Goal: Information Seeking & Learning: Learn about a topic

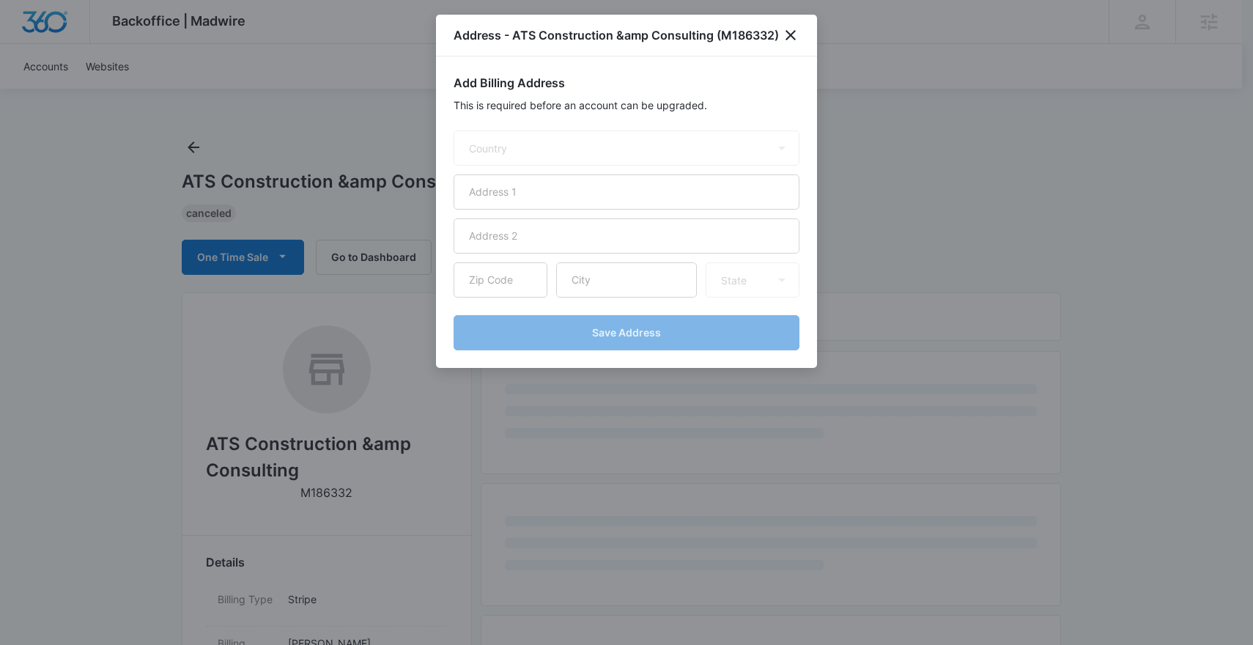
select select "US"
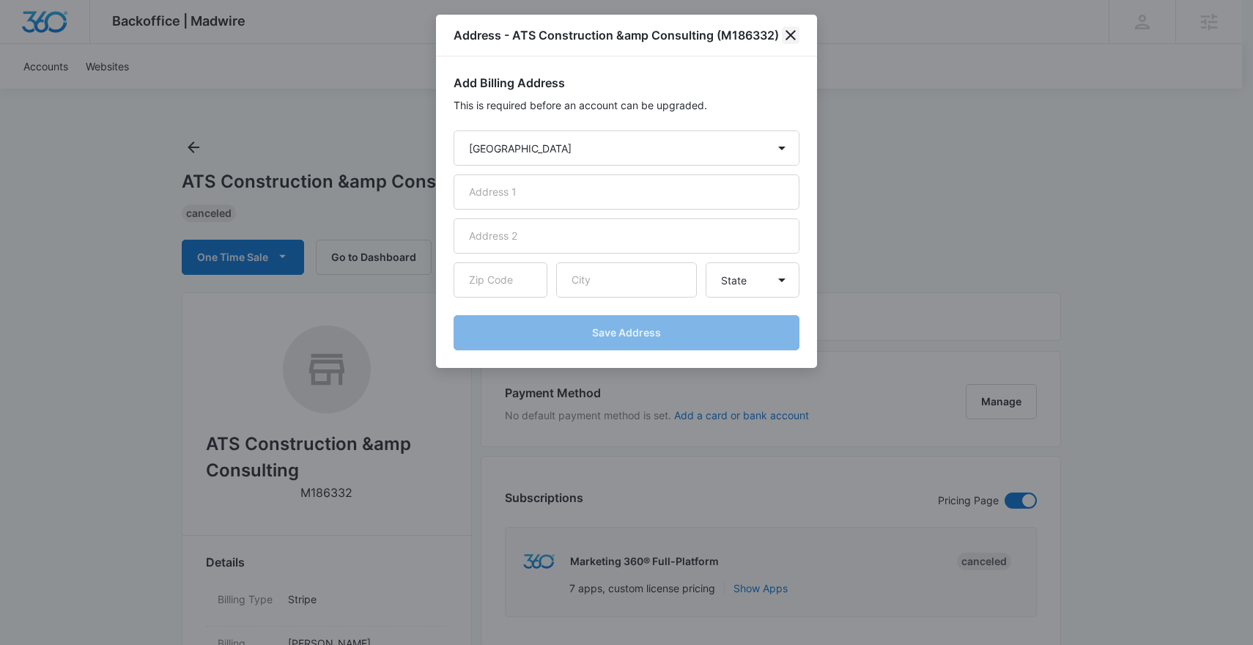
click at [788, 38] on icon "close" at bounding box center [791, 35] width 18 height 18
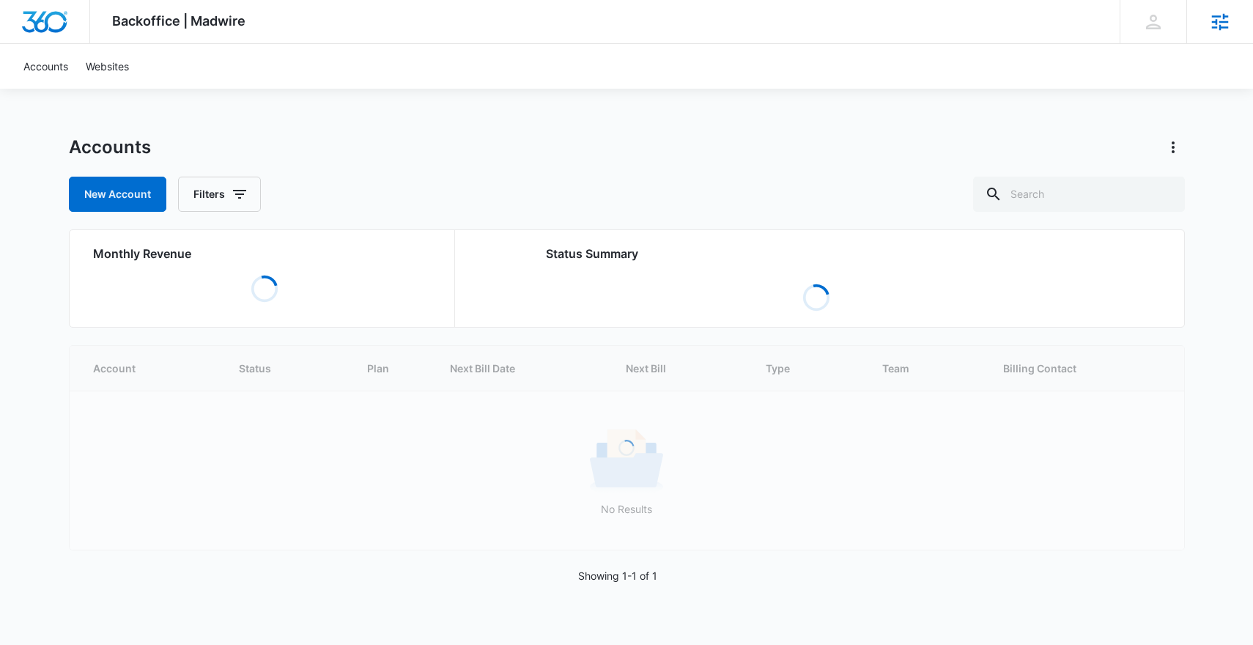
click at [1202, 25] on div "Agencies" at bounding box center [1219, 21] width 67 height 43
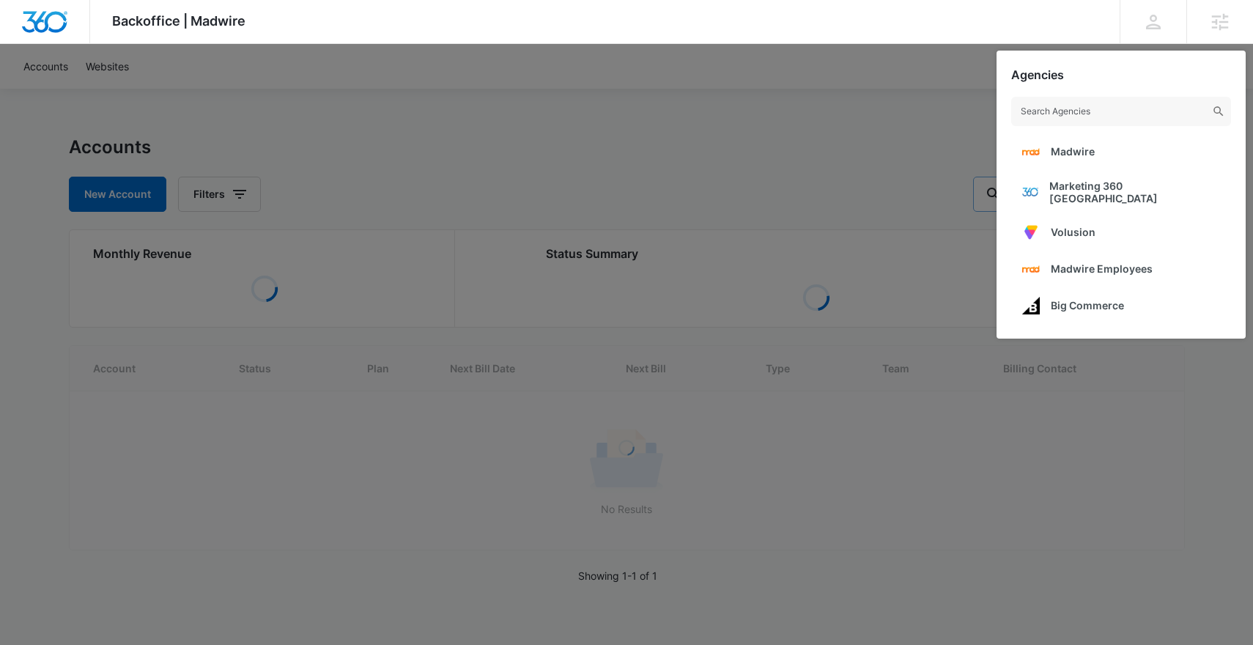
click at [1121, 188] on span "Marketing 360 [GEOGRAPHIC_DATA]" at bounding box center [1134, 191] width 171 height 25
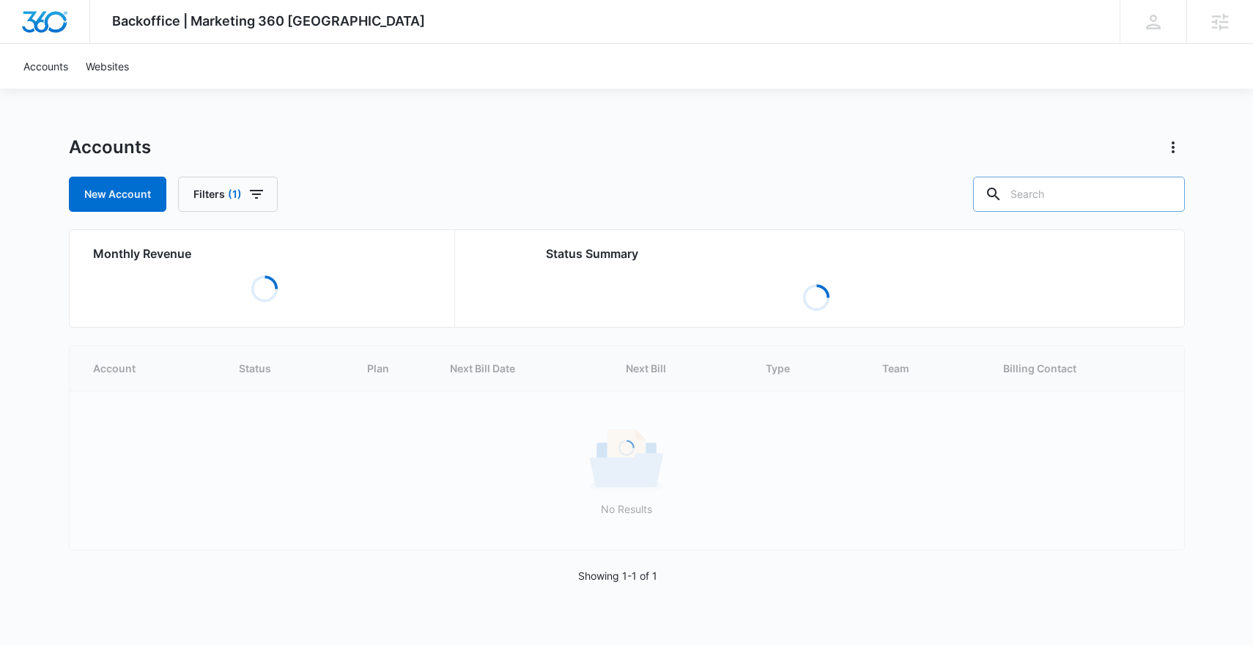
click at [1101, 210] on input "text" at bounding box center [1079, 194] width 212 height 35
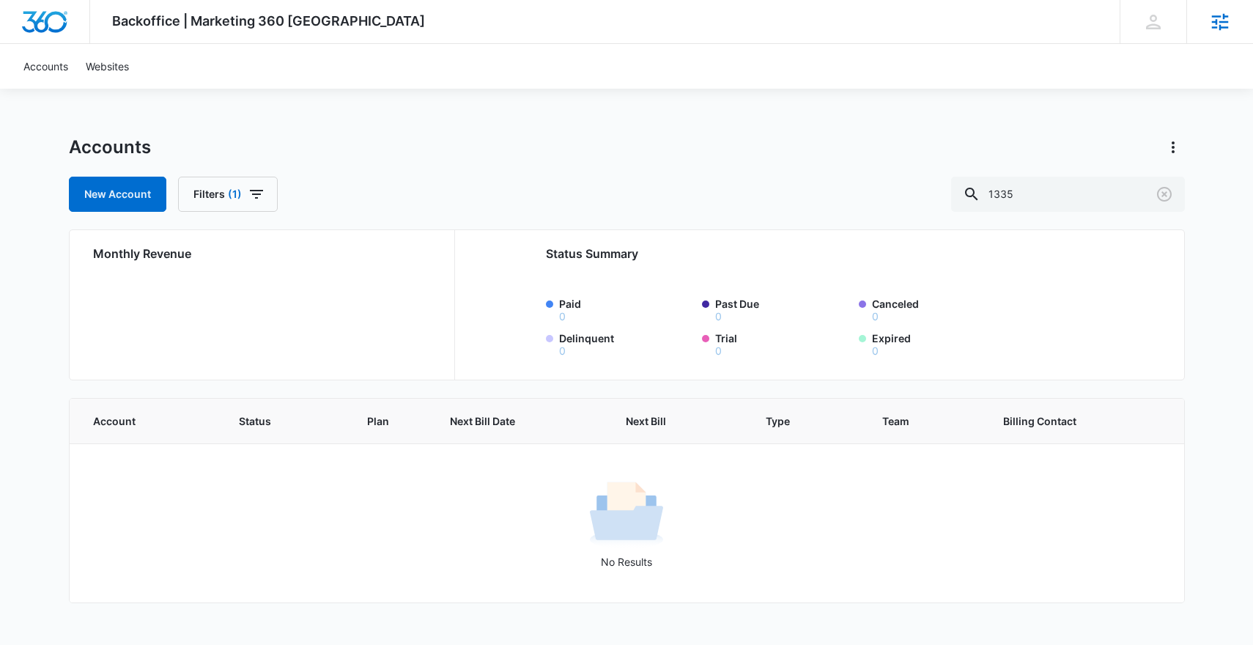
click at [1225, 16] on icon at bounding box center [1220, 22] width 22 height 22
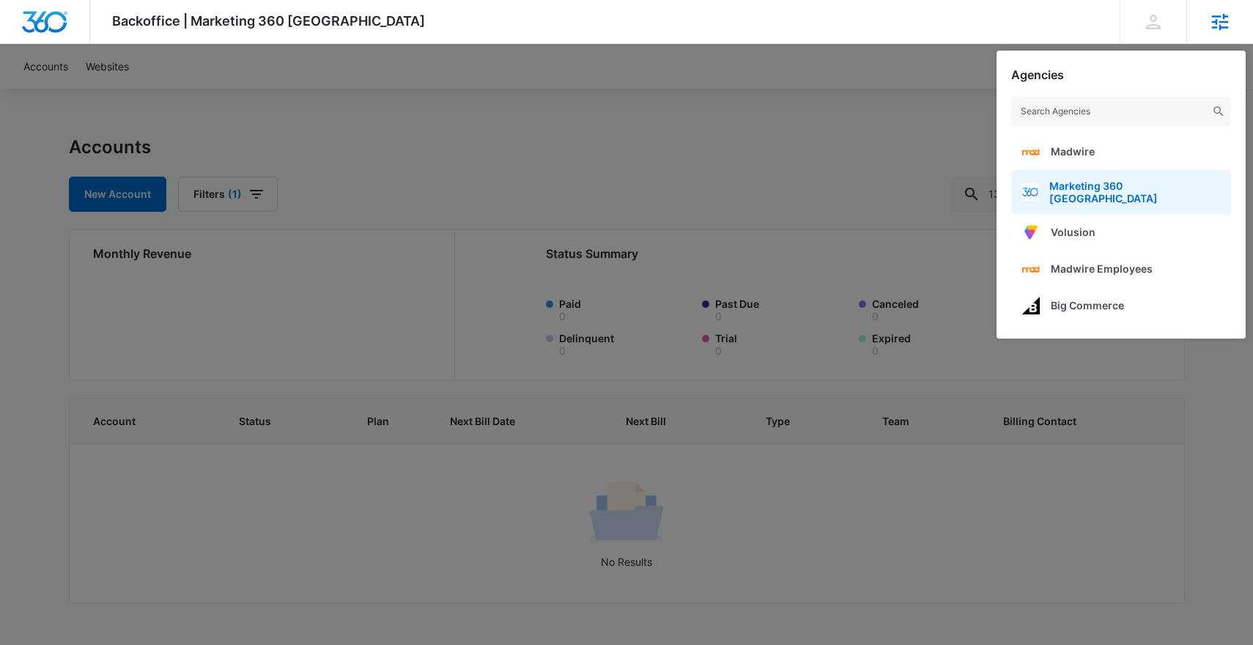
click at [1103, 193] on span "Marketing 360 Canada" at bounding box center [1134, 191] width 171 height 25
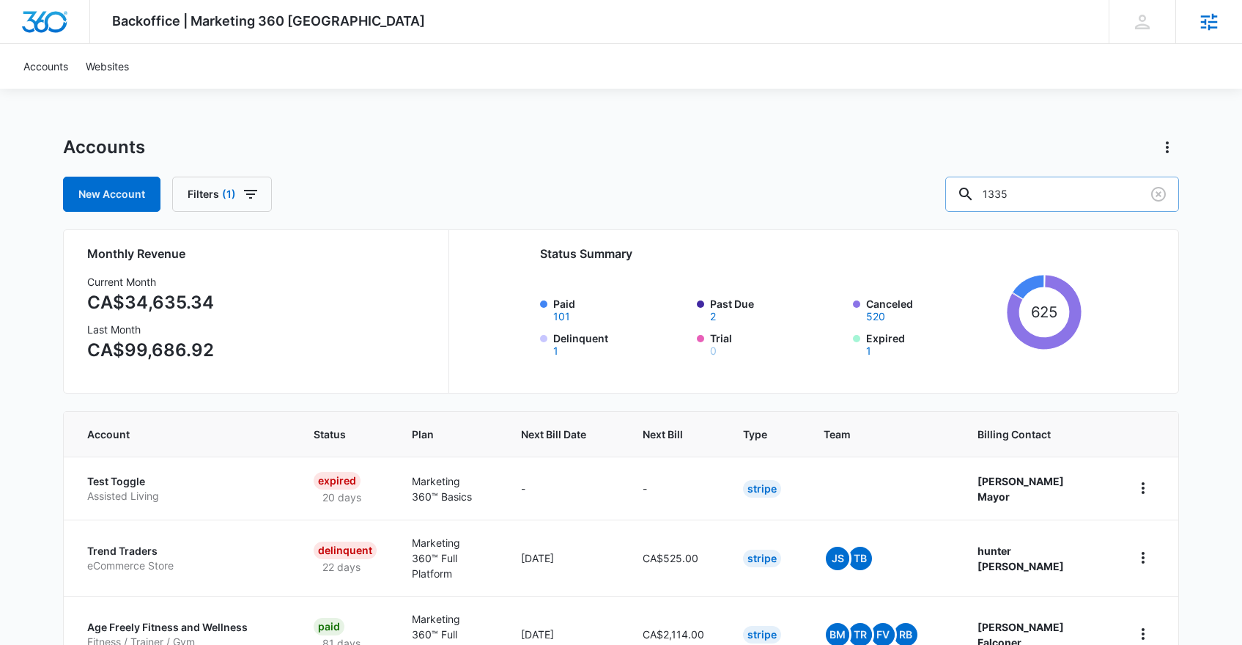
click at [1092, 198] on input "1335" at bounding box center [1062, 194] width 234 height 35
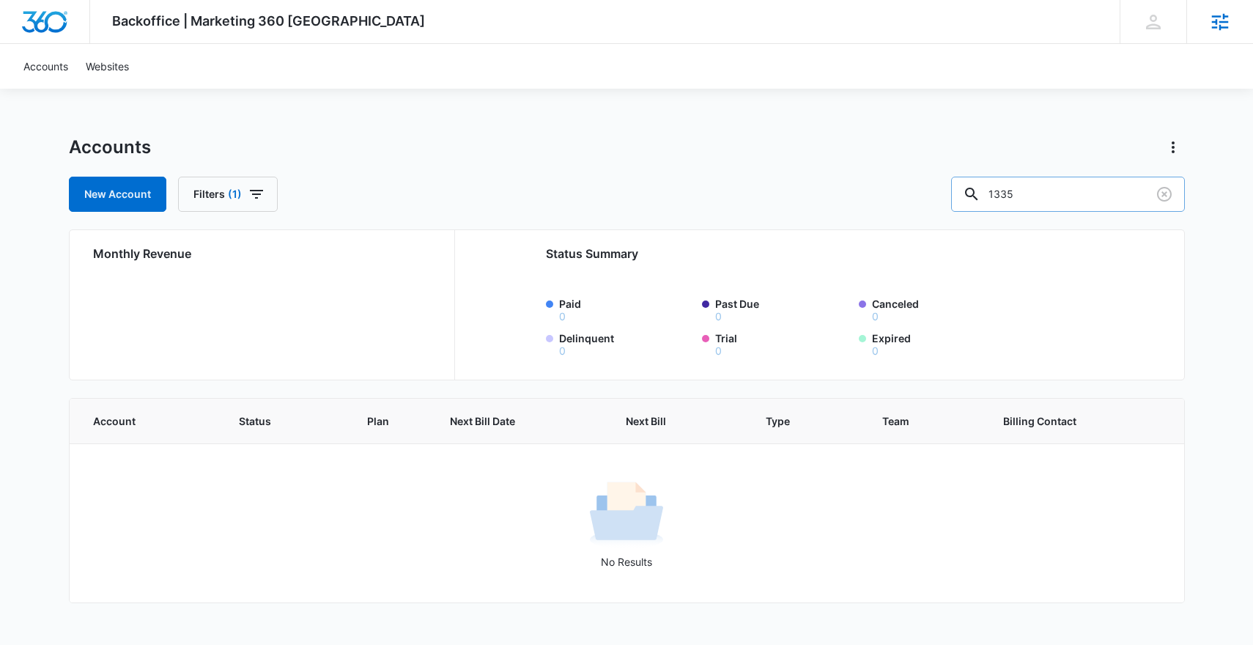
click at [1032, 193] on input "1335" at bounding box center [1068, 194] width 234 height 35
type input "C1335"
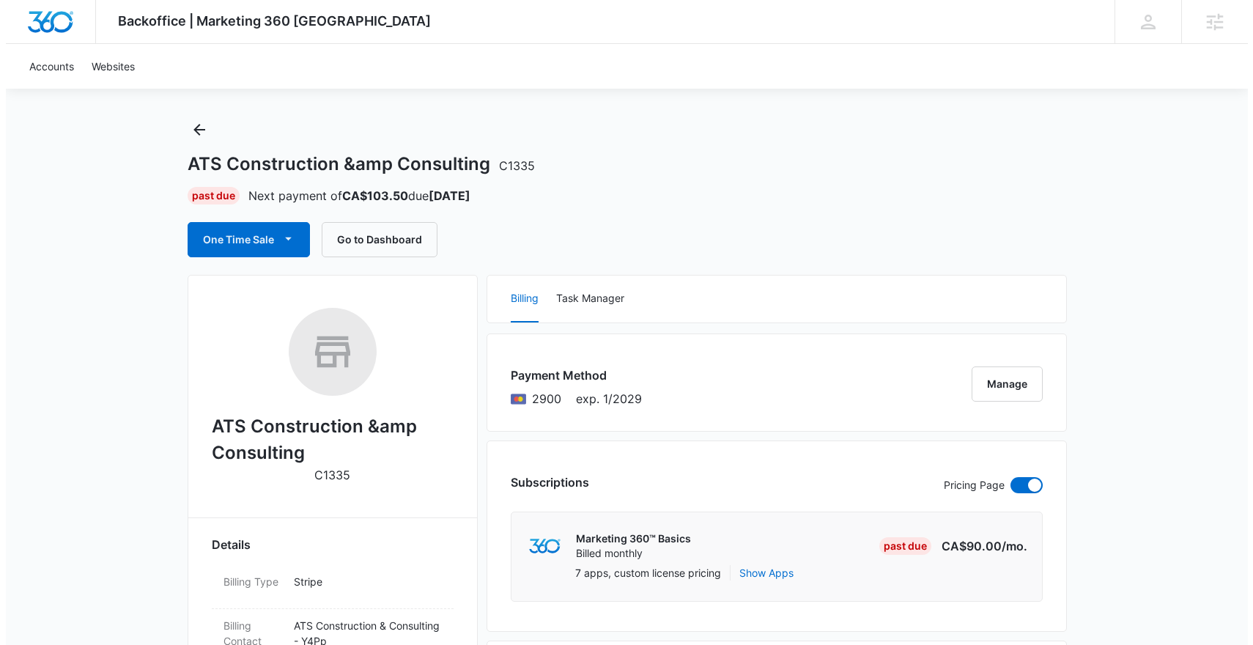
scroll to position [262, 0]
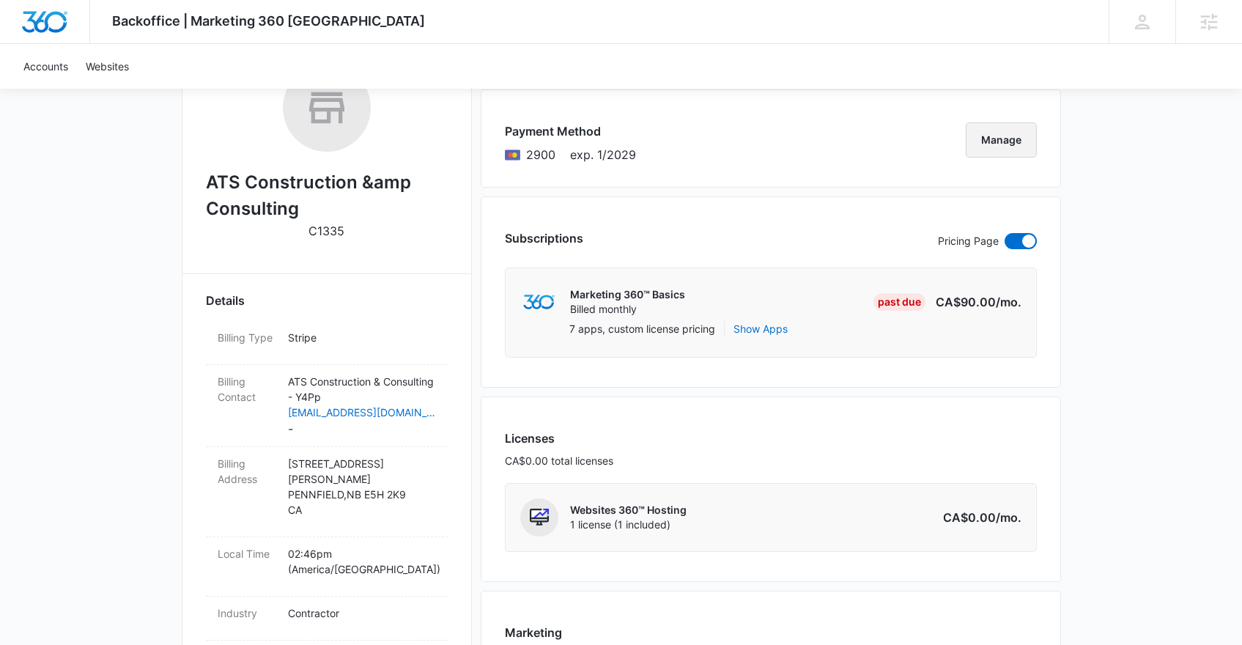
click at [1014, 130] on button "Manage" at bounding box center [1001, 139] width 71 height 35
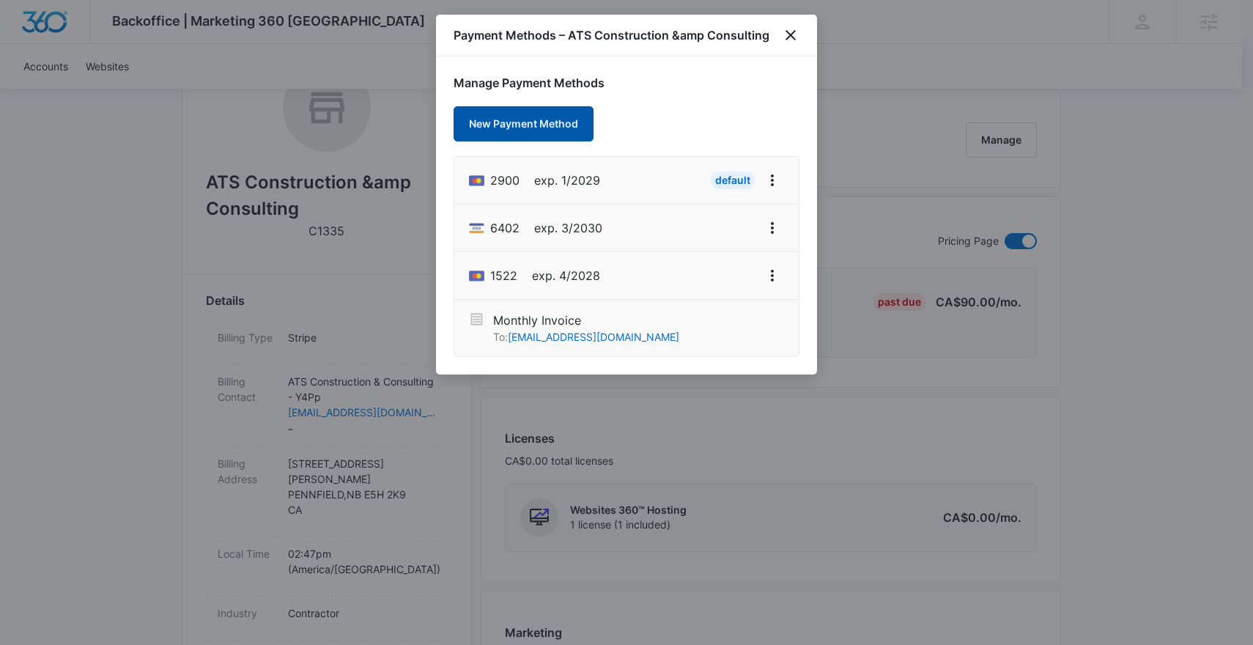
click at [544, 124] on button "New Payment Method" at bounding box center [523, 123] width 140 height 35
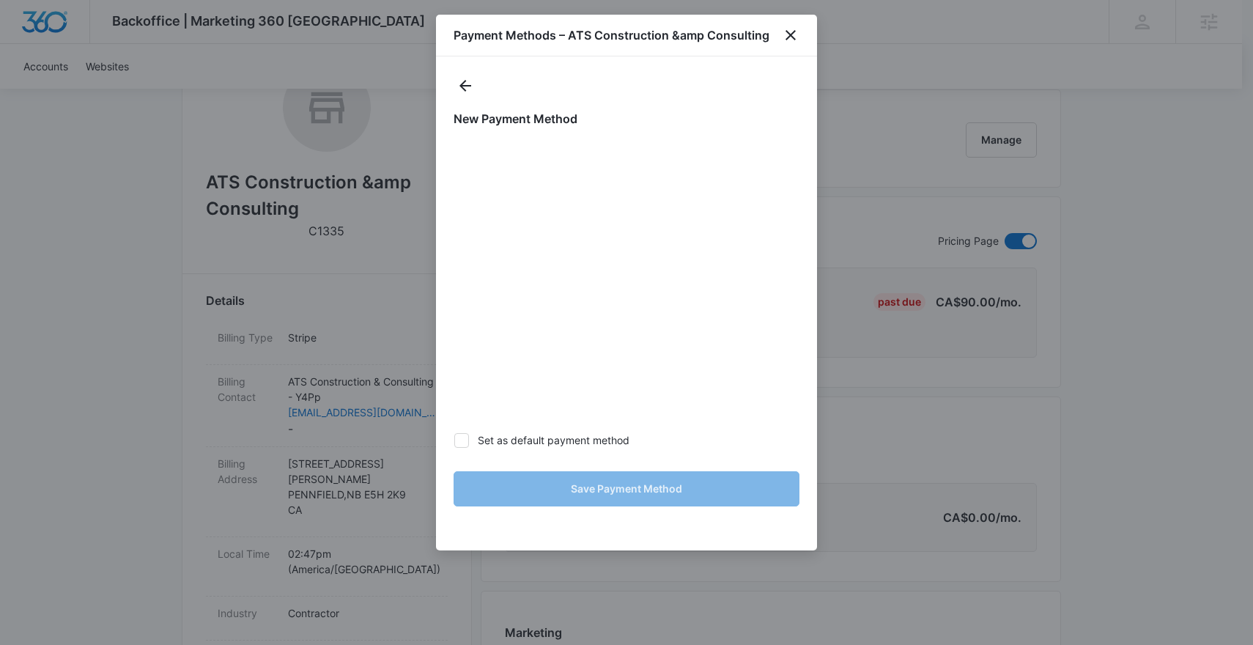
click at [579, 441] on label "Set as default payment method" at bounding box center [626, 439] width 346 height 15
click at [454, 440] on input "Set as default payment method" at bounding box center [453, 440] width 1 height 1
checkbox input "true"
click at [730, 122] on h1 "New Payment Method" at bounding box center [626, 119] width 346 height 18
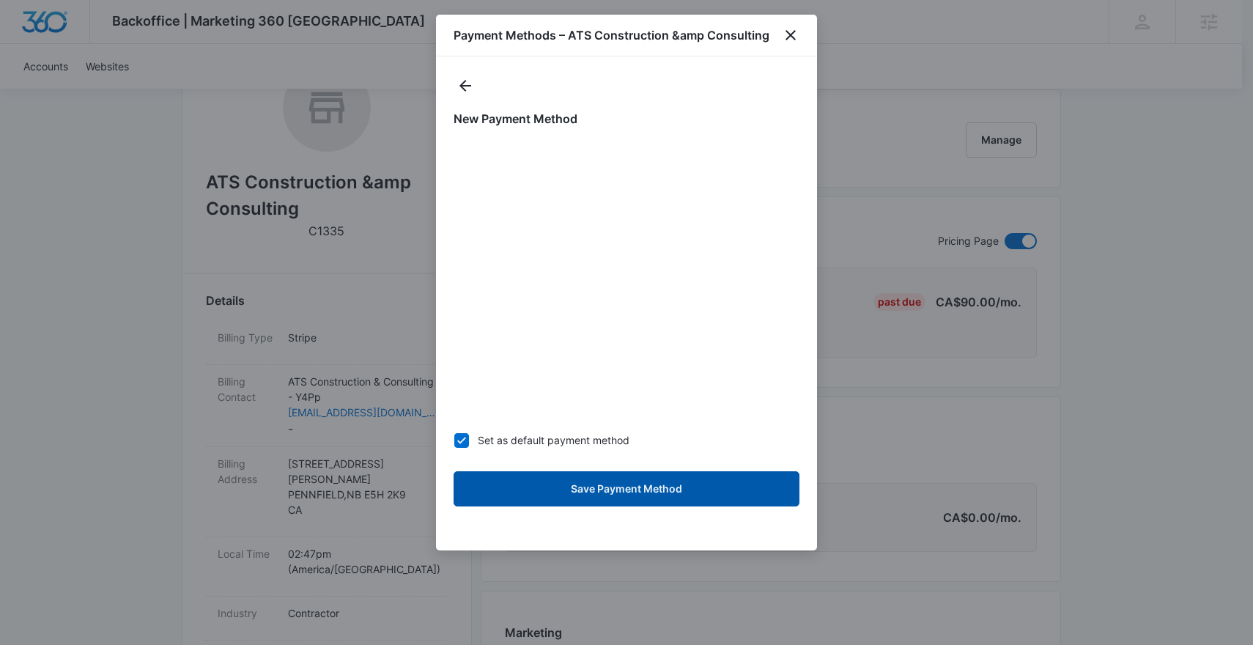
click at [711, 495] on button "Save Payment Method" at bounding box center [626, 488] width 346 height 35
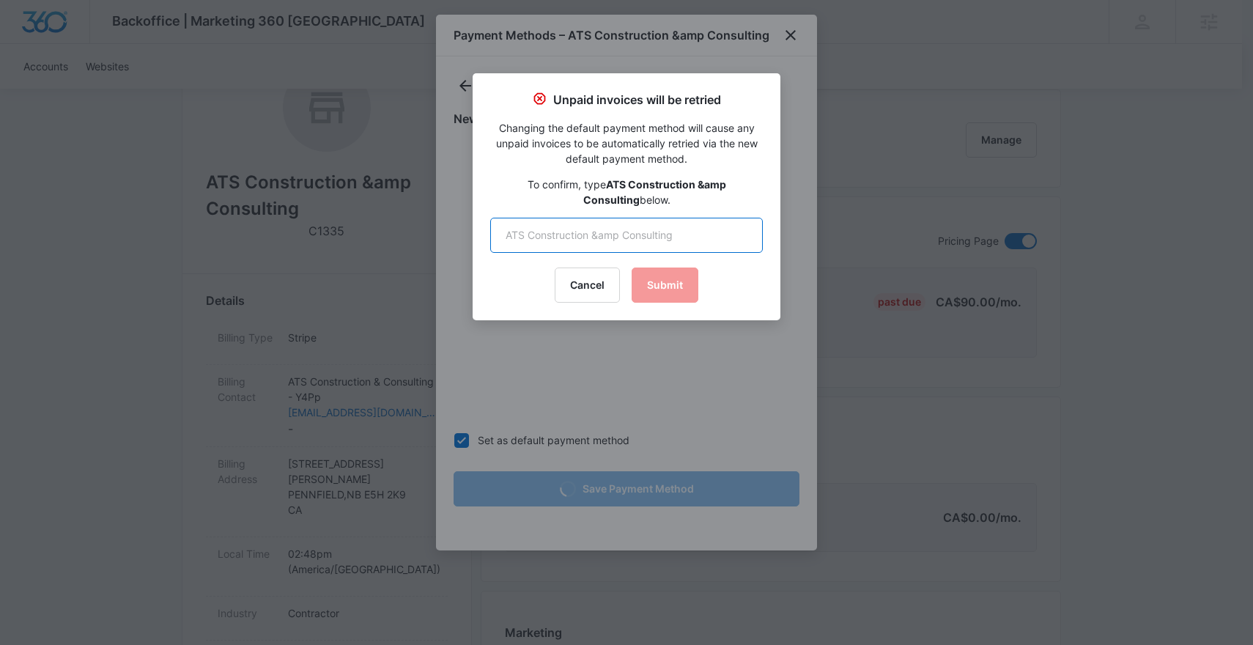
click at [574, 235] on input "text" at bounding box center [626, 235] width 273 height 35
click at [609, 237] on input "ATS Construction and Consulting" at bounding box center [626, 235] width 273 height 35
type input "ATS Construction &amp Consulting"
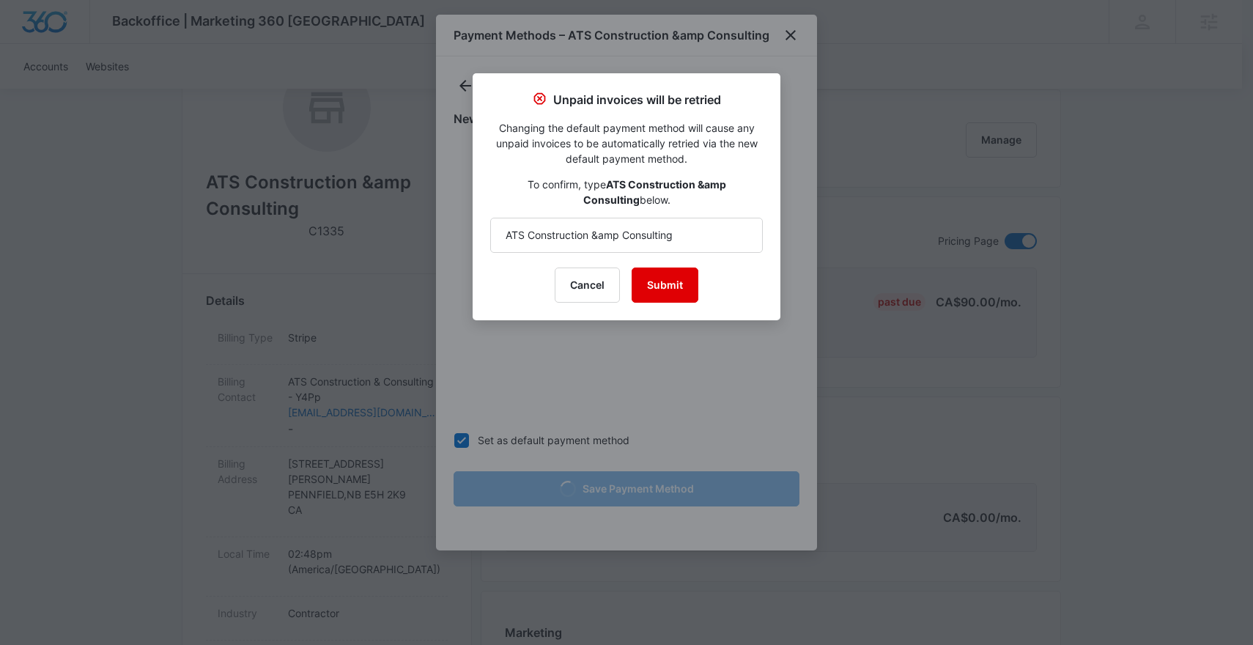
click at [668, 287] on button "Submit" at bounding box center [665, 284] width 67 height 35
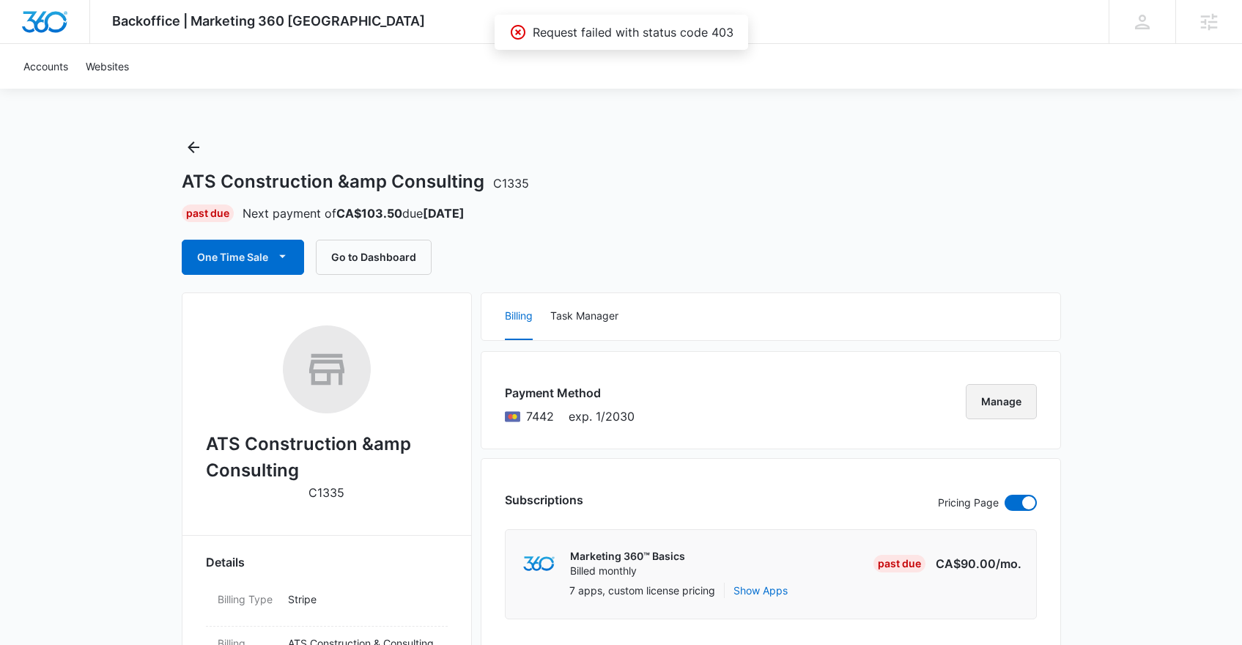
click at [1010, 398] on button "Manage" at bounding box center [1001, 401] width 71 height 35
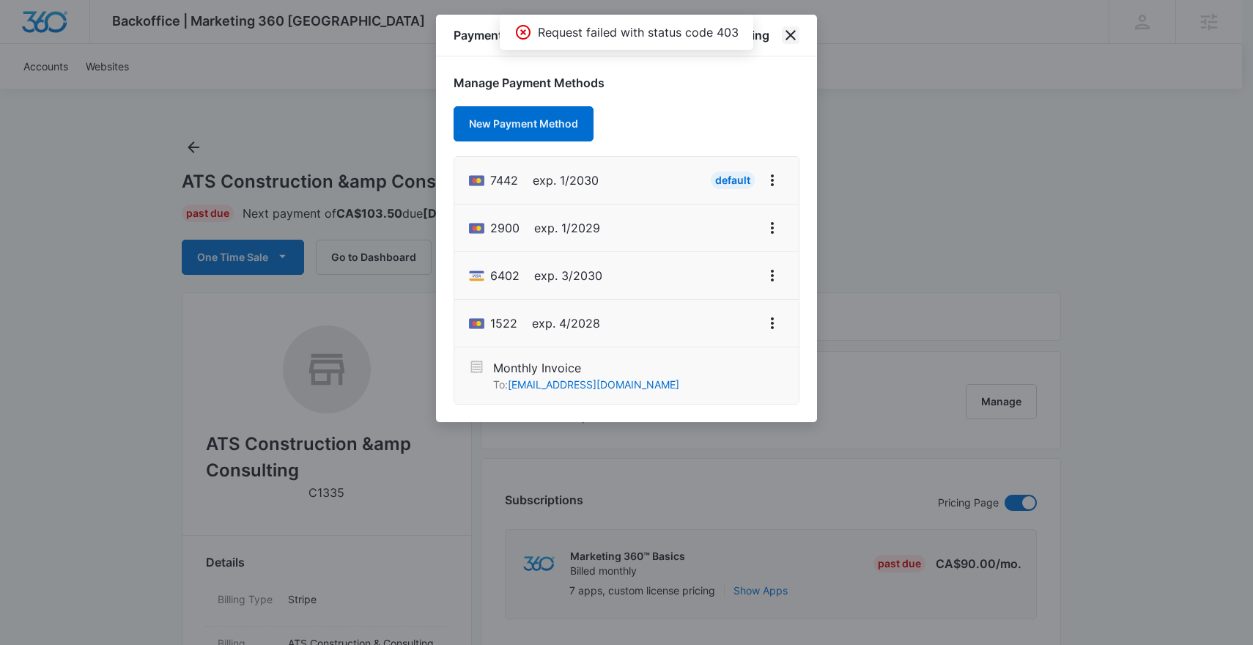
click at [792, 33] on icon "close" at bounding box center [790, 35] width 10 height 10
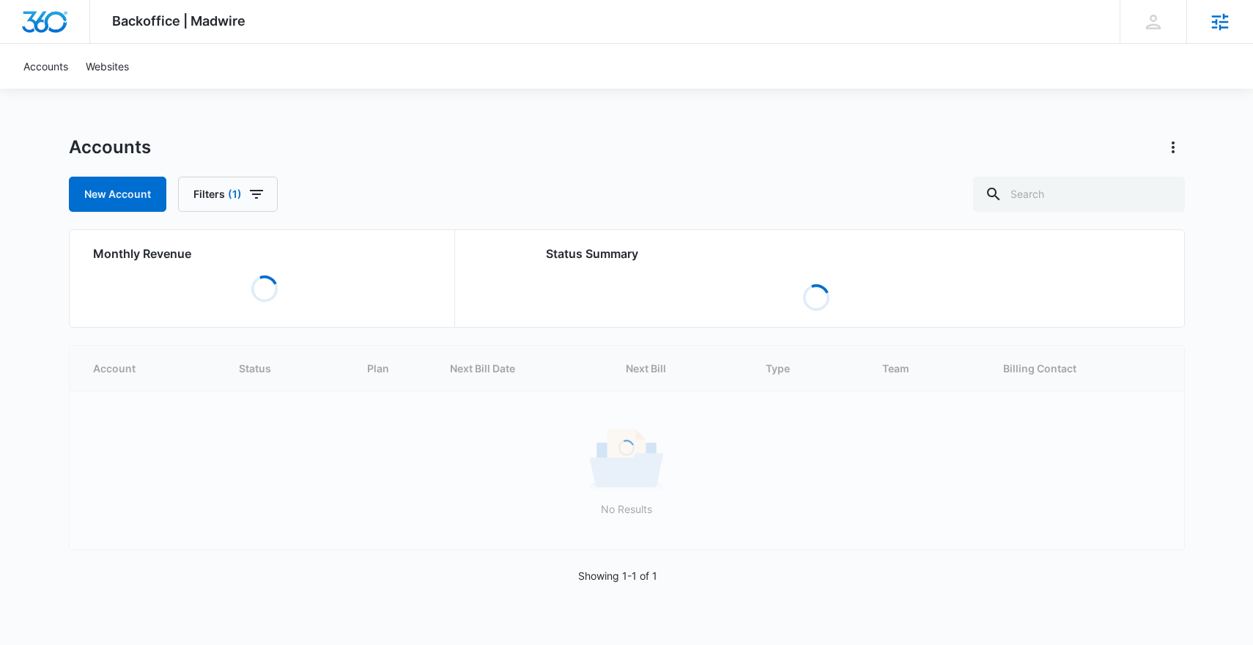
click at [1223, 34] on div "Agencies" at bounding box center [1219, 21] width 67 height 43
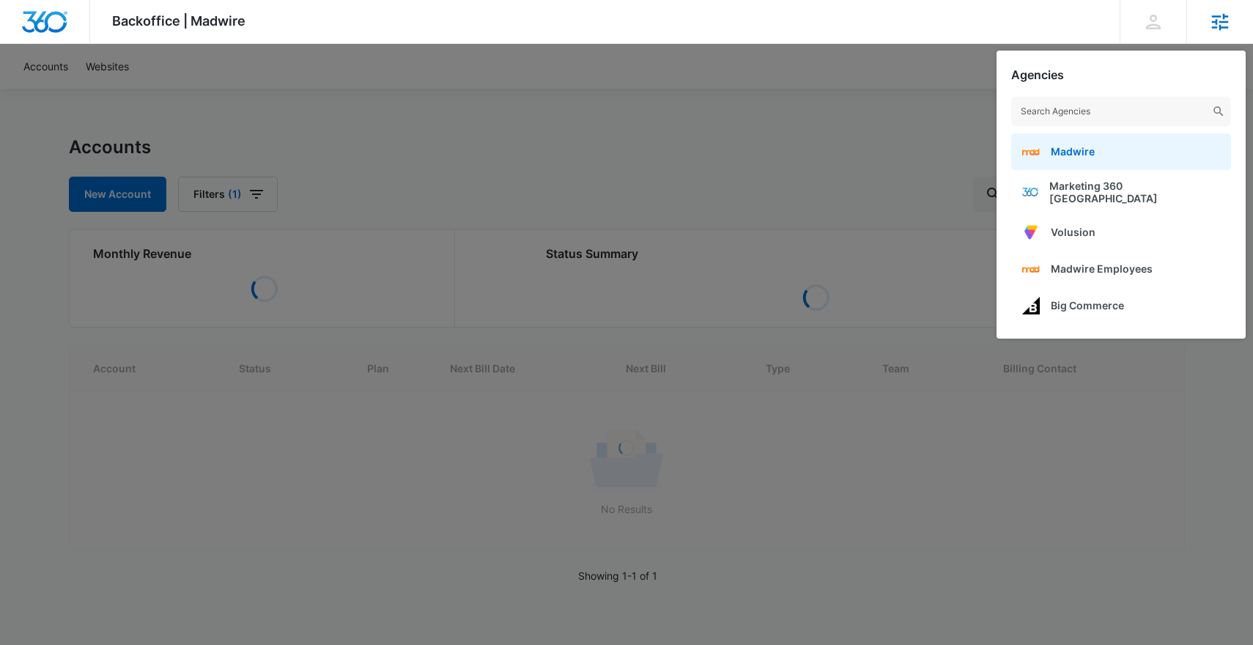
click at [1099, 159] on link "Madwire" at bounding box center [1121, 151] width 220 height 37
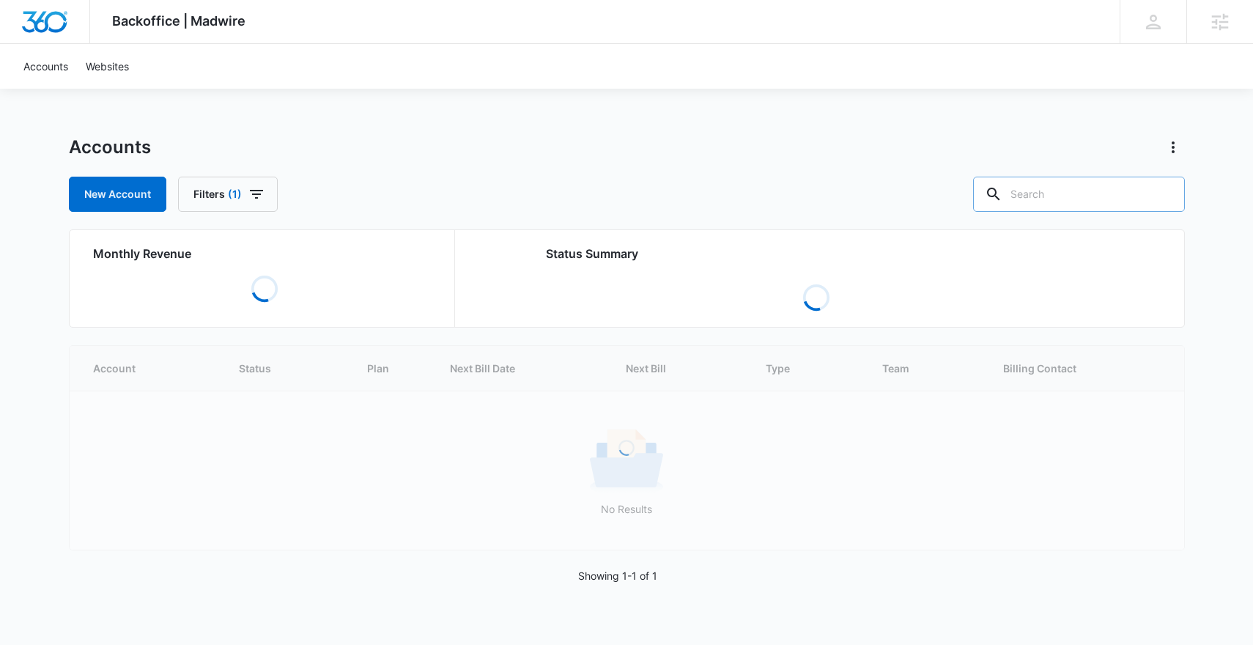
click at [1080, 193] on input "text" at bounding box center [1079, 194] width 212 height 35
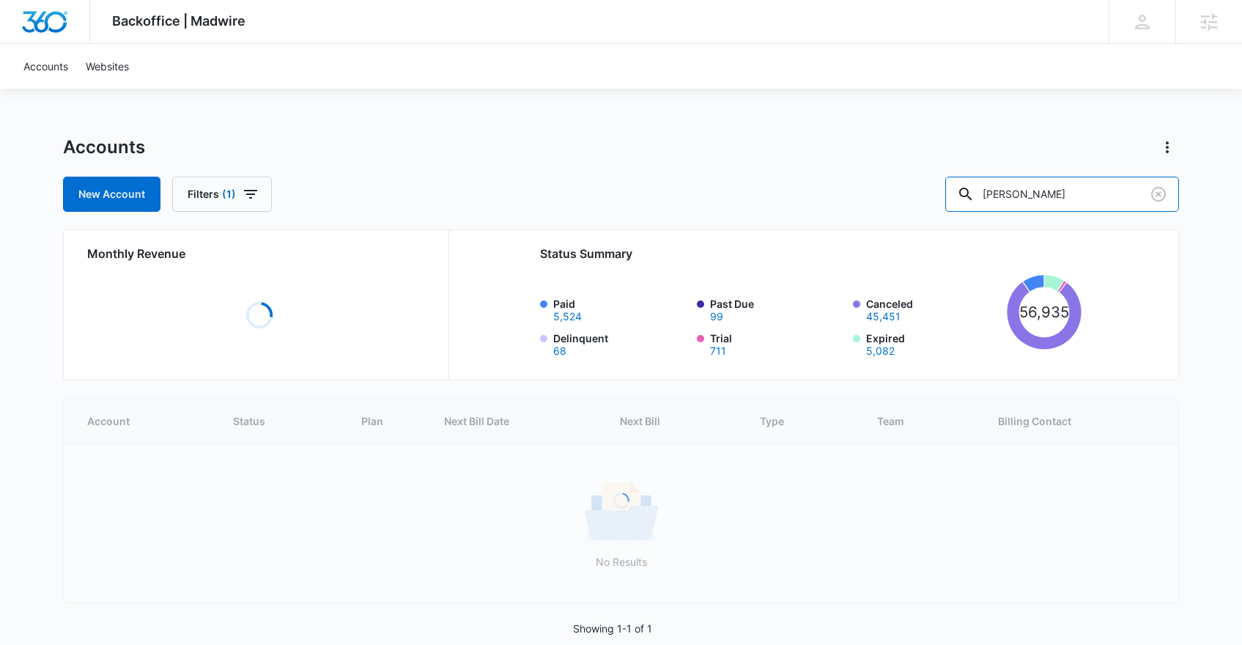
type input "steve maines"
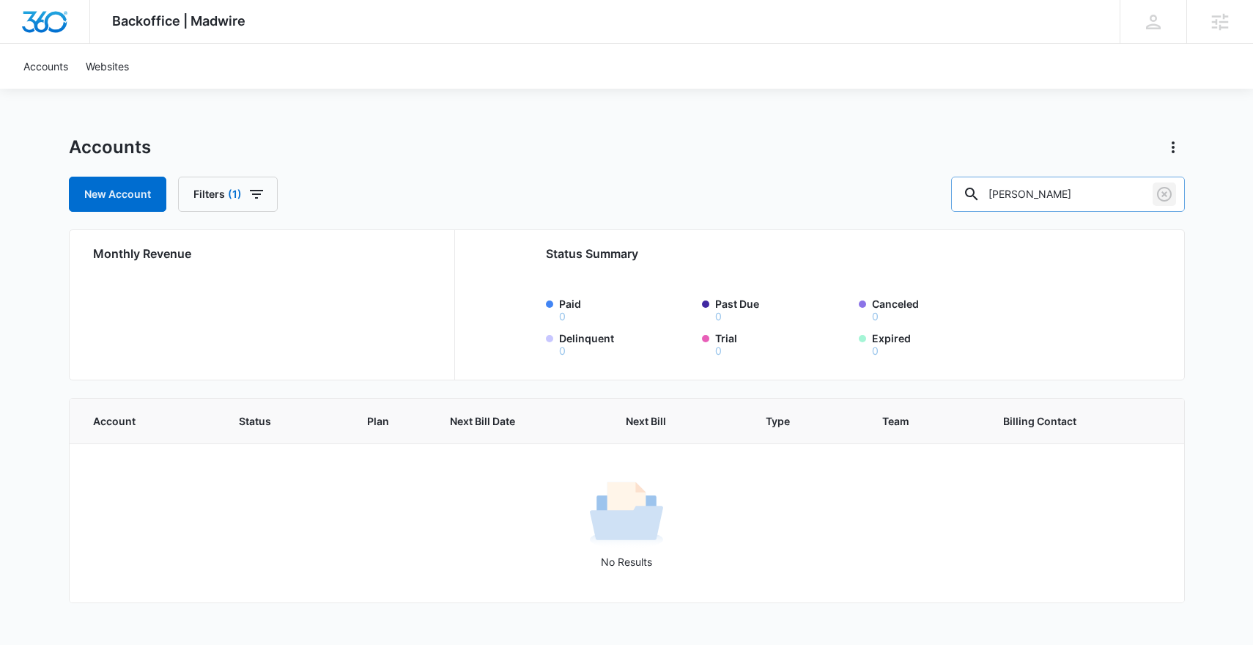
click at [1163, 193] on icon "Clear" at bounding box center [1164, 194] width 18 height 18
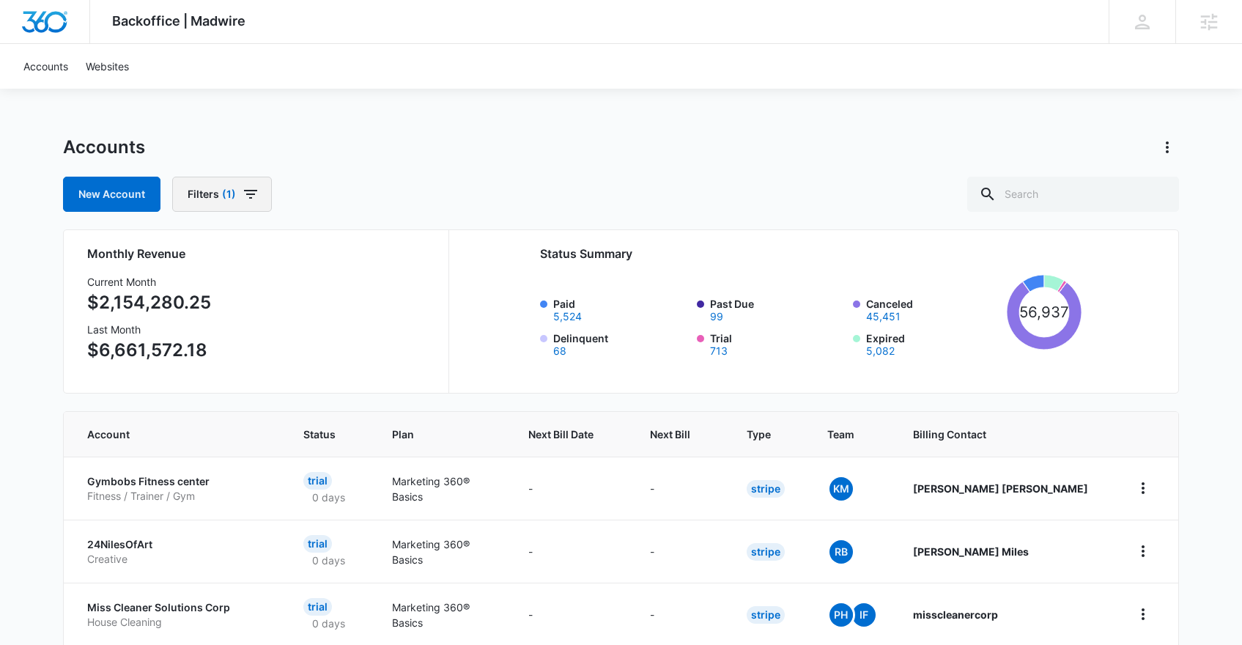
click at [246, 201] on icon "button" at bounding box center [251, 194] width 18 height 18
click at [345, 358] on icon "Show Assigned Employees filters" at bounding box center [347, 362] width 18 height 18
click at [301, 307] on body "Backoffice | Madwire Apps Settings PH Patrick Harral patrick.harral@madwire.com…" at bounding box center [621, 589] width 1242 height 1178
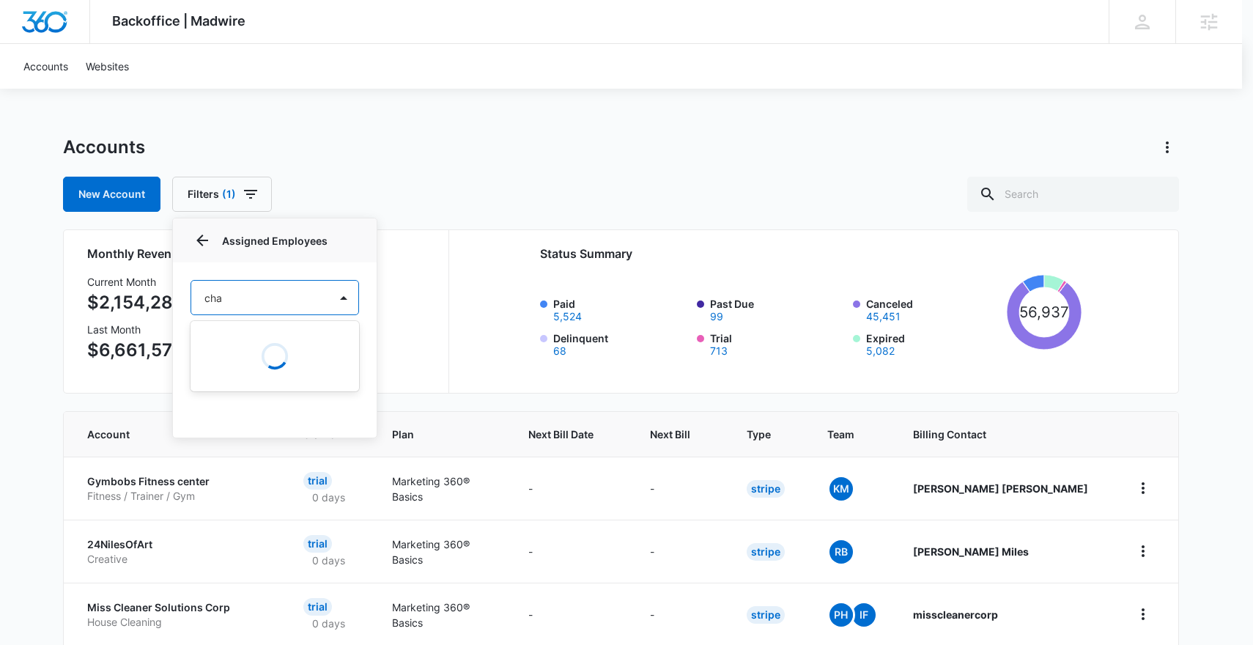
type input "chad"
click at [287, 435] on div "Chad Salz" at bounding box center [273, 430] width 130 height 15
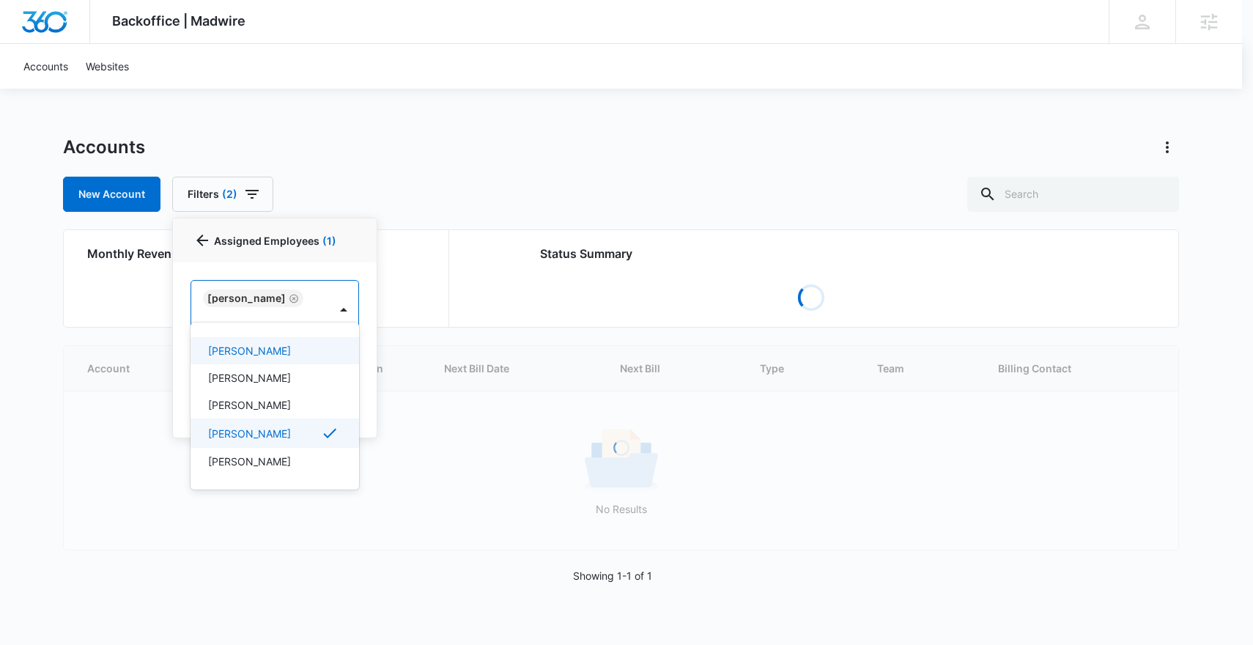
click at [634, 145] on div at bounding box center [626, 322] width 1253 height 645
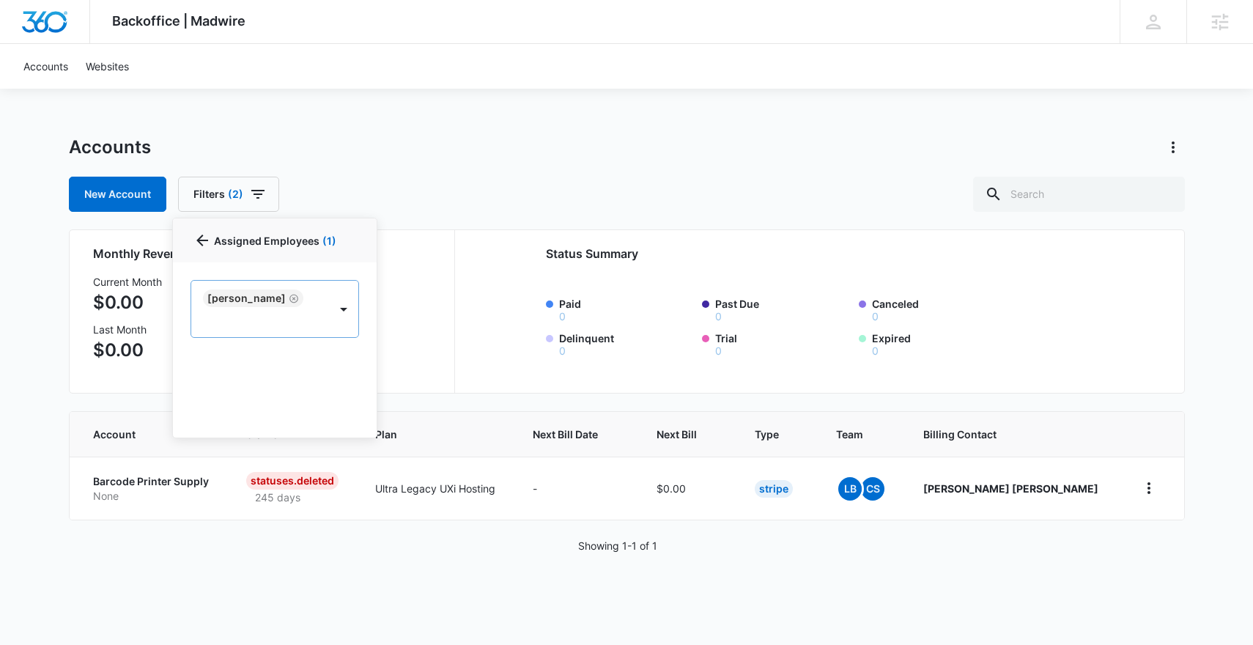
click at [289, 297] on icon "Remove Chad Salz" at bounding box center [293, 298] width 9 height 9
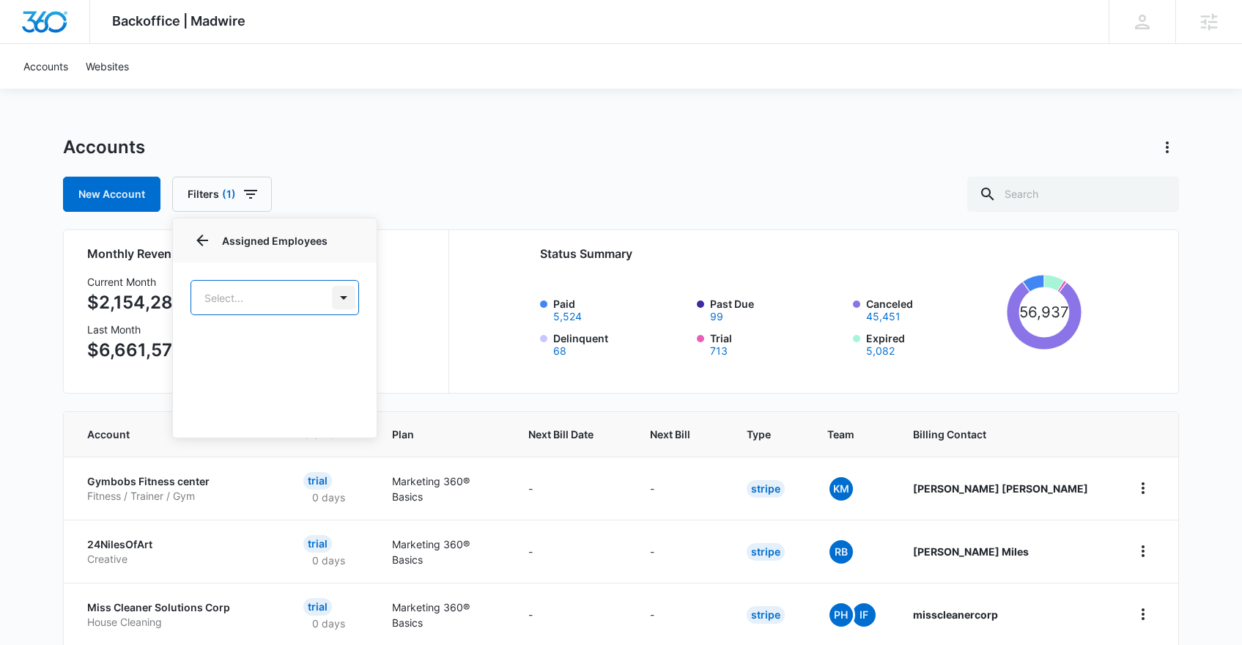
click at [340, 297] on body "Backoffice | Madwire Apps Settings PH Patrick Harral patrick.harral@madwire.com…" at bounding box center [621, 589] width 1242 height 1178
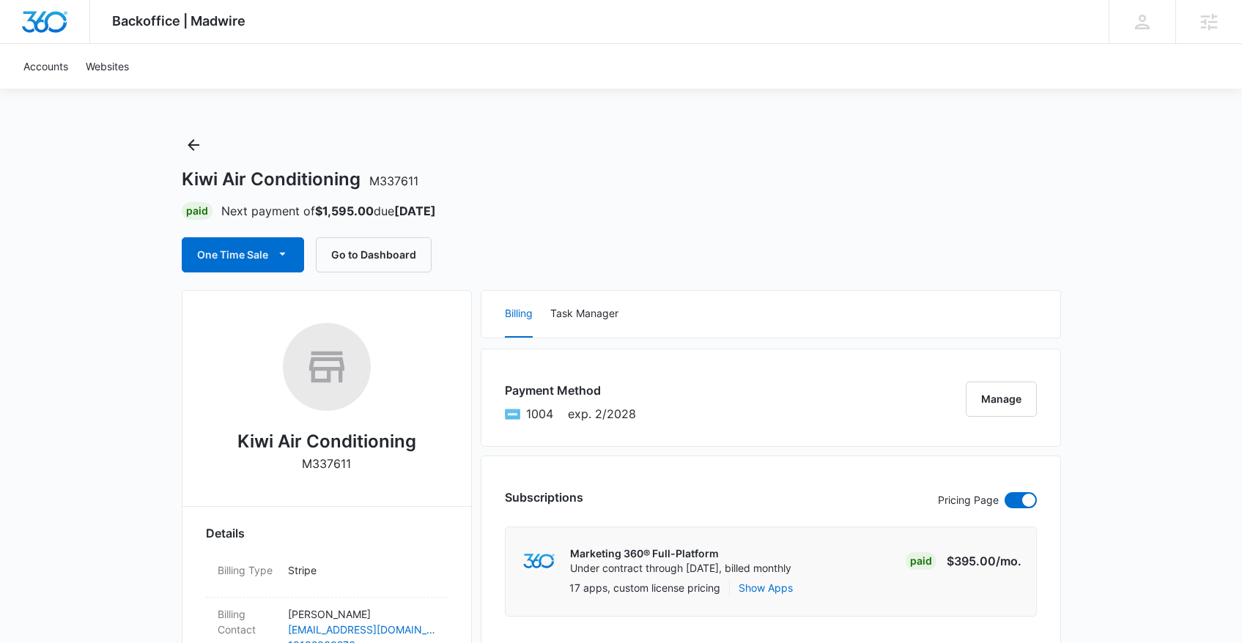
scroll to position [3, 0]
drag, startPoint x: 355, startPoint y: 459, endPoint x: 278, endPoint y: 457, distance: 77.0
click at [278, 457] on div "Kiwi Air Conditioning M337611" at bounding box center [327, 402] width 242 height 160
click at [28, 18] on img "Dashboard" at bounding box center [44, 22] width 47 height 22
click at [1222, 20] on div "Agencies" at bounding box center [1208, 21] width 67 height 43
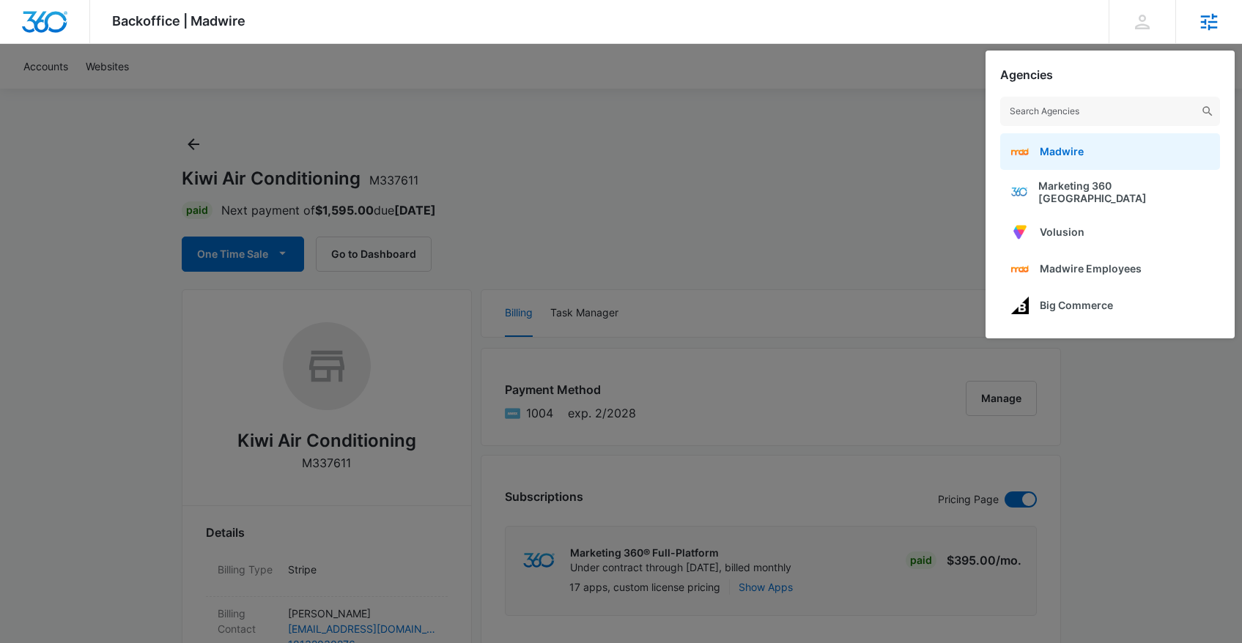
click at [1089, 152] on link "Madwire" at bounding box center [1110, 151] width 220 height 37
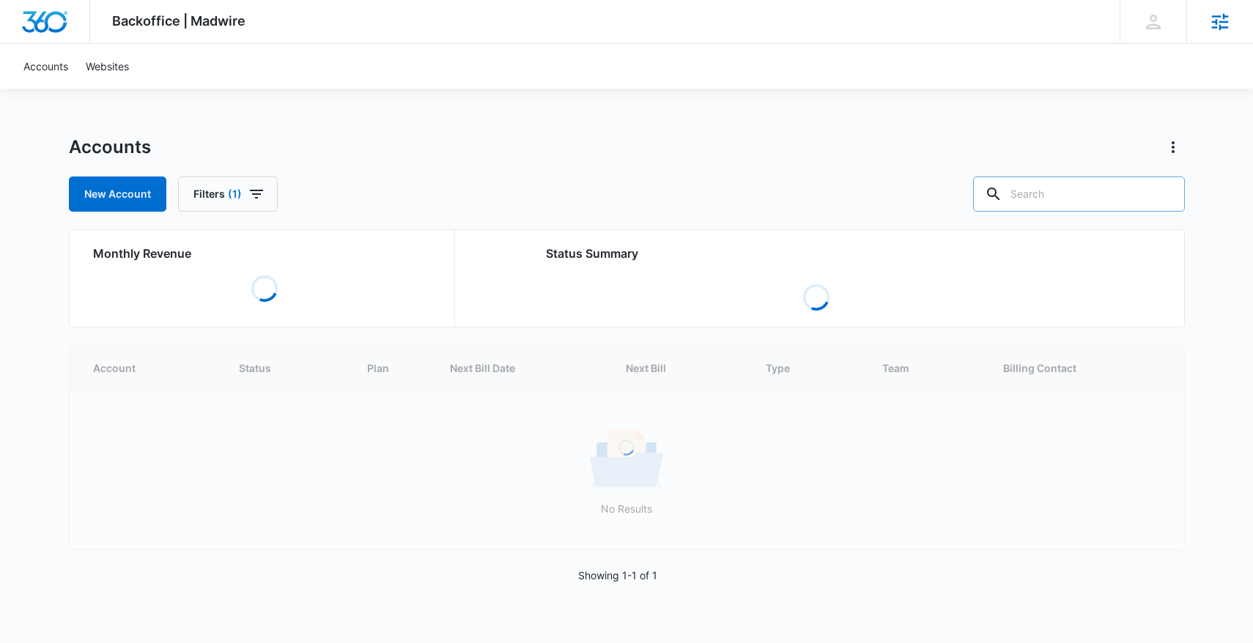
paste input "http://comfortprocooling.com/"
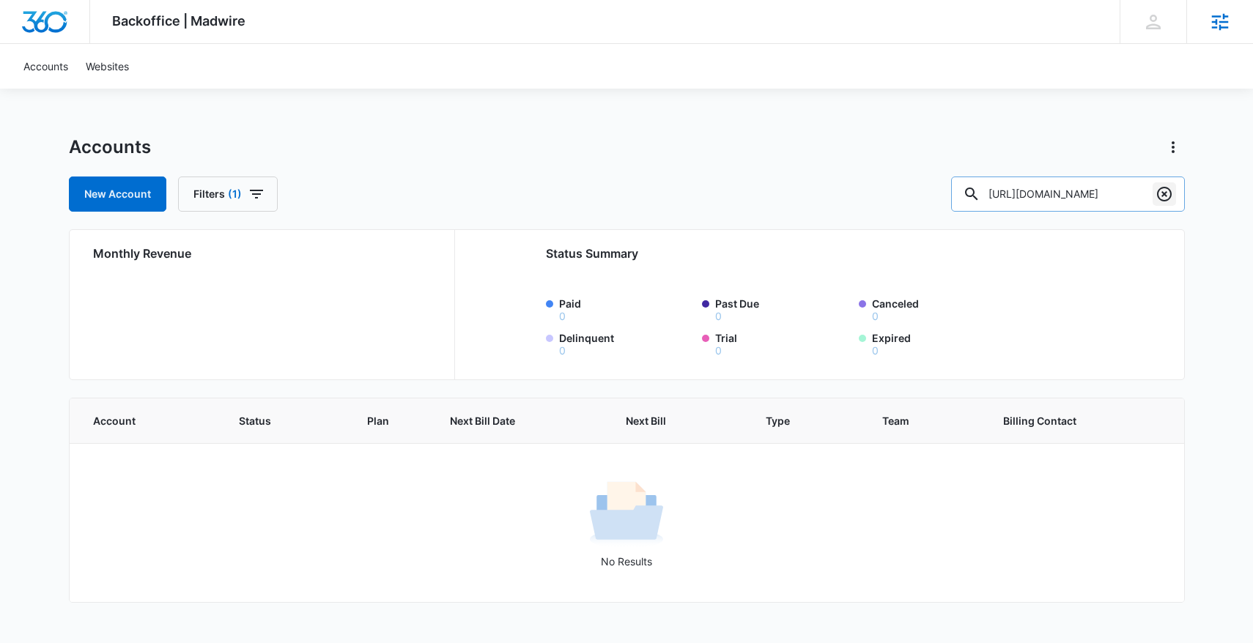
drag, startPoint x: 1119, startPoint y: 196, endPoint x: 1173, endPoint y: 196, distance: 53.5
click at [1173, 196] on div "http://comfortprocooling.com/" at bounding box center [1068, 194] width 234 height 35
click at [1114, 193] on input "http://comfortprocooling" at bounding box center [1068, 194] width 234 height 35
click at [1096, 192] on input "http://comfortpro cooling" at bounding box center [1068, 194] width 234 height 35
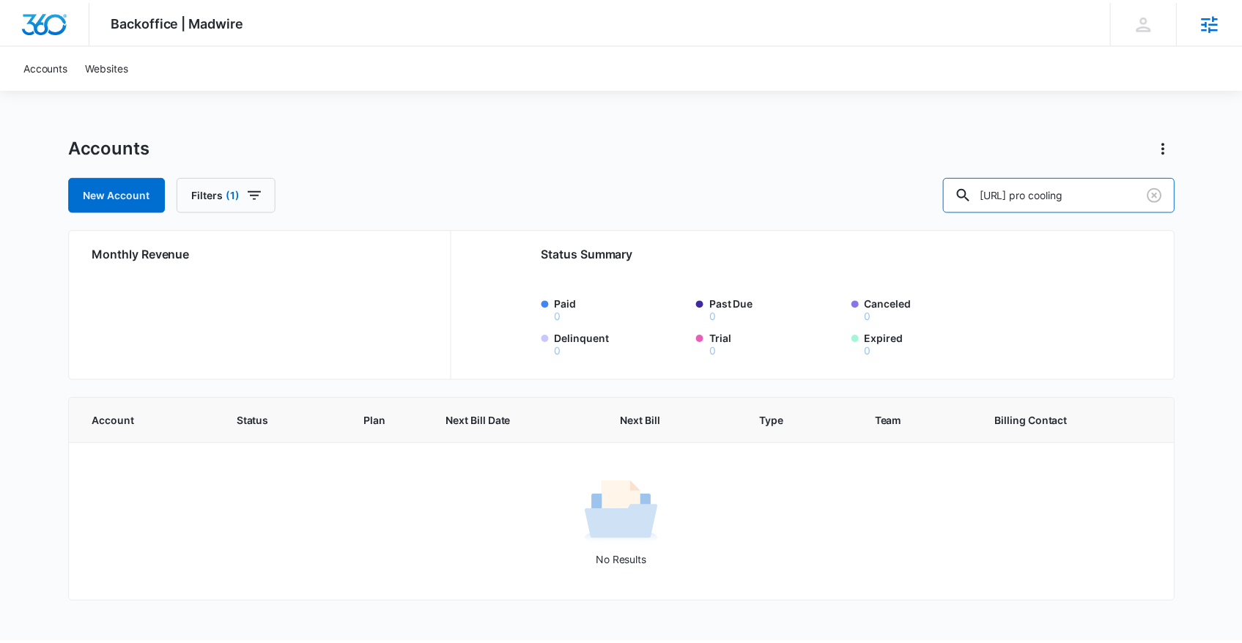
scroll to position [0, 0]
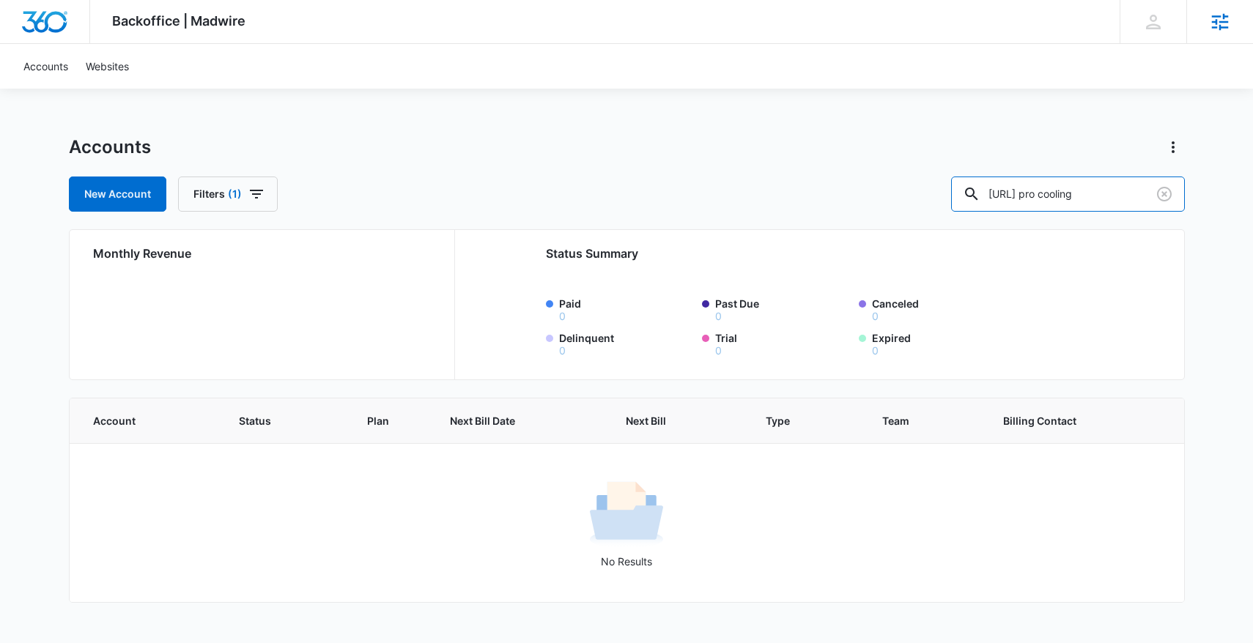
drag, startPoint x: 1059, startPoint y: 196, endPoint x: 867, endPoint y: 195, distance: 192.0
click at [867, 196] on div "New Account Filters (1) http://comfort pro cooling" at bounding box center [627, 194] width 1116 height 35
type input "comfort pro cooling"
click at [1144, 195] on input "comfort pro cooling" at bounding box center [1068, 194] width 234 height 35
click at [1148, 191] on input "comfort pro cooling" at bounding box center [1068, 194] width 234 height 35
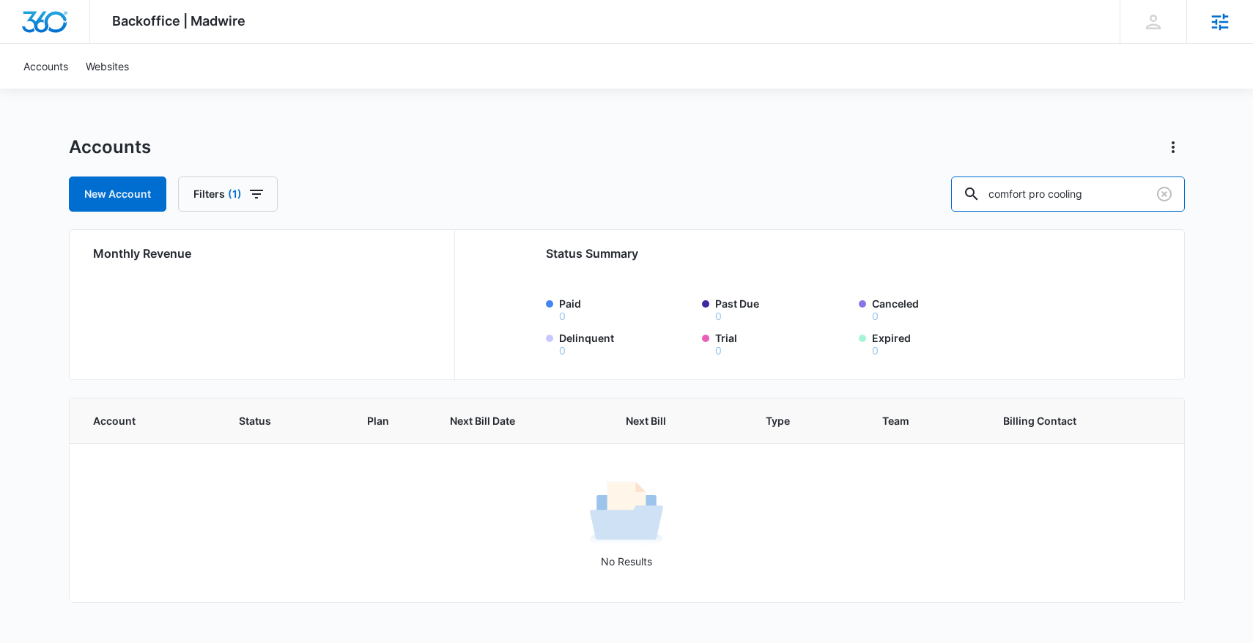
drag, startPoint x: 1142, startPoint y: 193, endPoint x: 941, endPoint y: 185, distance: 200.9
click at [941, 185] on div "New Account Filters (1) comfort pro cooling" at bounding box center [627, 194] width 1116 height 35
click at [244, 188] on button "Filters (1)" at bounding box center [228, 194] width 100 height 35
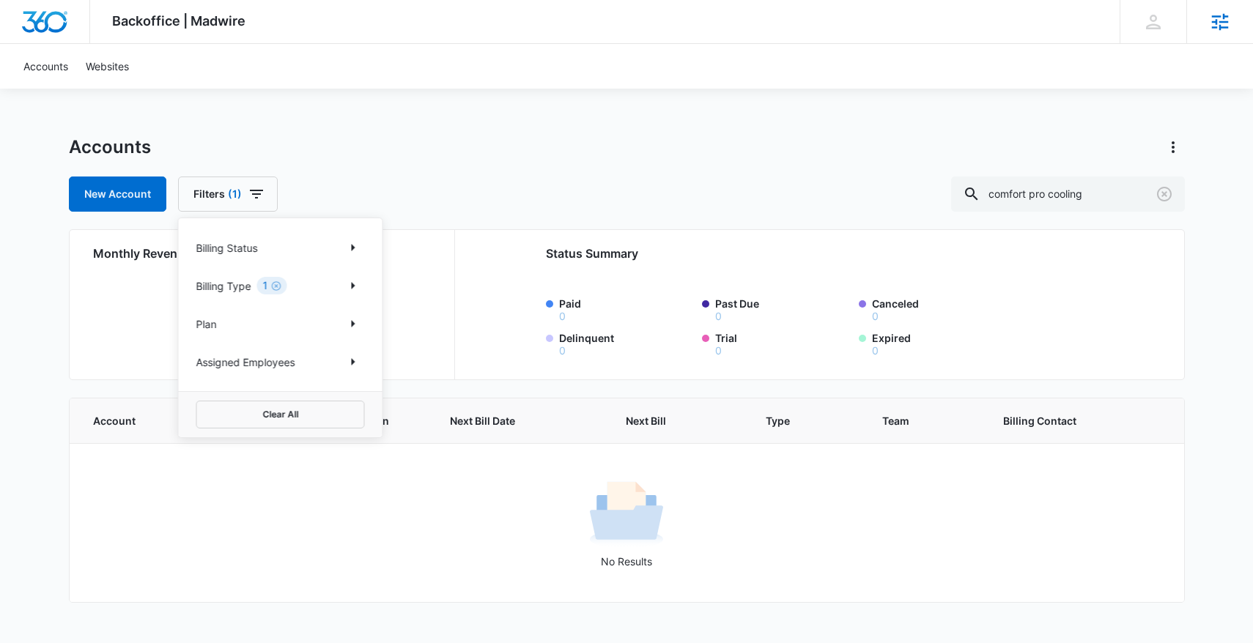
click at [289, 364] on p "Assigned Employees" at bounding box center [245, 362] width 99 height 15
click at [352, 364] on icon "Show Assigned Employees filters" at bounding box center [353, 362] width 18 height 18
click at [306, 303] on body "Backoffice | Madwire Apps Settings PH Patrick Harral patrick.harral@madwire.com…" at bounding box center [626, 310] width 1253 height 621
type input "thomas"
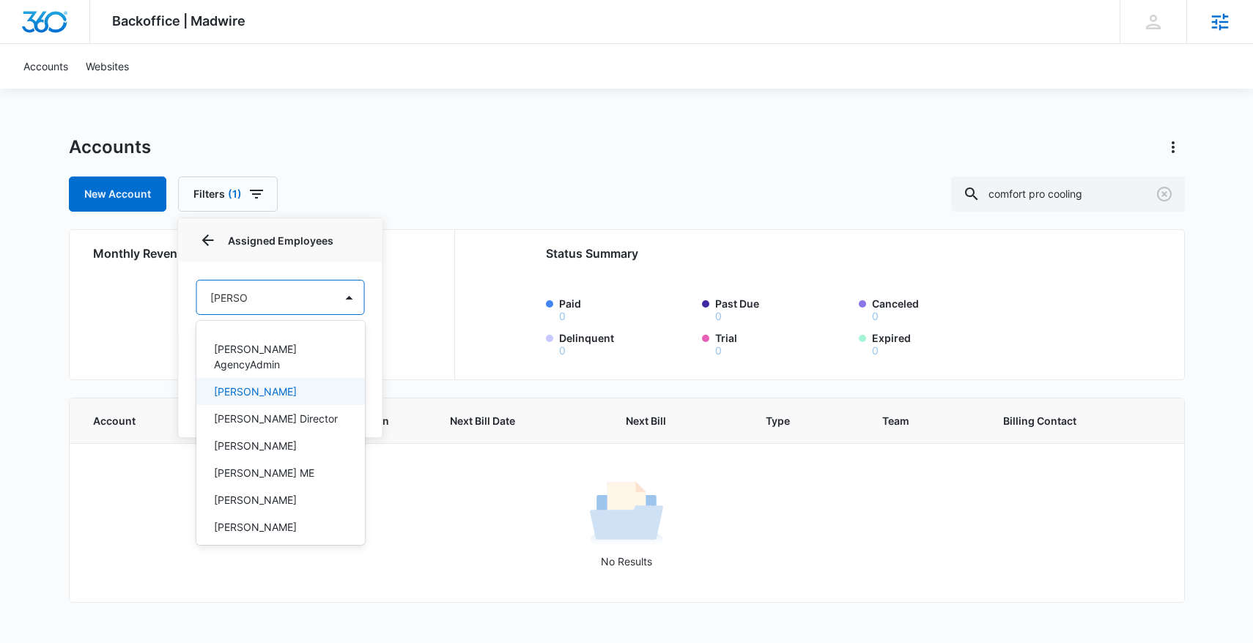
click at [314, 384] on div "Thomas Baron" at bounding box center [279, 391] width 130 height 15
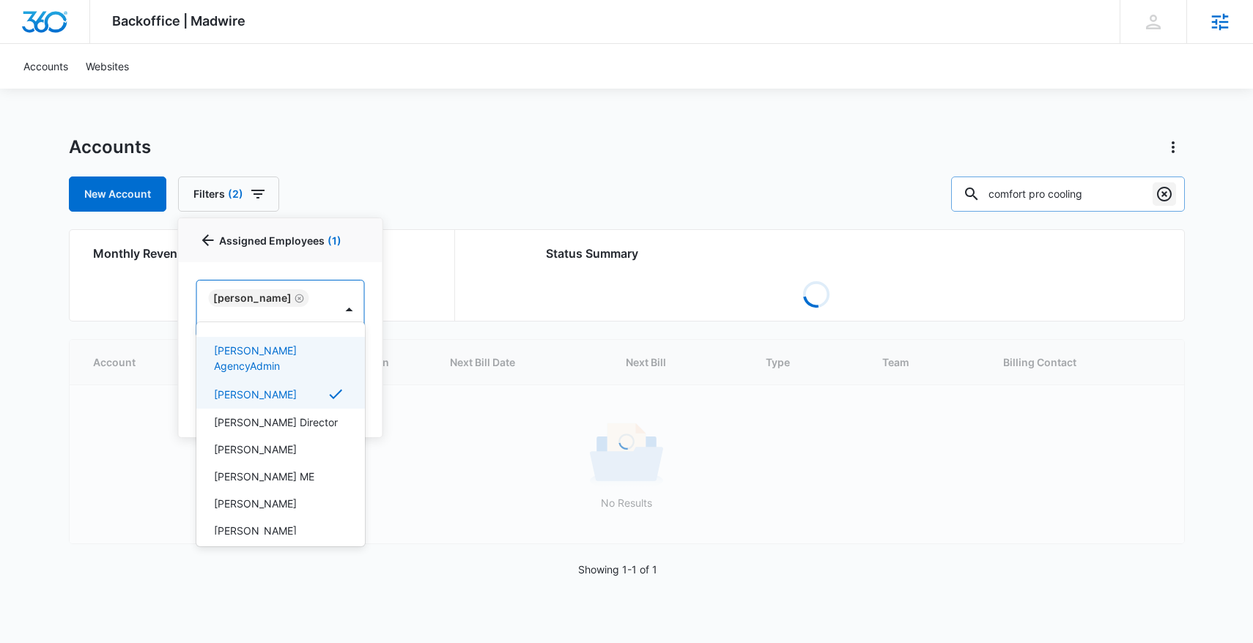
click at [1166, 187] on div at bounding box center [626, 321] width 1253 height 643
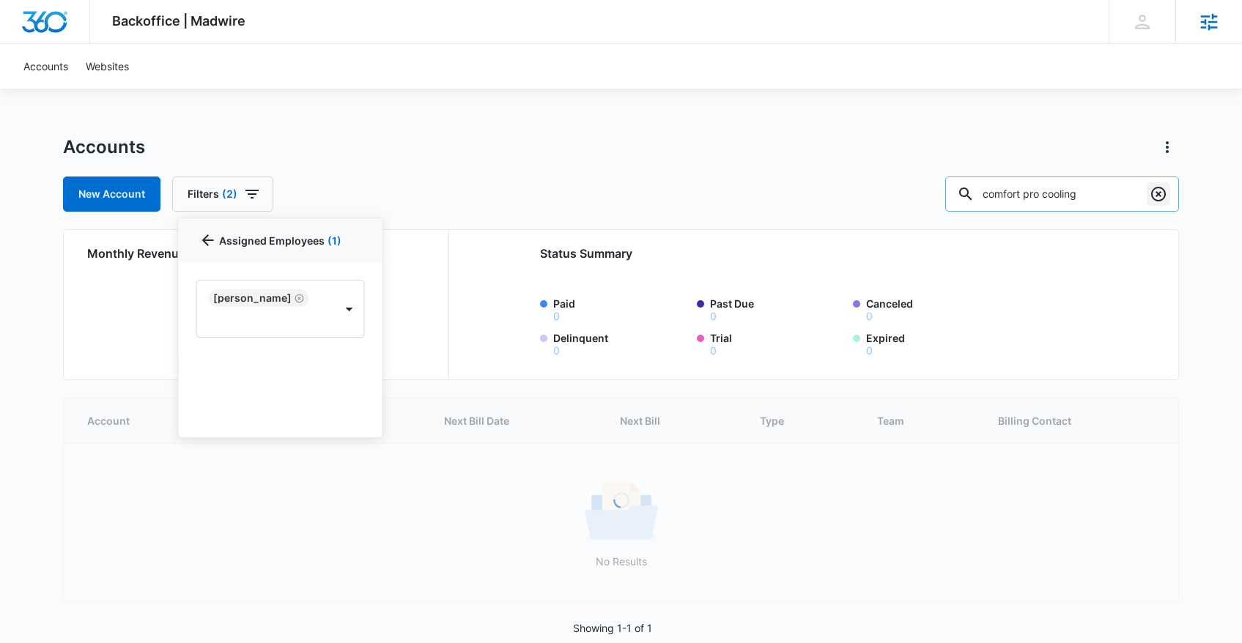
click at [1163, 190] on icon "Clear" at bounding box center [1158, 194] width 15 height 15
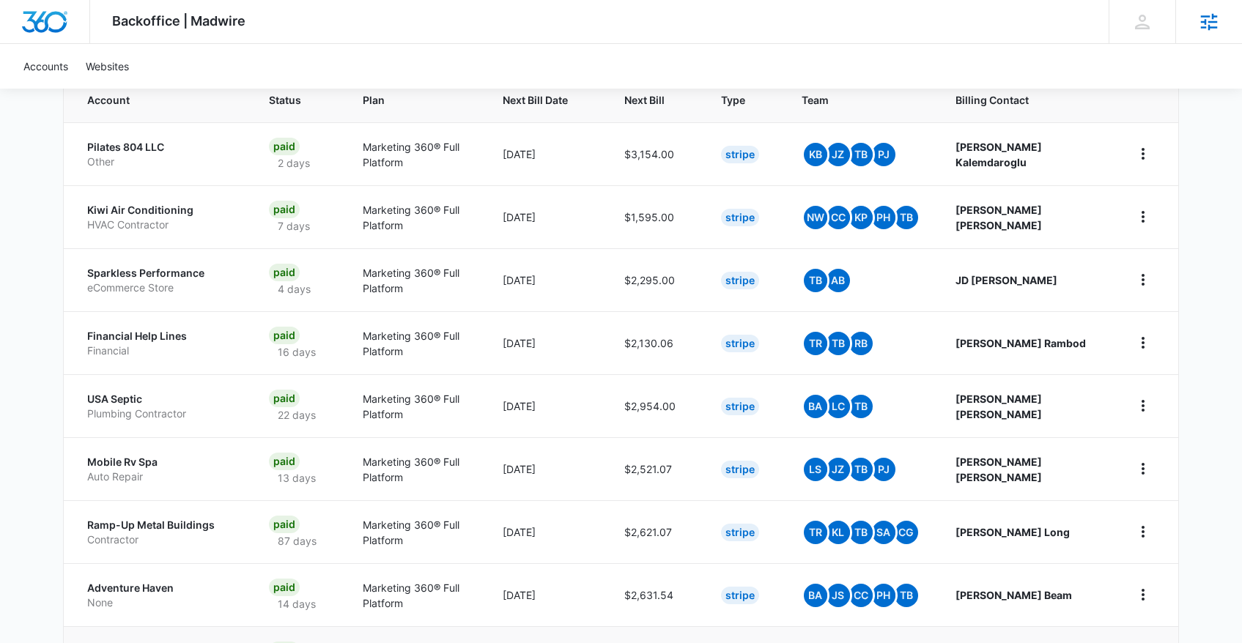
scroll to position [274, 0]
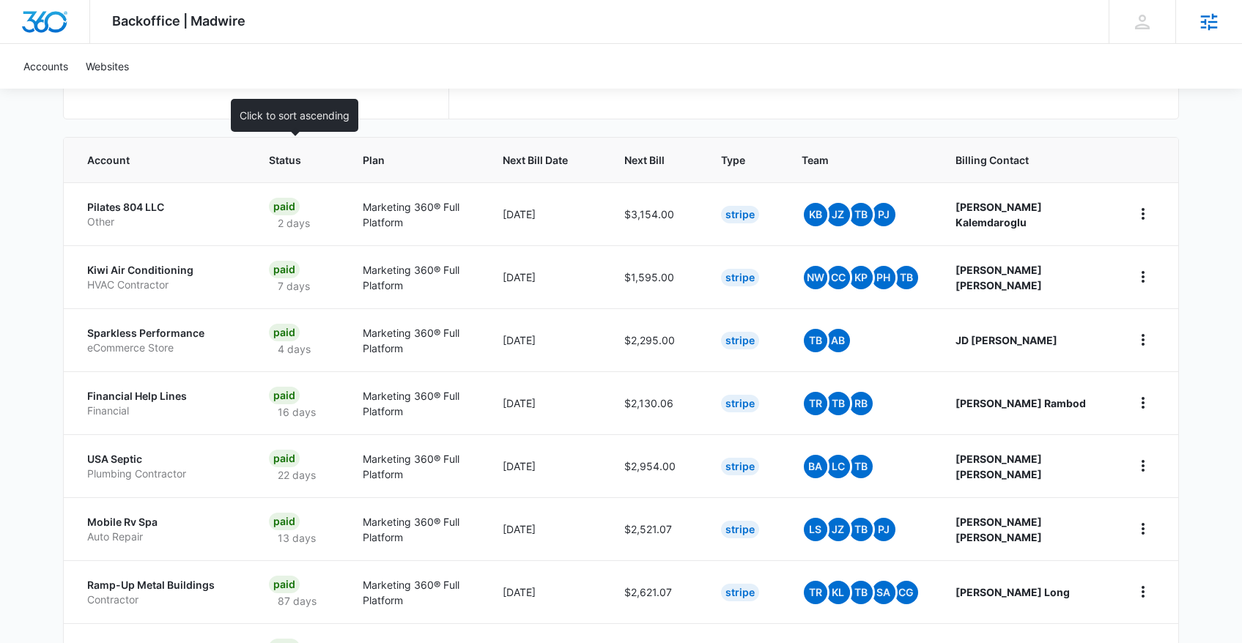
click at [286, 153] on span "Status" at bounding box center [287, 159] width 37 height 15
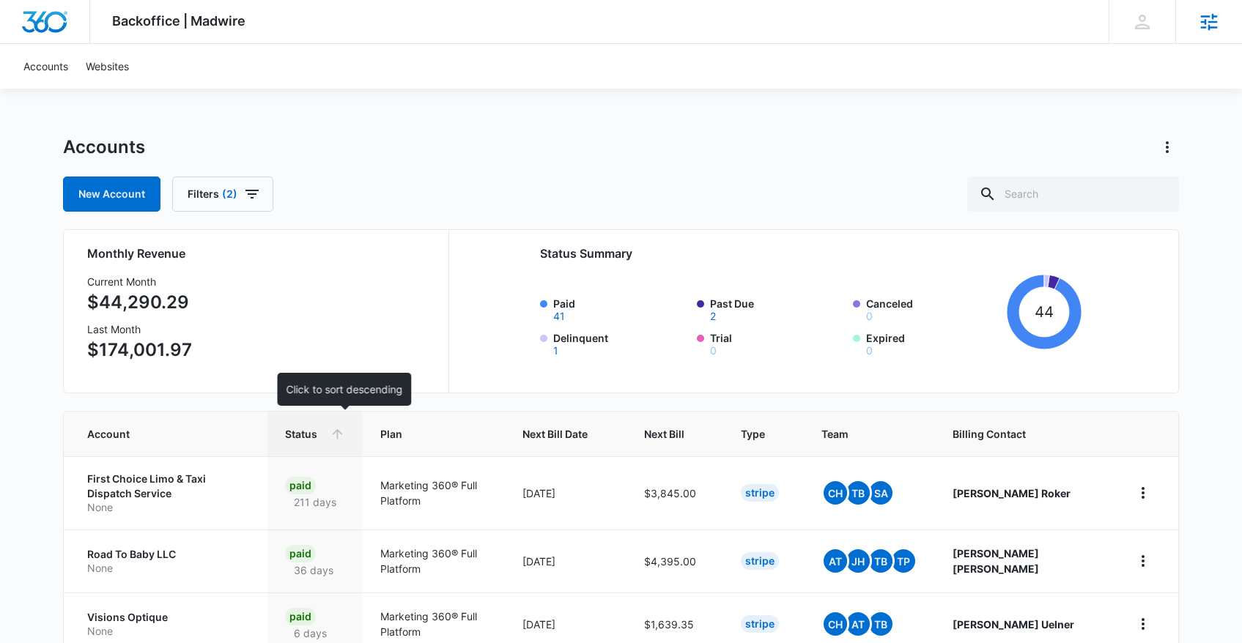
click at [345, 433] on icon at bounding box center [337, 433] width 15 height 15
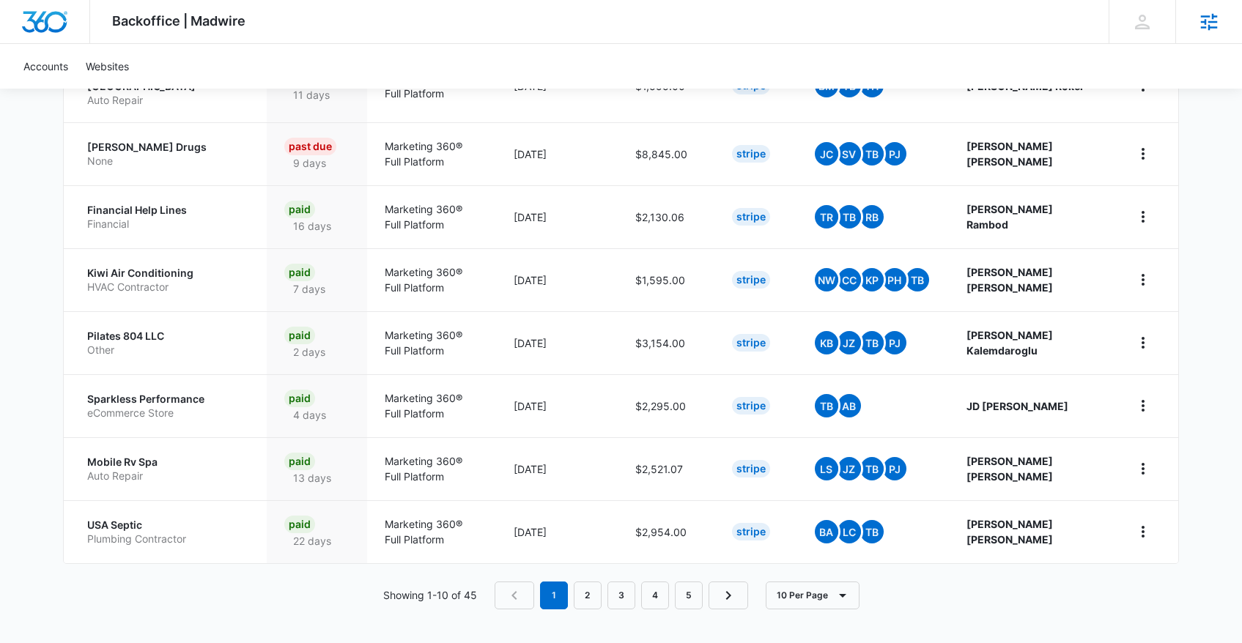
scroll to position [535, 0]
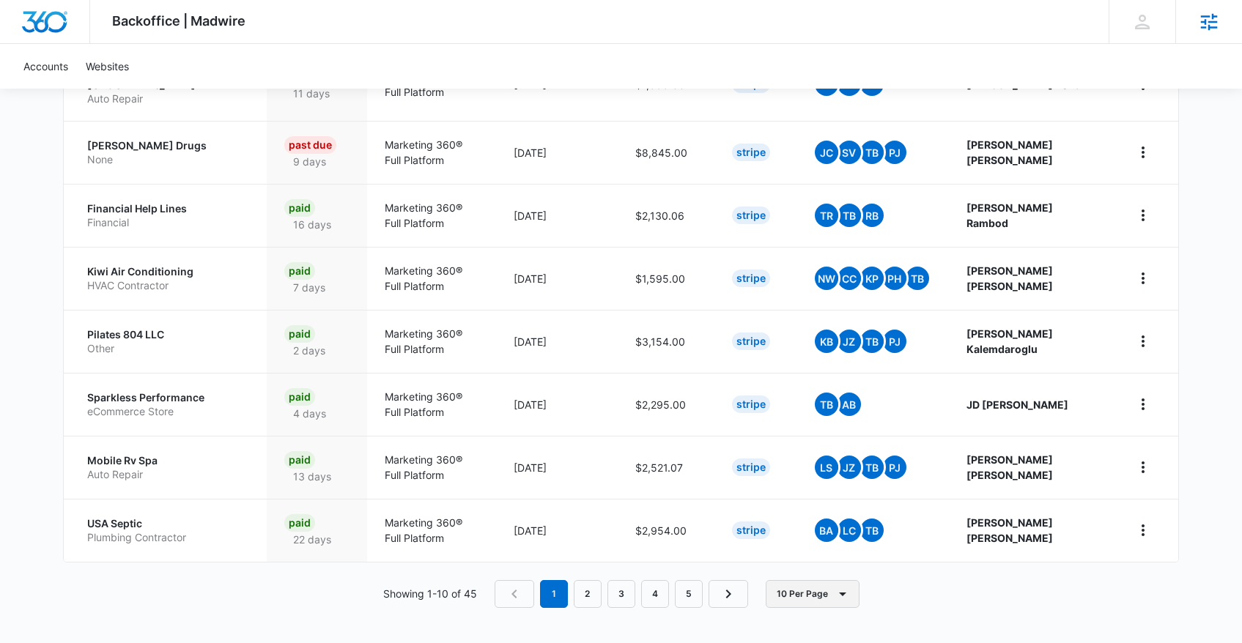
click at [847, 600] on icon "button" at bounding box center [843, 594] width 18 height 18
click at [834, 556] on div "100 Per Page" at bounding box center [816, 551] width 65 height 10
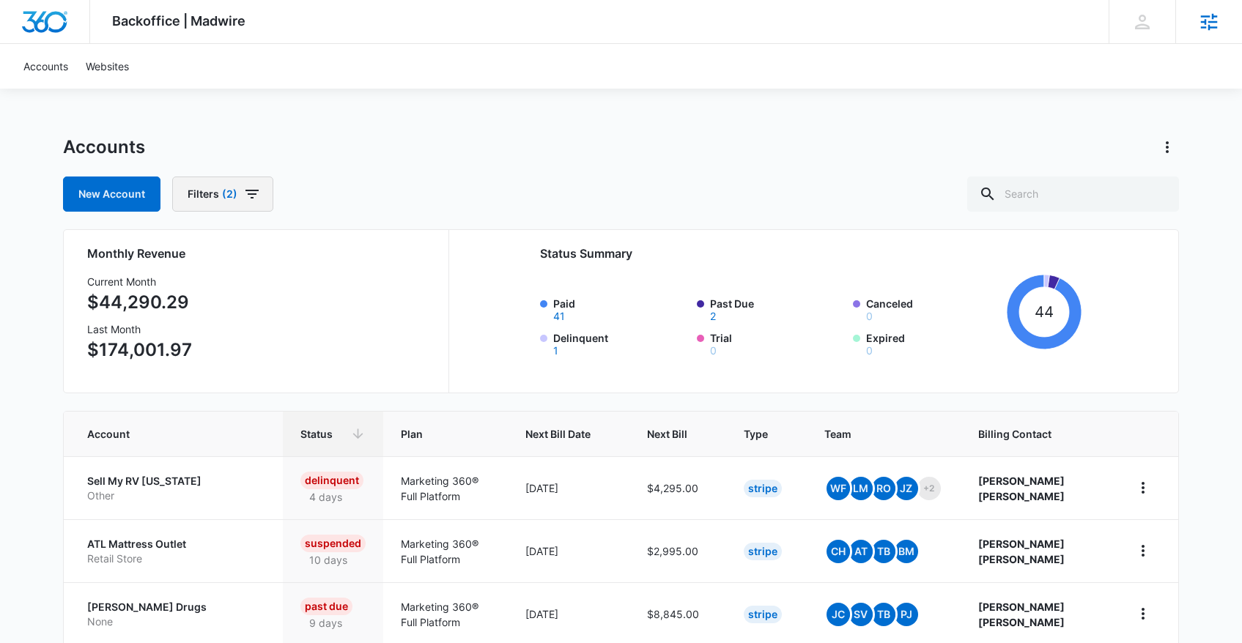
click at [251, 191] on icon "button" at bounding box center [252, 194] width 18 height 18
click at [314, 360] on icon "Clear" at bounding box center [314, 362] width 11 height 11
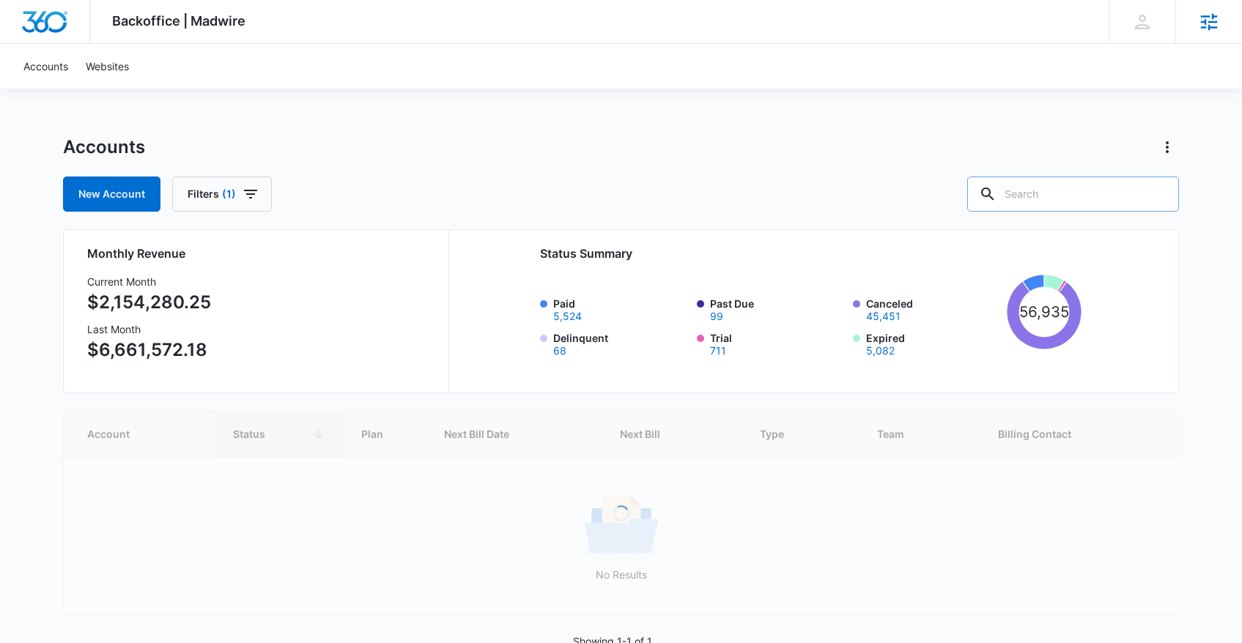
click at [1095, 186] on input "text" at bounding box center [1073, 194] width 212 height 35
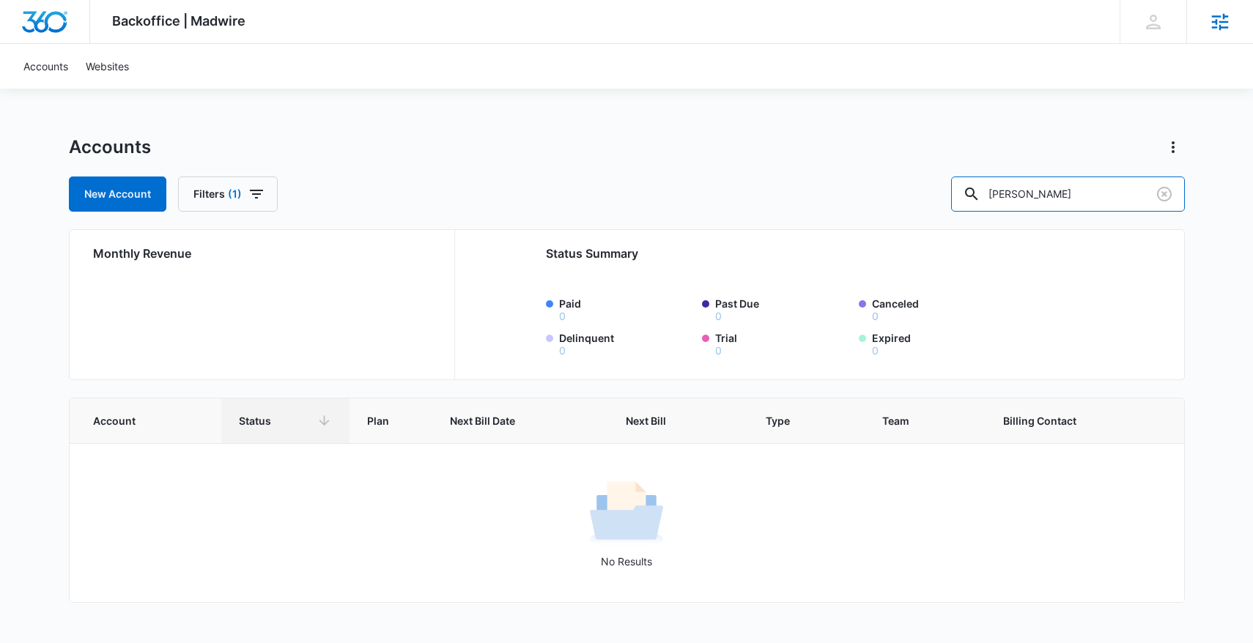
drag, startPoint x: 1054, startPoint y: 198, endPoint x: 963, endPoint y: 195, distance: 91.6
click at [963, 195] on div "New Account Filters (1) steven maines" at bounding box center [627, 194] width 1116 height 35
type input "melissa maines"
click at [250, 190] on icon "button" at bounding box center [256, 194] width 13 height 9
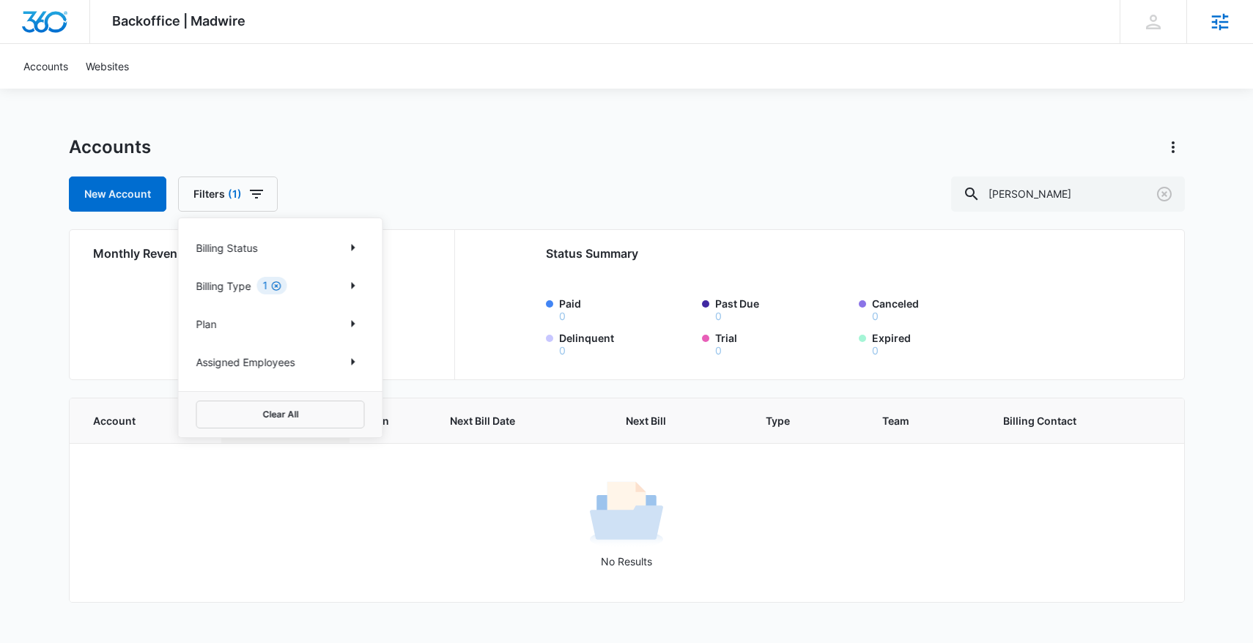
click at [278, 284] on icon "Clear" at bounding box center [276, 286] width 11 height 11
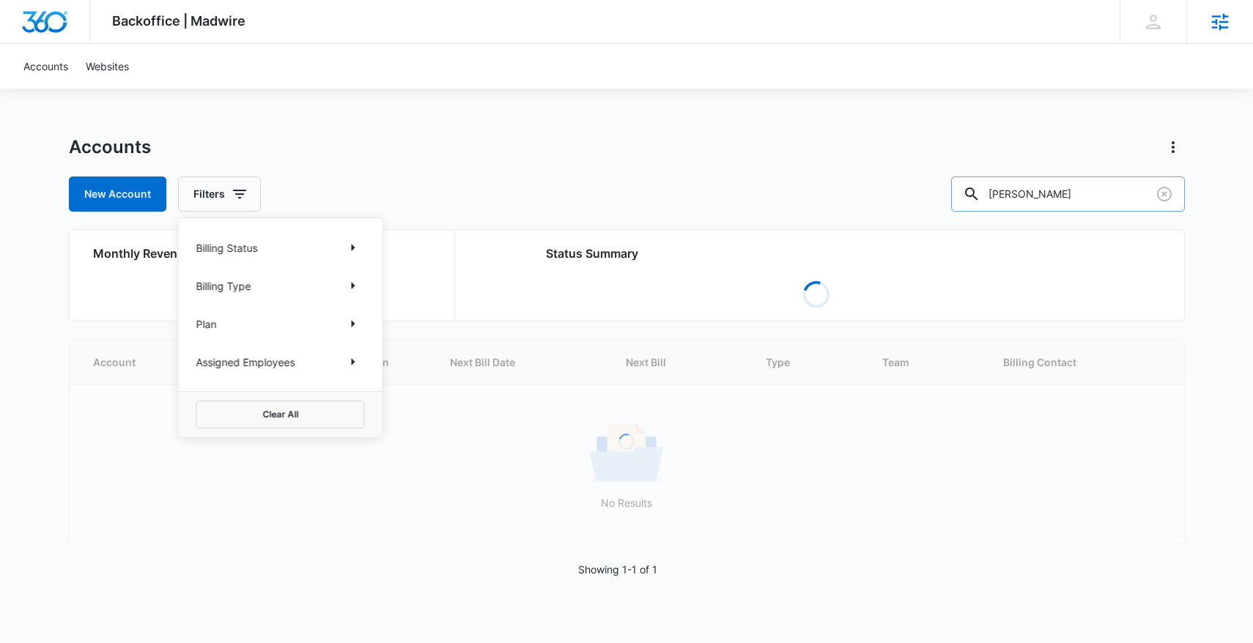
click at [1132, 194] on input "melissa maines" at bounding box center [1068, 194] width 234 height 35
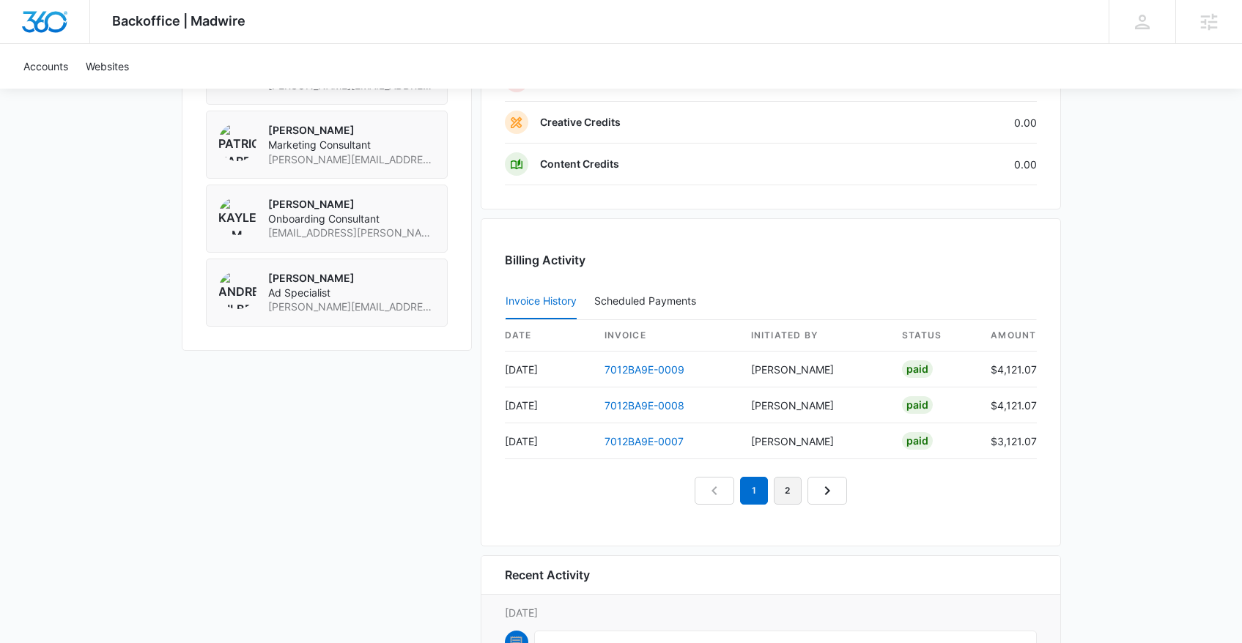
scroll to position [1439, 0]
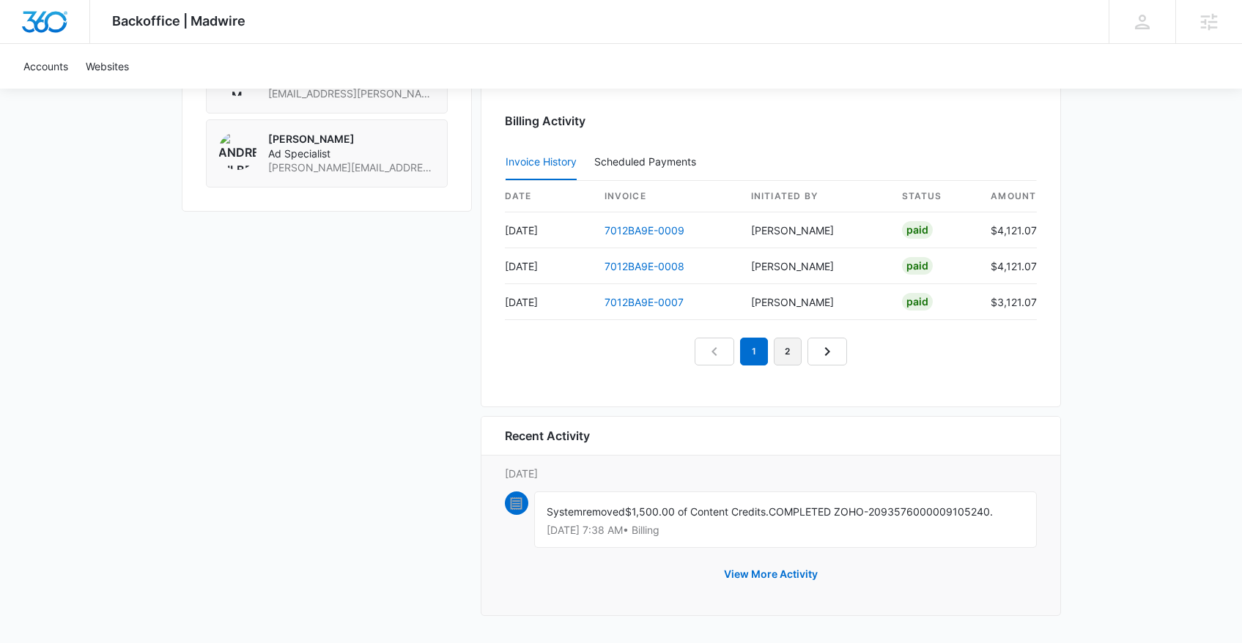
click at [792, 348] on link "2" at bounding box center [788, 352] width 28 height 28
click at [745, 352] on link "1" at bounding box center [737, 352] width 28 height 28
click at [812, 352] on link "3" at bounding box center [805, 352] width 28 height 28
click at [761, 347] on link "2" at bounding box center [771, 352] width 28 height 28
click at [739, 359] on link "1" at bounding box center [737, 352] width 28 height 28
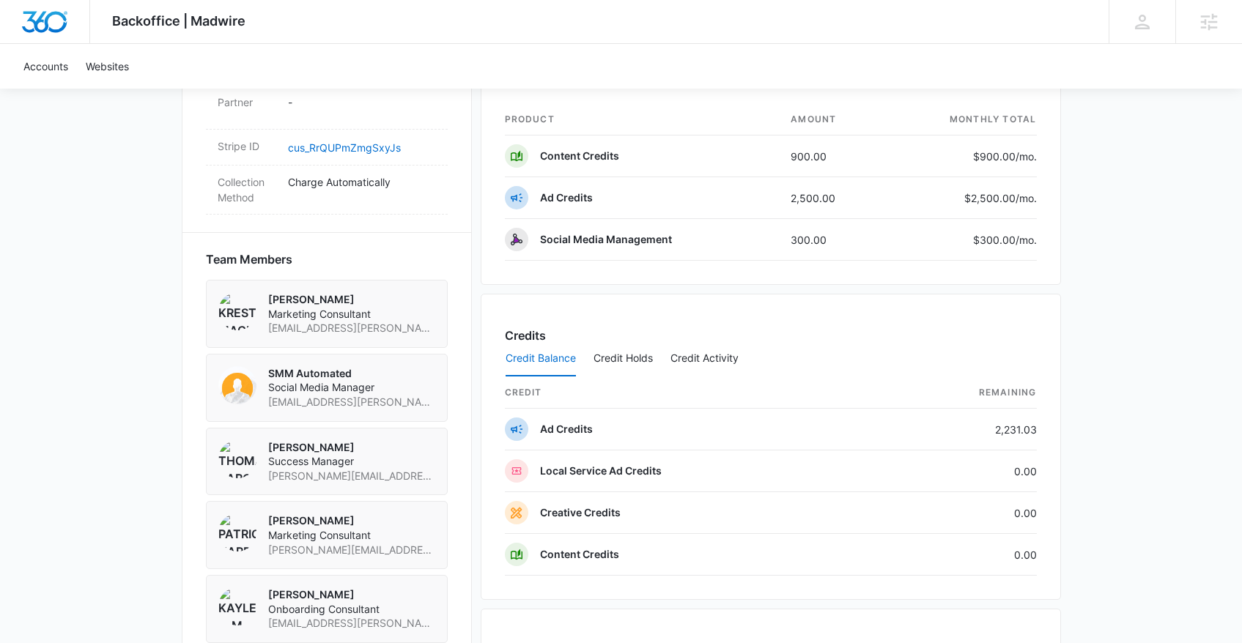
scroll to position [895, 0]
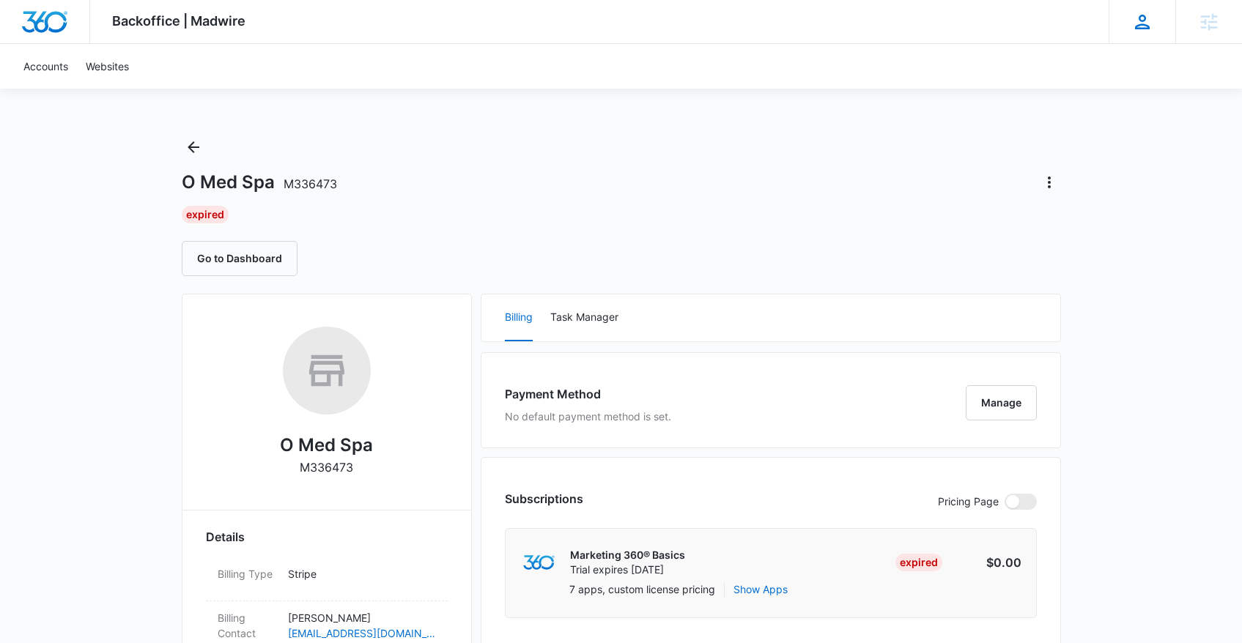
click at [1145, 21] on icon at bounding box center [1142, 22] width 22 height 22
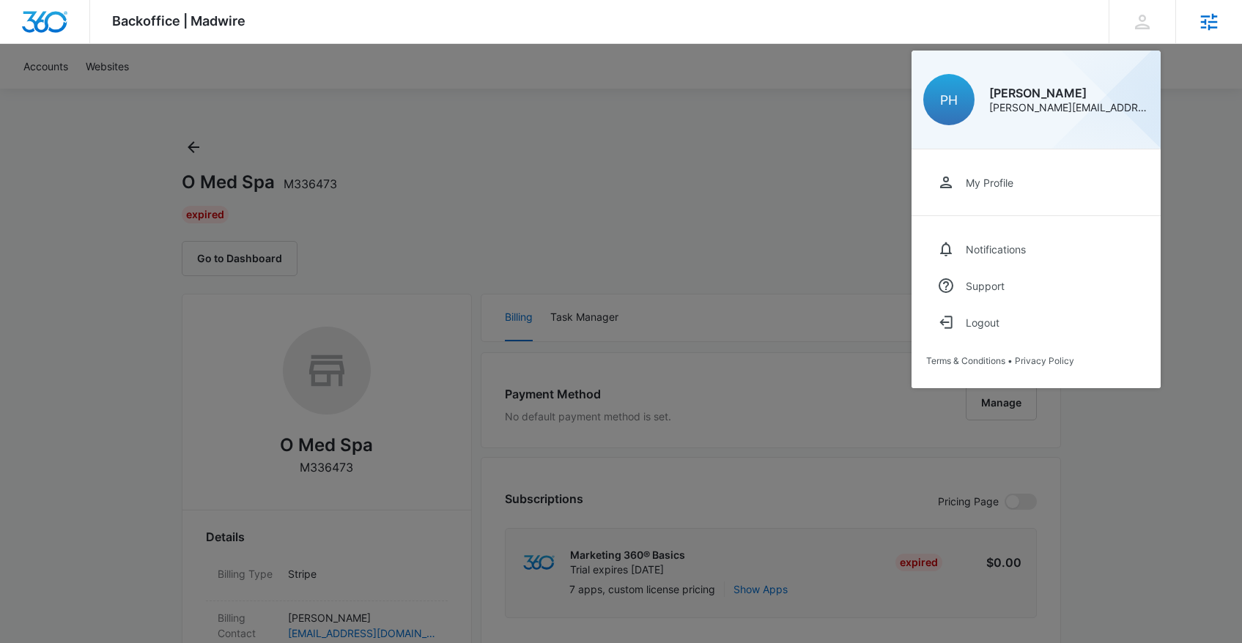
click at [1201, 19] on icon at bounding box center [1209, 22] width 22 height 22
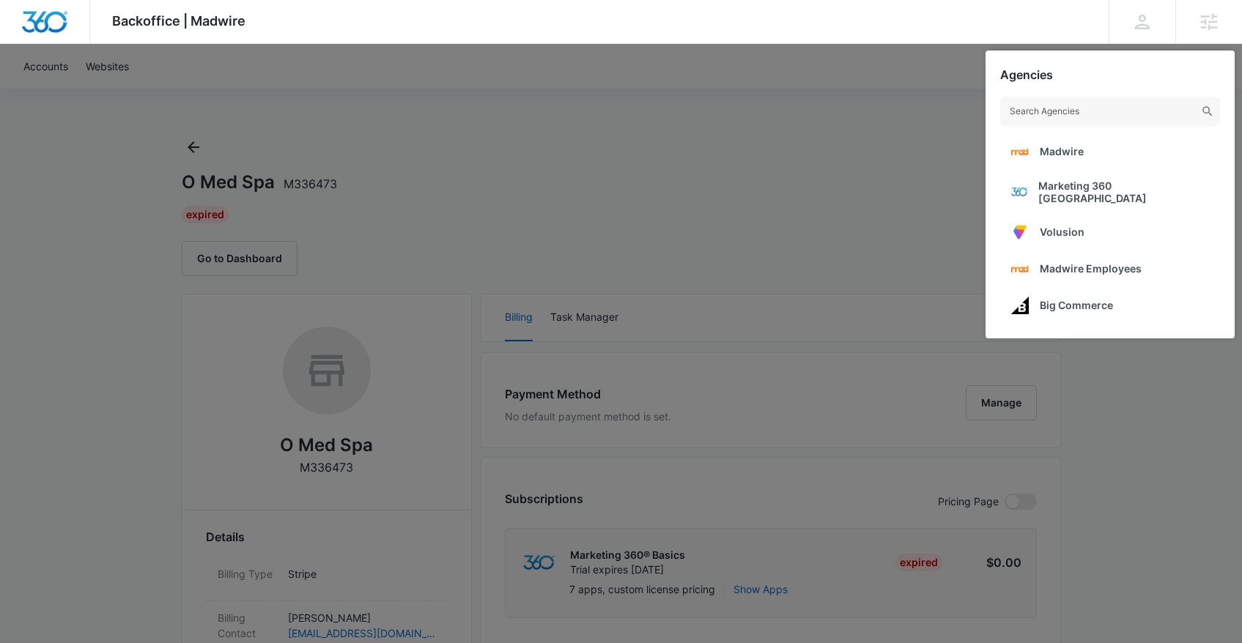
click at [1078, 155] on span "Madwire" at bounding box center [1062, 151] width 44 height 12
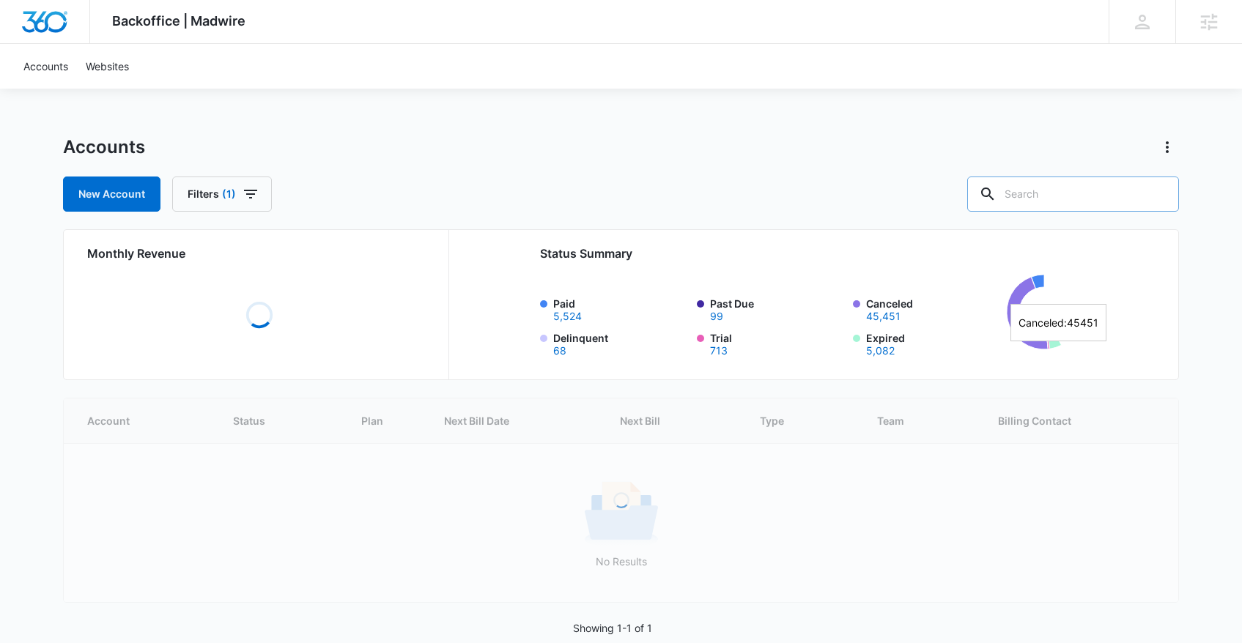
click at [1110, 201] on input "text" at bounding box center [1073, 194] width 212 height 35
click at [254, 193] on icon "button" at bounding box center [251, 194] width 18 height 18
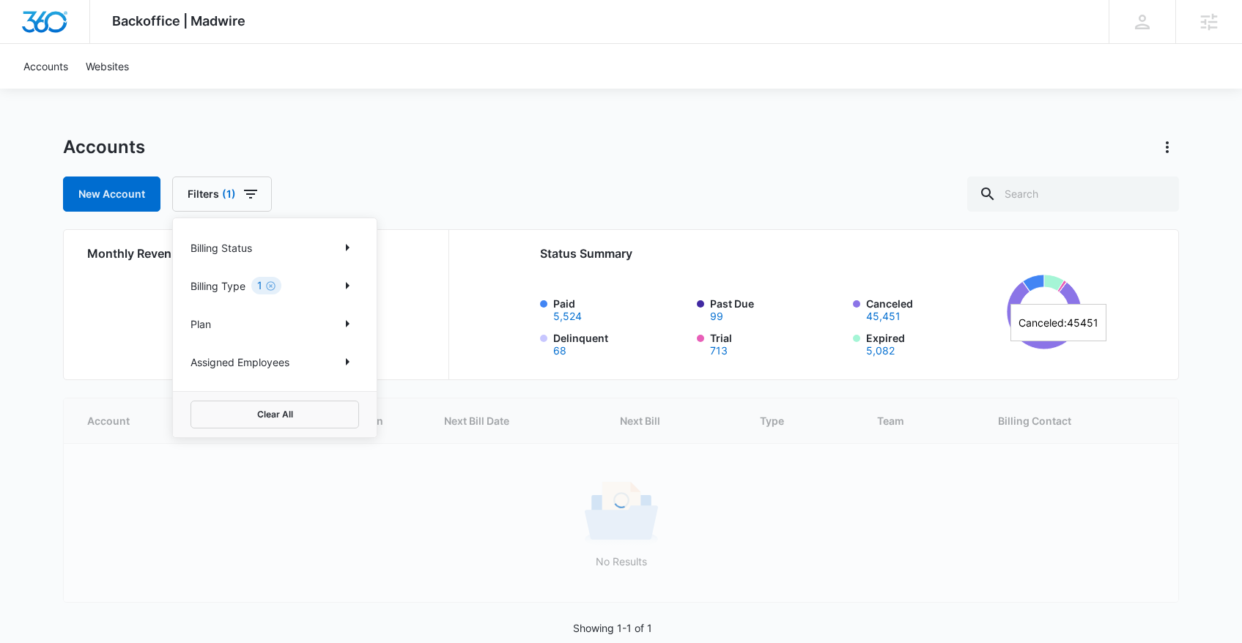
click at [281, 361] on p "Assigned Employees" at bounding box center [239, 362] width 99 height 15
click at [333, 354] on div "Assigned Employees" at bounding box center [274, 361] width 169 height 23
click at [352, 360] on icon "Show Assigned Employees filters" at bounding box center [347, 362] width 18 height 18
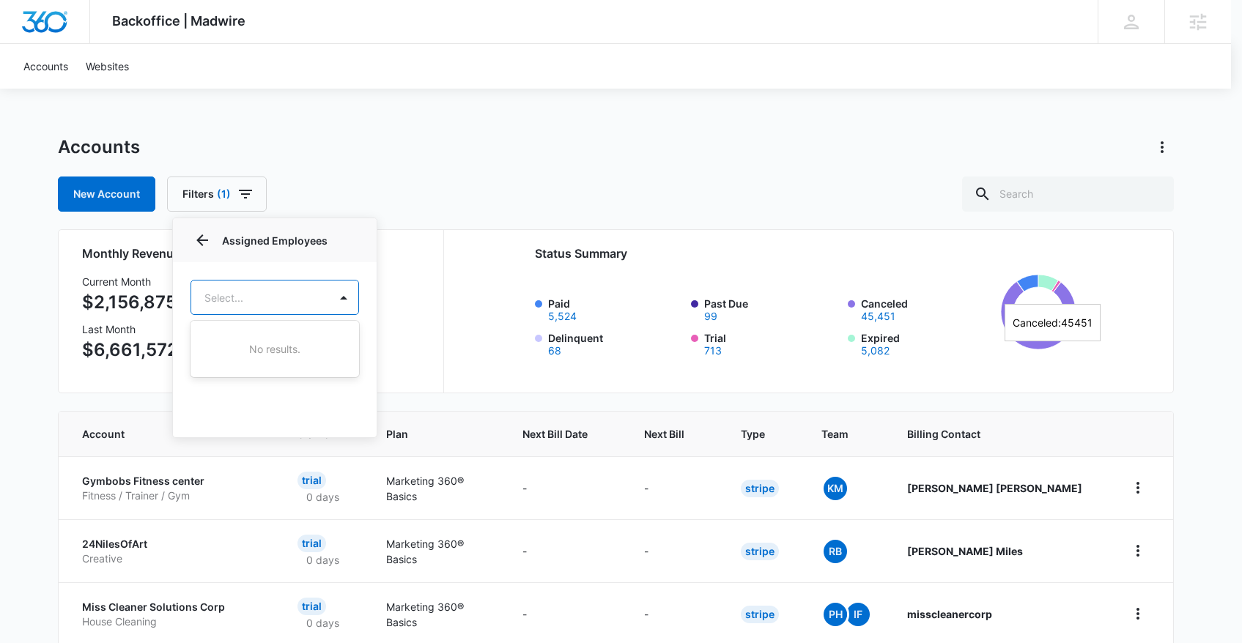
click at [267, 293] on body "Backoffice | Madwire Apps Settings PH Patrick Harral patrick.harral@madwire.com…" at bounding box center [621, 589] width 1242 height 1178
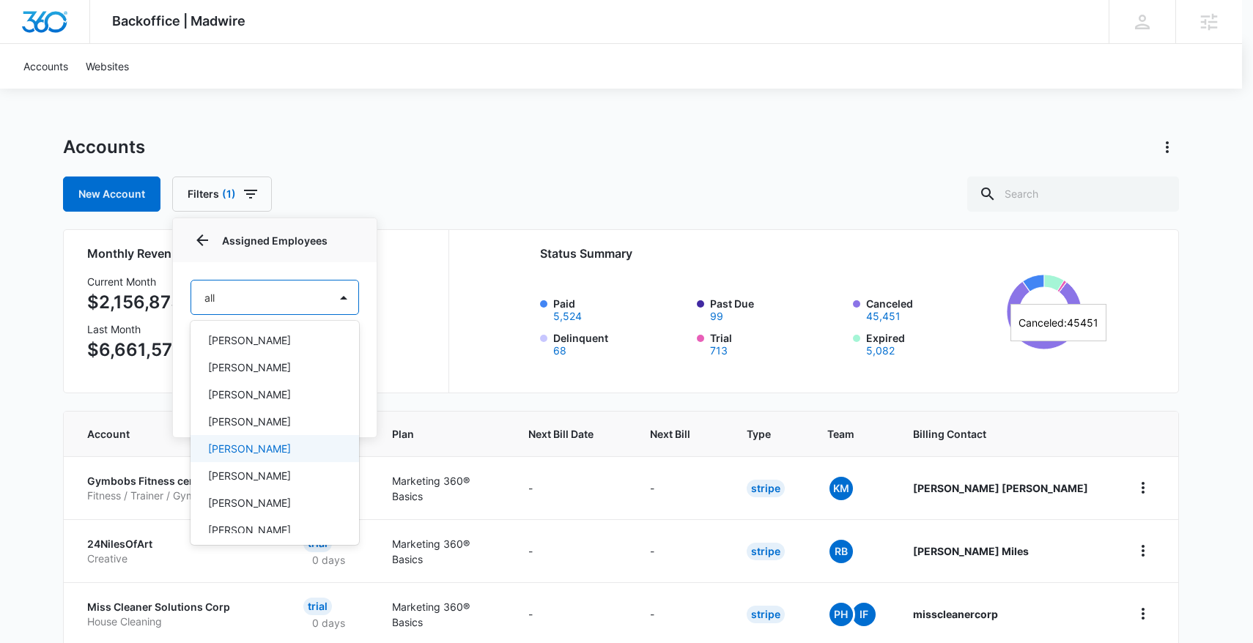
scroll to position [12, 0]
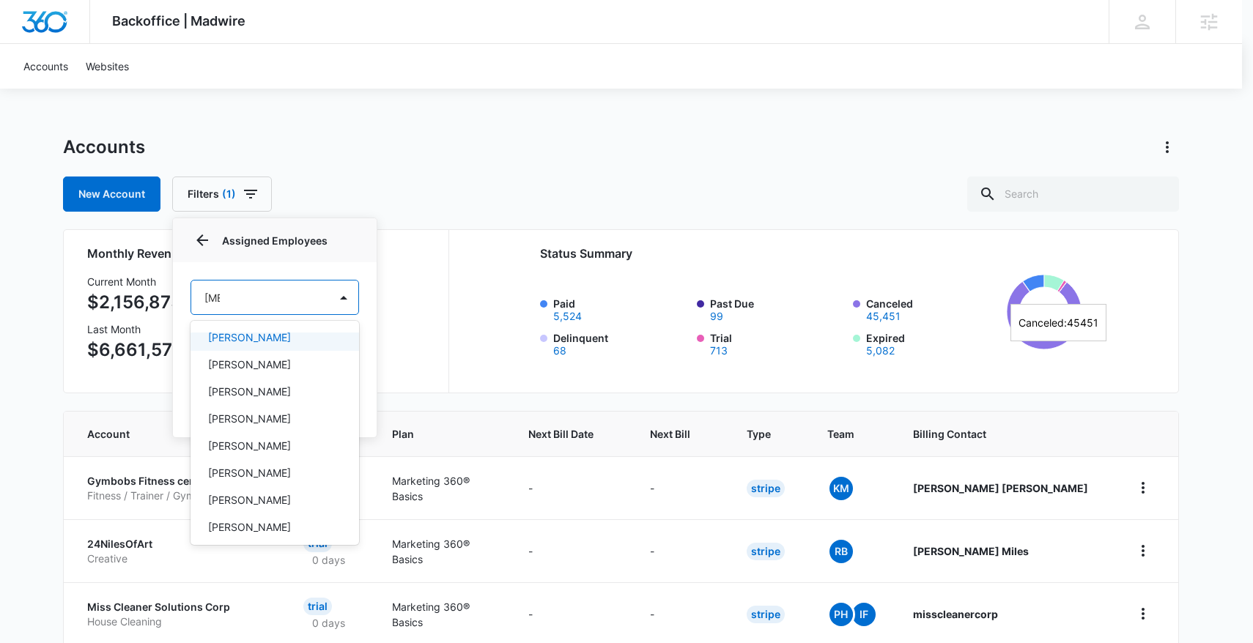
type input "allie"
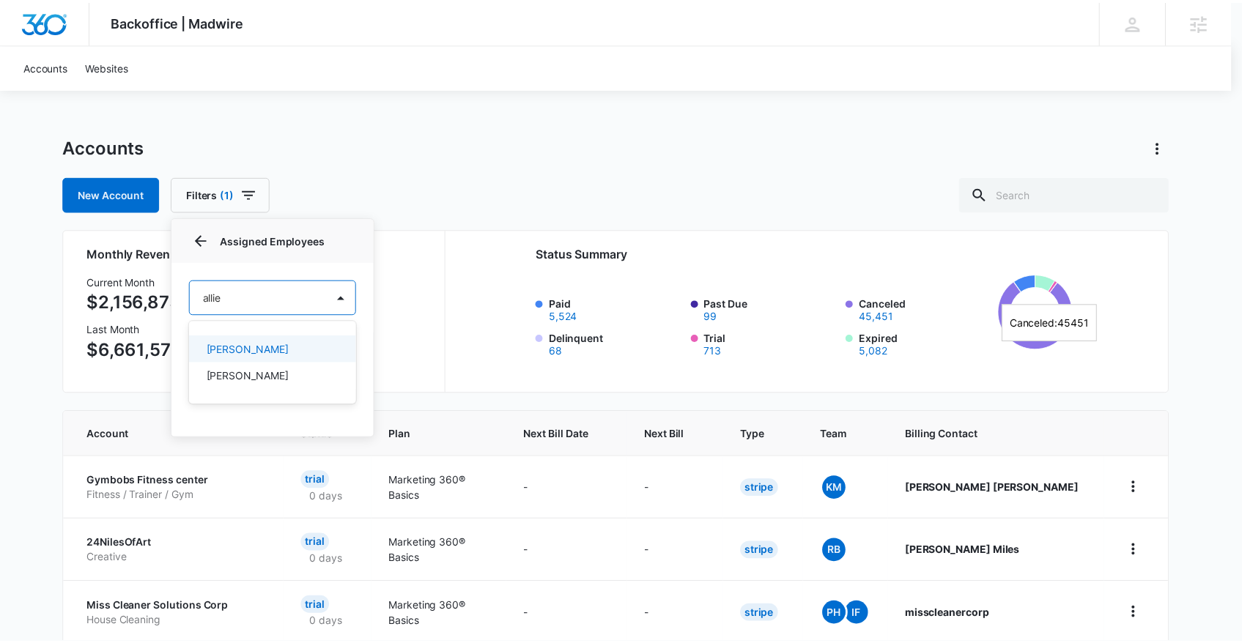
scroll to position [0, 0]
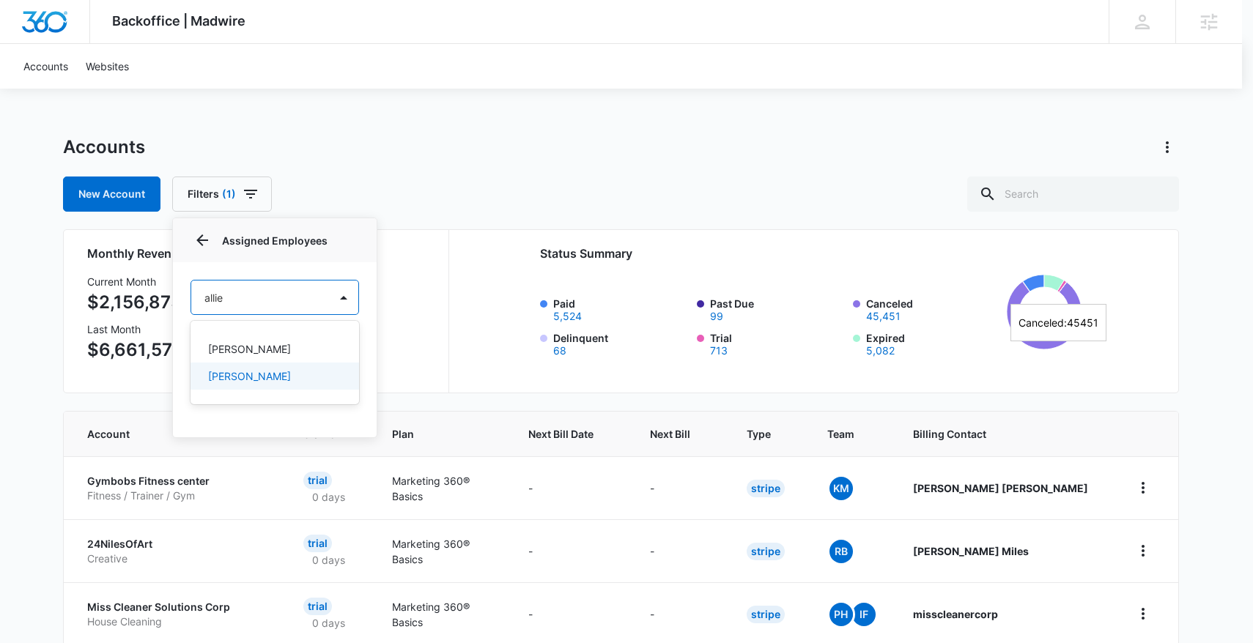
click at [256, 378] on p "Allie Silvey" at bounding box center [249, 376] width 83 height 15
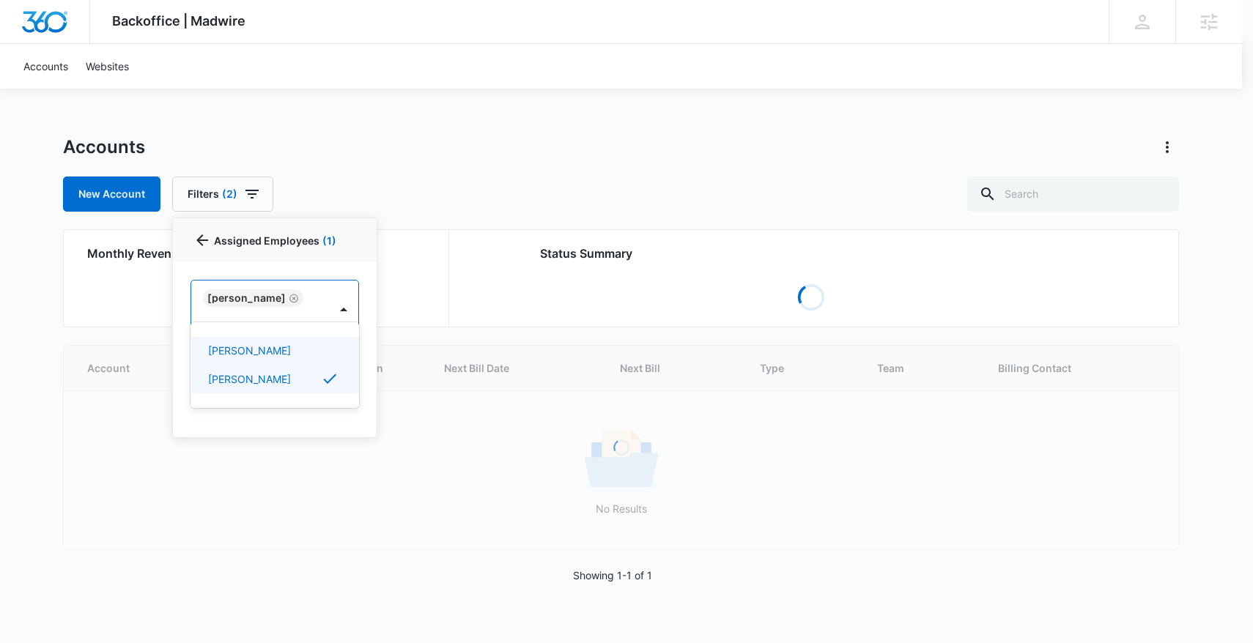
click at [865, 125] on div at bounding box center [626, 321] width 1253 height 643
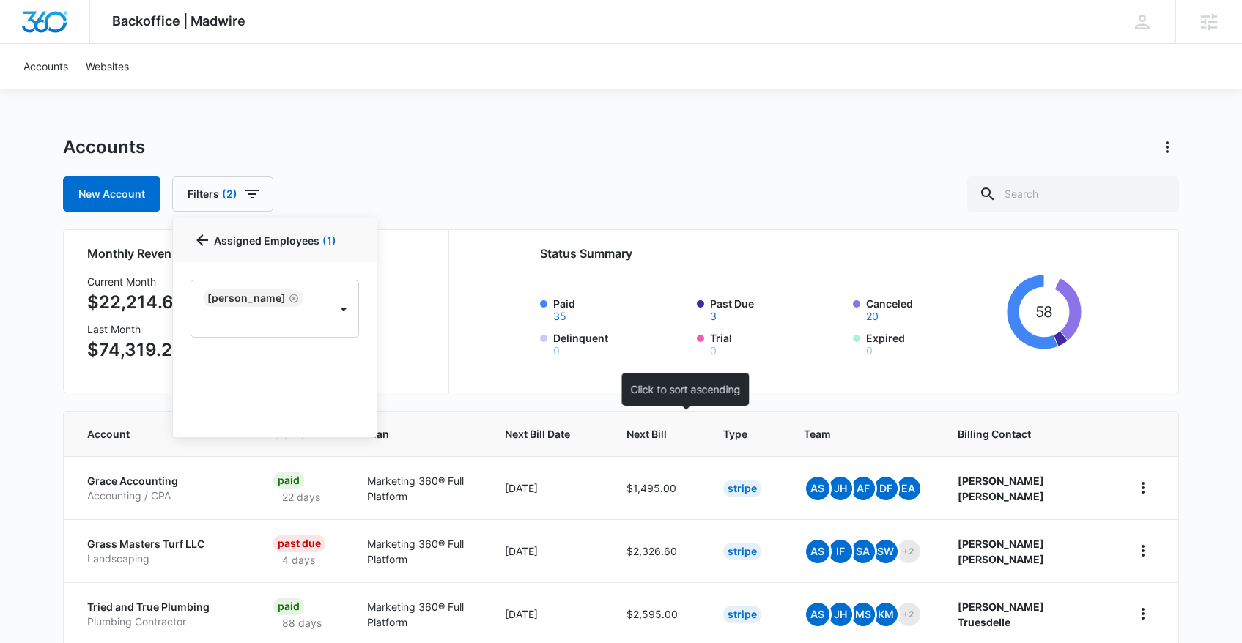
click at [688, 433] on div "Next Bill" at bounding box center [657, 433] width 62 height 15
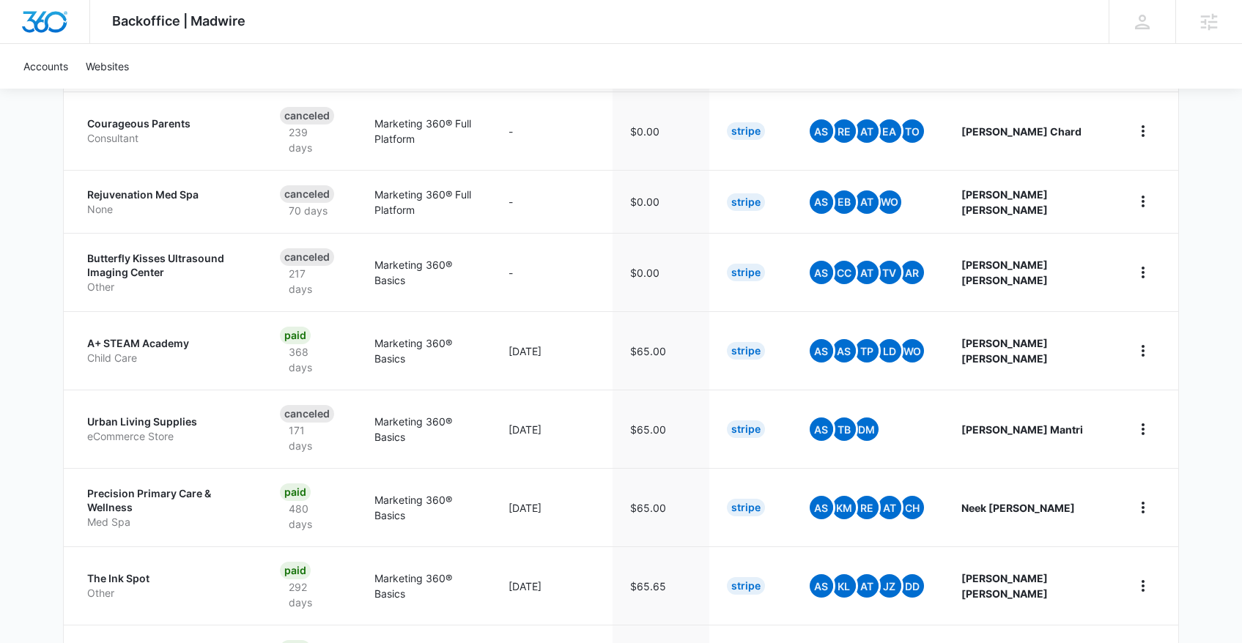
scroll to position [582, 0]
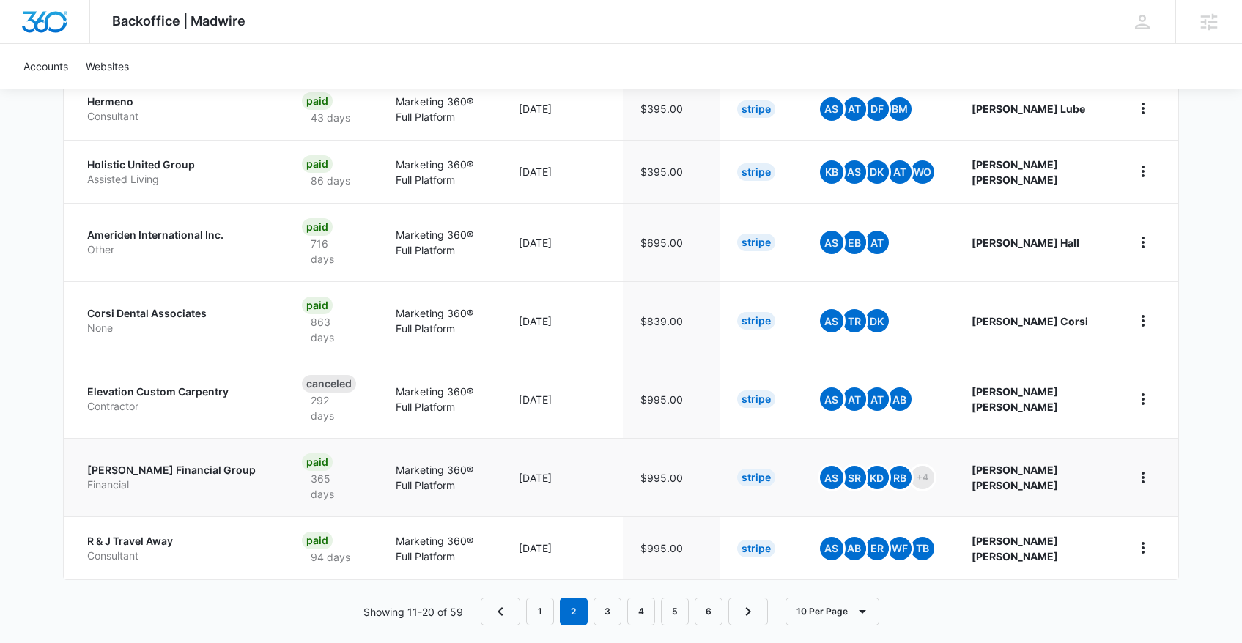
scroll to position [619, 0]
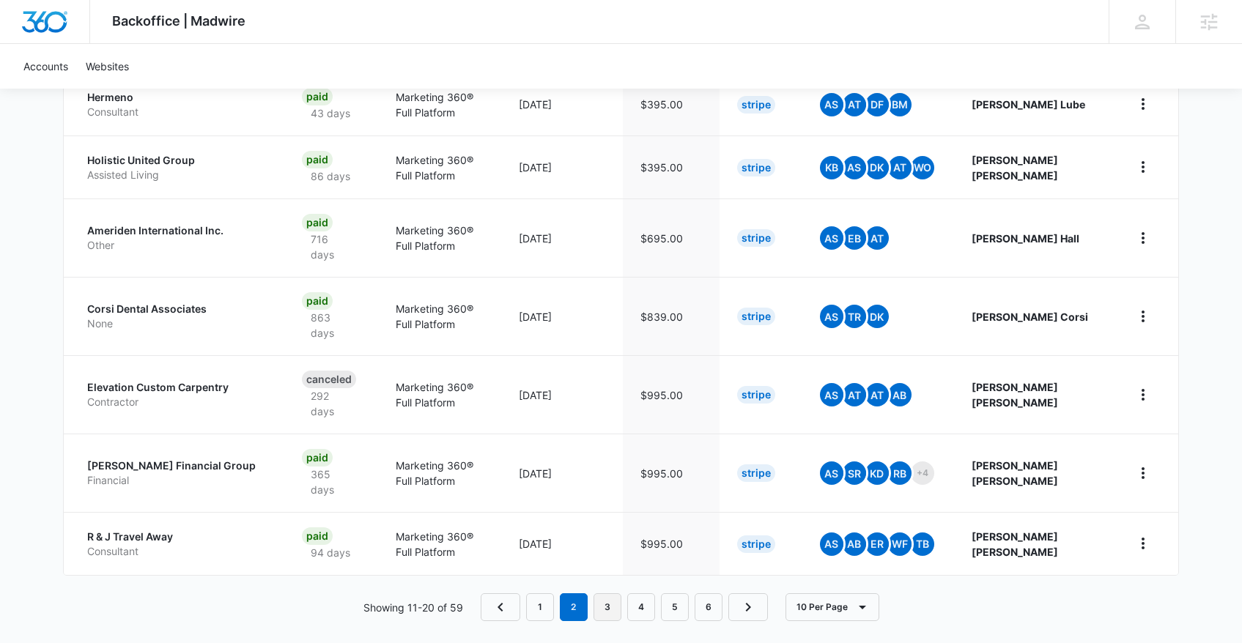
click at [602, 604] on link "3" at bounding box center [607, 607] width 28 height 28
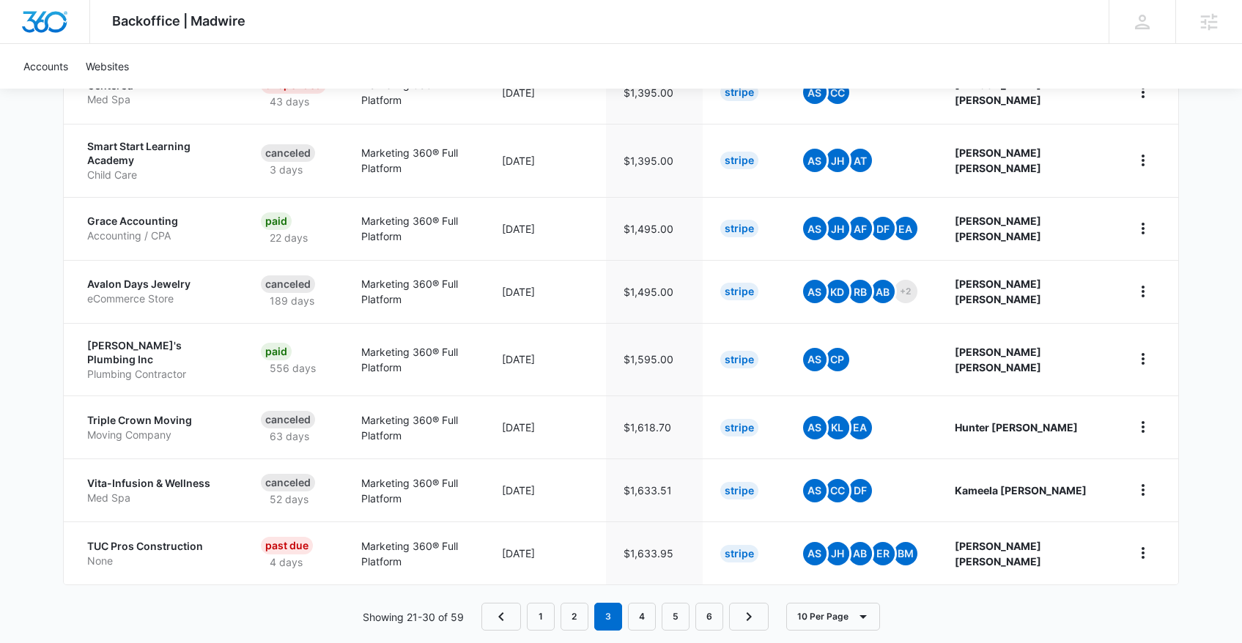
scroll to position [535, 0]
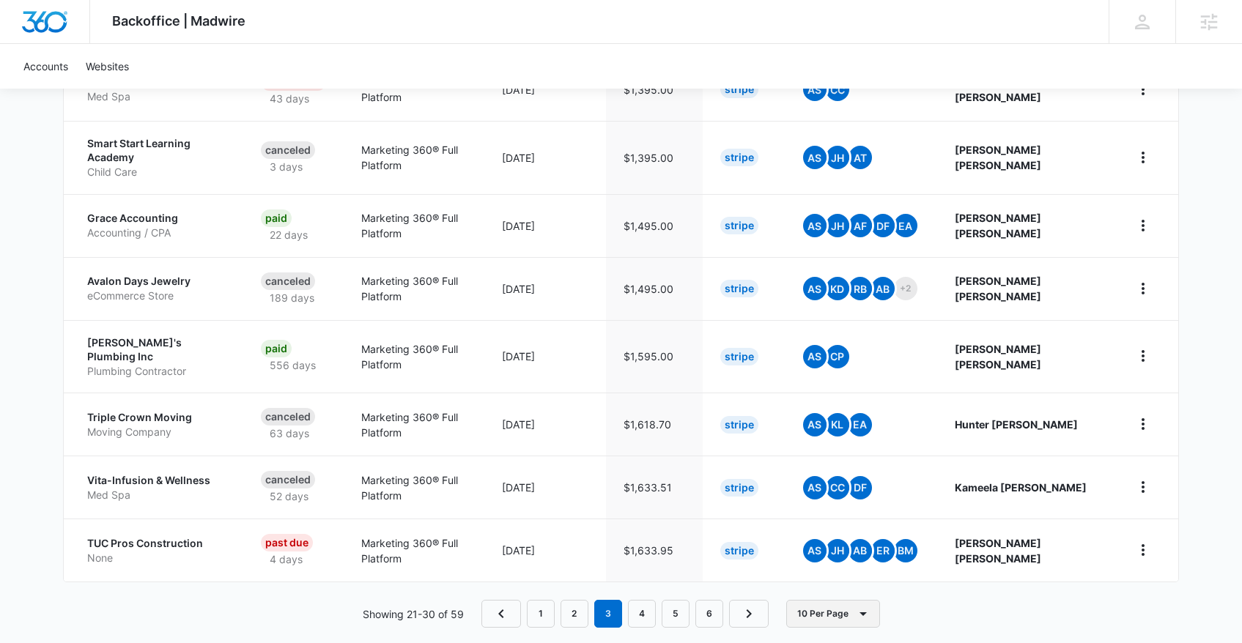
click at [804, 600] on button "10 Per Page" at bounding box center [833, 614] width 94 height 28
click at [856, 558] on button "100 Per Page" at bounding box center [847, 551] width 118 height 22
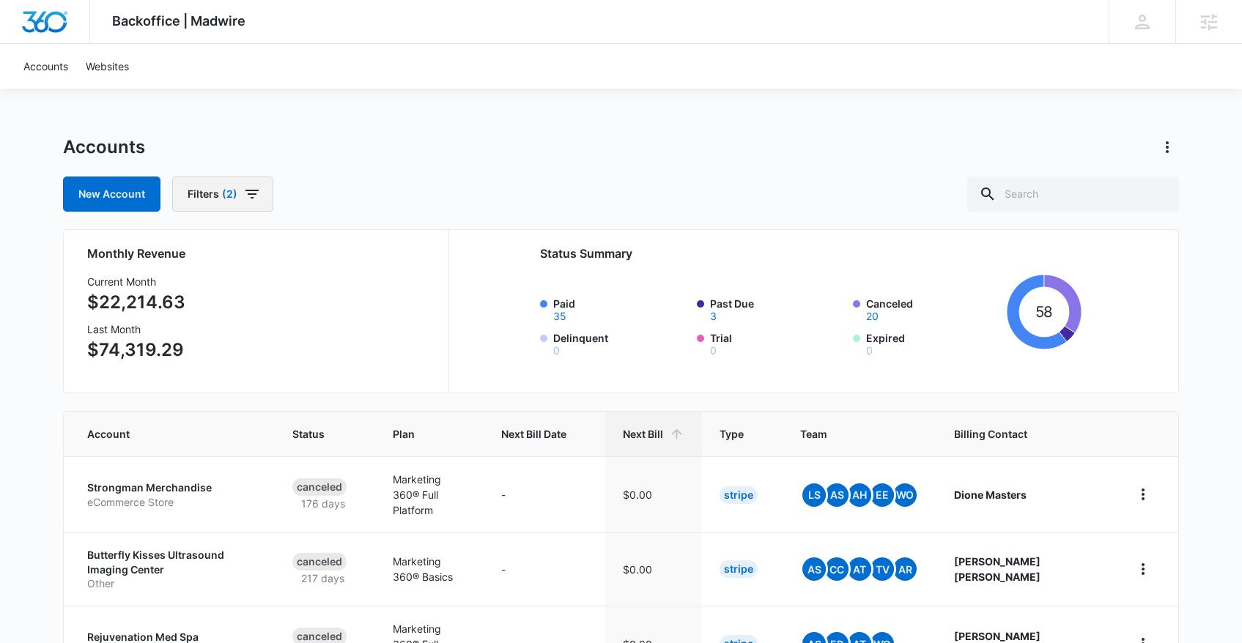
click at [224, 195] on span "(2)" at bounding box center [229, 194] width 15 height 10
click at [316, 360] on icon "Clear" at bounding box center [314, 362] width 11 height 11
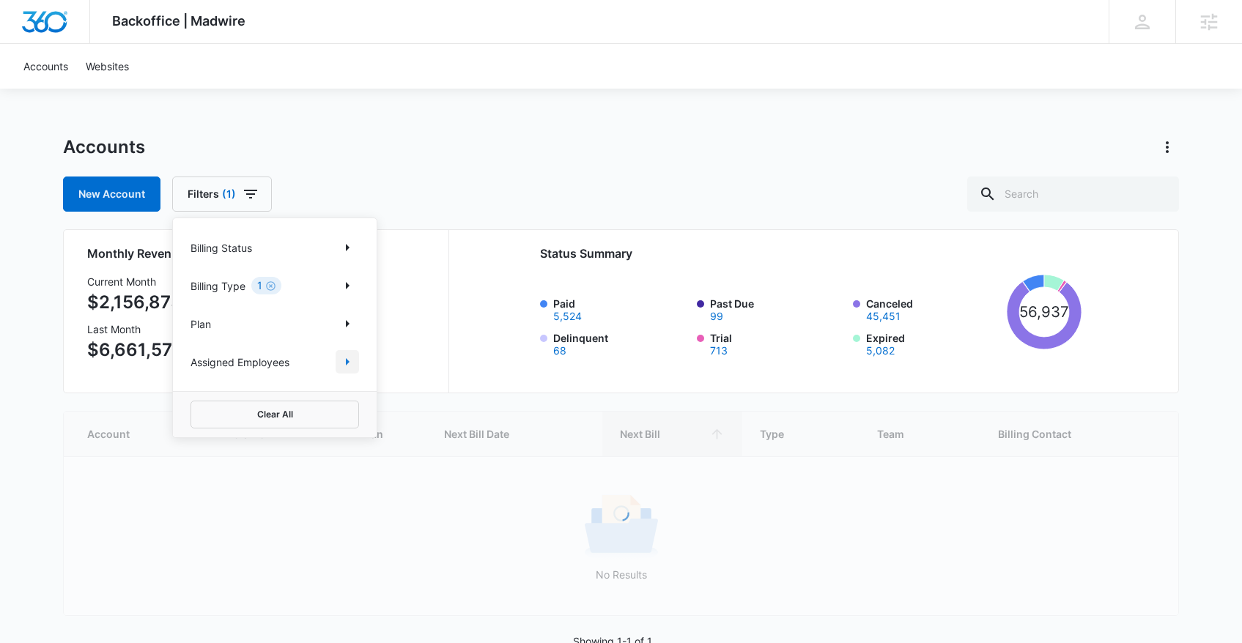
click at [339, 360] on icon "Show Assigned Employees filters" at bounding box center [347, 362] width 18 height 18
click at [250, 301] on body "Backoffice | Madwire Apps Settings PH Patrick Harral patrick.harral@madwire.com…" at bounding box center [621, 342] width 1242 height 684
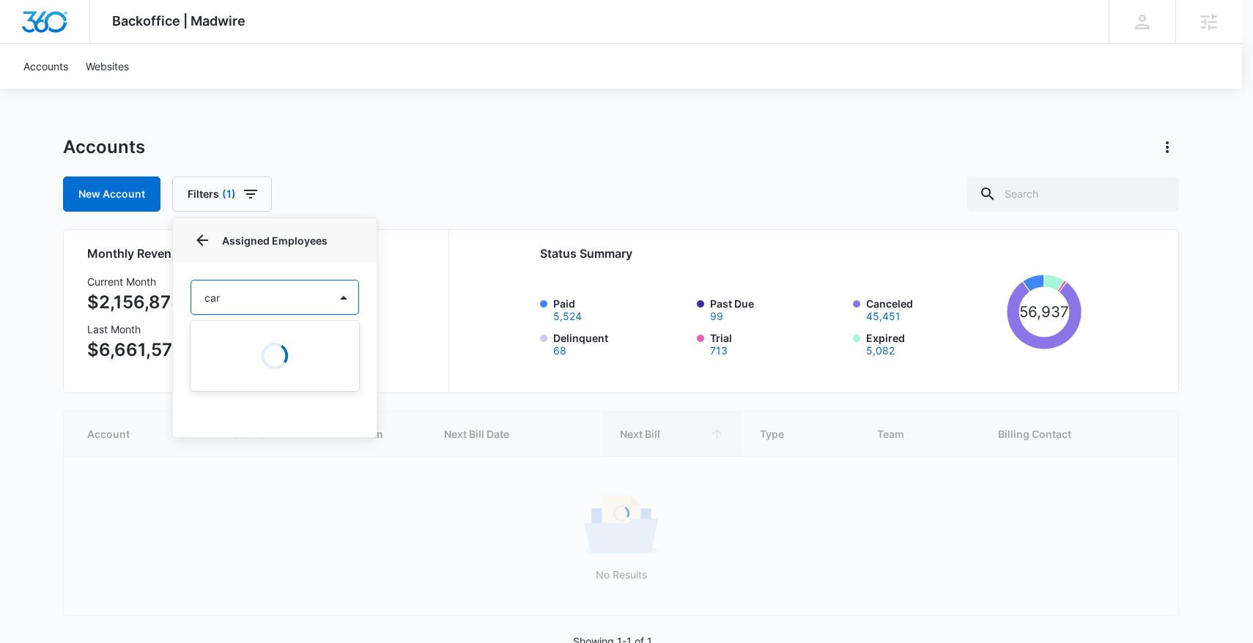
type input "carl"
click at [281, 374] on p "Carlee Heinmiller" at bounding box center [249, 376] width 83 height 15
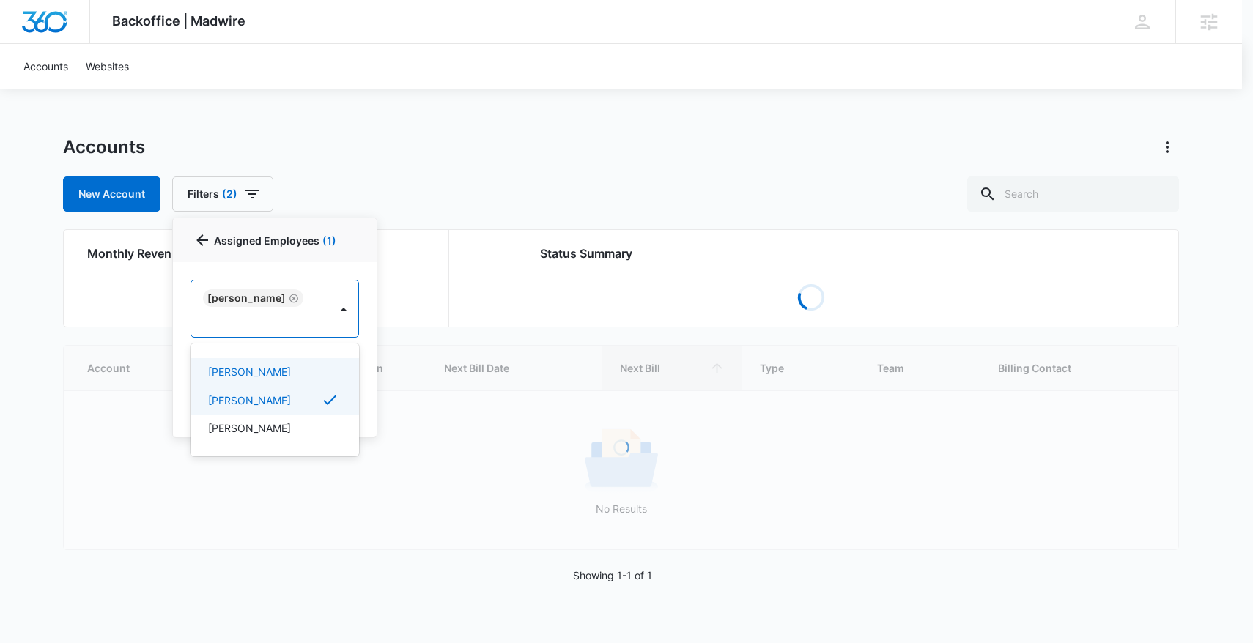
click at [646, 162] on div at bounding box center [626, 321] width 1253 height 643
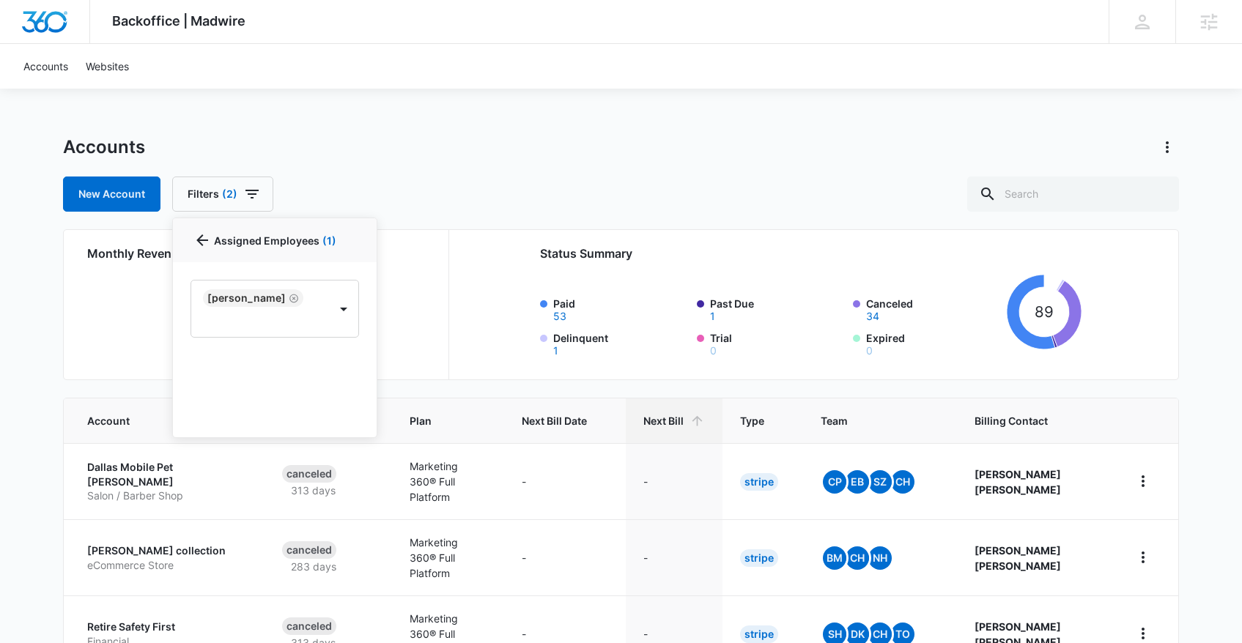
click at [785, 136] on div "Accounts" at bounding box center [621, 147] width 1116 height 23
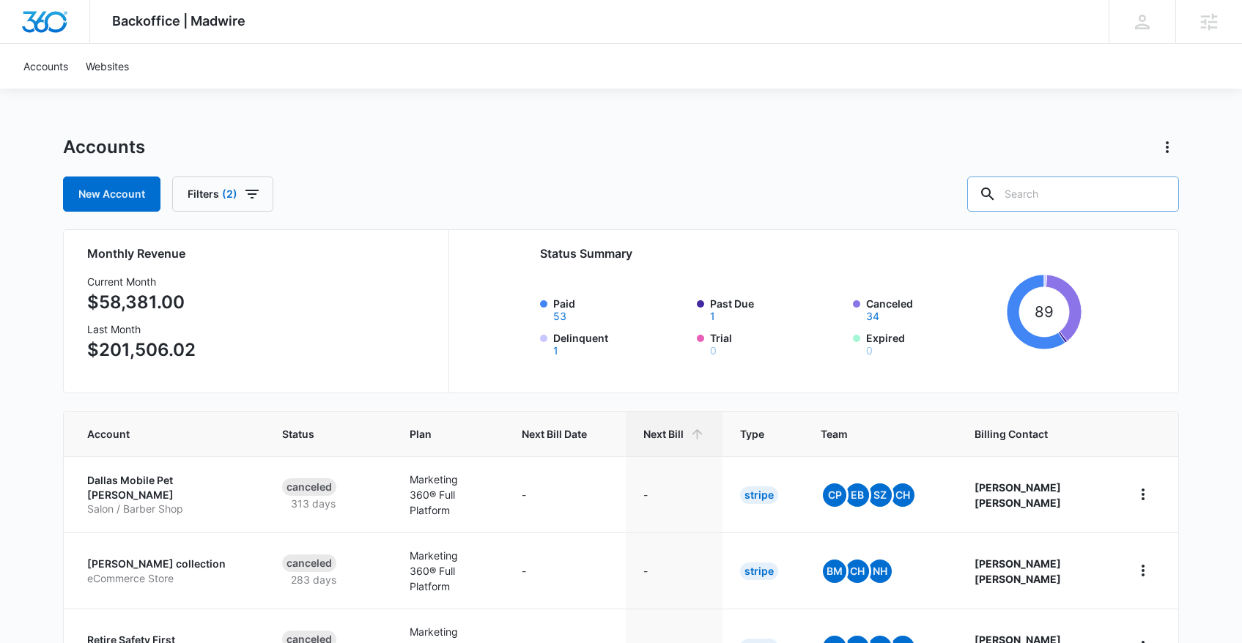
click at [1101, 184] on input "text" at bounding box center [1073, 194] width 212 height 35
type input "gregg"
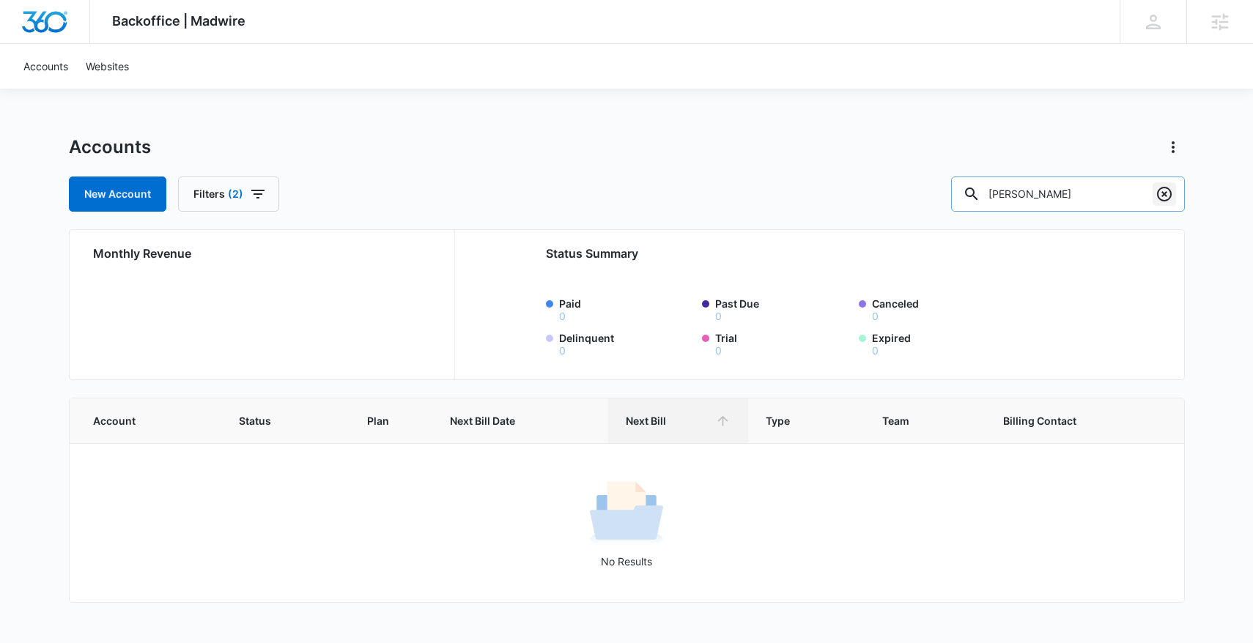
click at [1166, 192] on icon "Clear" at bounding box center [1164, 194] width 18 height 18
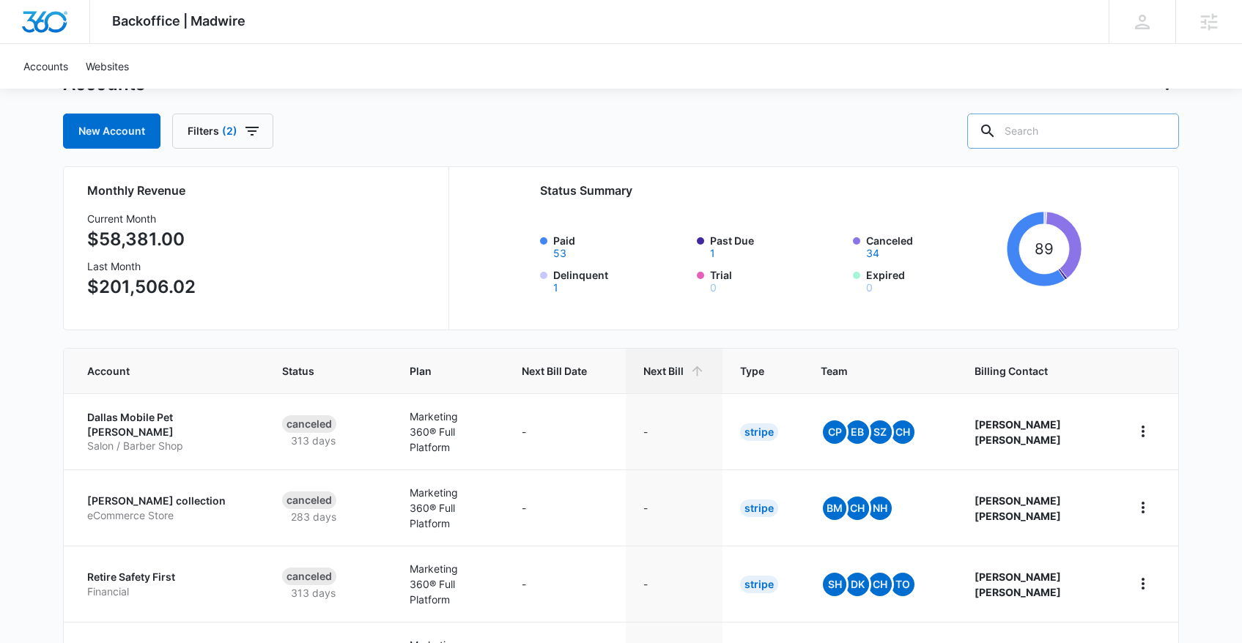
scroll to position [59, 0]
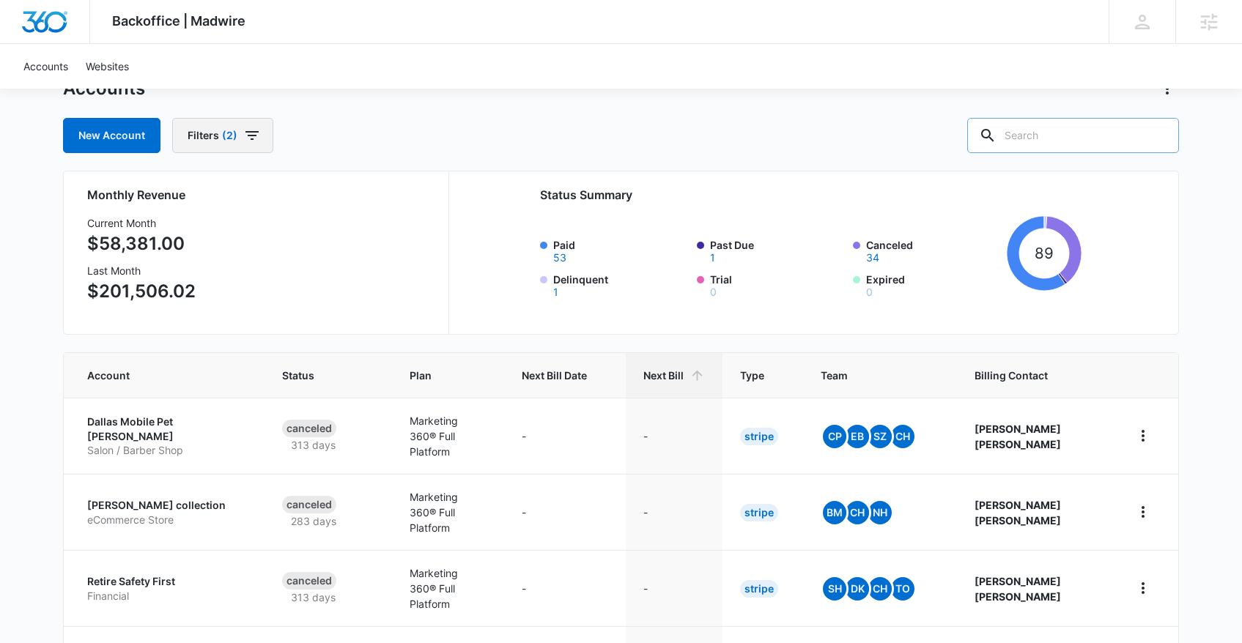
click at [253, 129] on icon "button" at bounding box center [252, 136] width 18 height 18
click at [314, 303] on icon "Clear" at bounding box center [315, 304] width 10 height 10
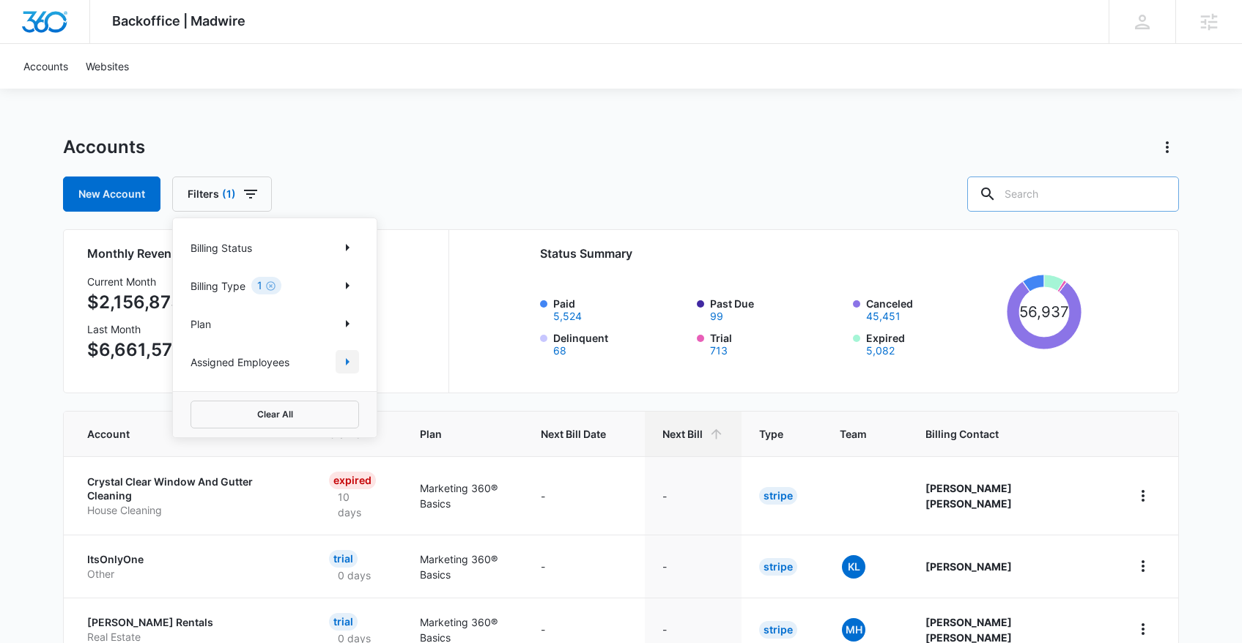
click at [347, 362] on icon "Show Assigned Employees filters" at bounding box center [348, 361] width 4 height 7
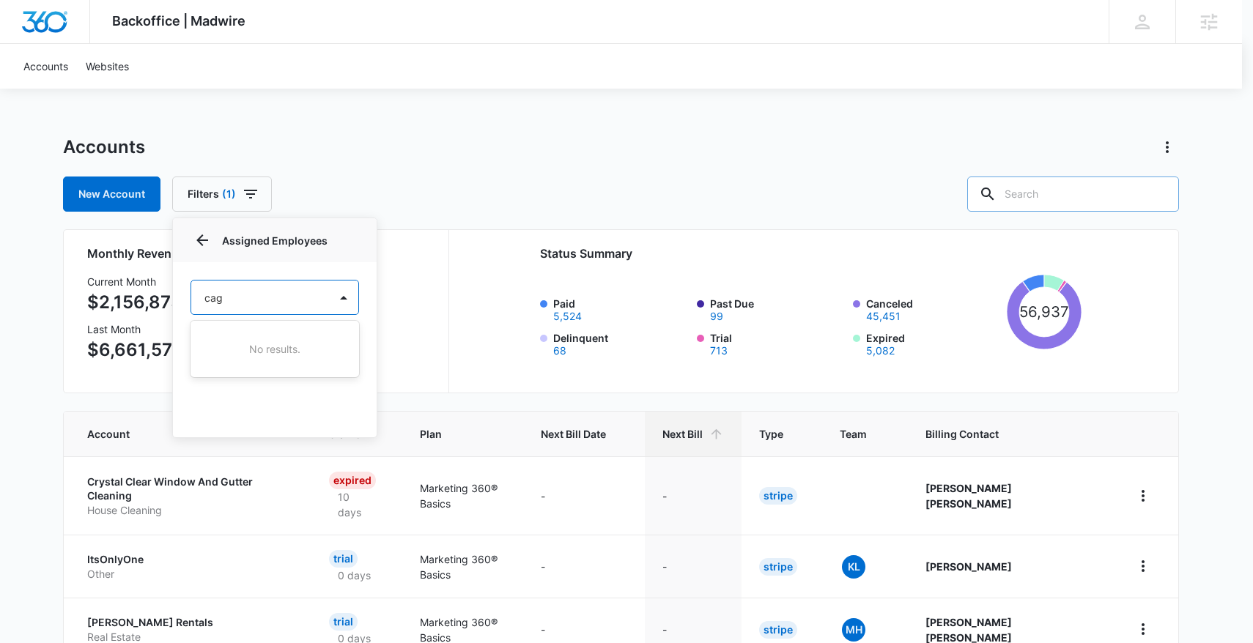
click at [202, 234] on div at bounding box center [626, 321] width 1253 height 643
type input "cag"
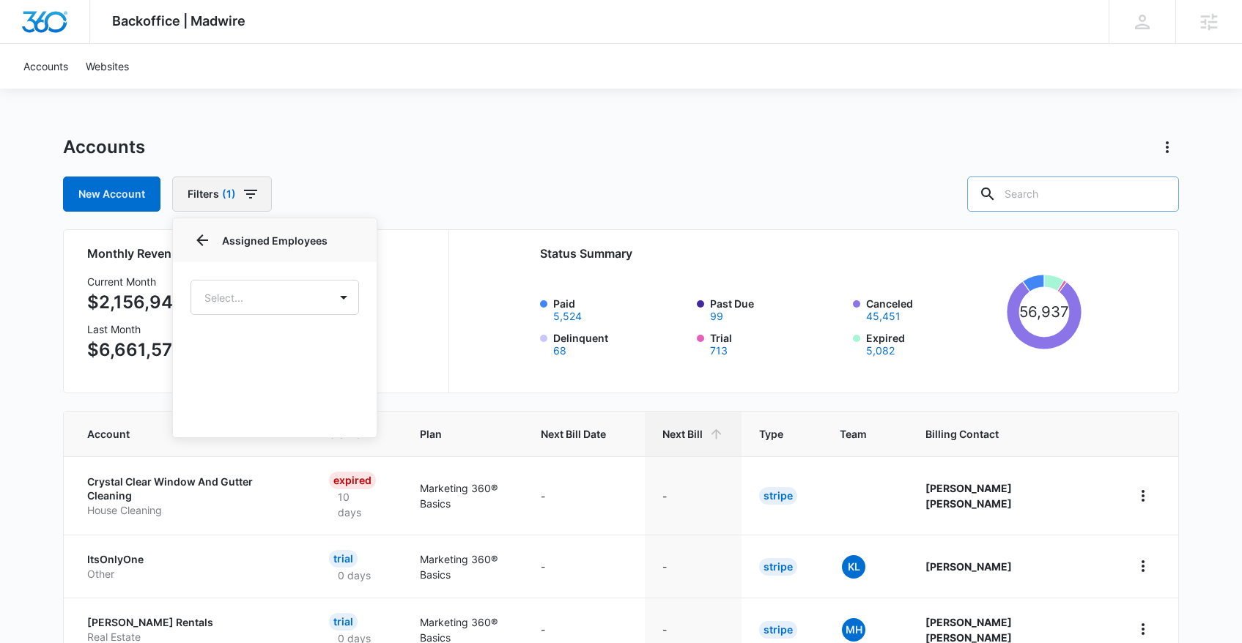
click at [247, 195] on icon "button" at bounding box center [251, 194] width 18 height 18
click at [245, 197] on icon "button" at bounding box center [251, 194] width 18 height 18
click at [270, 362] on p "Assigned Employees" at bounding box center [239, 362] width 99 height 15
click at [342, 363] on icon "Show Assigned Employees filters" at bounding box center [347, 362] width 18 height 18
click at [272, 316] on div "Select..." at bounding box center [275, 297] width 204 height 70
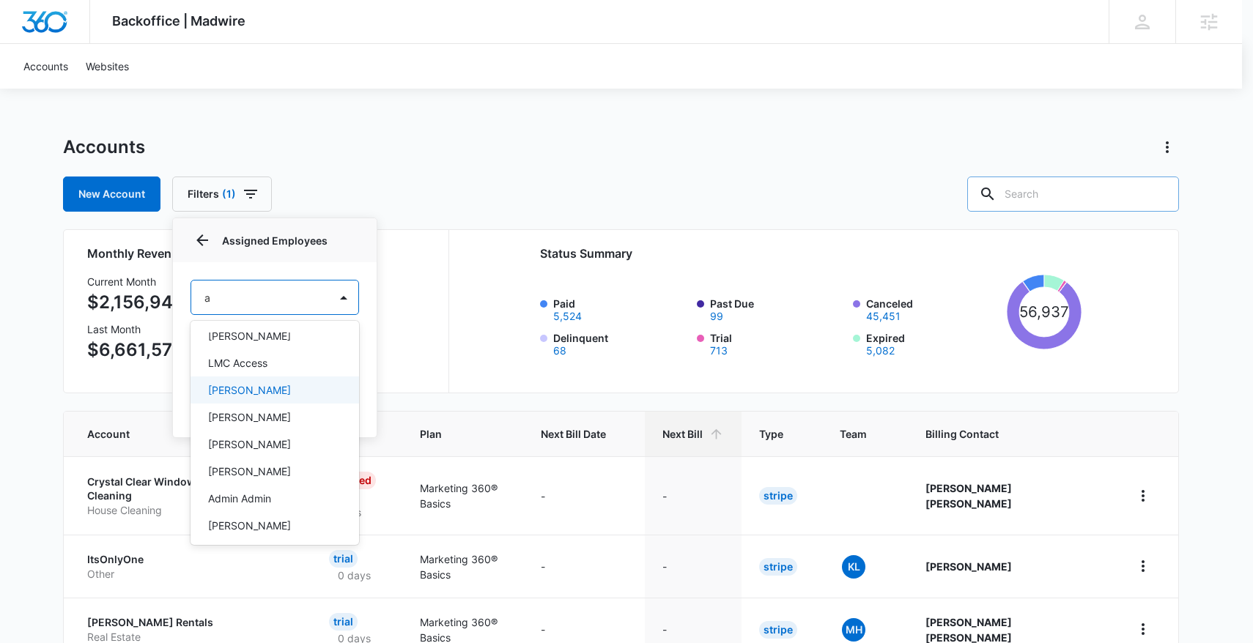
scroll to position [92, 0]
click at [573, 162] on div at bounding box center [626, 321] width 1253 height 643
type input "a"
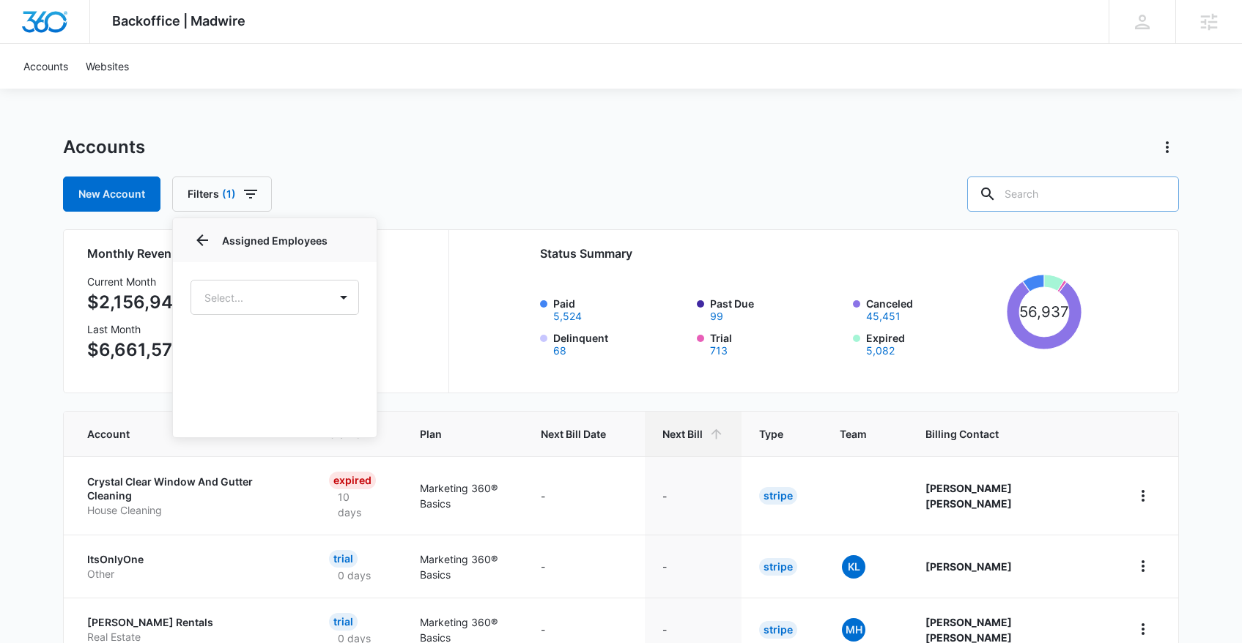
click at [256, 200] on icon "button" at bounding box center [251, 194] width 18 height 18
click at [348, 359] on icon "Show Assigned Employees filters" at bounding box center [347, 362] width 18 height 18
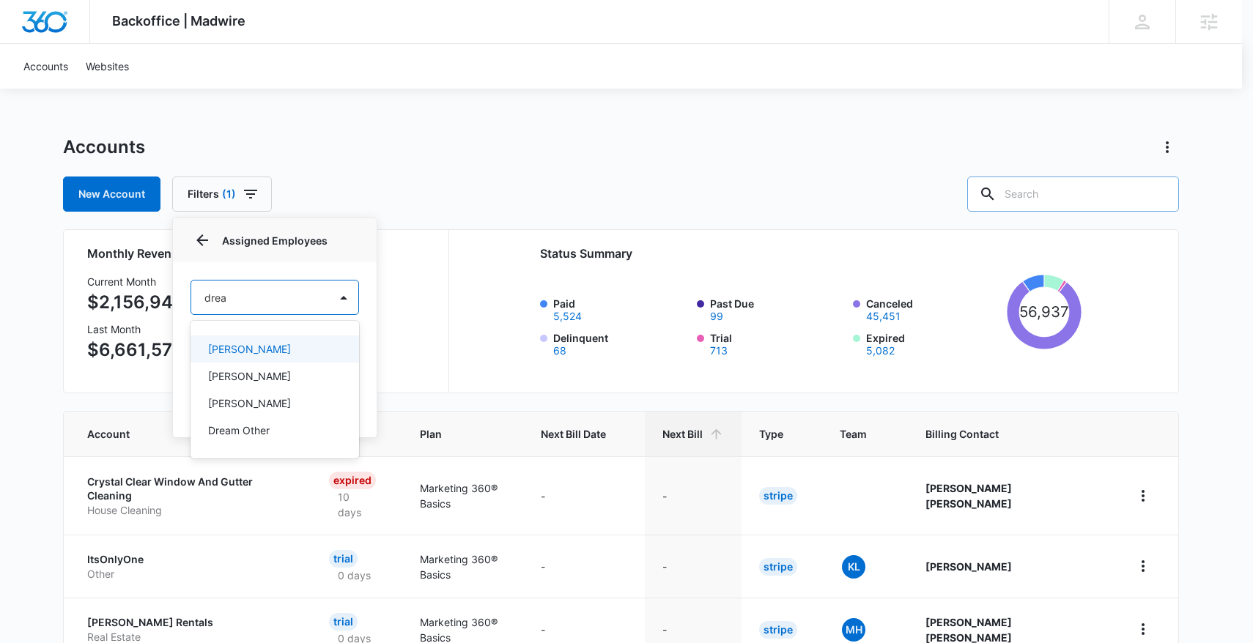
type input "dream"
click at [297, 344] on div "Dream Other" at bounding box center [273, 348] width 130 height 15
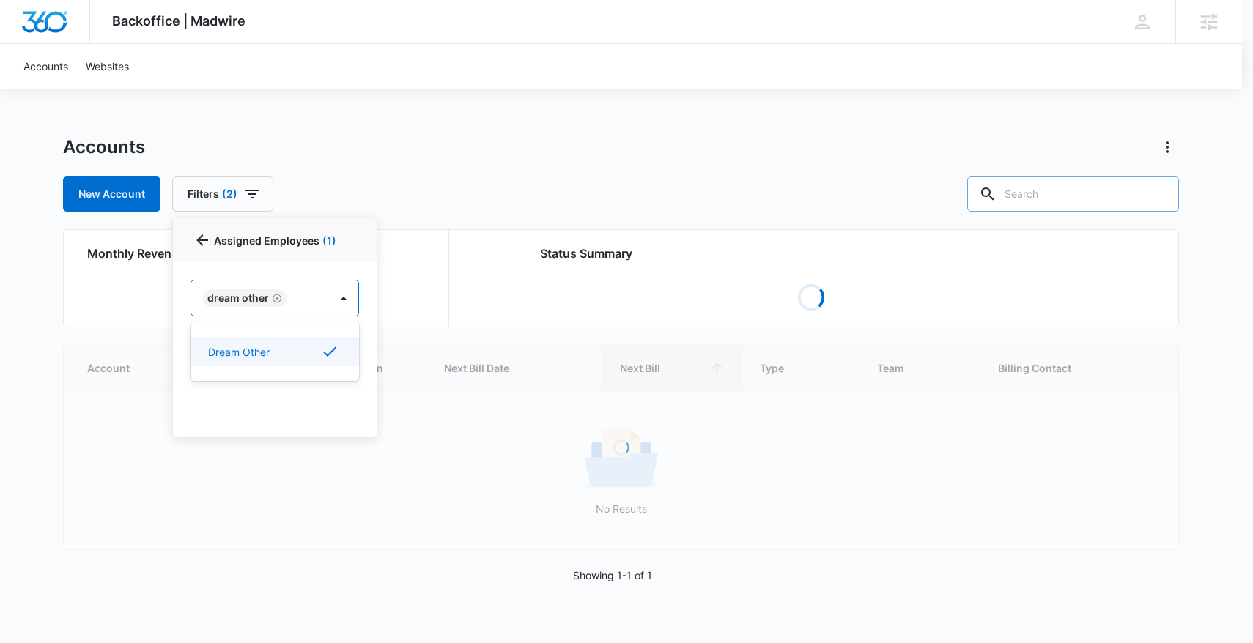
click at [595, 134] on div at bounding box center [626, 321] width 1253 height 643
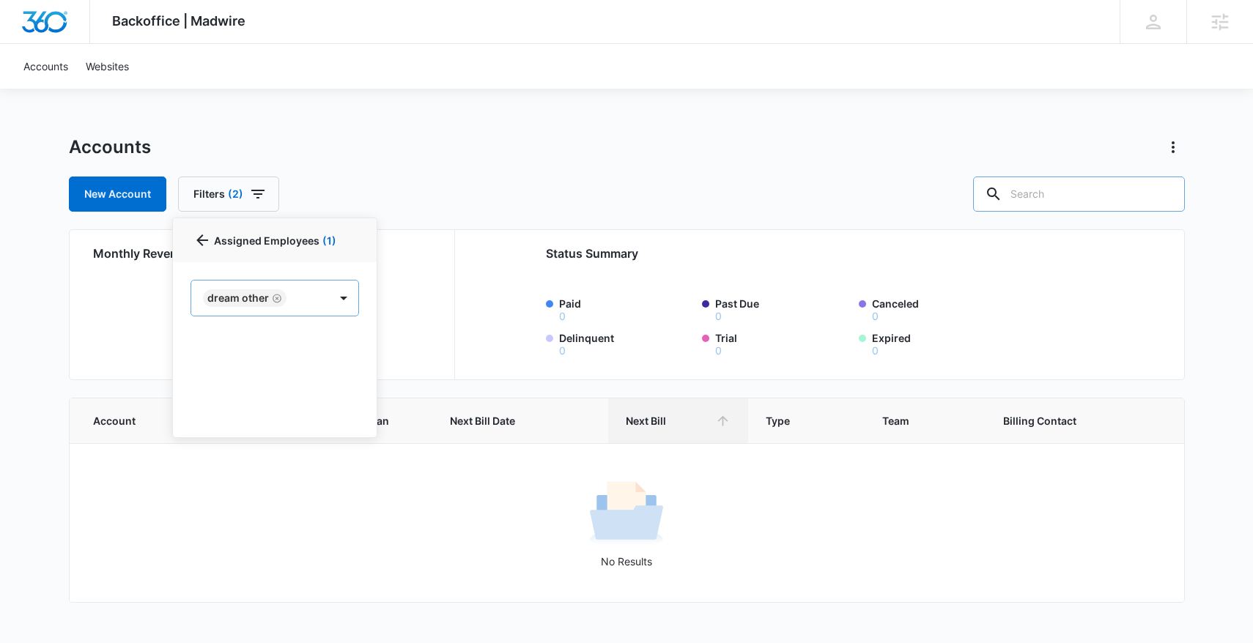
click at [275, 295] on icon "Remove Dream Other" at bounding box center [277, 298] width 10 height 11
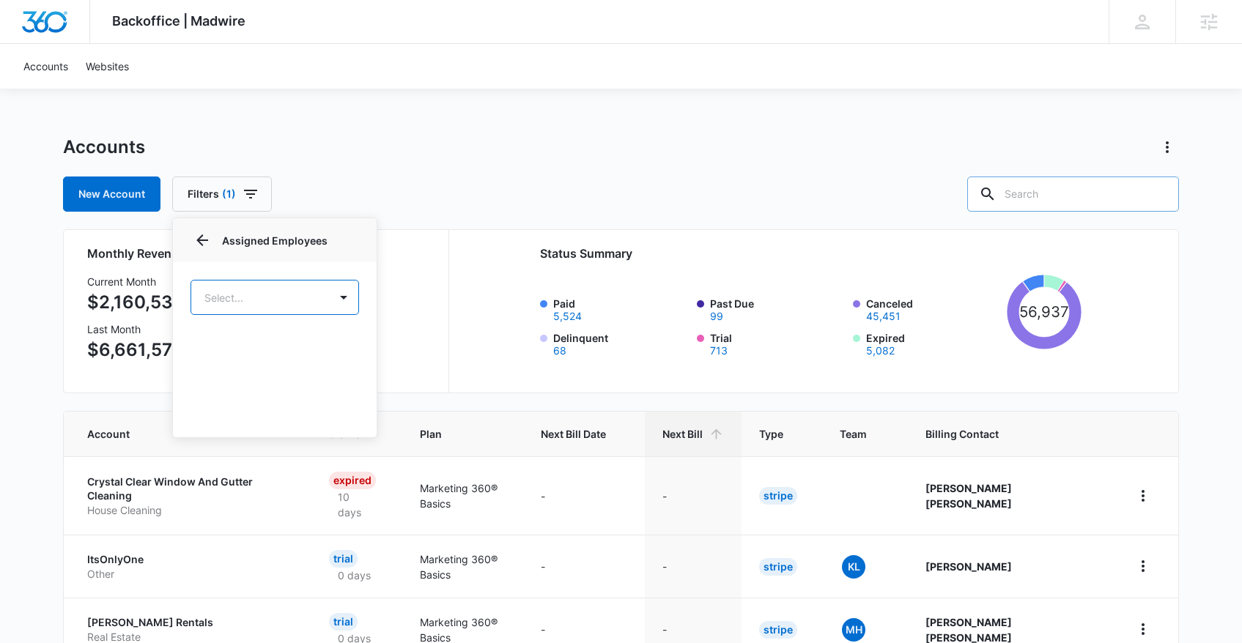
click at [235, 190] on button "Filters (1)" at bounding box center [222, 194] width 100 height 35
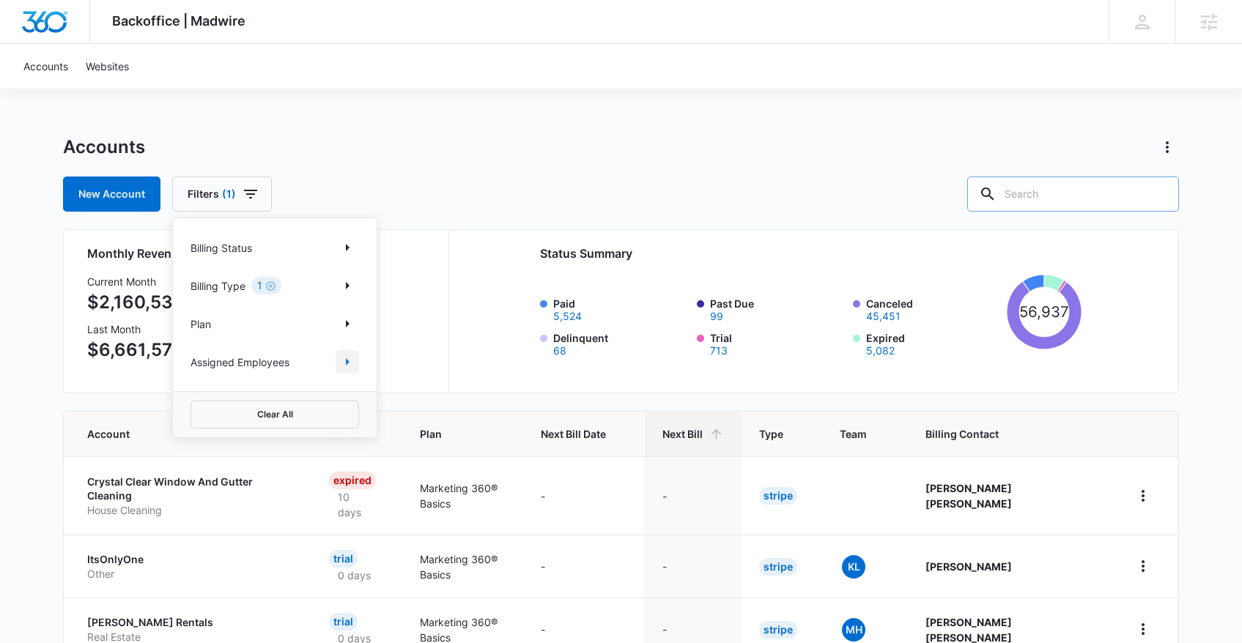
click at [341, 359] on icon "Show Assigned Employees filters" at bounding box center [347, 362] width 18 height 18
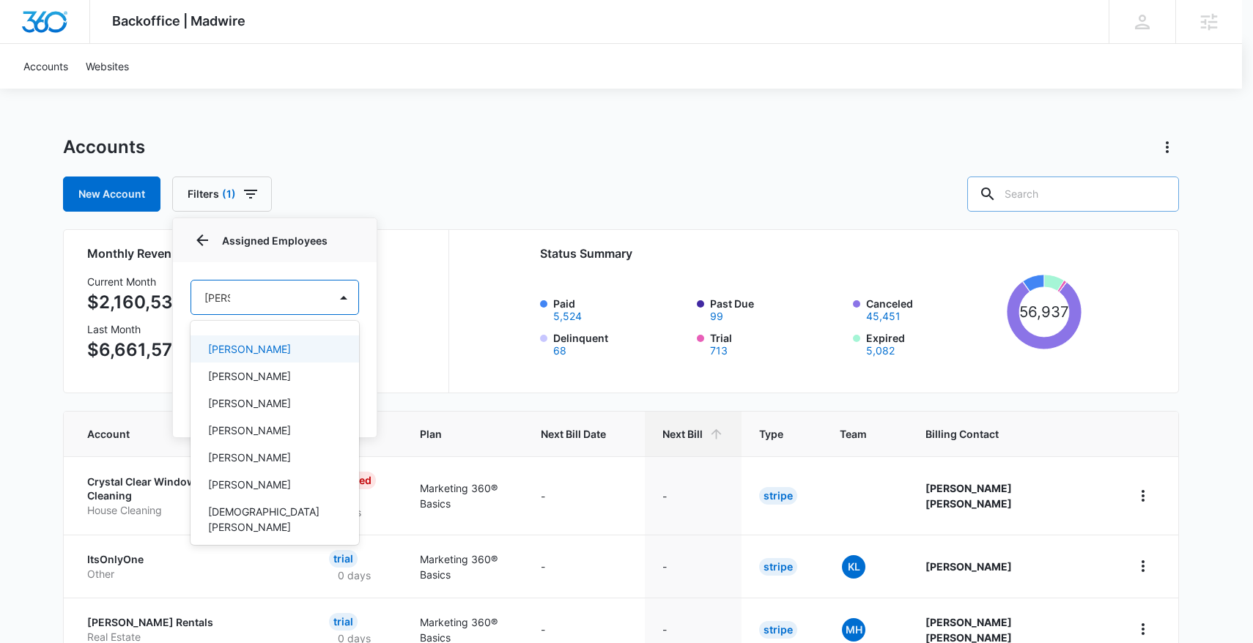
drag, startPoint x: 177, startPoint y: 283, endPoint x: 144, endPoint y: 281, distance: 32.3
click at [144, 281] on div at bounding box center [626, 321] width 1253 height 643
type input "chris"
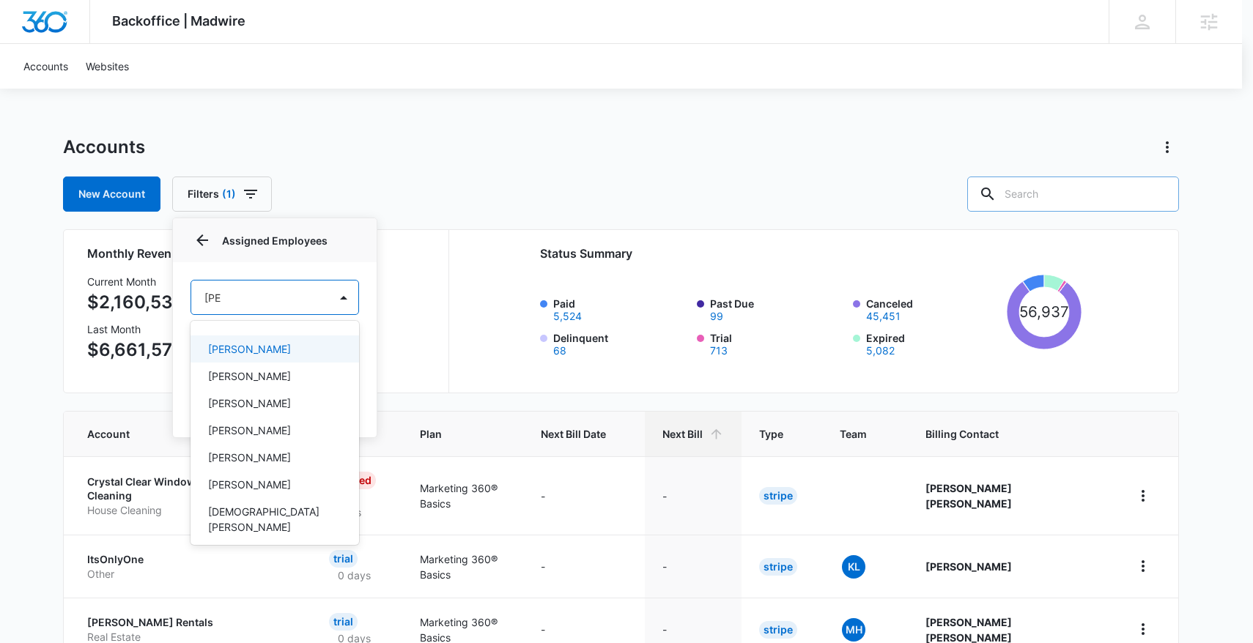
type input "johns"
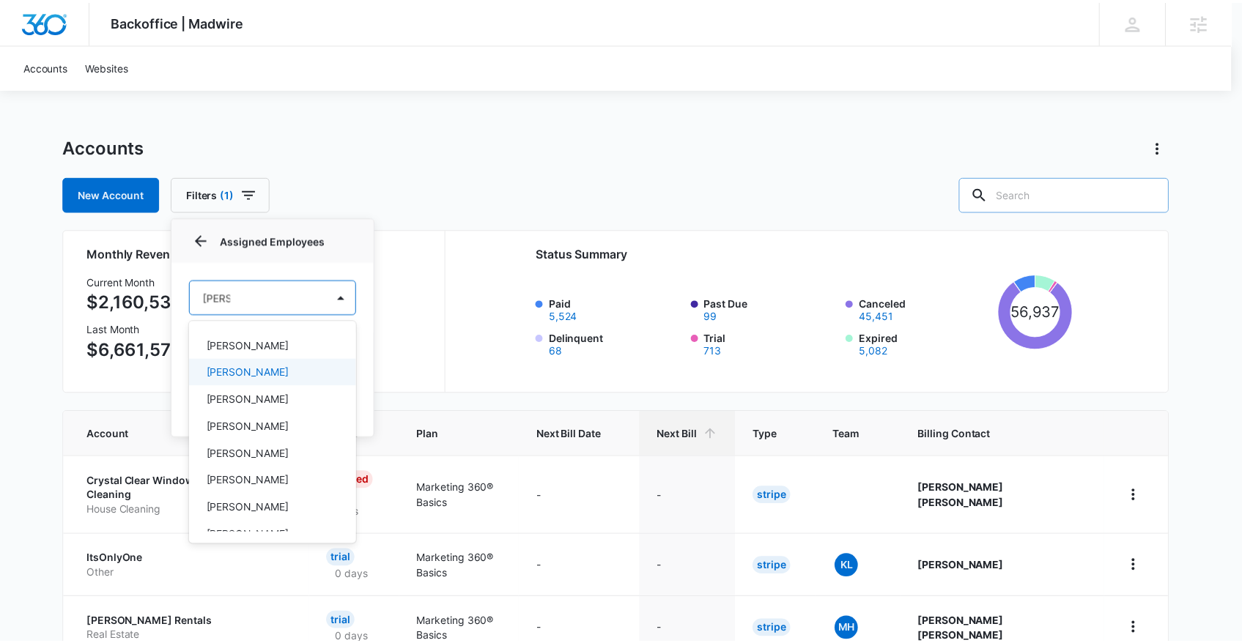
scroll to position [76, 0]
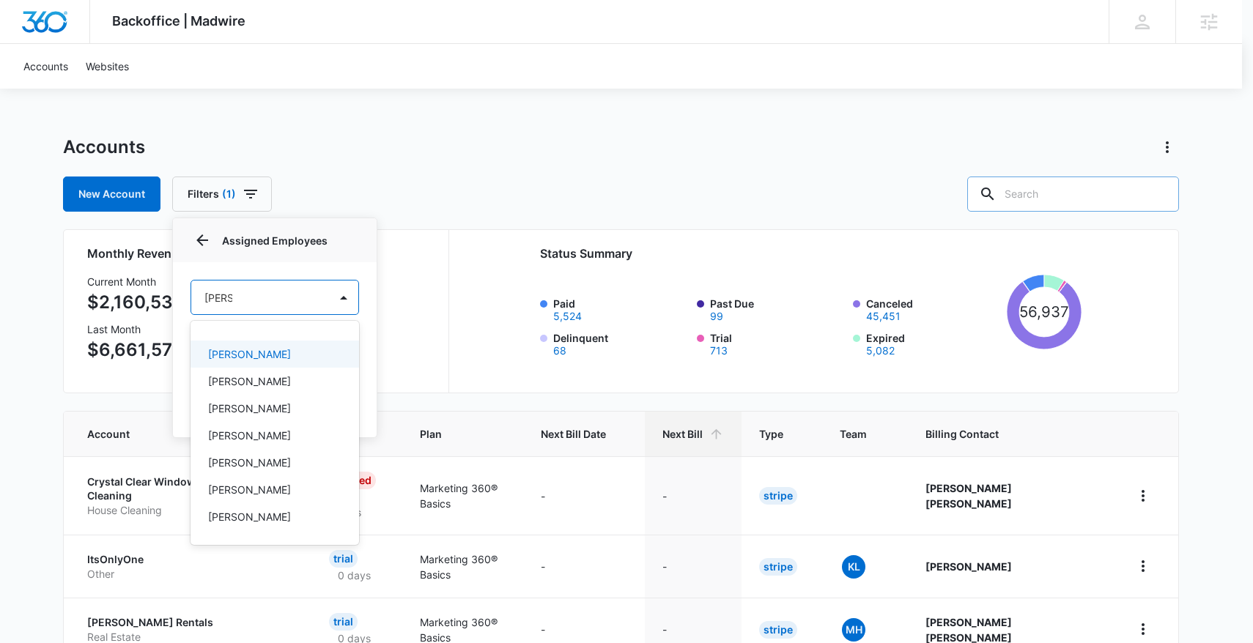
click at [311, 352] on div "Chris Johns" at bounding box center [273, 354] width 130 height 15
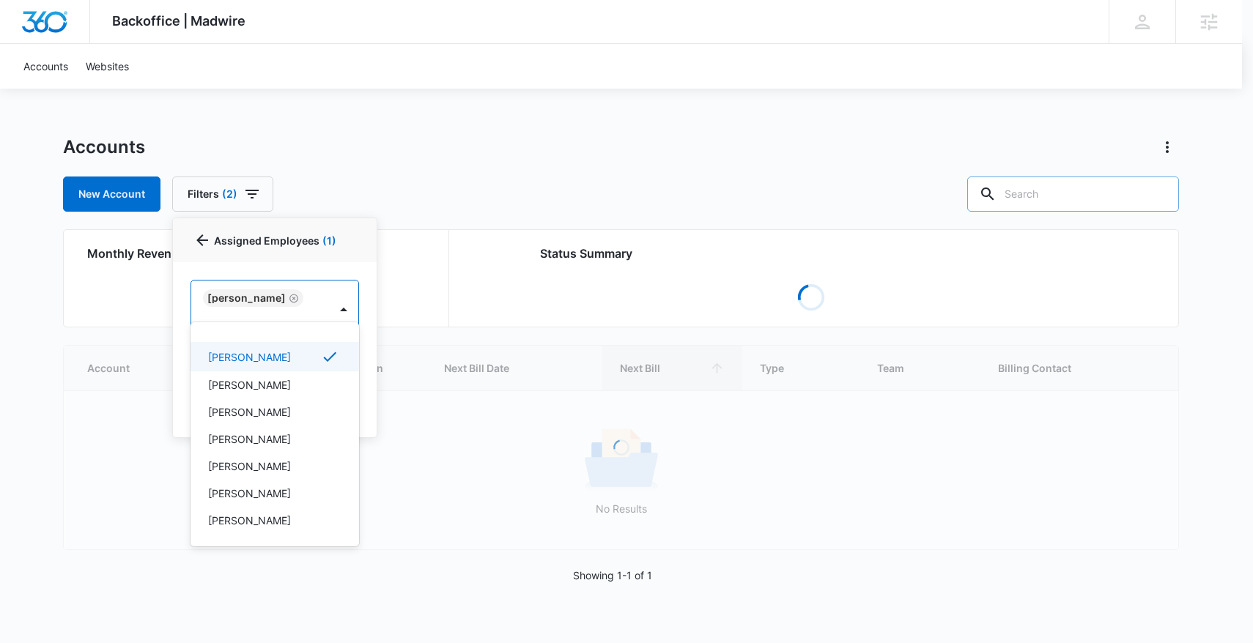
click at [699, 115] on div at bounding box center [626, 321] width 1253 height 643
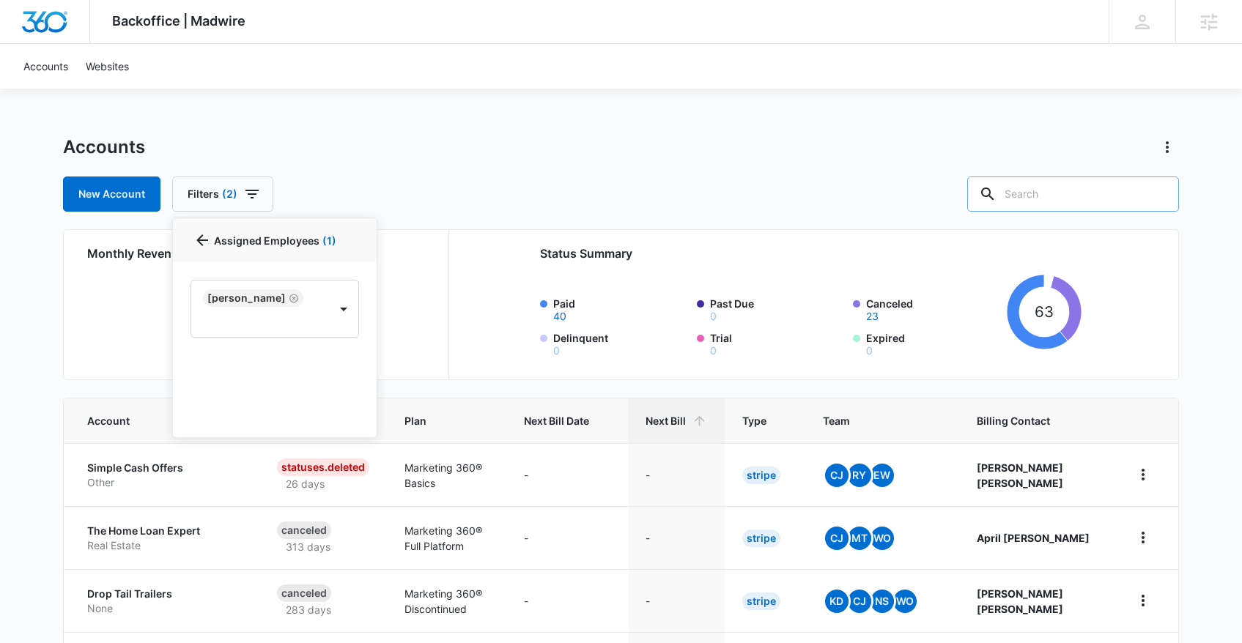
click at [604, 160] on div "Accounts New Account Filters (2) Billing Status Billing Type 1 Plan Assigned Em…" at bounding box center [621, 174] width 1116 height 76
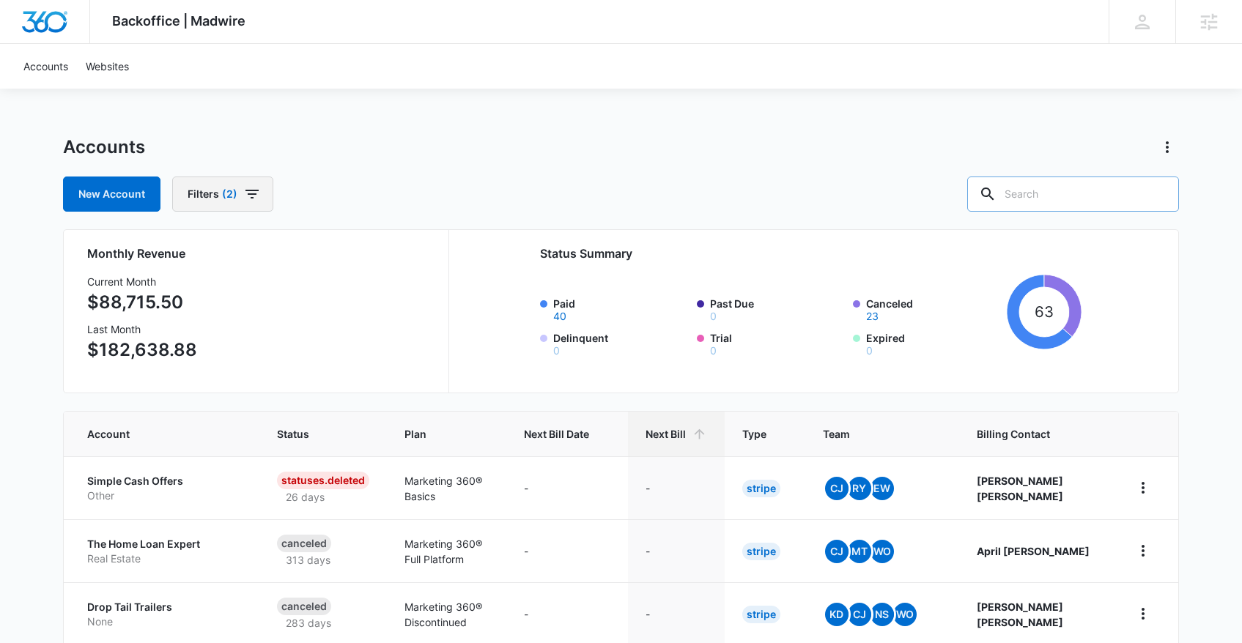
click at [255, 199] on icon "button" at bounding box center [252, 194] width 18 height 18
click at [317, 358] on icon "Clear" at bounding box center [314, 362] width 11 height 11
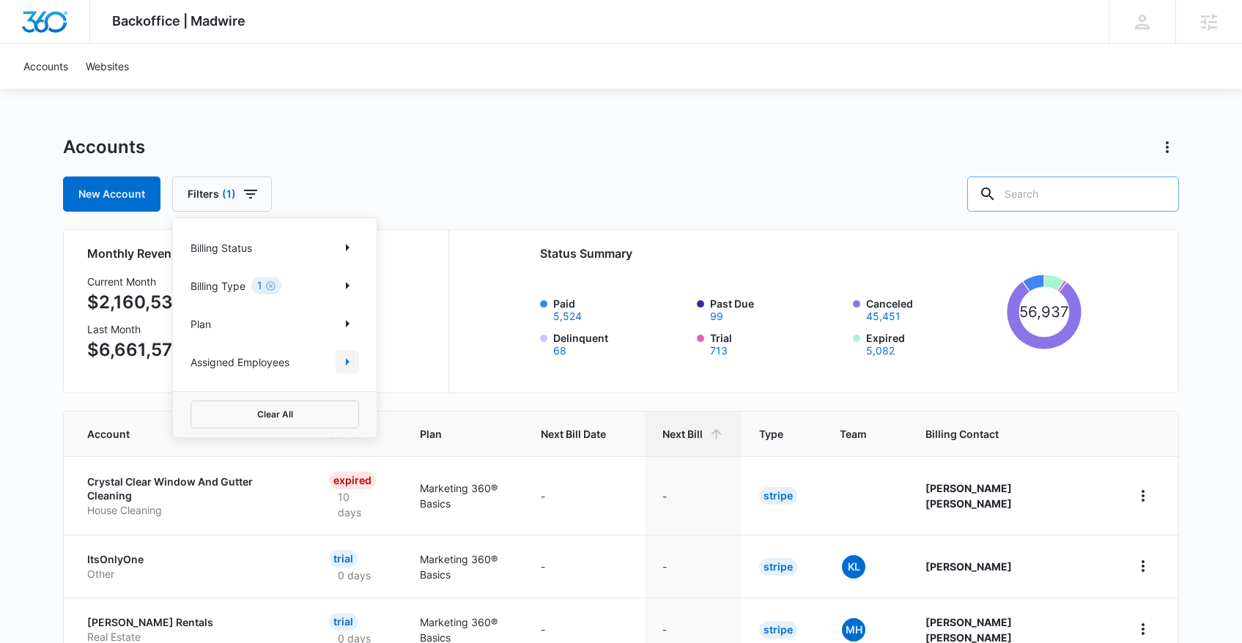
click at [341, 363] on icon "Show Assigned Employees filters" at bounding box center [347, 362] width 18 height 18
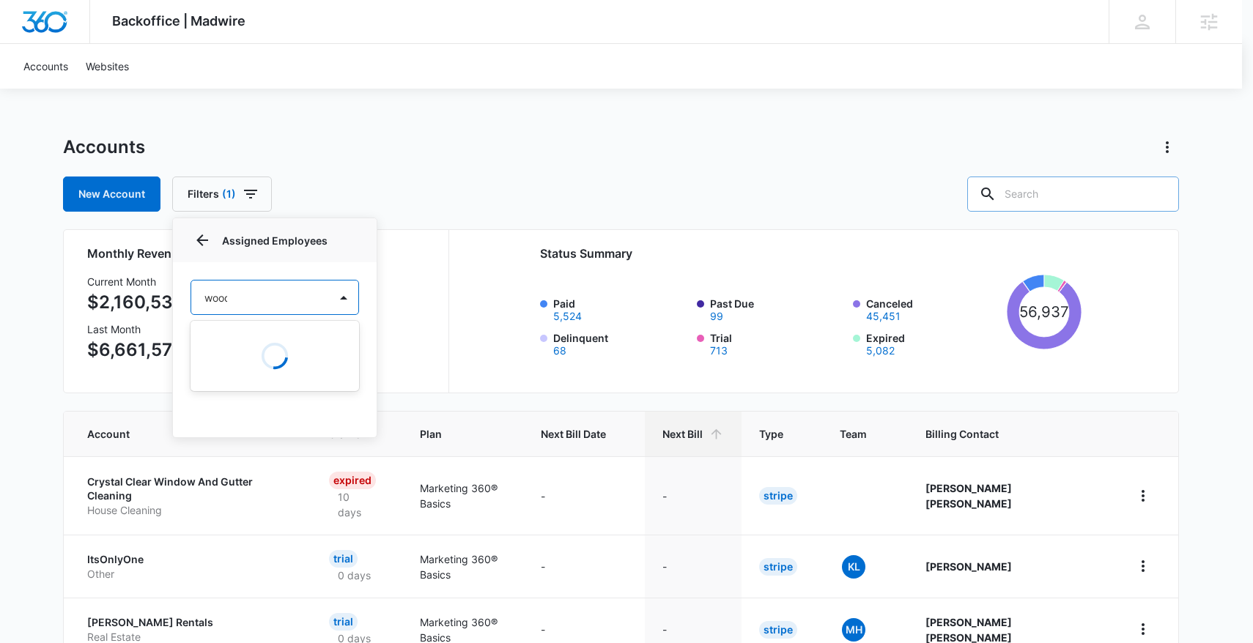
type input "woods"
click at [275, 347] on div "Erik Woods" at bounding box center [273, 348] width 130 height 15
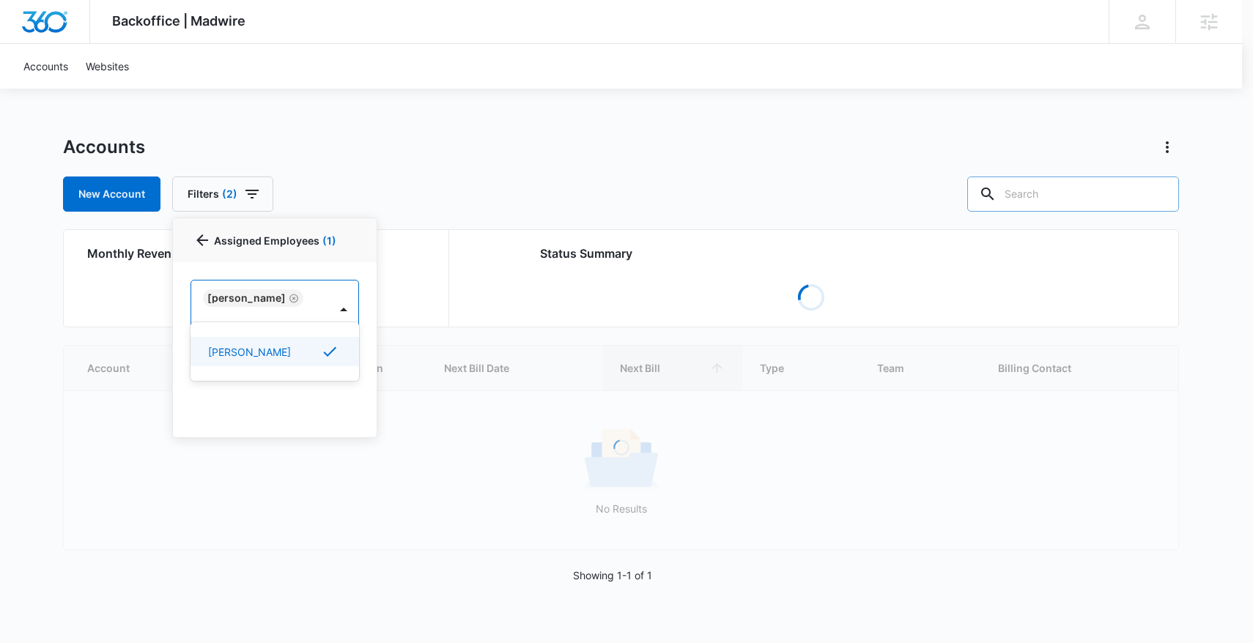
click at [495, 110] on div at bounding box center [626, 321] width 1253 height 643
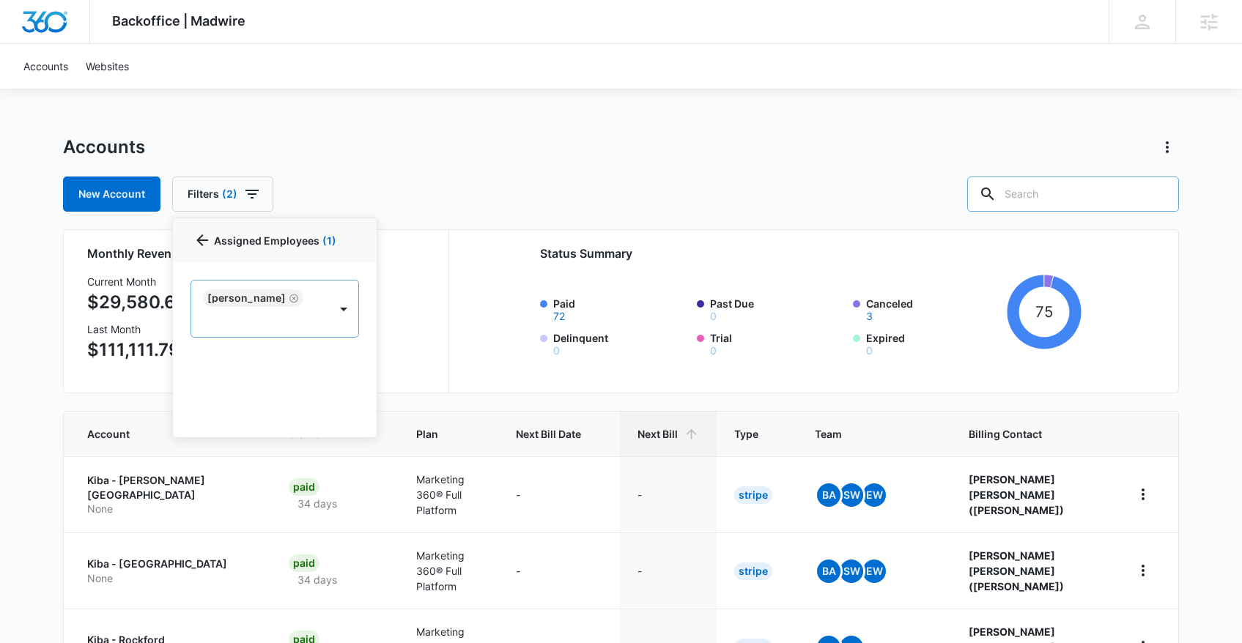
click at [289, 297] on icon "Remove Erik Woods" at bounding box center [293, 298] width 9 height 9
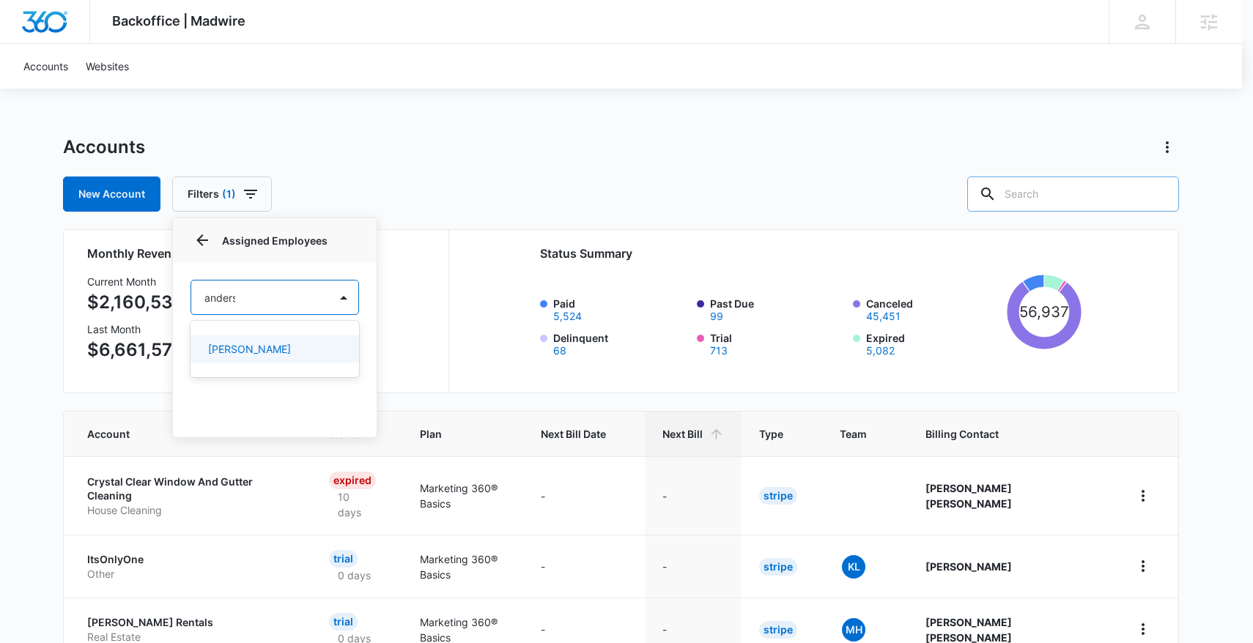
type input "anderso"
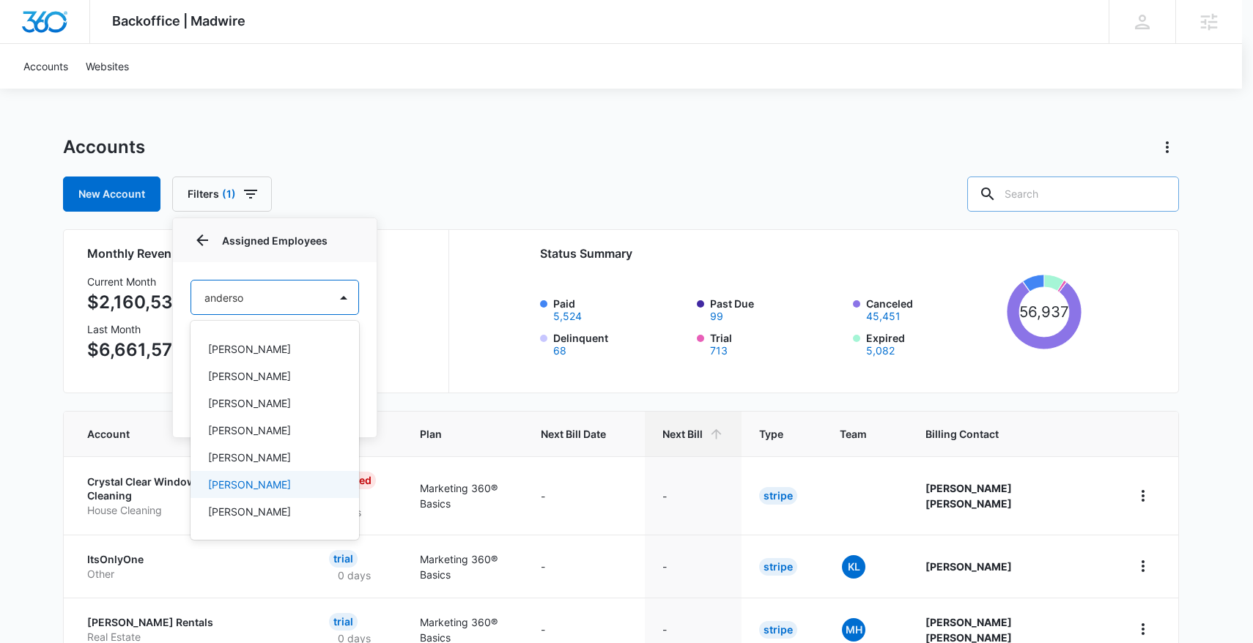
click at [300, 493] on div "Brittany Anderson" at bounding box center [274, 484] width 169 height 27
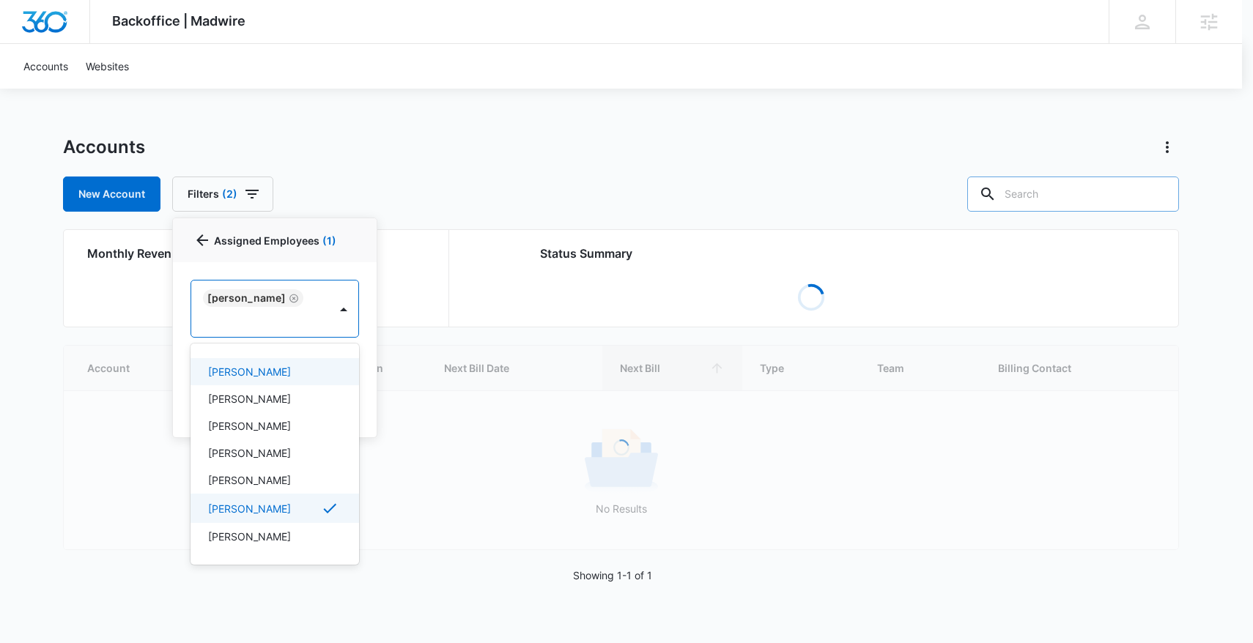
click at [32, 325] on div at bounding box center [626, 321] width 1253 height 643
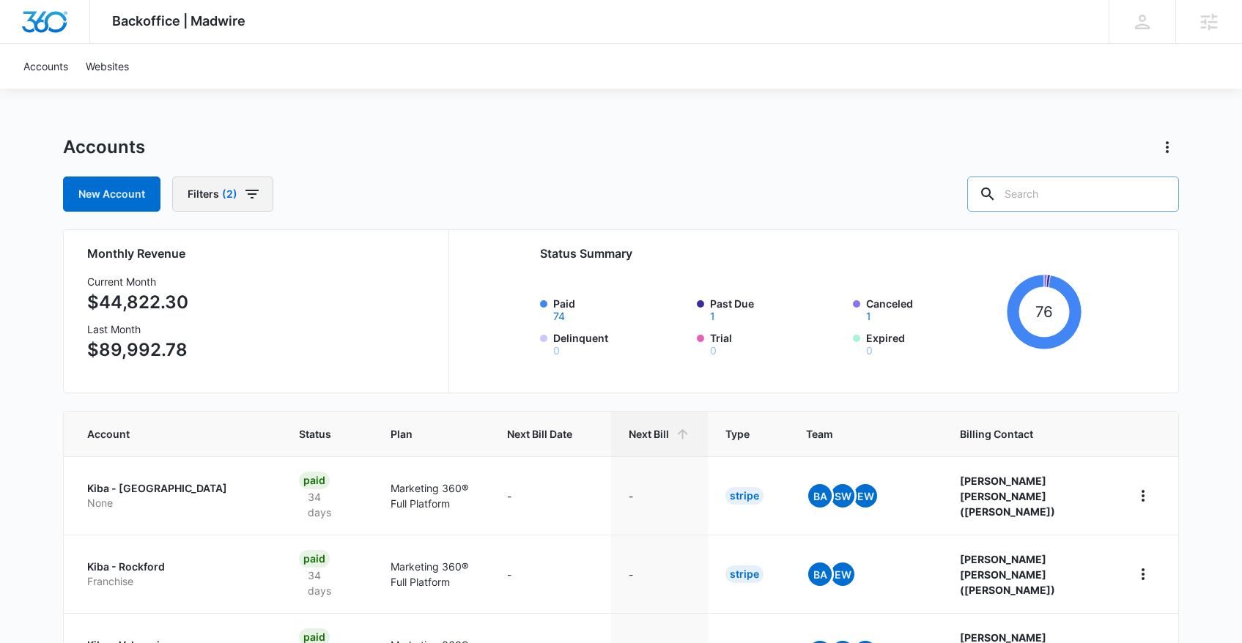
click at [239, 188] on button "Filters (2)" at bounding box center [222, 194] width 101 height 35
click at [317, 360] on icon "Clear" at bounding box center [314, 362] width 11 height 11
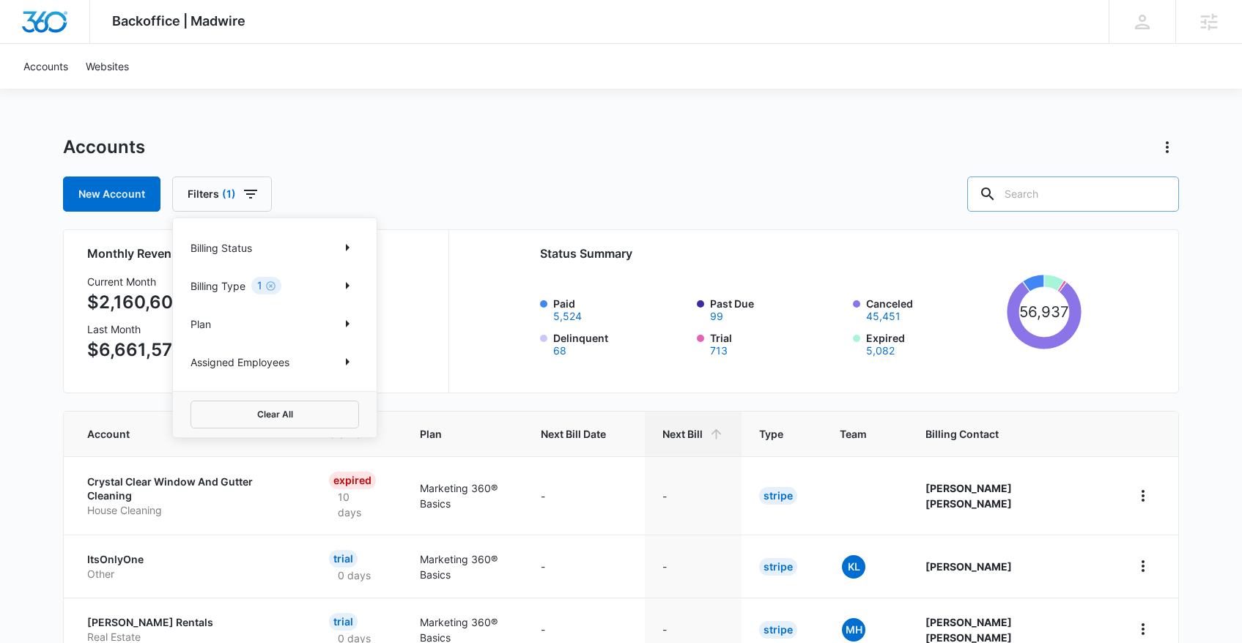
click at [329, 360] on div "Assigned Employees" at bounding box center [274, 361] width 169 height 23
click at [347, 361] on icon "Show Assigned Employees filters" at bounding box center [348, 361] width 4 height 7
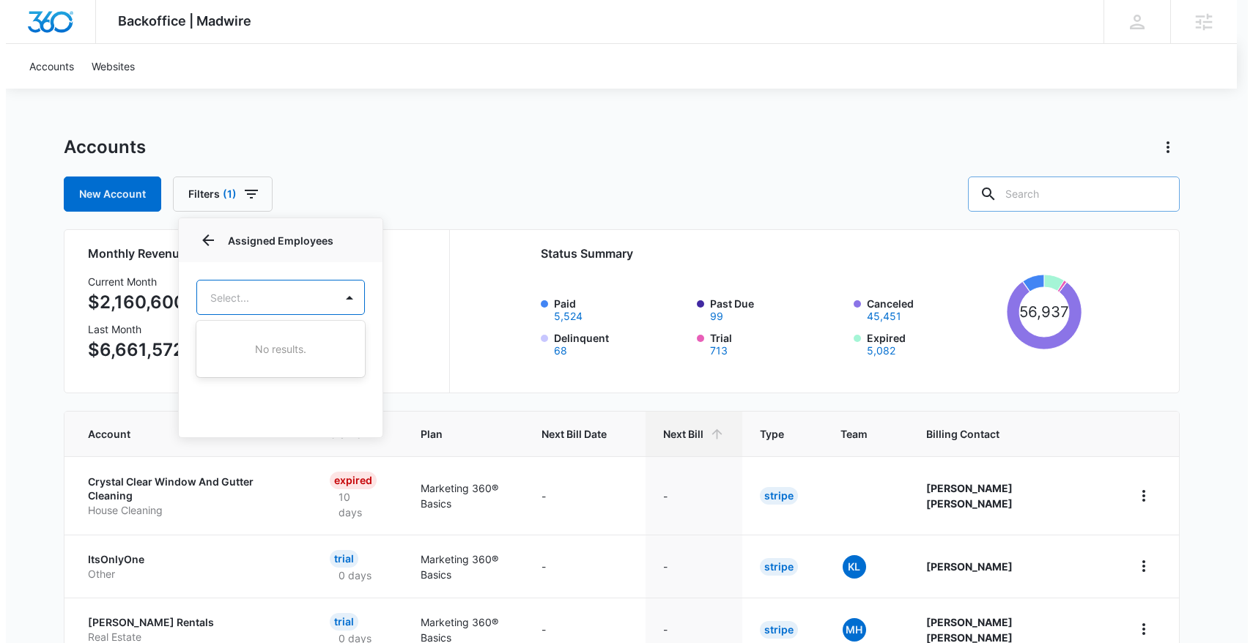
type input "flores"
drag, startPoint x: 275, startPoint y: 355, endPoint x: 289, endPoint y: 352, distance: 14.2
click at [274, 355] on p "Claudia Flores" at bounding box center [249, 348] width 83 height 15
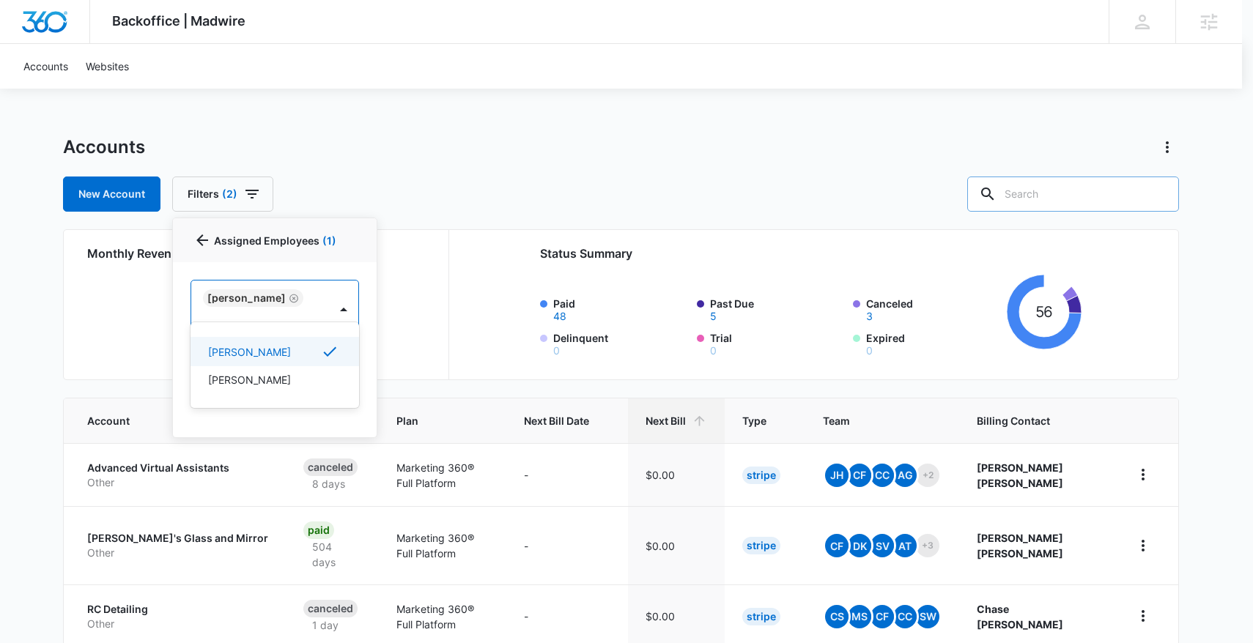
click at [766, 130] on div at bounding box center [626, 321] width 1253 height 643
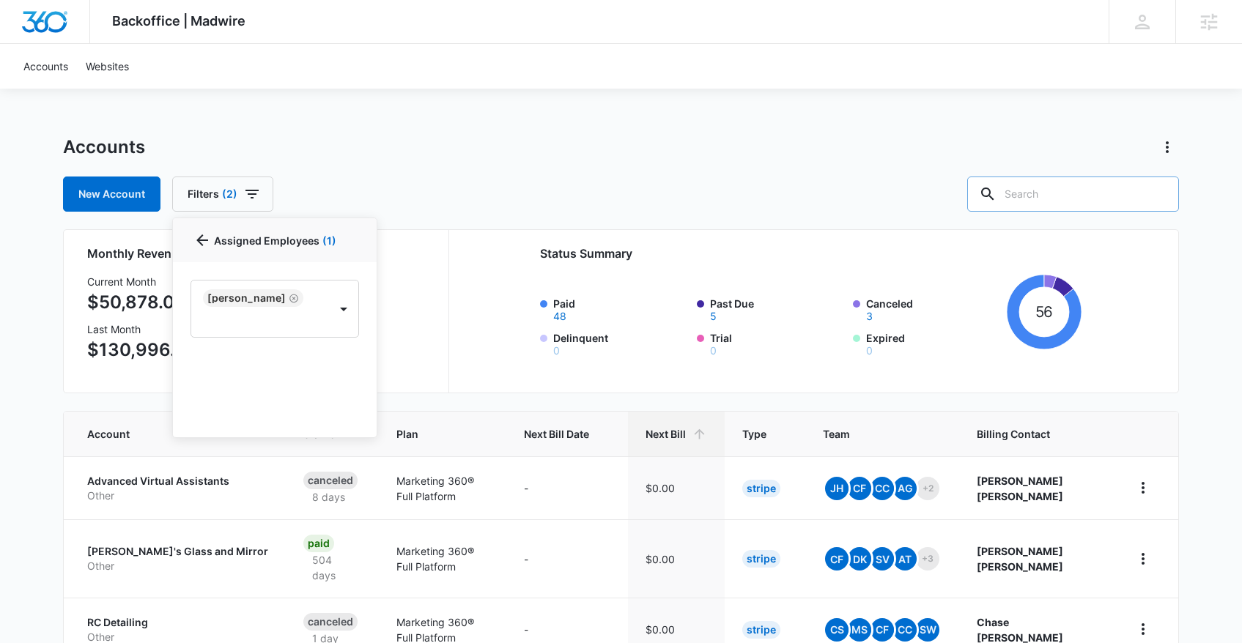
click at [253, 189] on icon "button" at bounding box center [252, 194] width 18 height 18
click at [316, 363] on icon "Clear" at bounding box center [314, 362] width 11 height 11
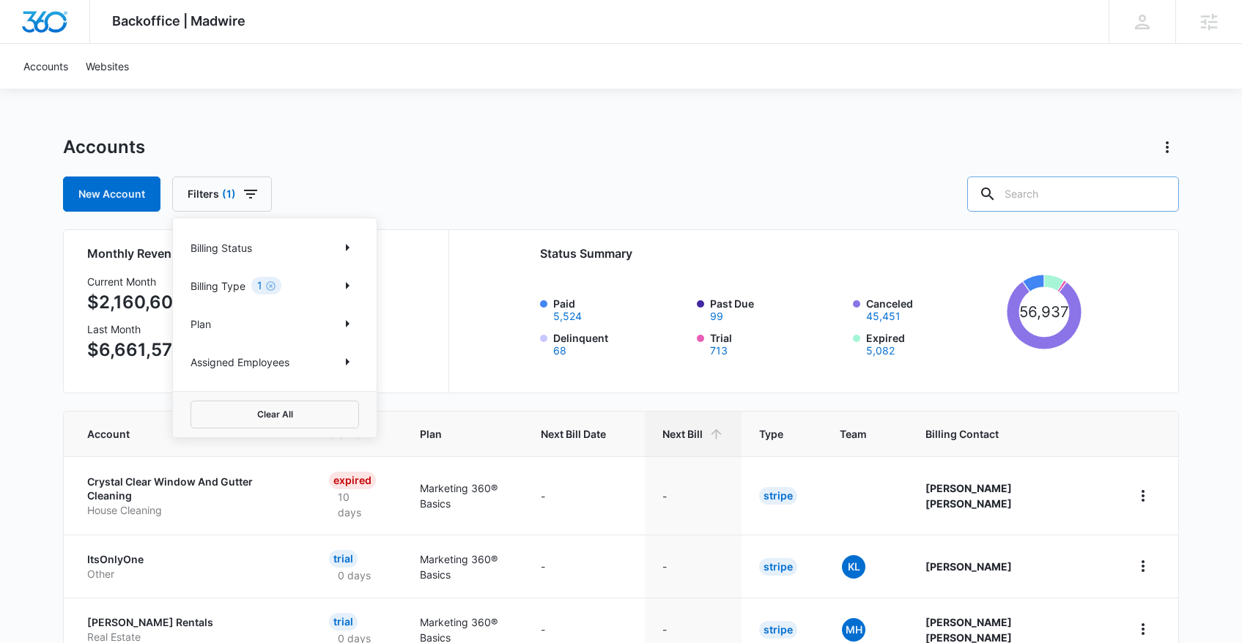
click at [279, 366] on p "Assigned Employees" at bounding box center [239, 362] width 99 height 15
click at [342, 359] on icon "Show Assigned Employees filters" at bounding box center [347, 362] width 18 height 18
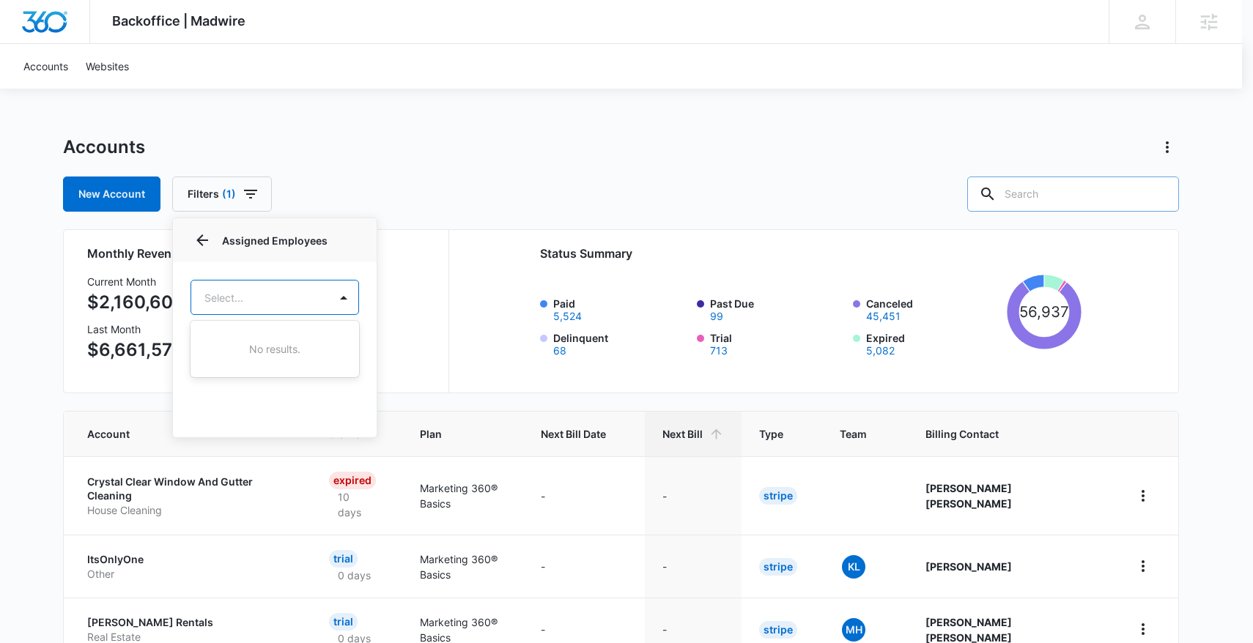
type input "dream"
click at [275, 342] on div "Dream Other" at bounding box center [273, 348] width 130 height 15
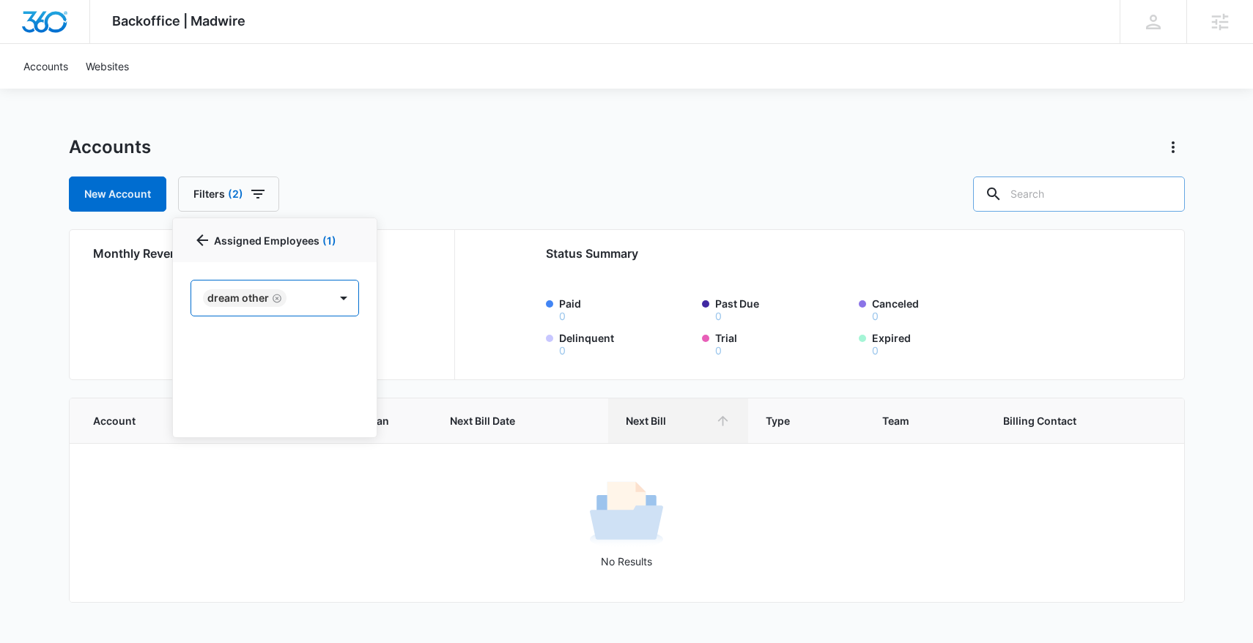
click at [277, 296] on icon "Remove Dream Other" at bounding box center [277, 298] width 10 height 11
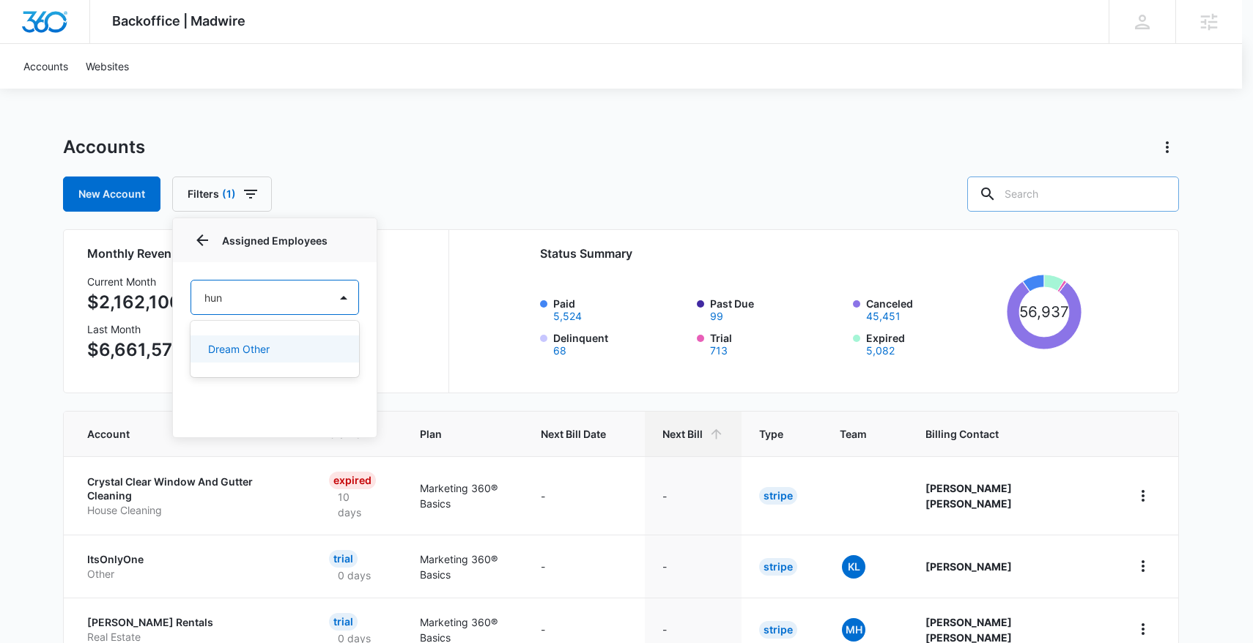
type input "hunt"
click at [262, 376] on p "Austin Hunt" at bounding box center [249, 376] width 83 height 15
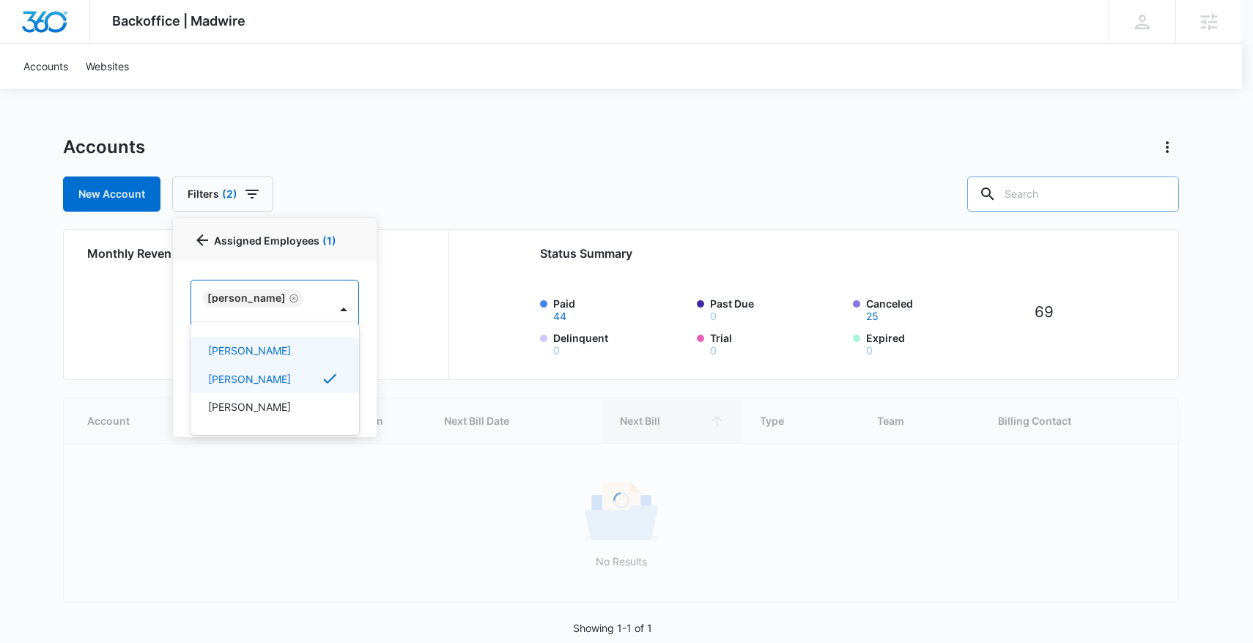
click at [508, 171] on div at bounding box center [626, 321] width 1253 height 643
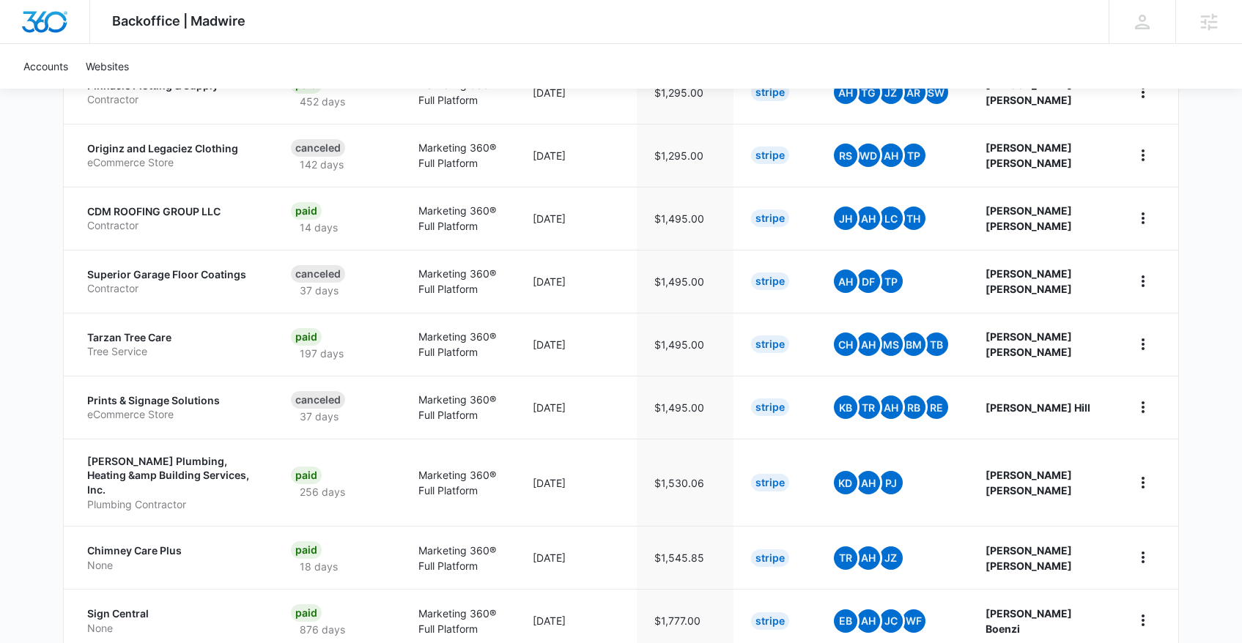
scroll to position [2775, 0]
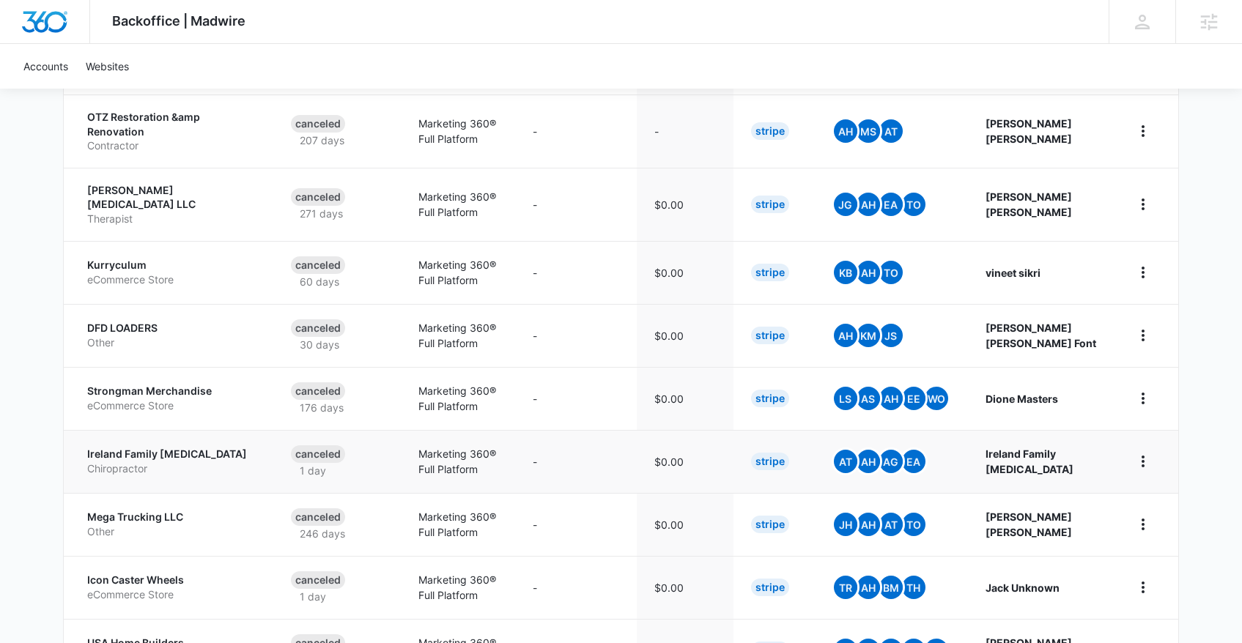
scroll to position [0, 0]
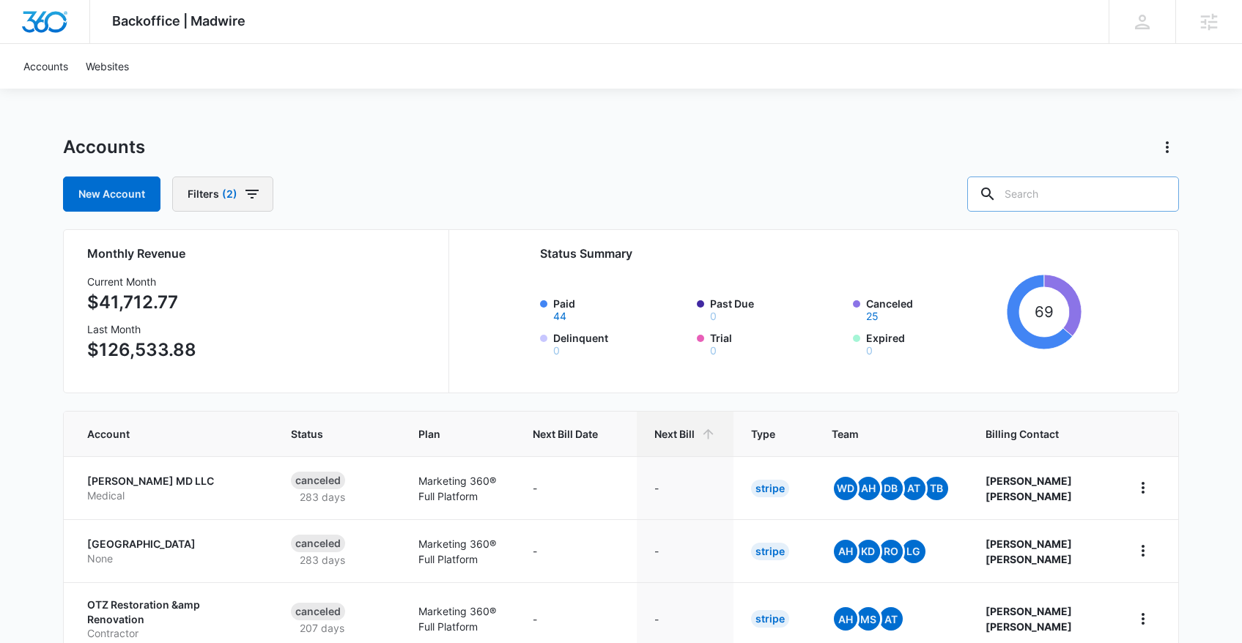
click at [256, 191] on icon "button" at bounding box center [252, 194] width 18 height 18
click at [315, 360] on icon "Clear" at bounding box center [314, 362] width 11 height 11
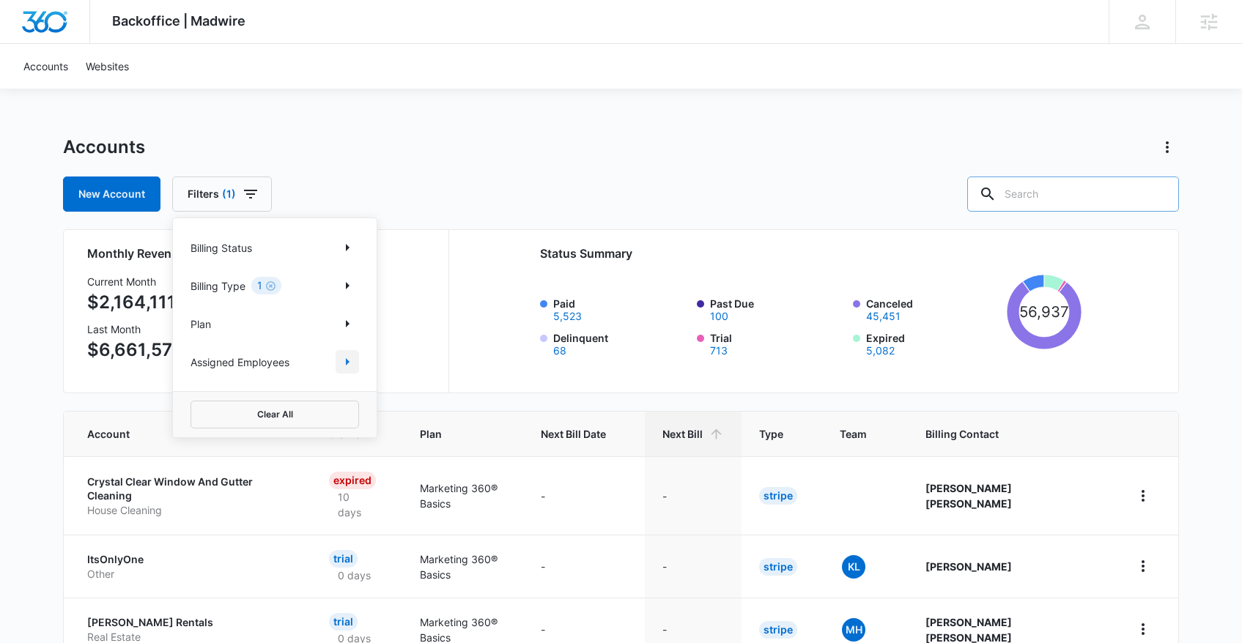
click at [350, 363] on icon "Show Assigned Employees filters" at bounding box center [347, 362] width 18 height 18
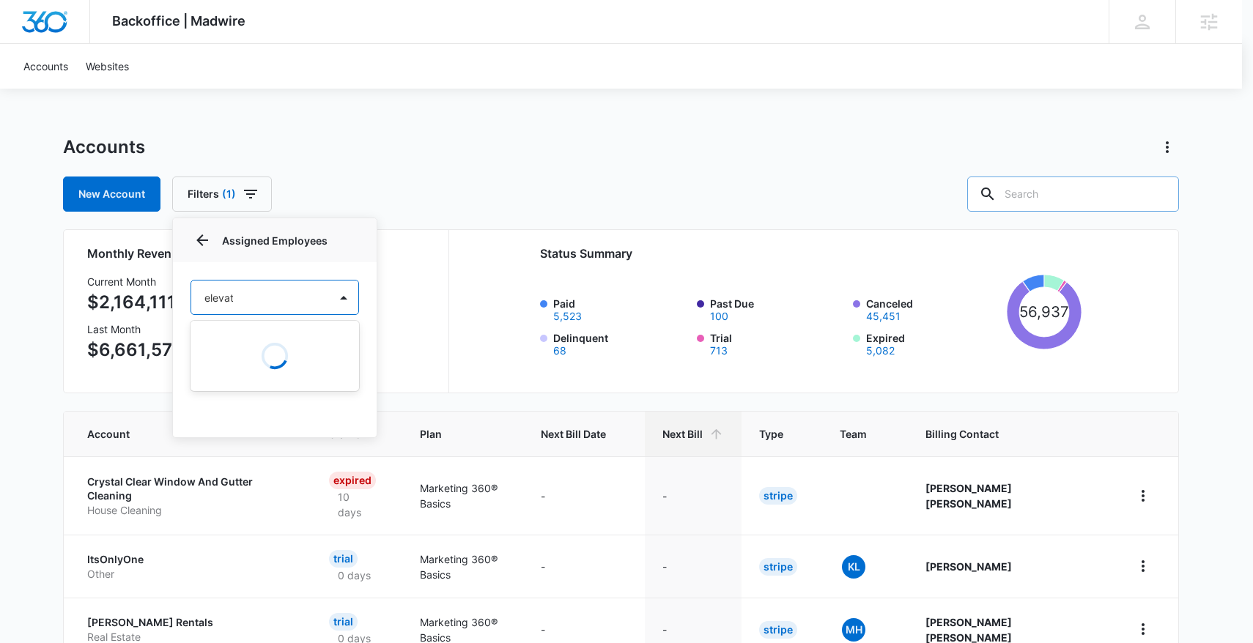
type input "elevate"
click at [283, 363] on div "Elevate Other" at bounding box center [274, 349] width 169 height 33
click at [282, 355] on div "Elevate Other" at bounding box center [273, 348] width 130 height 15
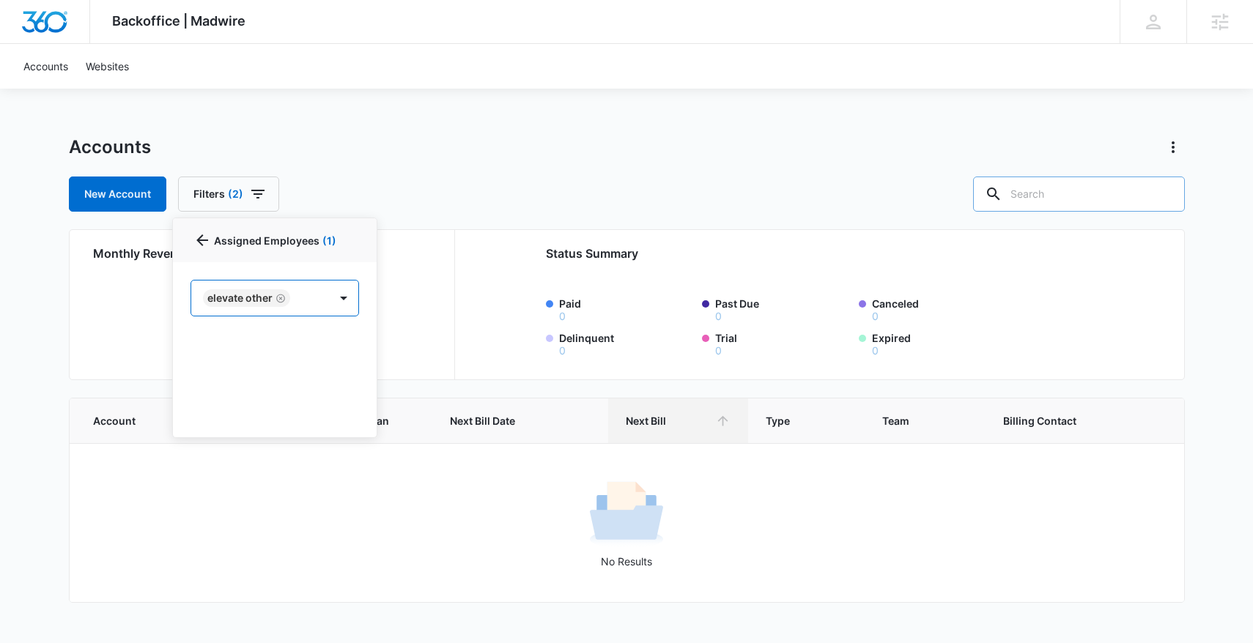
click at [281, 298] on icon "Remove Elevate Other" at bounding box center [280, 298] width 9 height 9
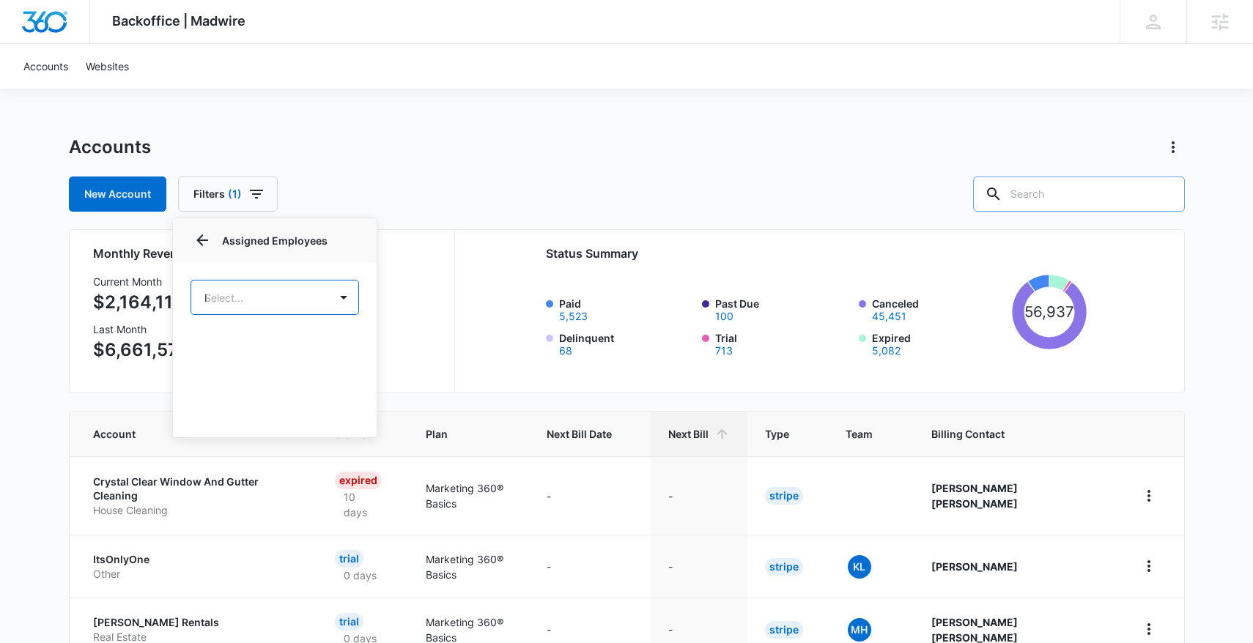
type input "lee"
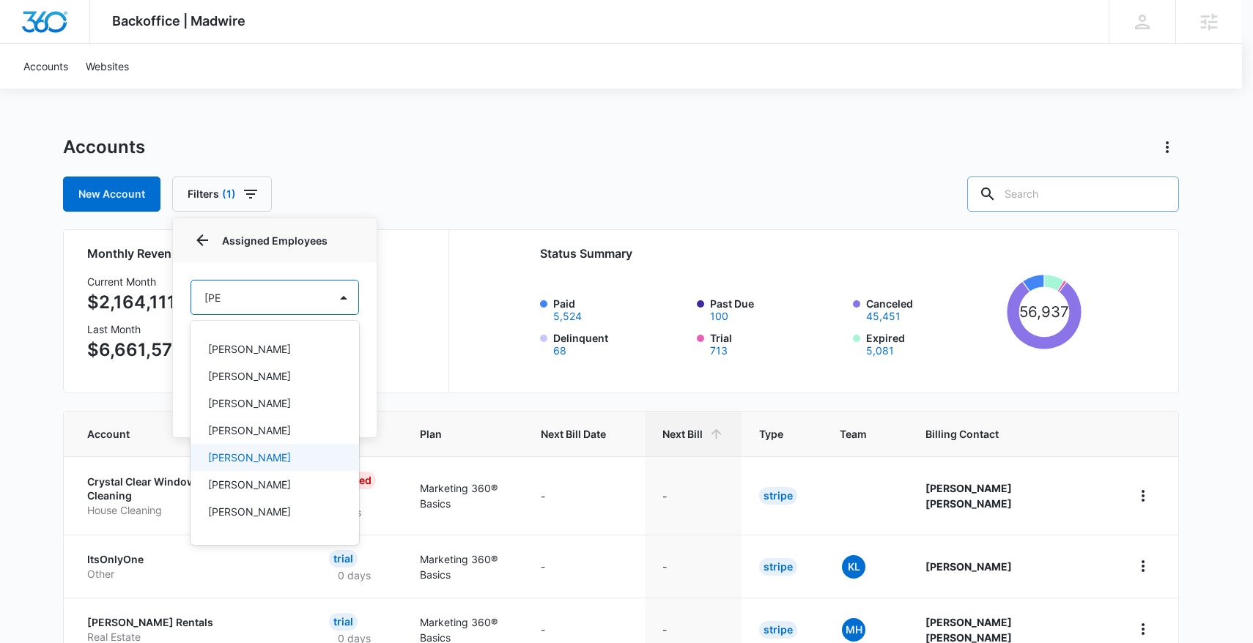
click at [285, 458] on div "Aimee Lee" at bounding box center [273, 457] width 130 height 15
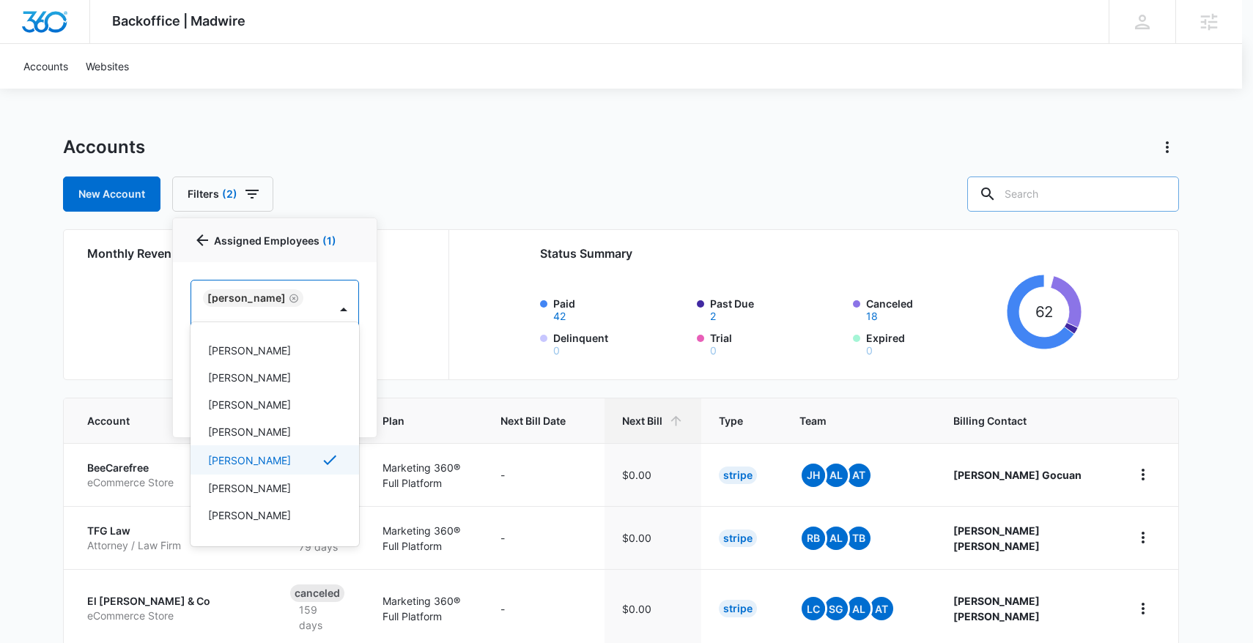
click at [286, 463] on div "Aimee Lee" at bounding box center [273, 460] width 130 height 18
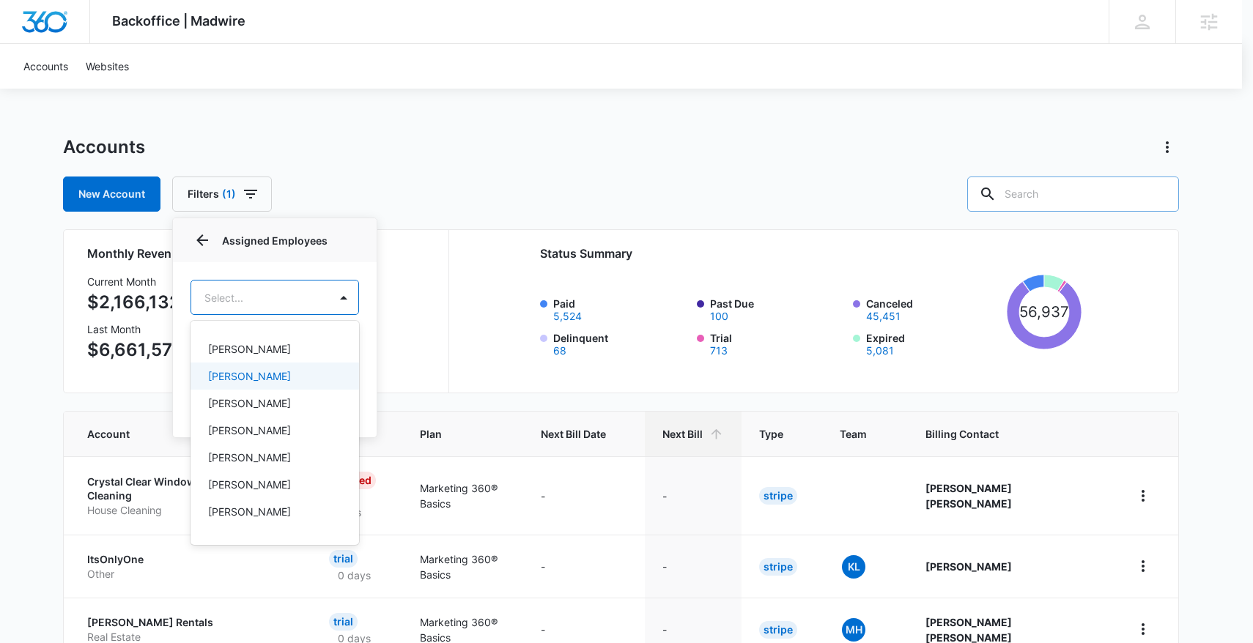
click at [300, 381] on div "Natalee Hall" at bounding box center [273, 376] width 130 height 15
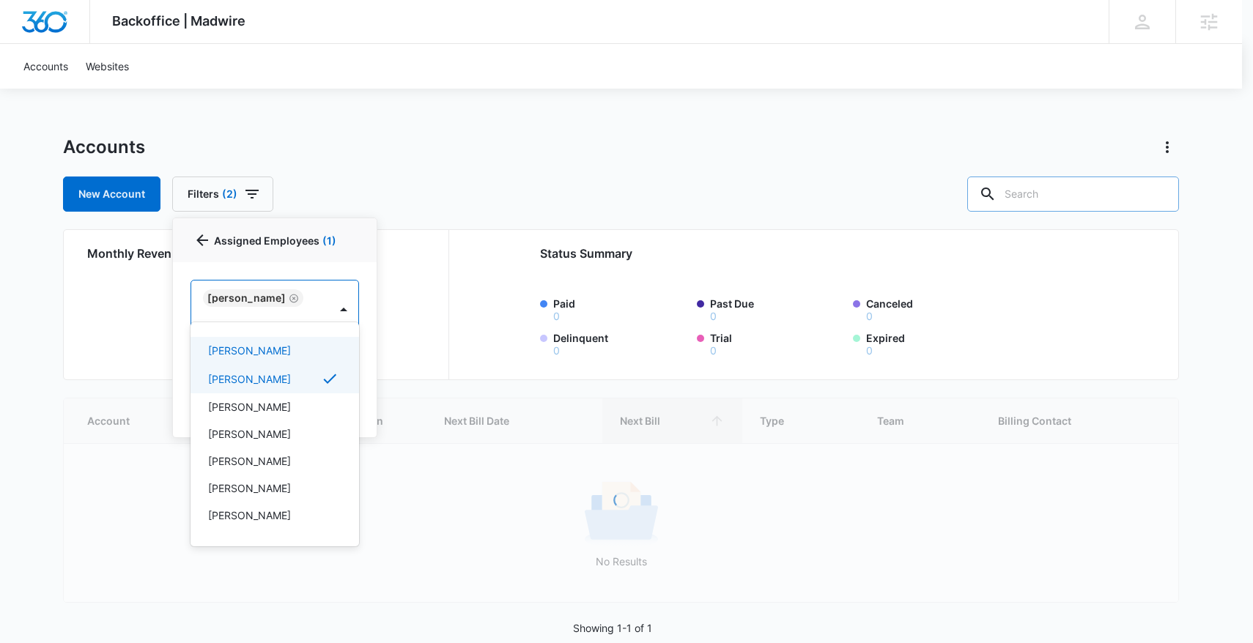
click at [584, 111] on div at bounding box center [626, 321] width 1253 height 643
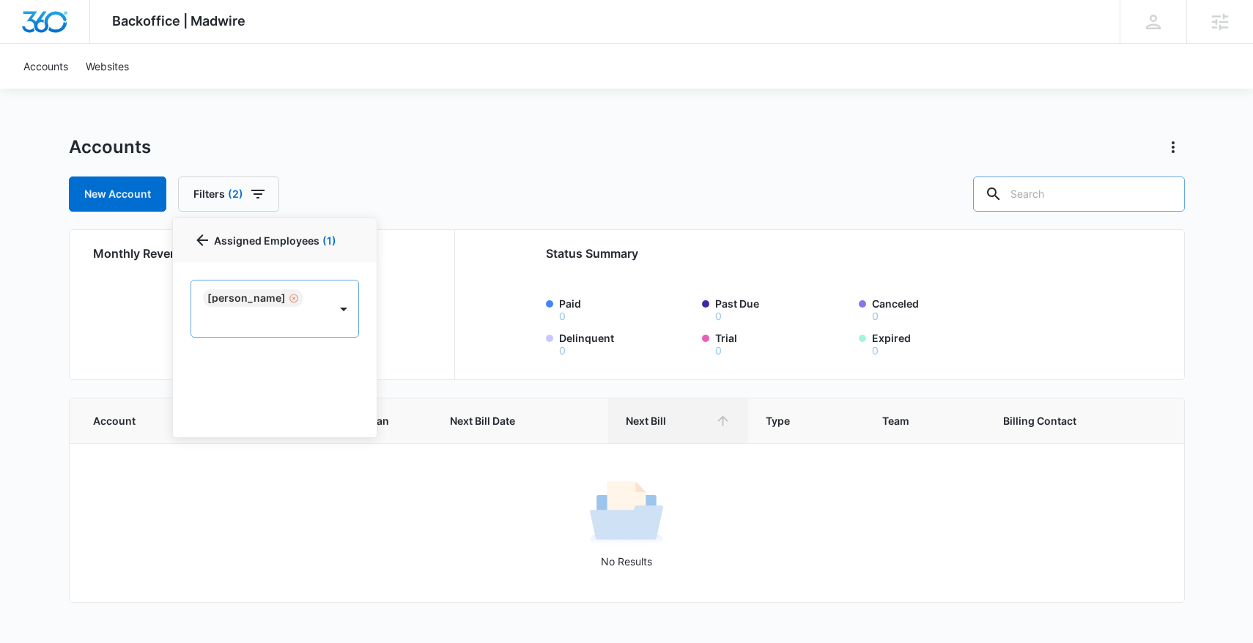
click at [286, 298] on div "Remove Natalee Hall" at bounding box center [292, 298] width 13 height 10
click at [271, 297] on body "Backoffice | Madwire Apps Settings PH Patrick Harral patrick.harral@madwire.com…" at bounding box center [626, 310] width 1253 height 621
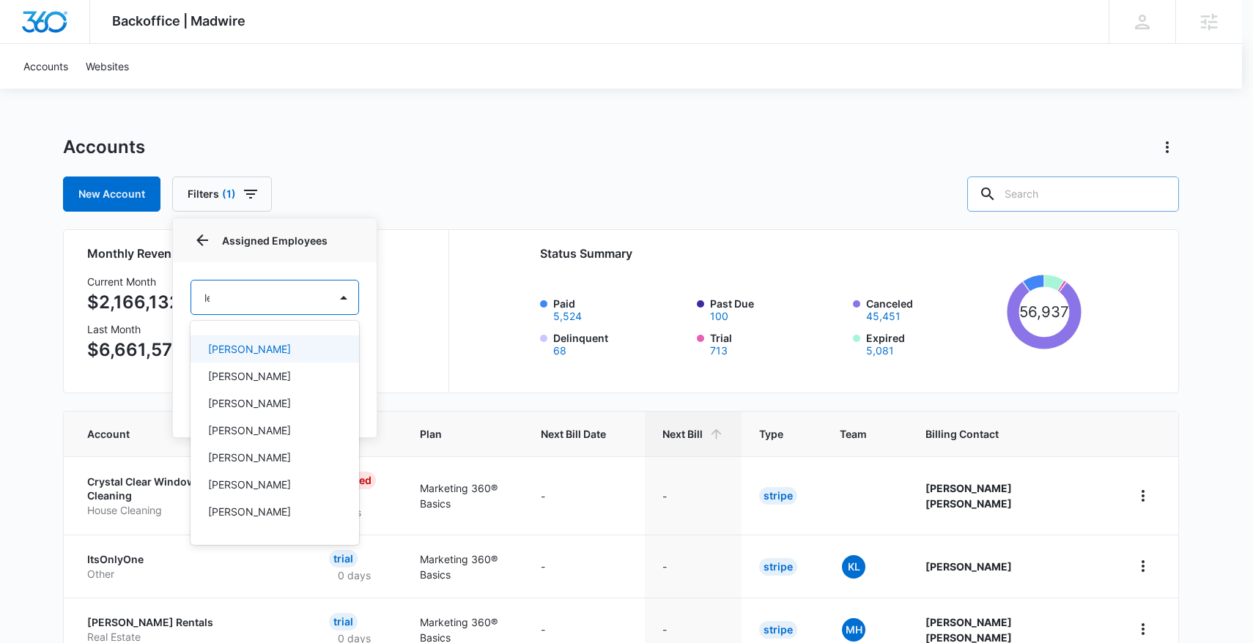
type input "lee"
click at [281, 490] on div "Jerimie Lee" at bounding box center [273, 484] width 130 height 15
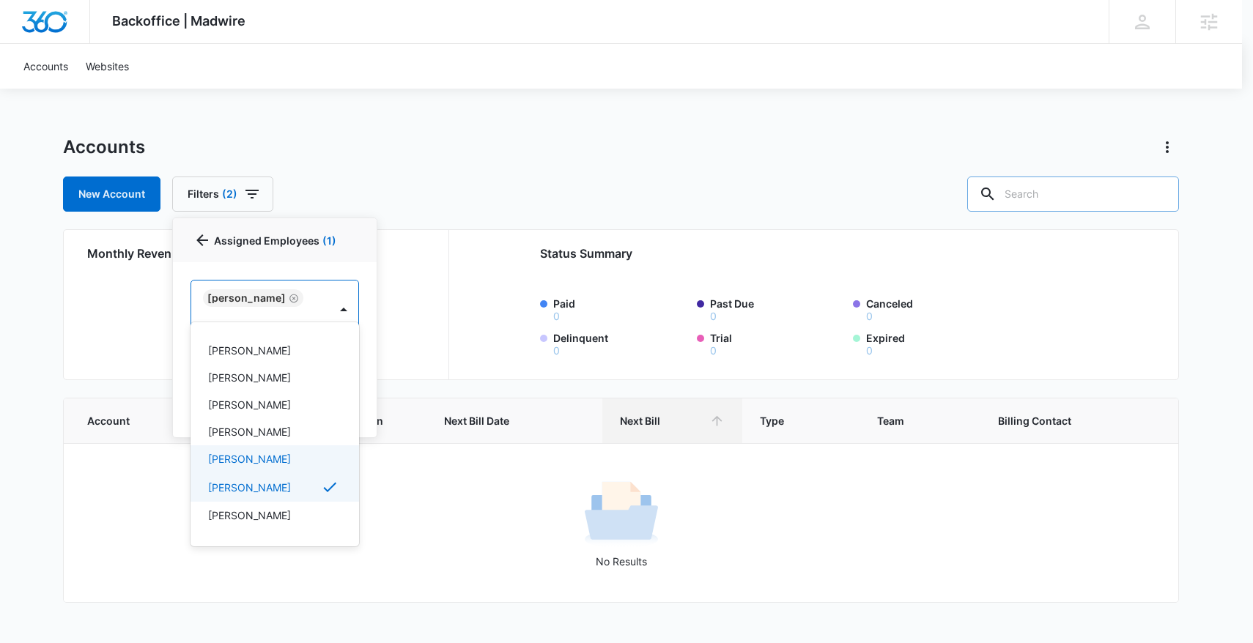
click at [264, 461] on div "Aimee Lee" at bounding box center [273, 458] width 130 height 15
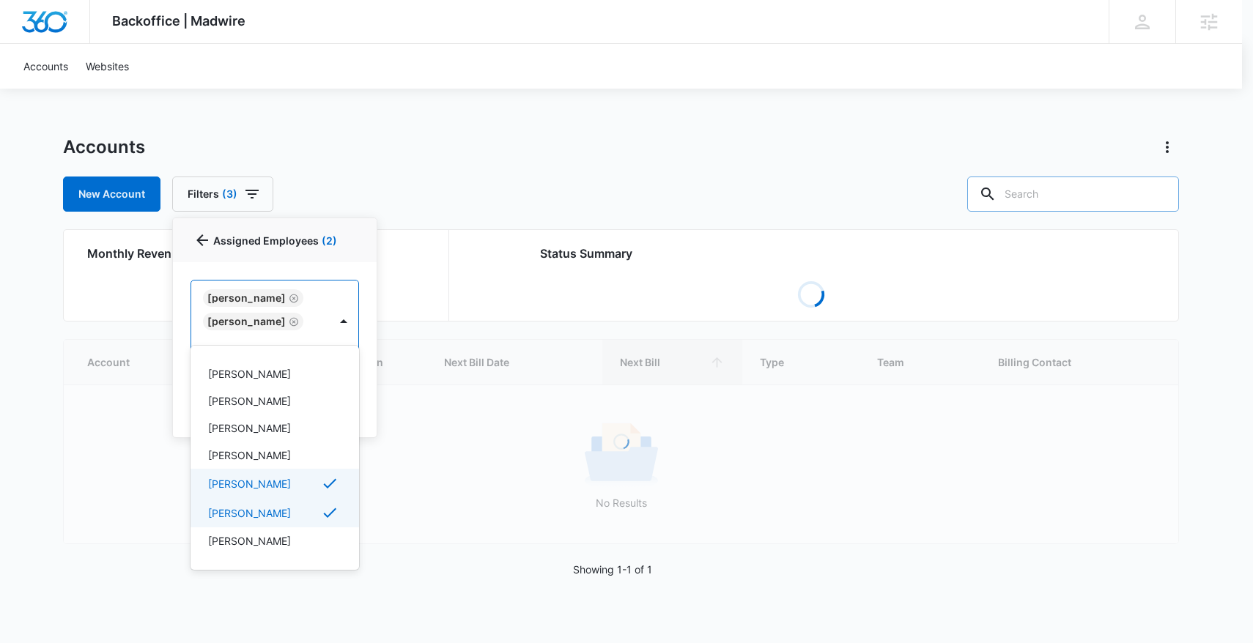
click at [264, 516] on div "Jerimie Lee" at bounding box center [273, 513] width 130 height 18
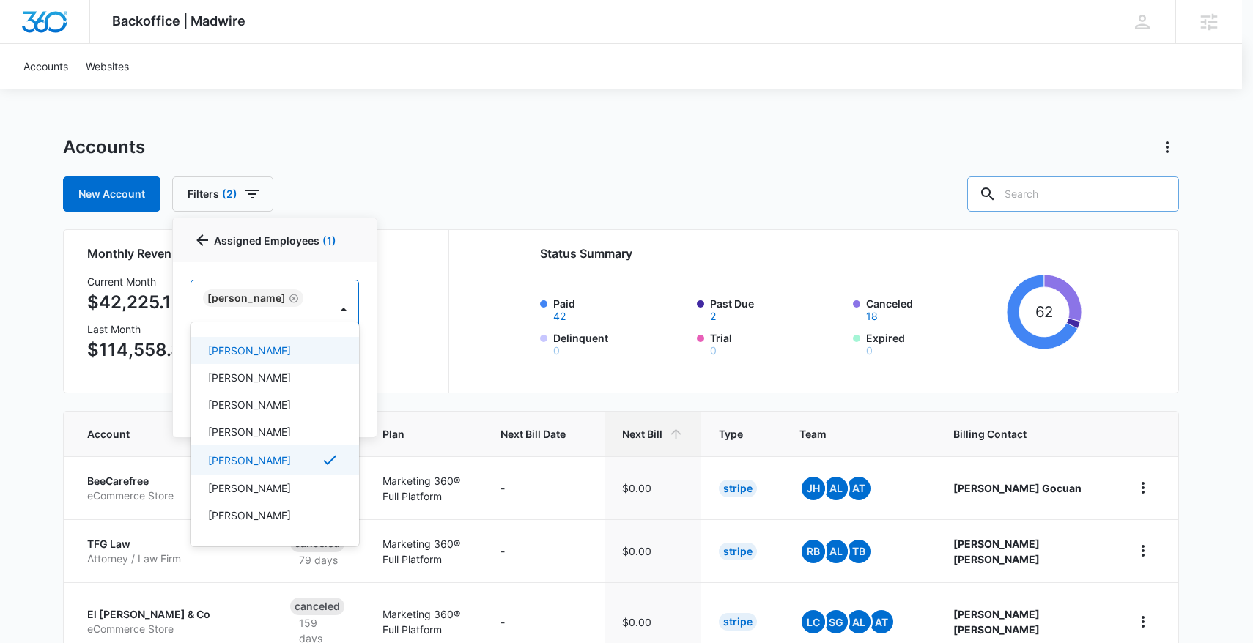
click at [538, 101] on div at bounding box center [626, 321] width 1253 height 643
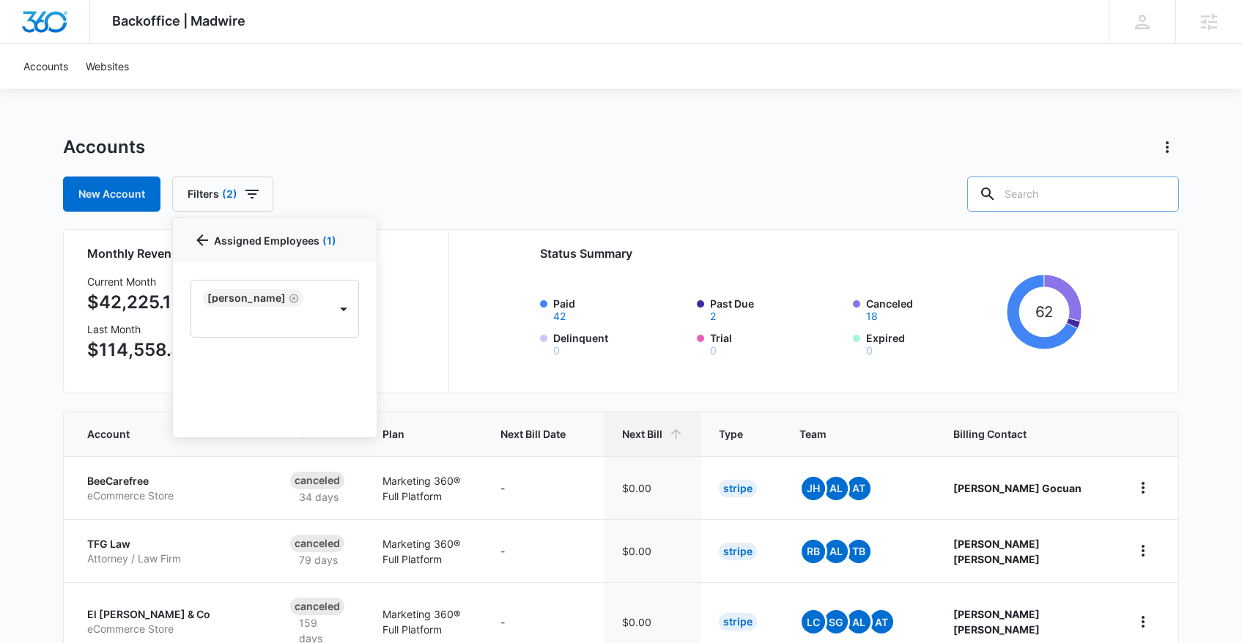
click at [262, 196] on button "Filters (2)" at bounding box center [222, 194] width 101 height 35
click at [317, 361] on icon "Clear" at bounding box center [314, 362] width 11 height 11
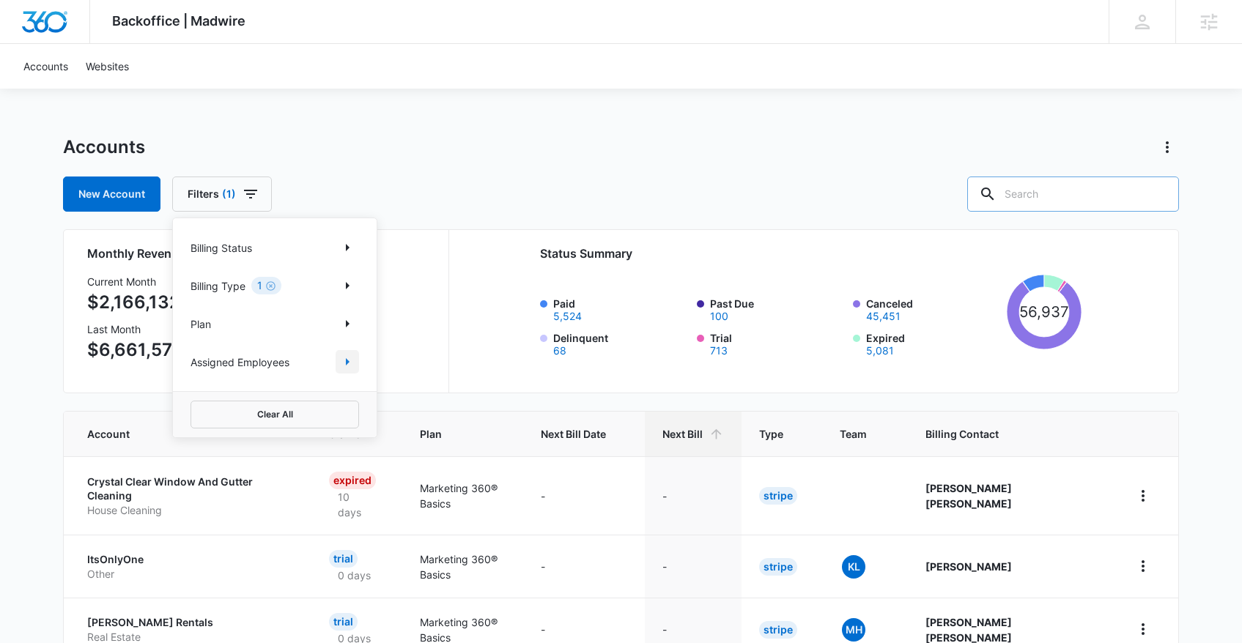
click at [350, 357] on icon "Show Assigned Employees filters" at bounding box center [347, 362] width 18 height 18
click at [478, 136] on div "Accounts" at bounding box center [621, 147] width 1116 height 23
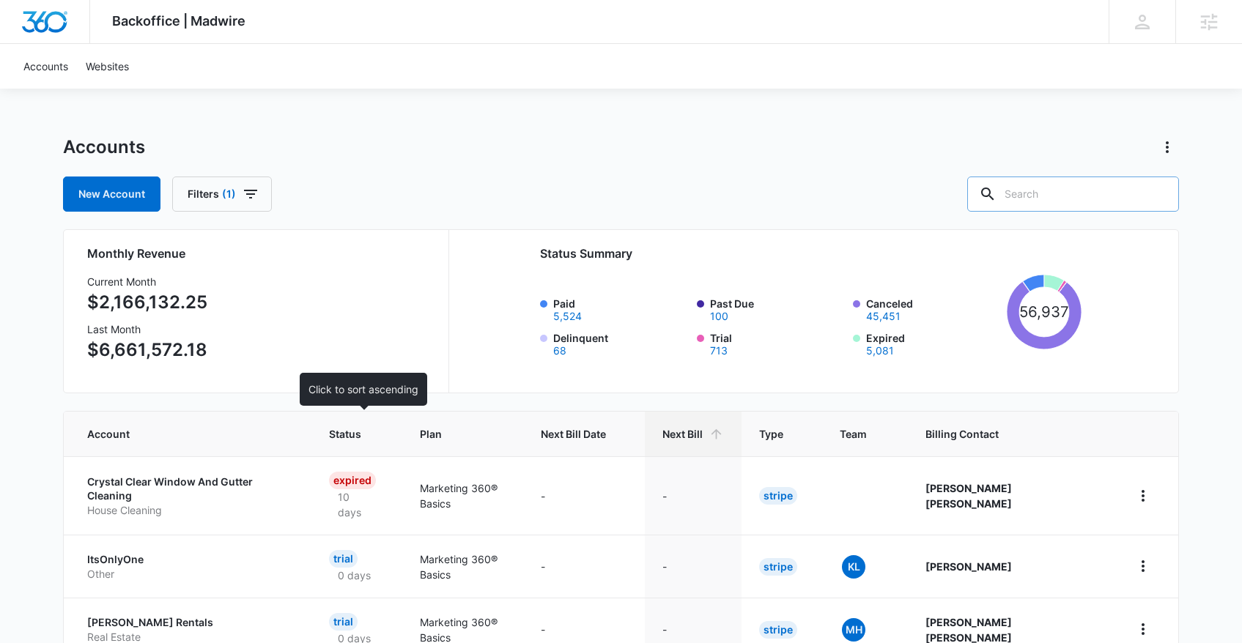
click at [360, 435] on span "Status" at bounding box center [346, 433] width 34 height 15
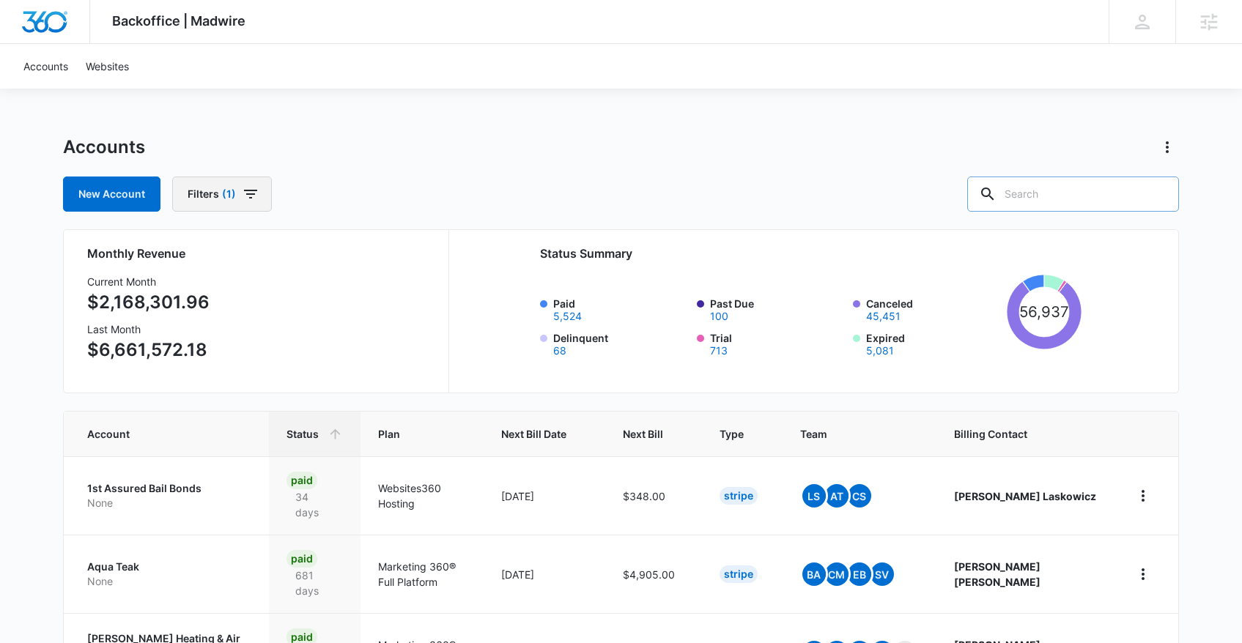
click at [257, 196] on button "Filters (1)" at bounding box center [222, 194] width 100 height 35
click at [356, 366] on button "Show Assigned Employees filters" at bounding box center [347, 361] width 23 height 23
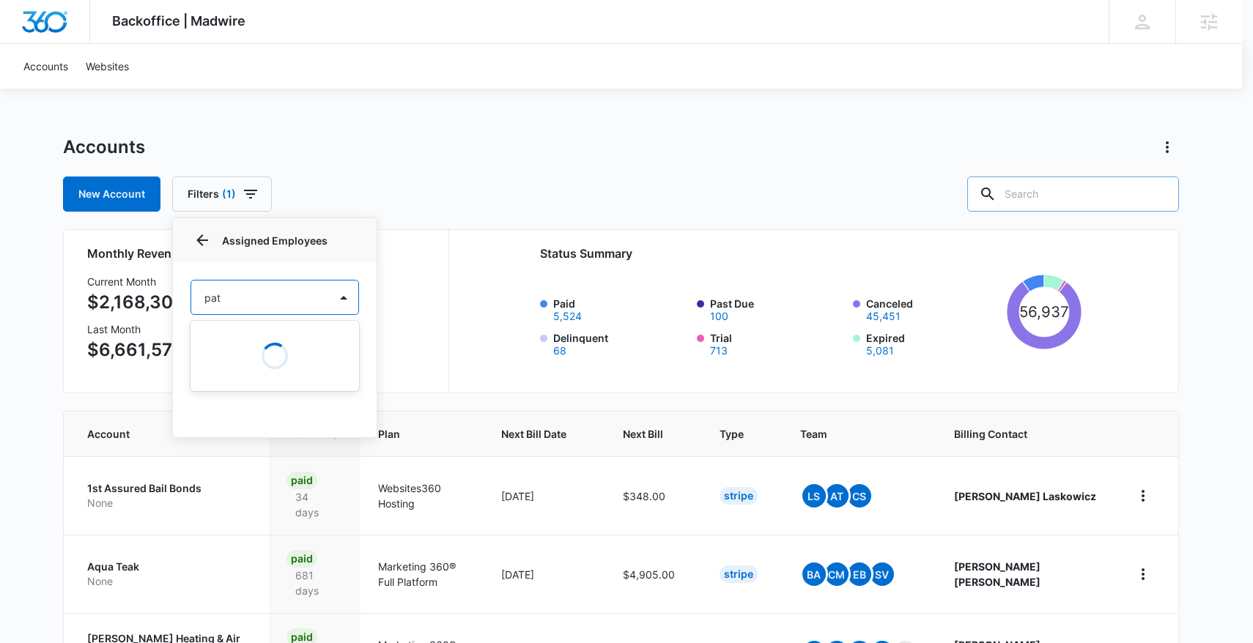
type input "patr"
click at [276, 374] on div "[PERSON_NAME]" at bounding box center [273, 376] width 130 height 15
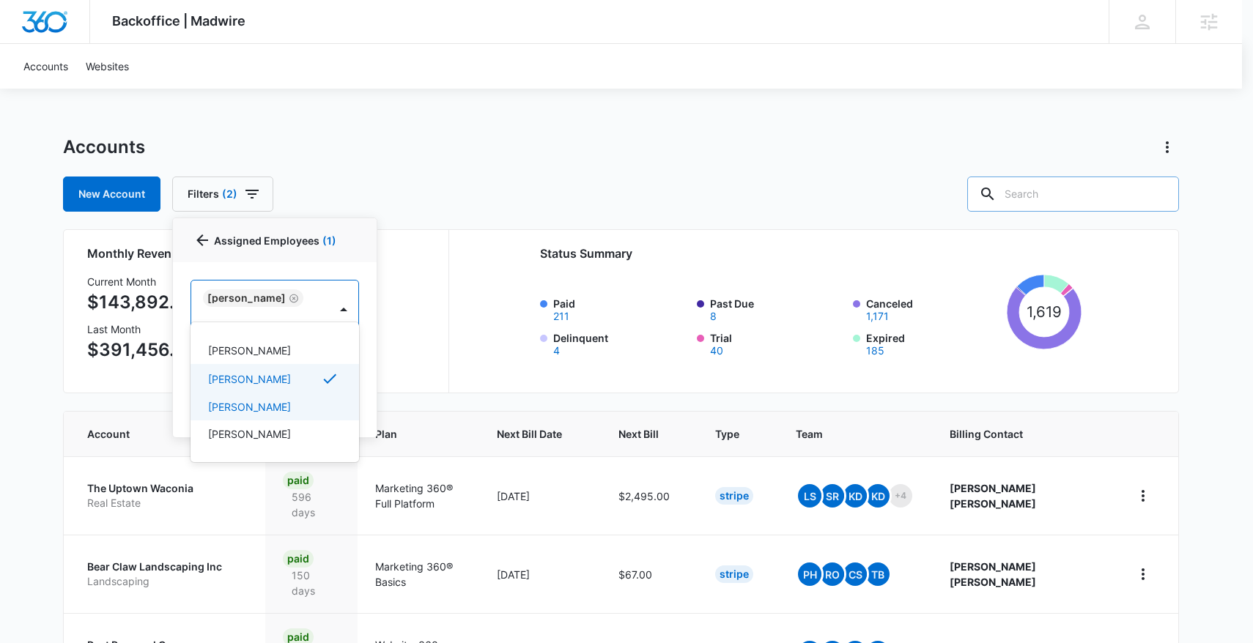
click at [271, 414] on p "[PERSON_NAME]" at bounding box center [249, 406] width 83 height 15
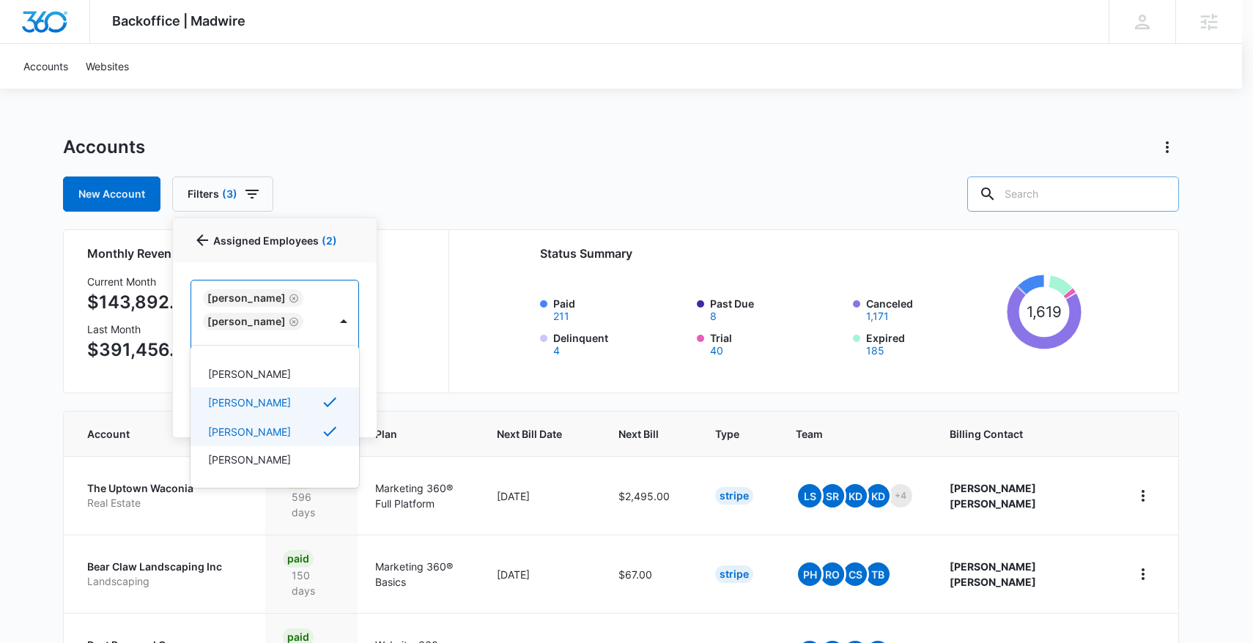
click at [459, 121] on div at bounding box center [626, 321] width 1253 height 643
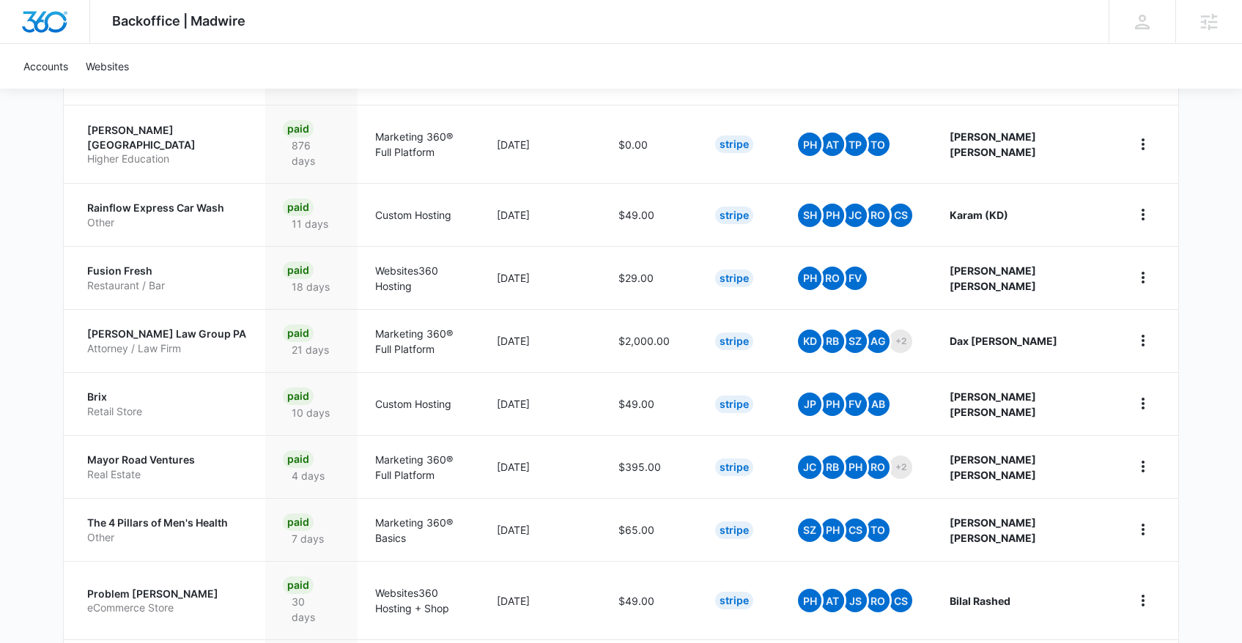
scroll to position [3498, 0]
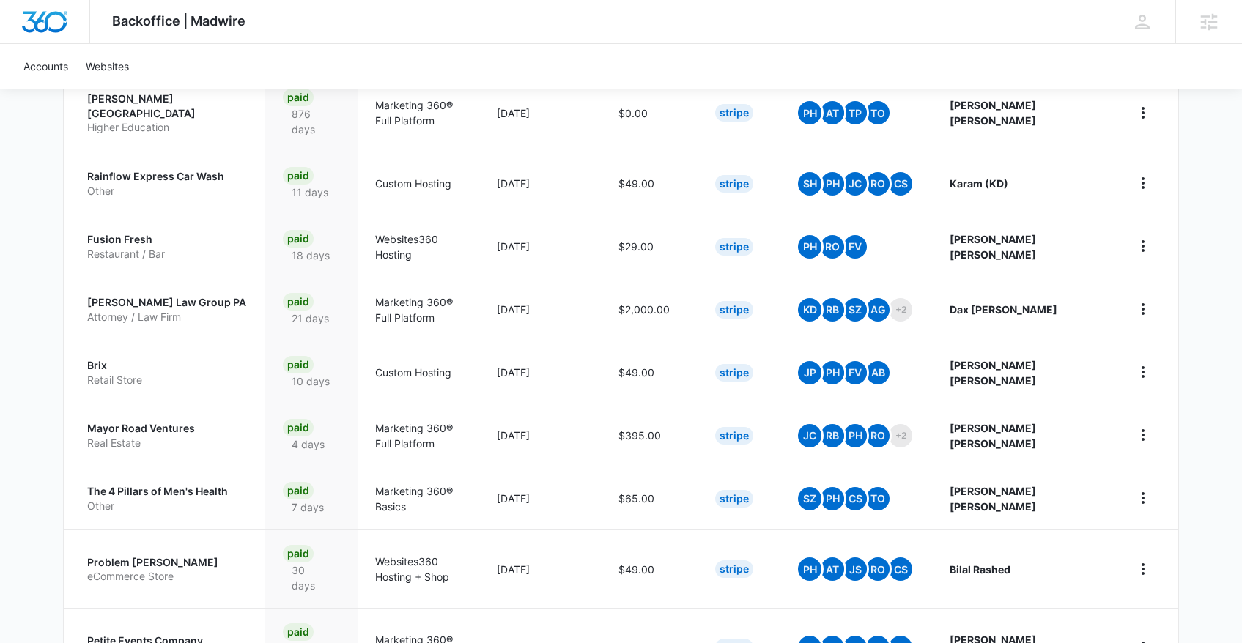
click at [45, 349] on div "Backoffice | Madwire Apps Settings PH Patrick Harral patrick.harral@madwire.com…" at bounding box center [621, 507] width 1242 height 8011
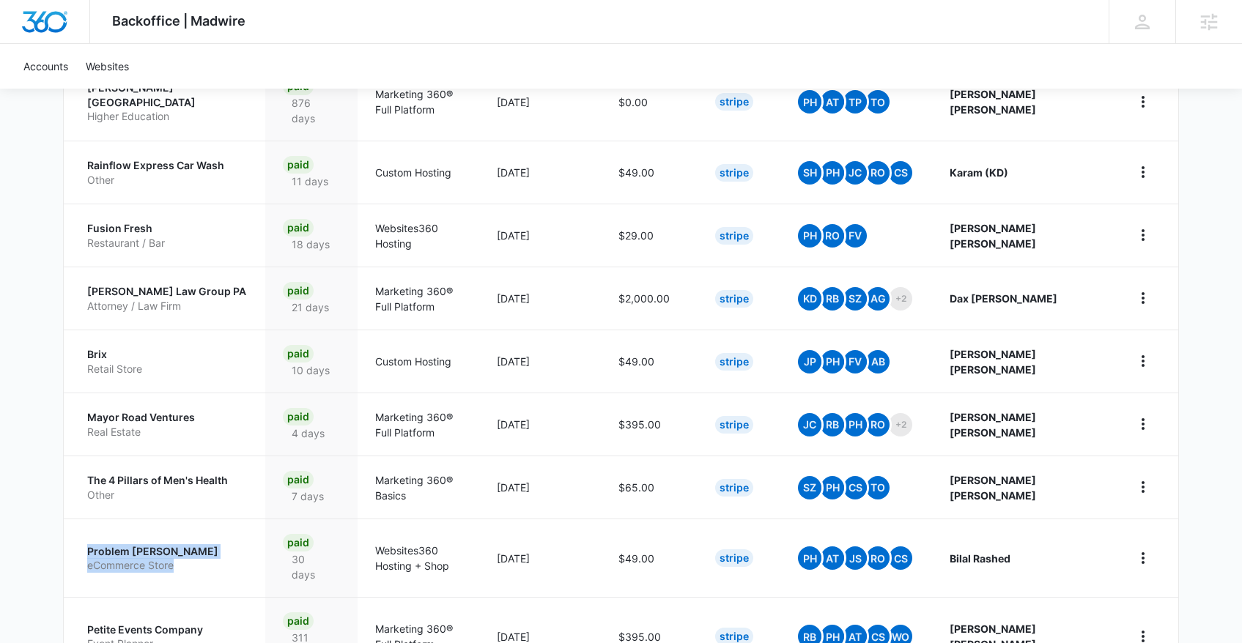
scroll to position [3545, 0]
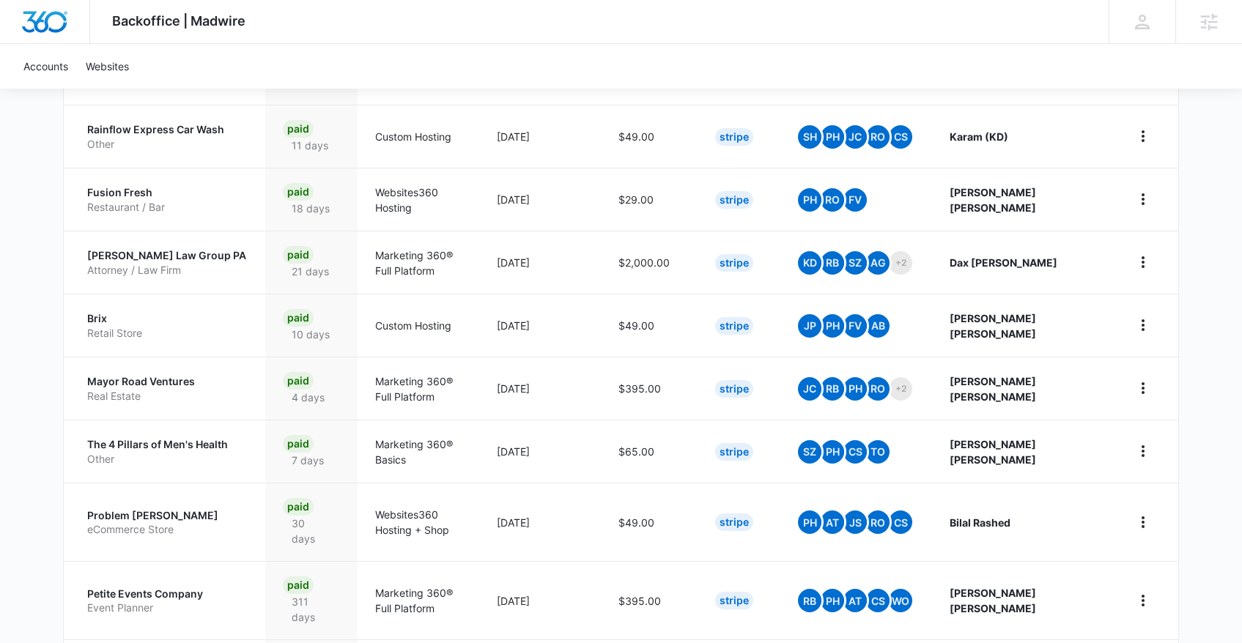
click at [20, 373] on div "Backoffice | Madwire Apps Settings PH Patrick Harral patrick.harral@madwire.com…" at bounding box center [621, 460] width 1242 height 8011
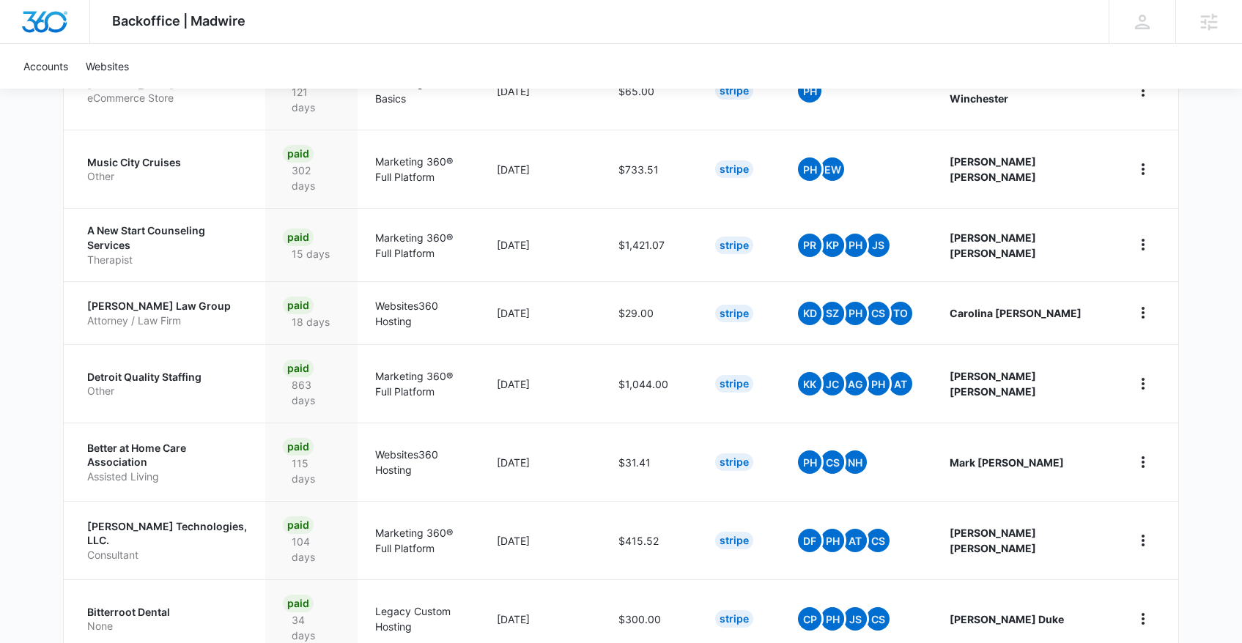
scroll to position [7200, 0]
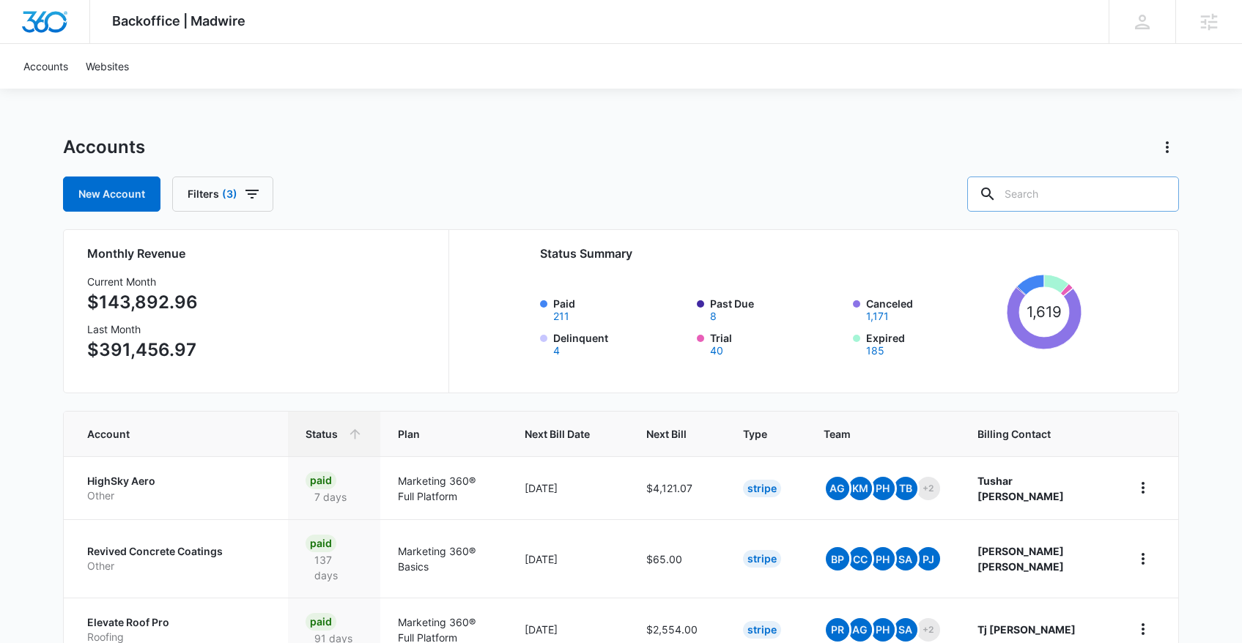
click at [576, 163] on div "Accounts New Account Filters (3)" at bounding box center [621, 174] width 1116 height 76
drag, startPoint x: 86, startPoint y: 331, endPoint x: 254, endPoint y: 362, distance: 170.6
click at [254, 362] on div "Monthly Revenue Current Month $143,892.96 Last Month $391,456.97 Status Summary…" at bounding box center [621, 311] width 1116 height 164
drag, startPoint x: 243, startPoint y: 356, endPoint x: 80, endPoint y: 263, distance: 188.0
click at [80, 263] on div "Monthly Revenue Current Month $143,892.96 Last Month $391,456.97 Status Summary…" at bounding box center [621, 311] width 1116 height 164
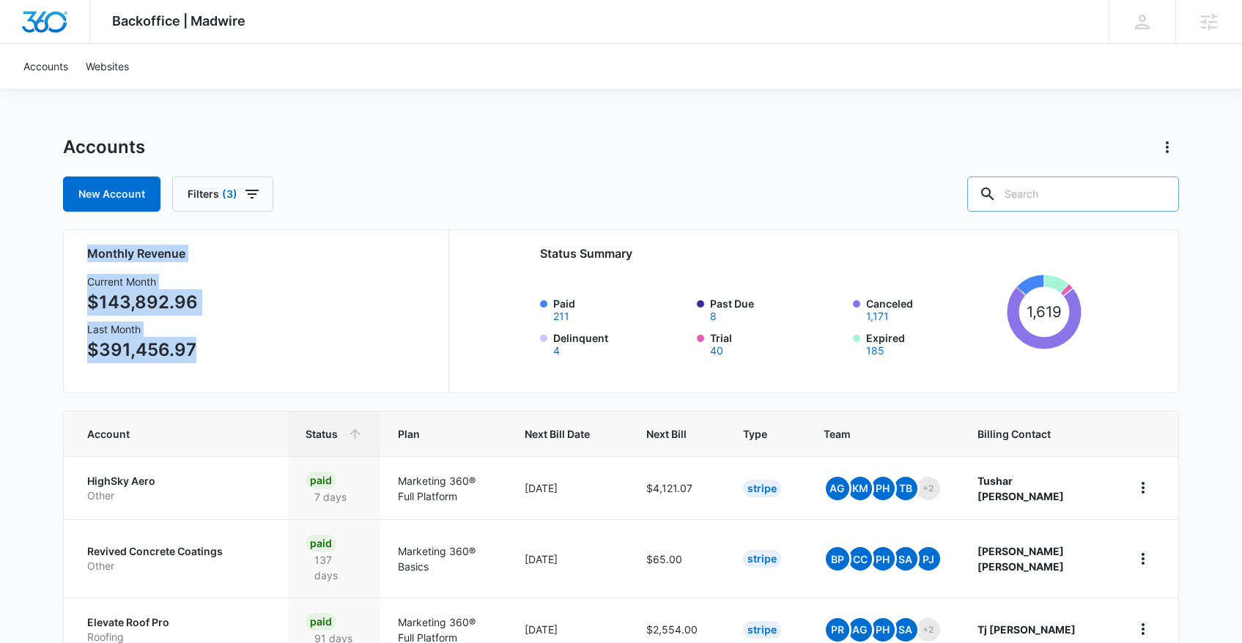
drag, startPoint x: 80, startPoint y: 242, endPoint x: 253, endPoint y: 367, distance: 213.1
click at [253, 370] on div "Monthly Revenue Current Month $143,892.96 Last Month $391,456.97 Status Summary…" at bounding box center [621, 311] width 1116 height 164
drag, startPoint x: 253, startPoint y: 355, endPoint x: 62, endPoint y: 251, distance: 217.3
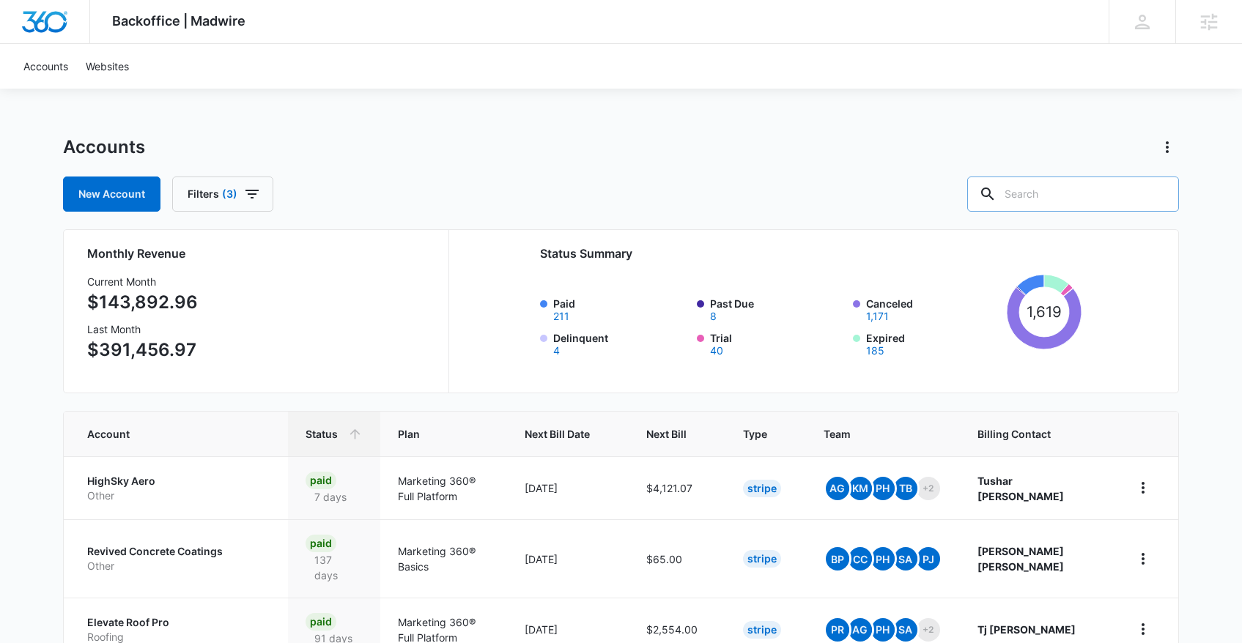
click at [64, 251] on div "Monthly Revenue Current Month $143,892.96 Last Month $391,456.97 Status Summary…" at bounding box center [621, 311] width 1116 height 164
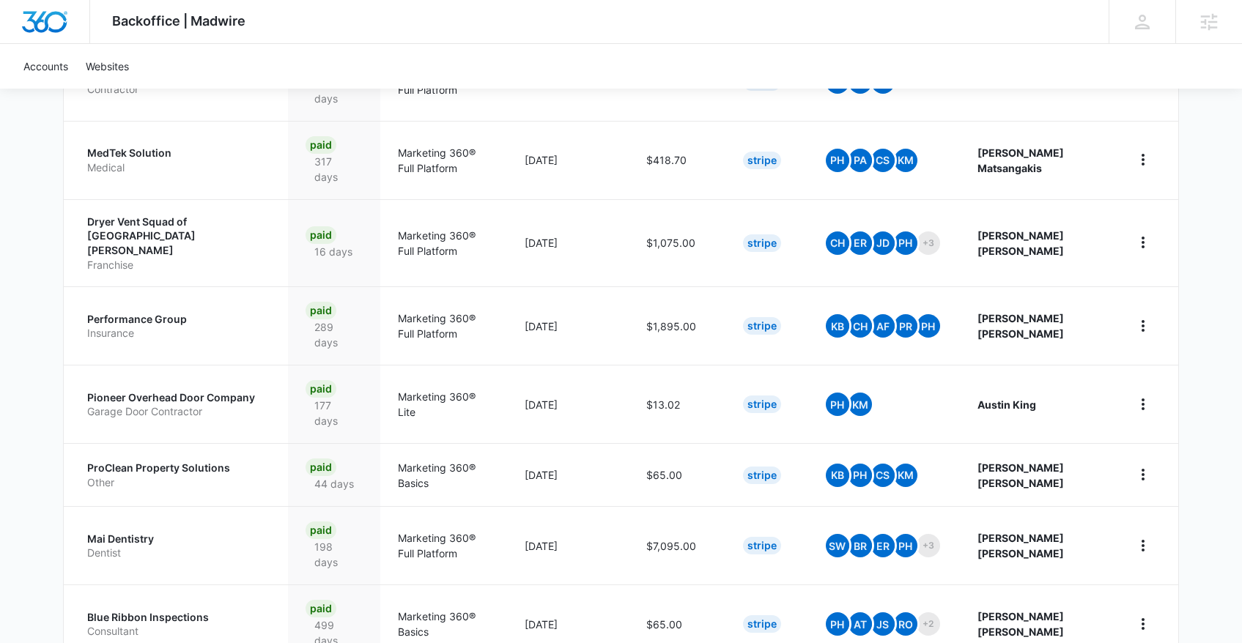
scroll to position [7149, 0]
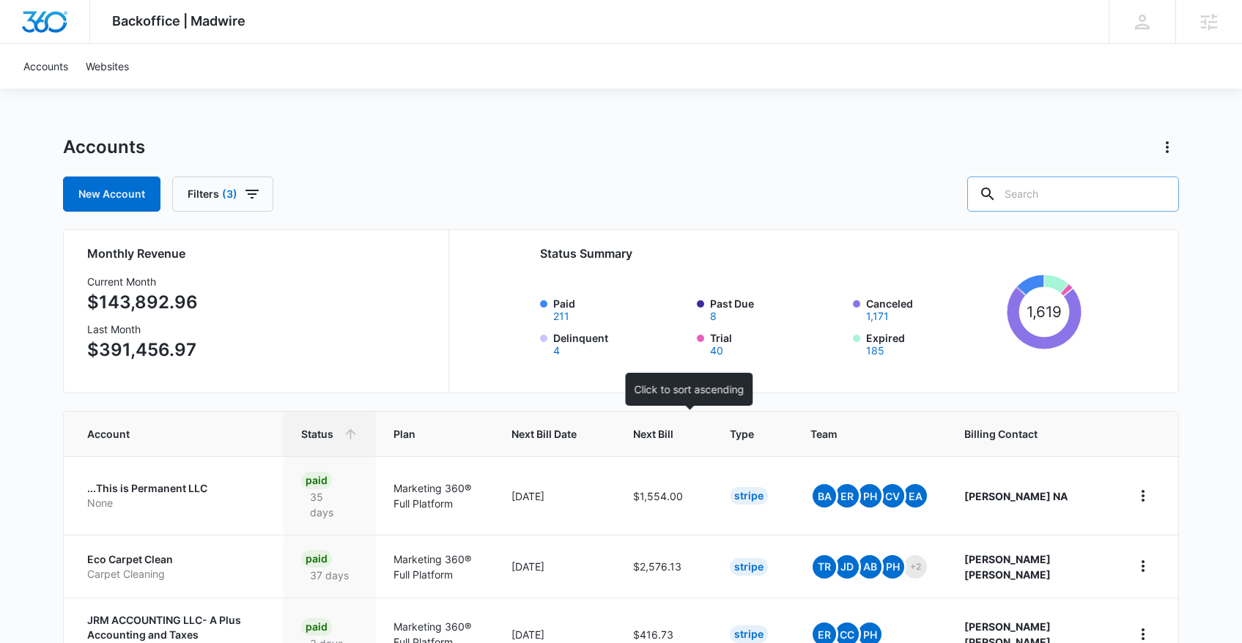
click at [695, 427] on div at bounding box center [686, 433] width 15 height 15
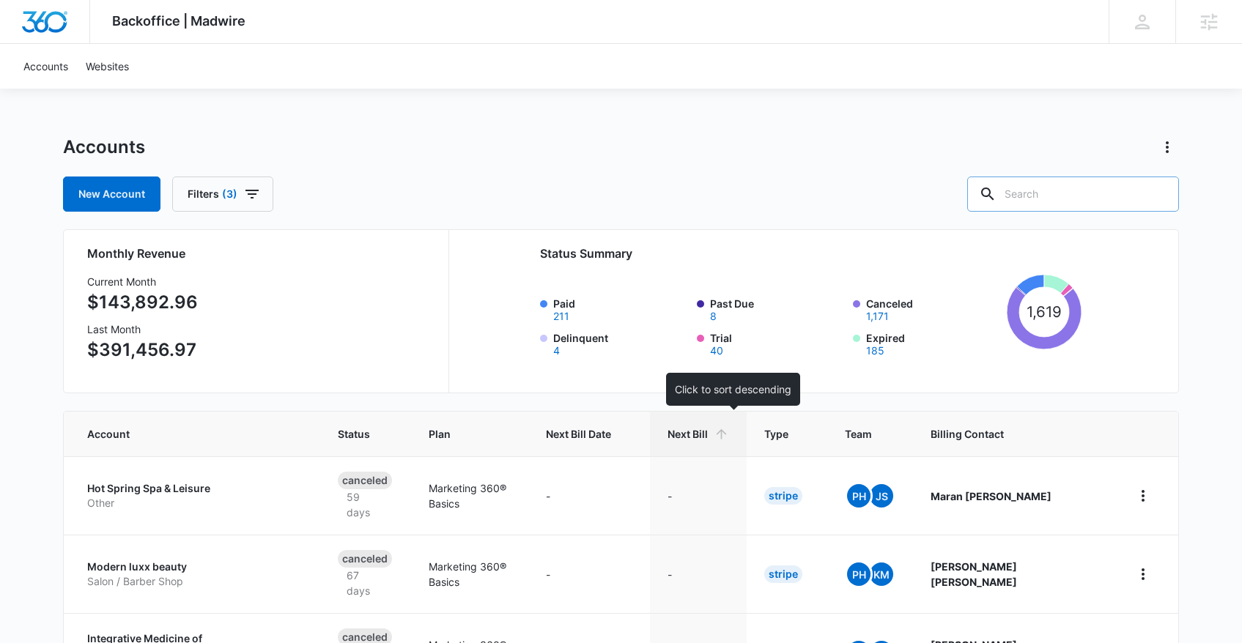
click at [729, 440] on icon at bounding box center [721, 433] width 15 height 15
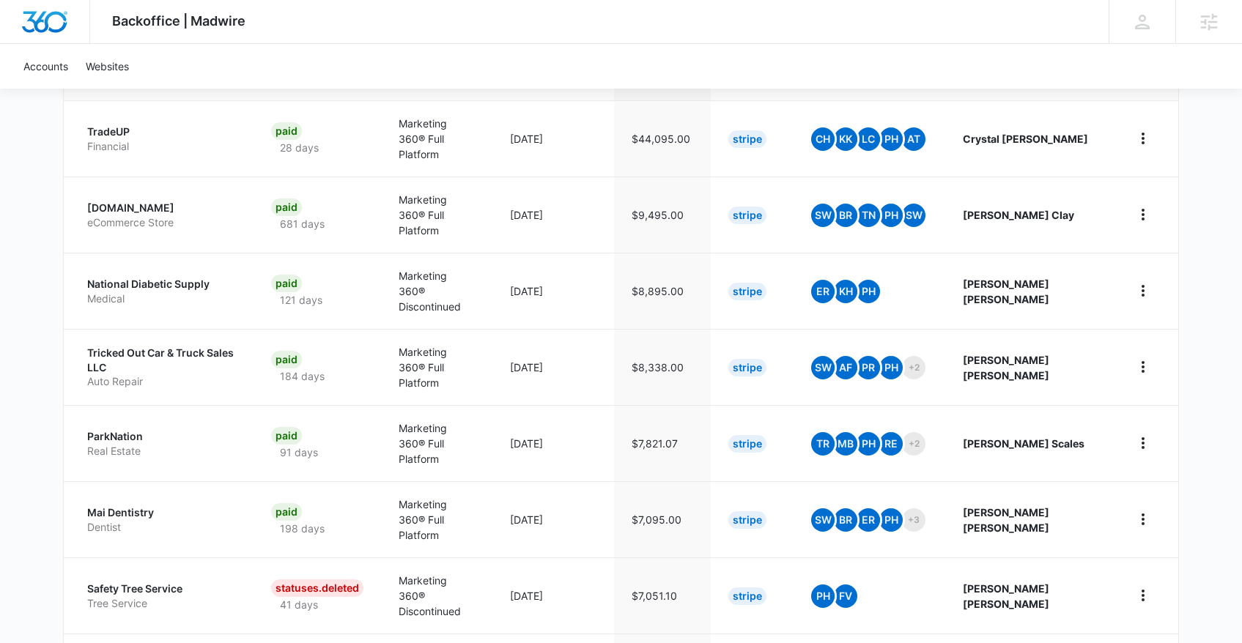
scroll to position [430, 0]
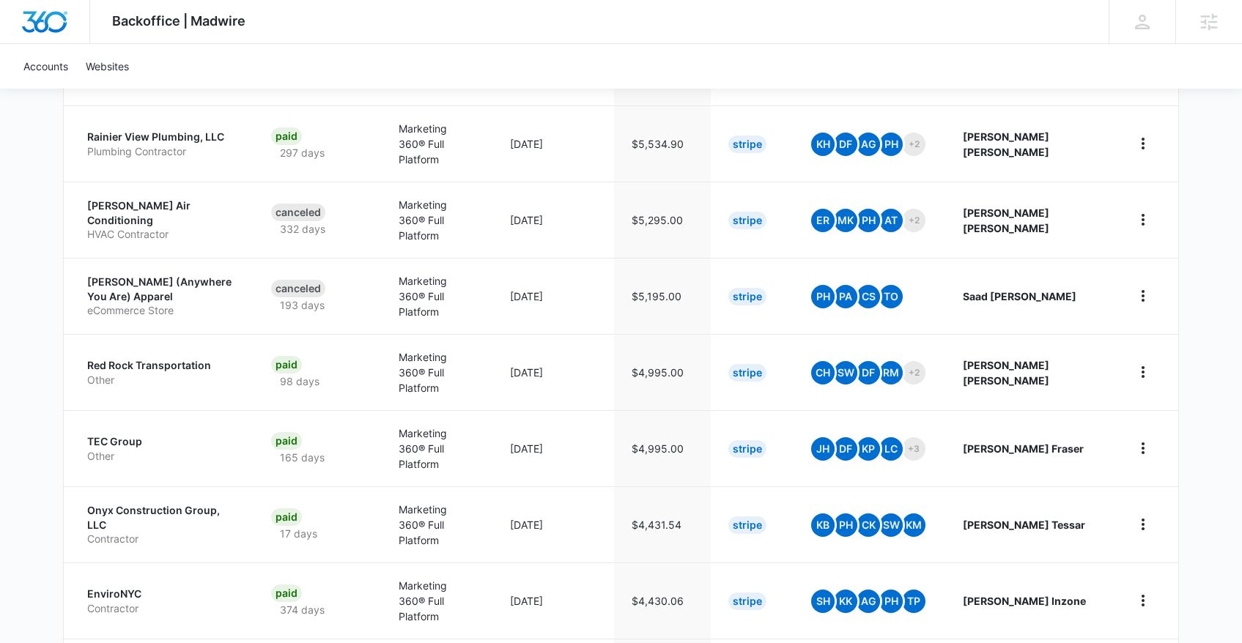
scroll to position [1267, 0]
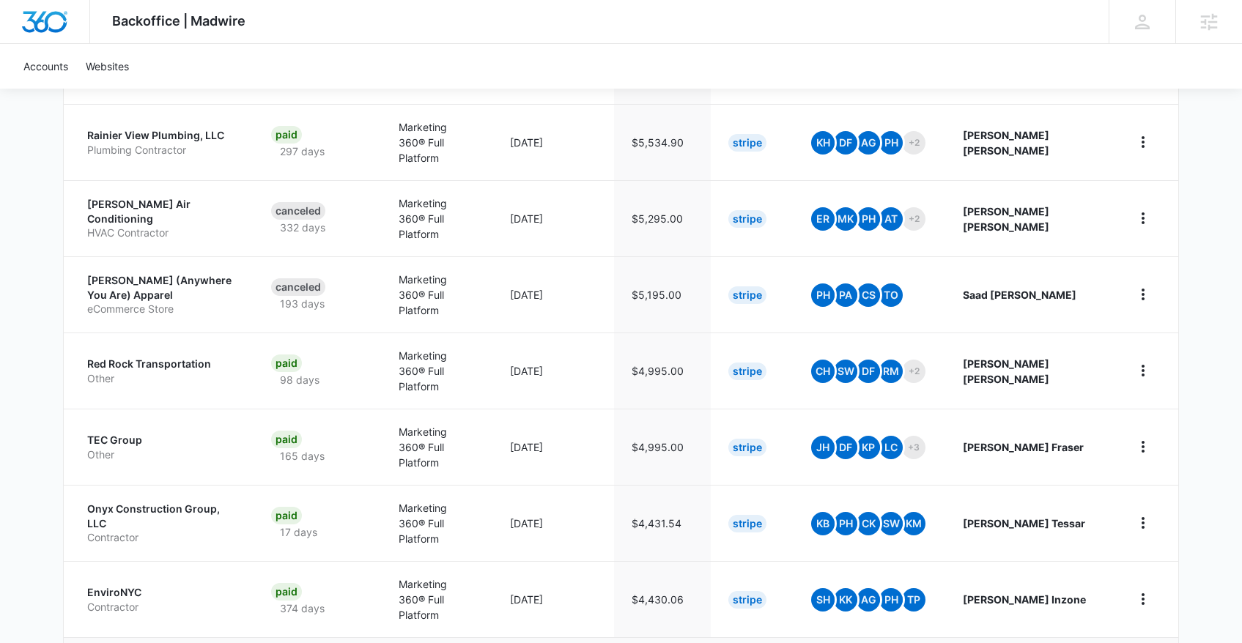
drag, startPoint x: 1008, startPoint y: 421, endPoint x: 970, endPoint y: 421, distance: 38.1
copy tr "PH Perry Saifi"
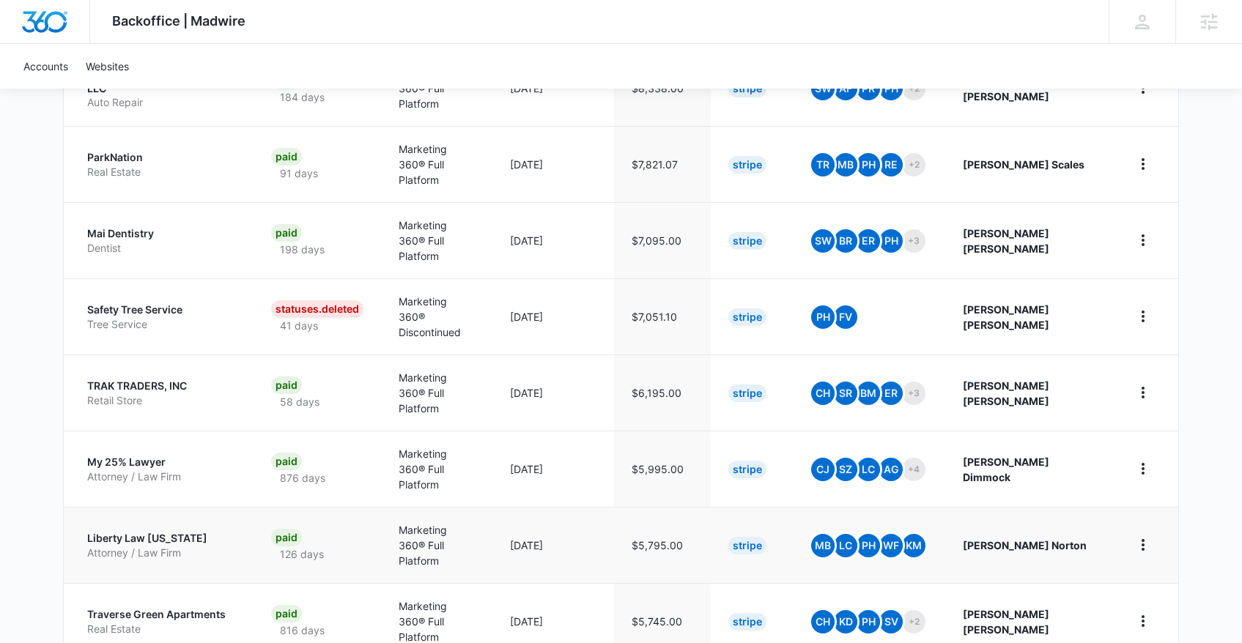
scroll to position [732, 0]
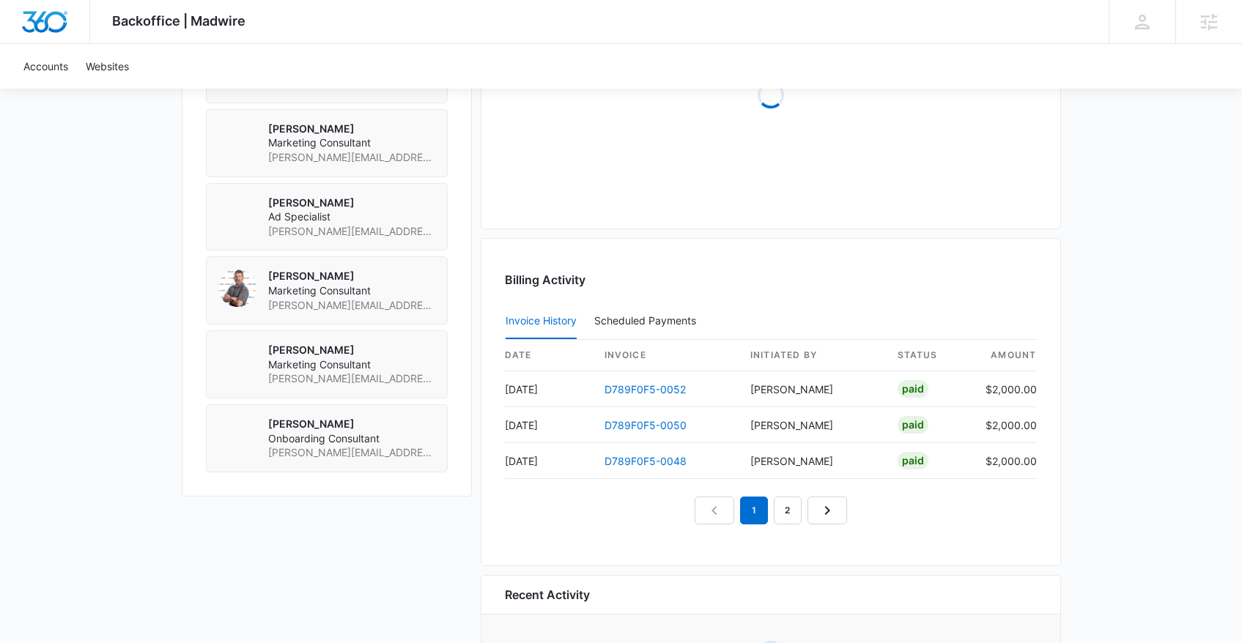
scroll to position [1179, 0]
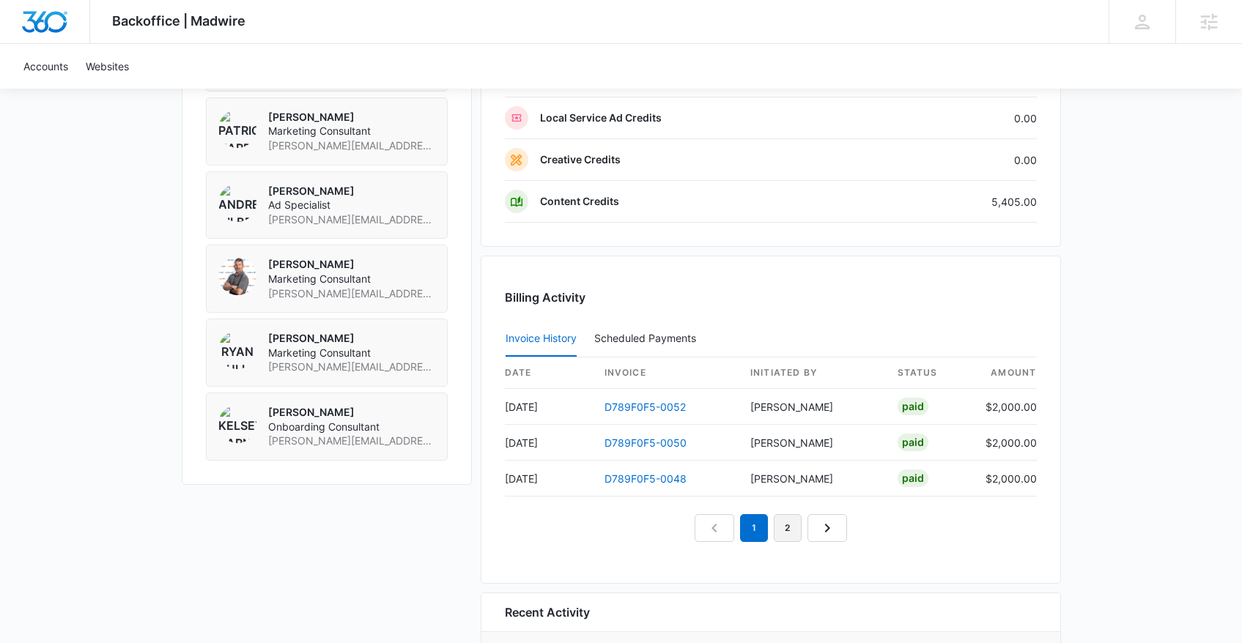
click at [777, 532] on link "2" at bounding box center [788, 528] width 28 height 28
click at [803, 528] on link "3" at bounding box center [805, 528] width 28 height 28
click at [815, 525] on link "4" at bounding box center [821, 528] width 28 height 28
click at [834, 524] on link "5" at bounding box center [838, 528] width 28 height 28
click at [847, 525] on link "6" at bounding box center [855, 528] width 28 height 28
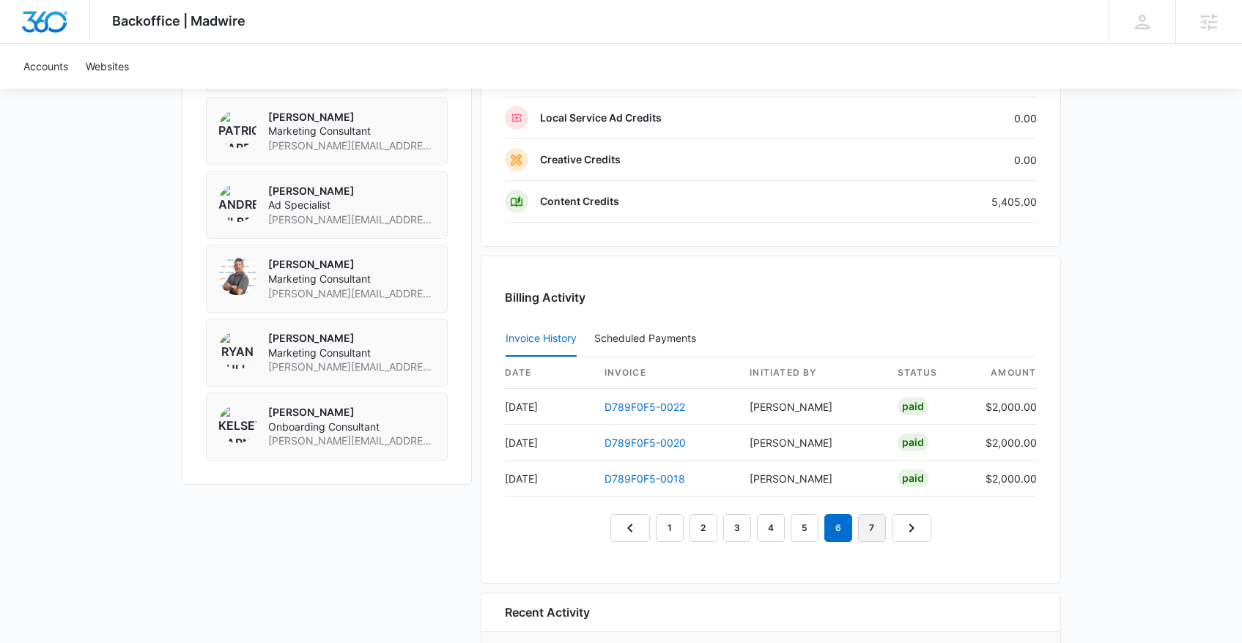
click at [867, 527] on link "7" at bounding box center [872, 528] width 28 height 28
click at [888, 525] on link "8" at bounding box center [889, 528] width 28 height 28
click at [651, 522] on link "1" at bounding box center [652, 528] width 28 height 28
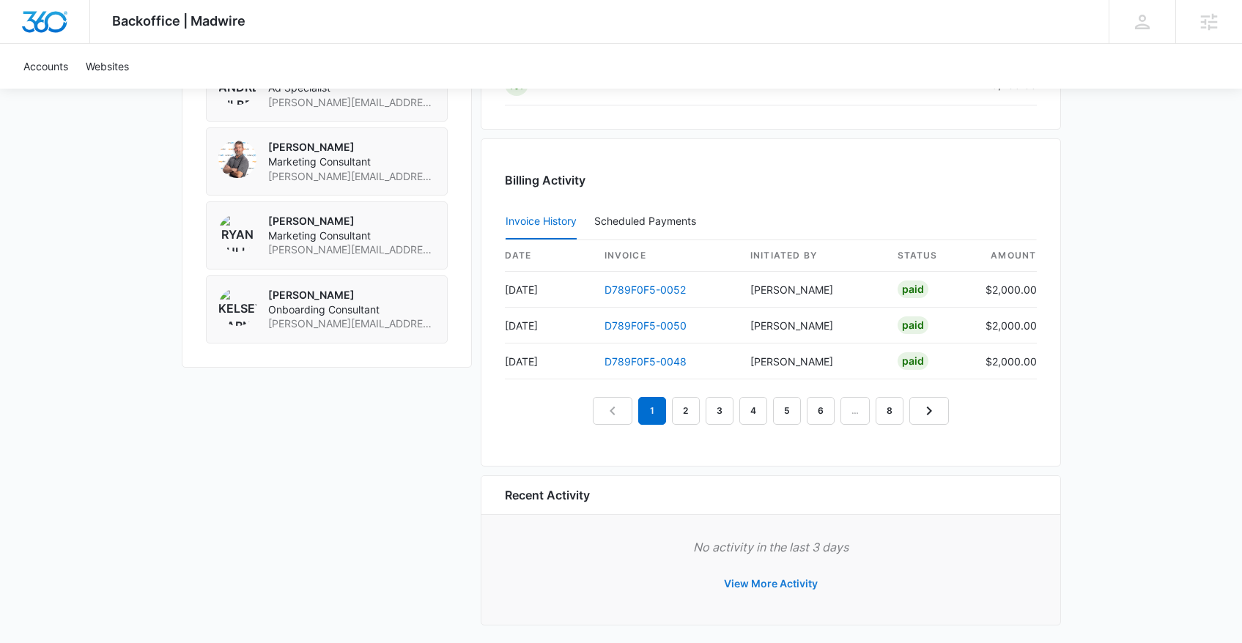
scroll to position [1306, 0]
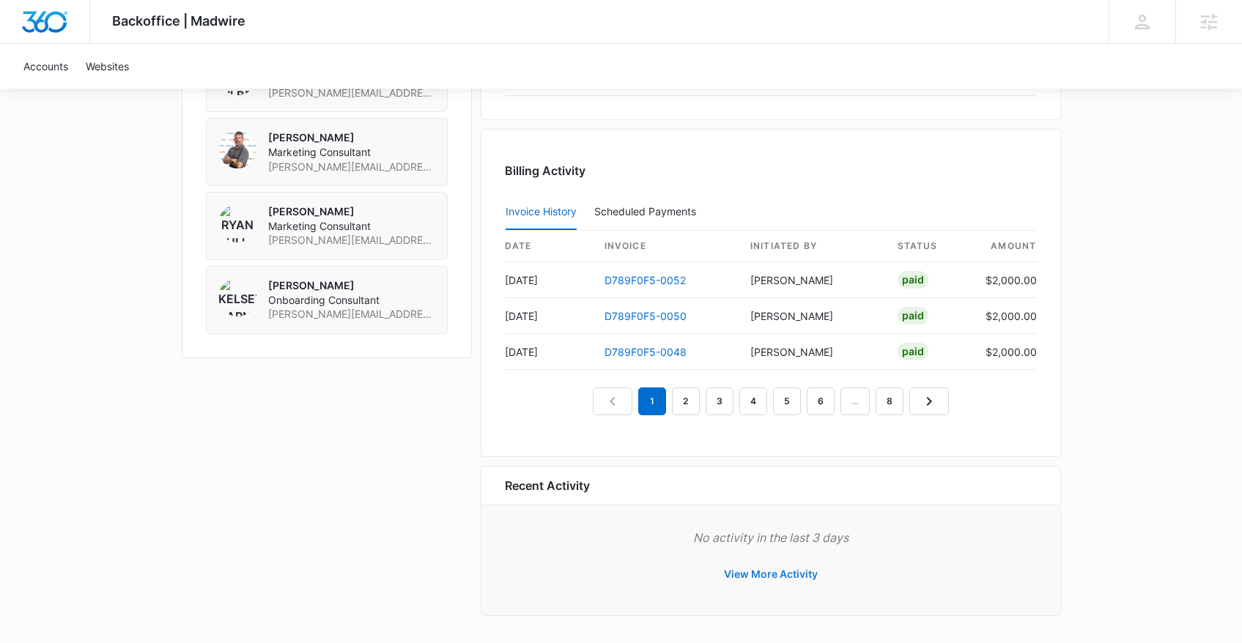
click at [789, 574] on button "View More Activity" at bounding box center [770, 574] width 123 height 35
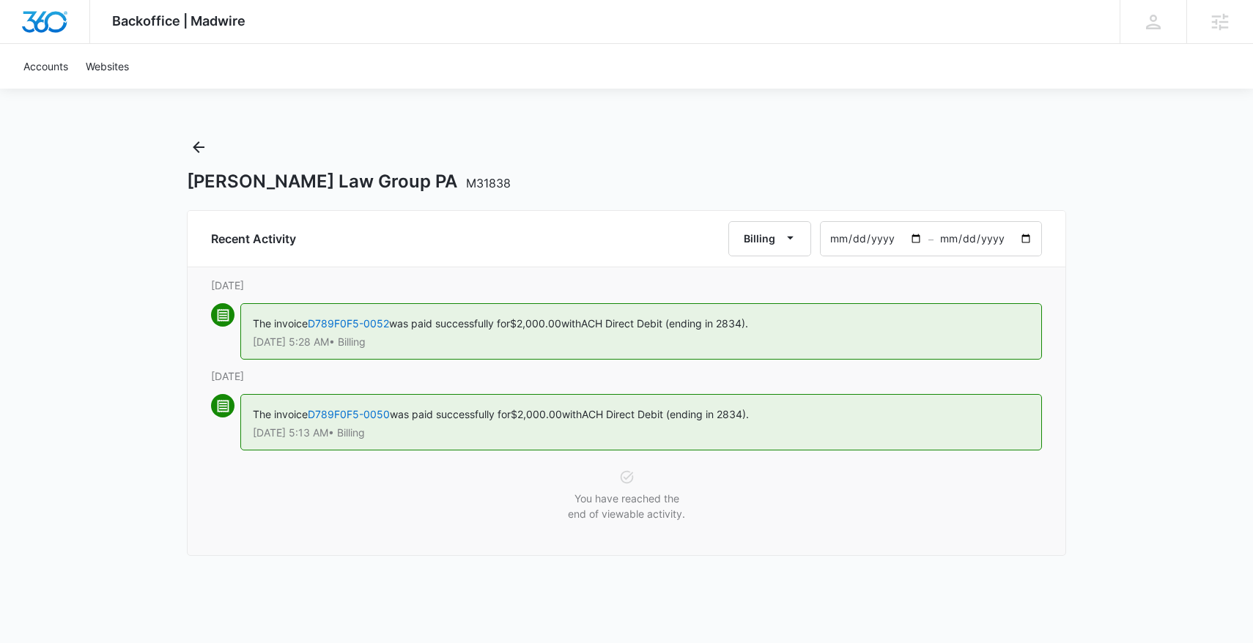
click at [919, 237] on input "2025-07-14" at bounding box center [875, 239] width 108 height 34
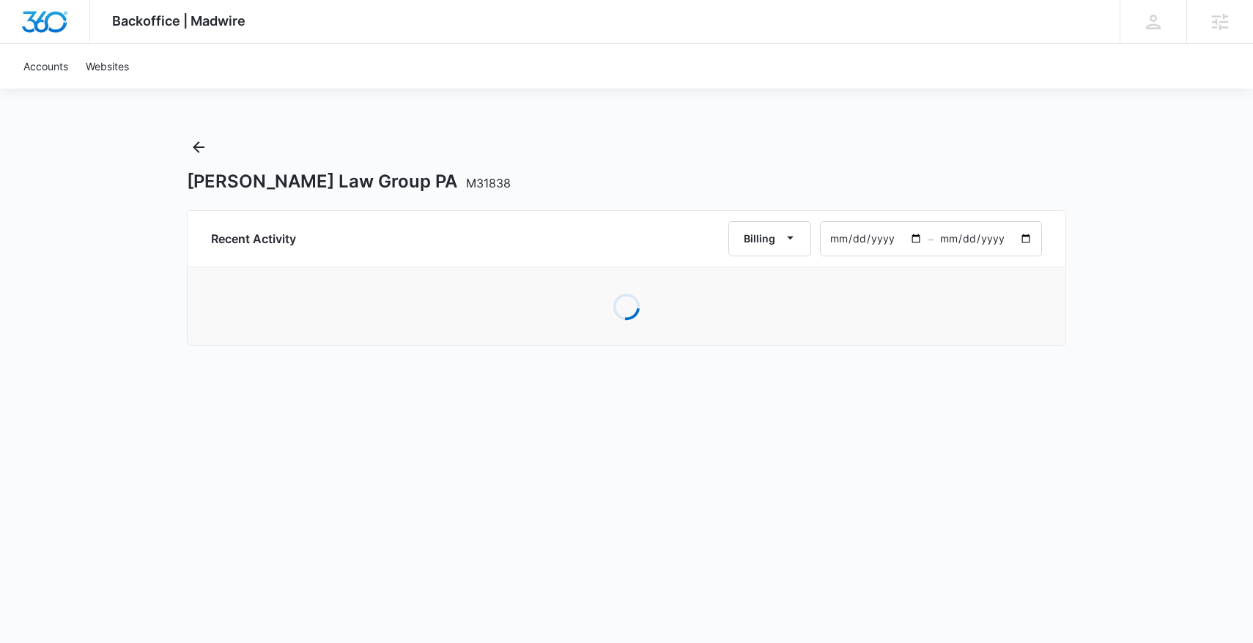
click at [928, 158] on div "Morris Law Group PA M31838" at bounding box center [626, 164] width 879 height 57
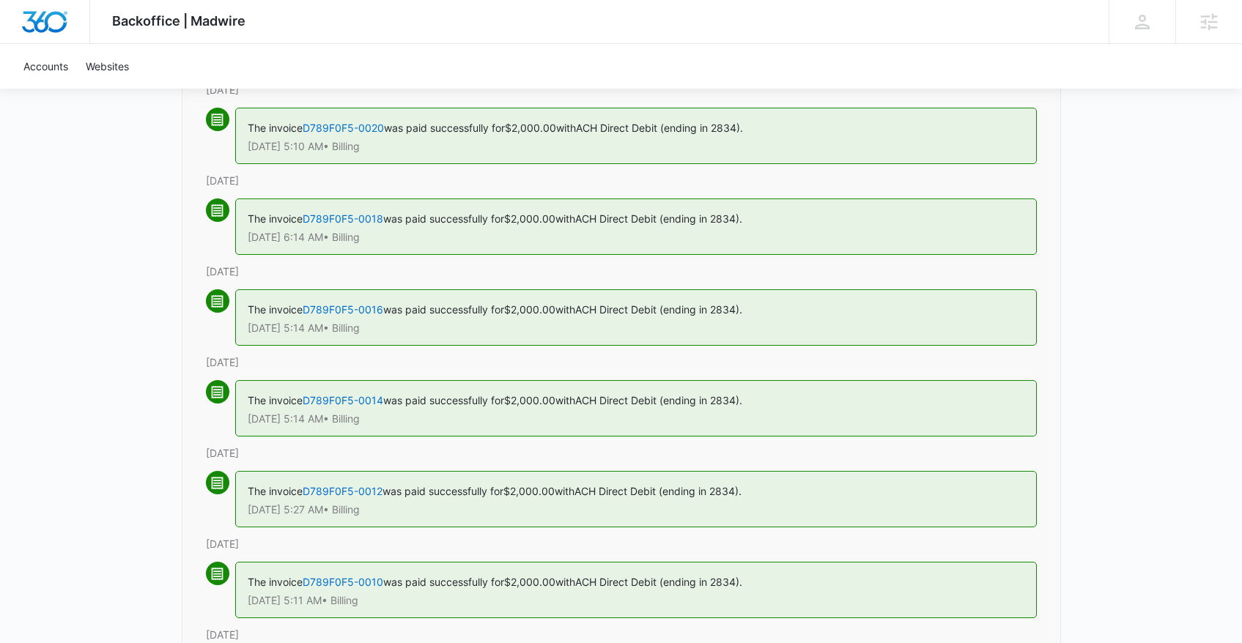
scroll to position [2119, 0]
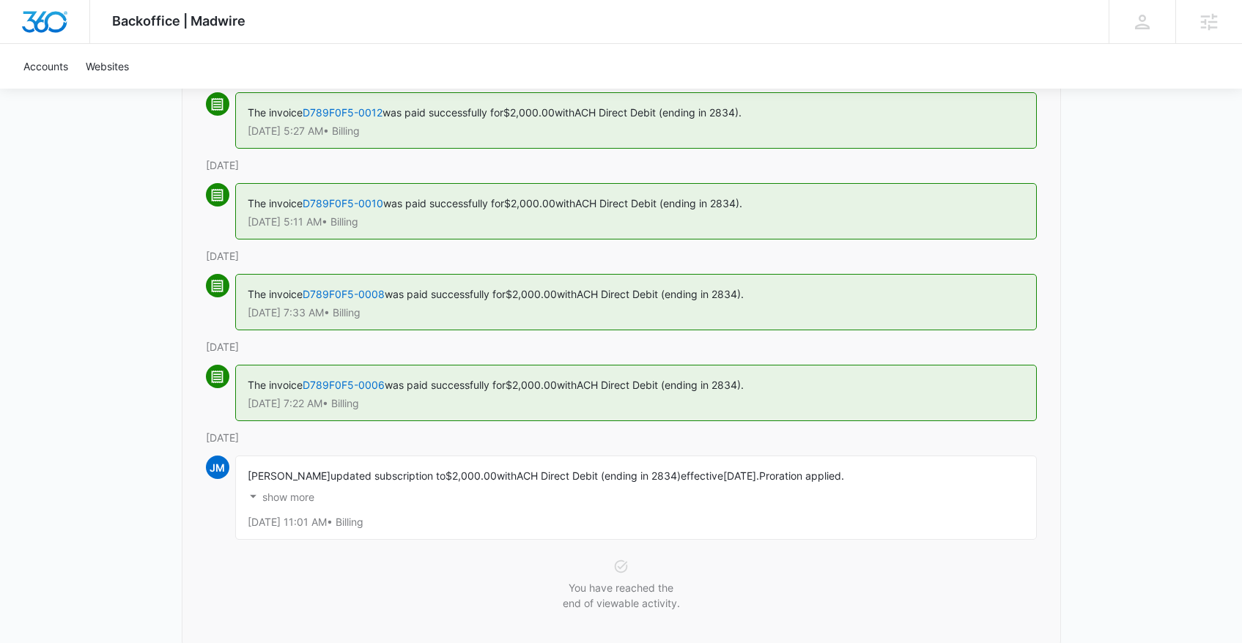
click at [289, 495] on p "show more" at bounding box center [288, 497] width 52 height 10
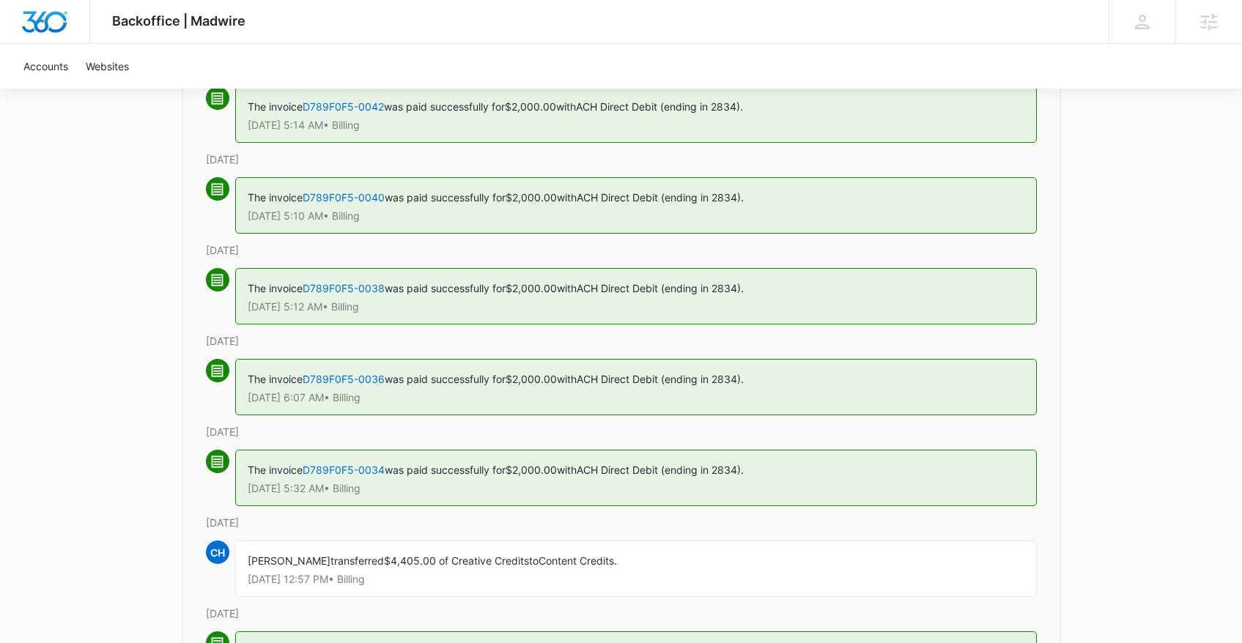
scroll to position [0, 0]
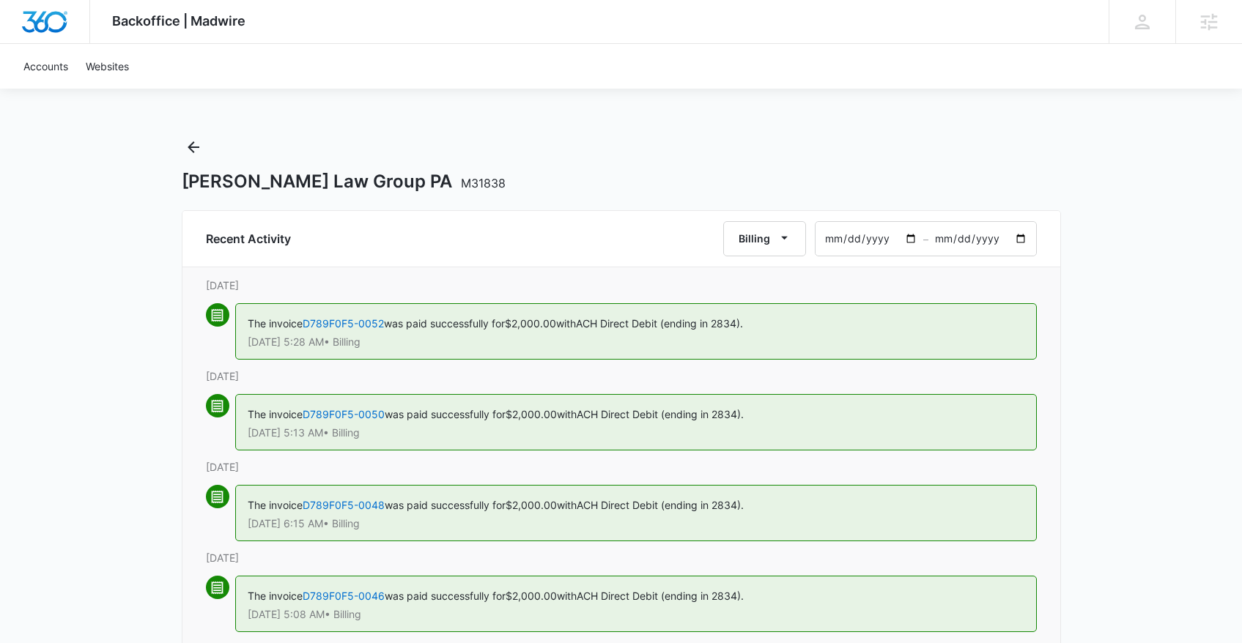
click at [907, 234] on input "2022-07-14" at bounding box center [869, 239] width 108 height 34
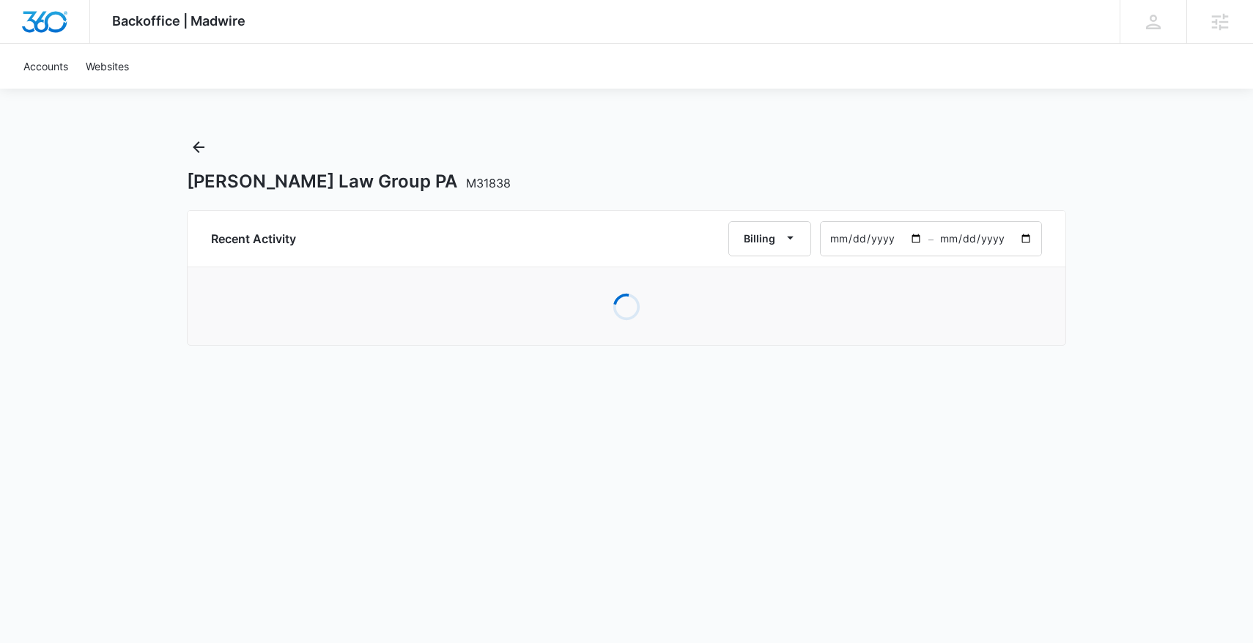
type input "2021-06-14"
click at [670, 139] on div "Morris Law Group PA M31838" at bounding box center [626, 164] width 879 height 57
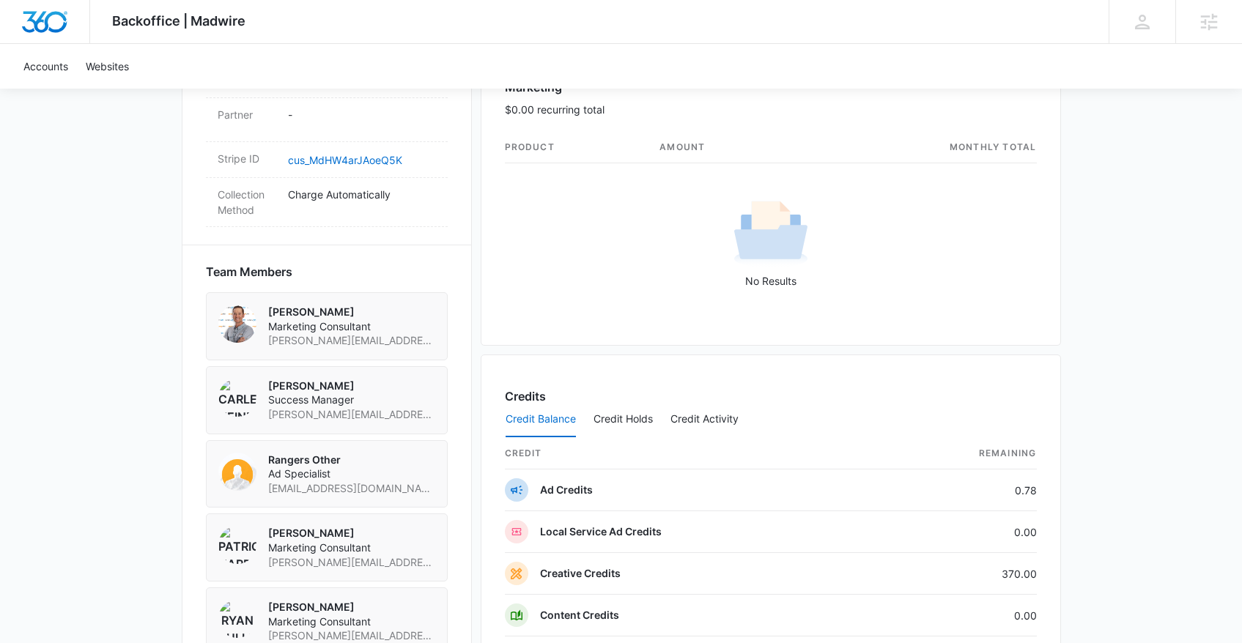
scroll to position [1488, 0]
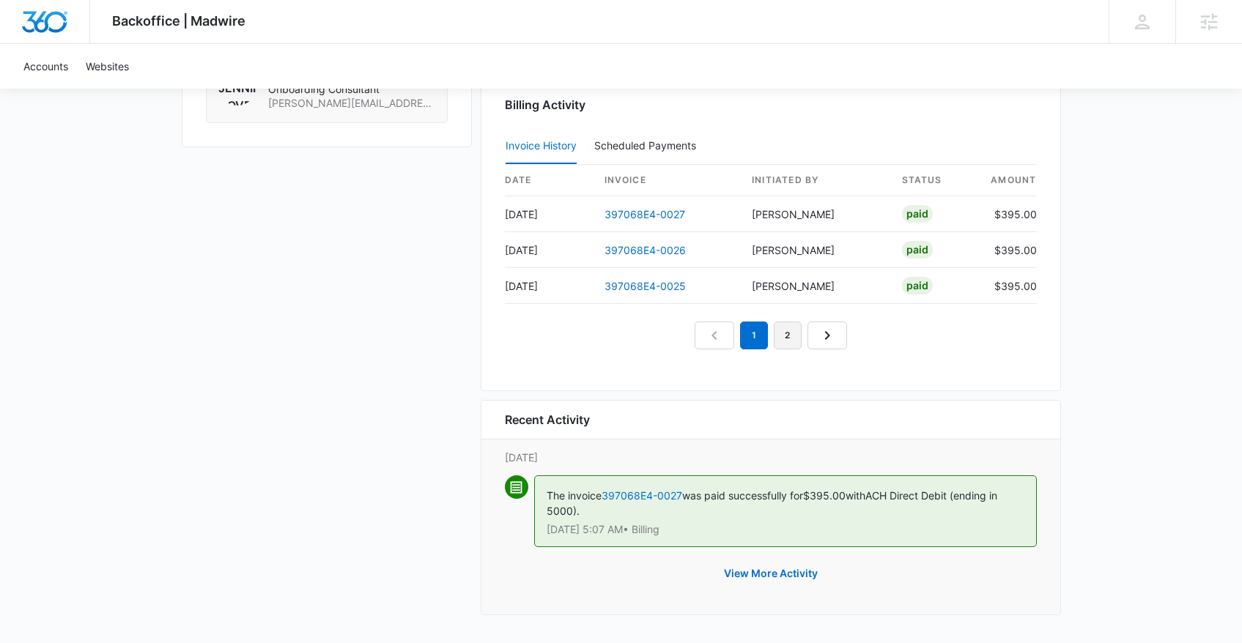
click at [783, 334] on link "2" at bounding box center [788, 336] width 28 height 28
click at [799, 338] on link "3" at bounding box center [805, 336] width 28 height 28
click at [817, 339] on link "4" at bounding box center [821, 336] width 28 height 28
click at [835, 336] on link "5" at bounding box center [838, 336] width 28 height 28
click at [852, 336] on link "6" at bounding box center [855, 336] width 28 height 28
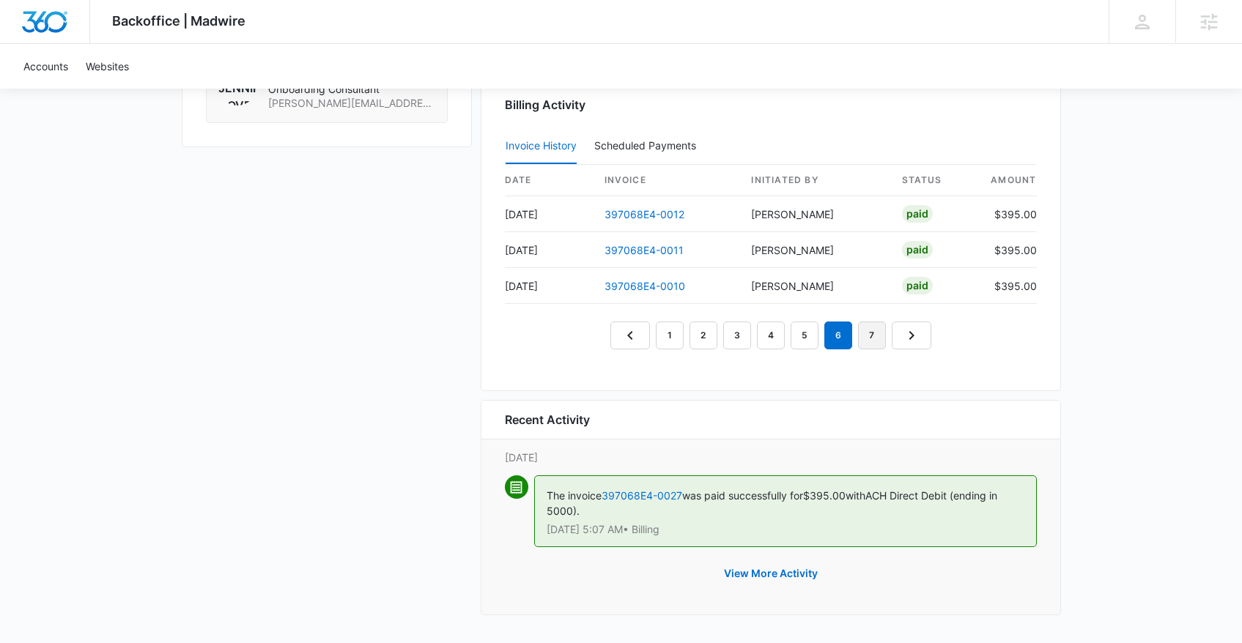
click at [877, 338] on link "7" at bounding box center [872, 336] width 28 height 28
click at [890, 338] on link "8" at bounding box center [889, 336] width 28 height 28
click at [892, 336] on link "9" at bounding box center [889, 336] width 28 height 28
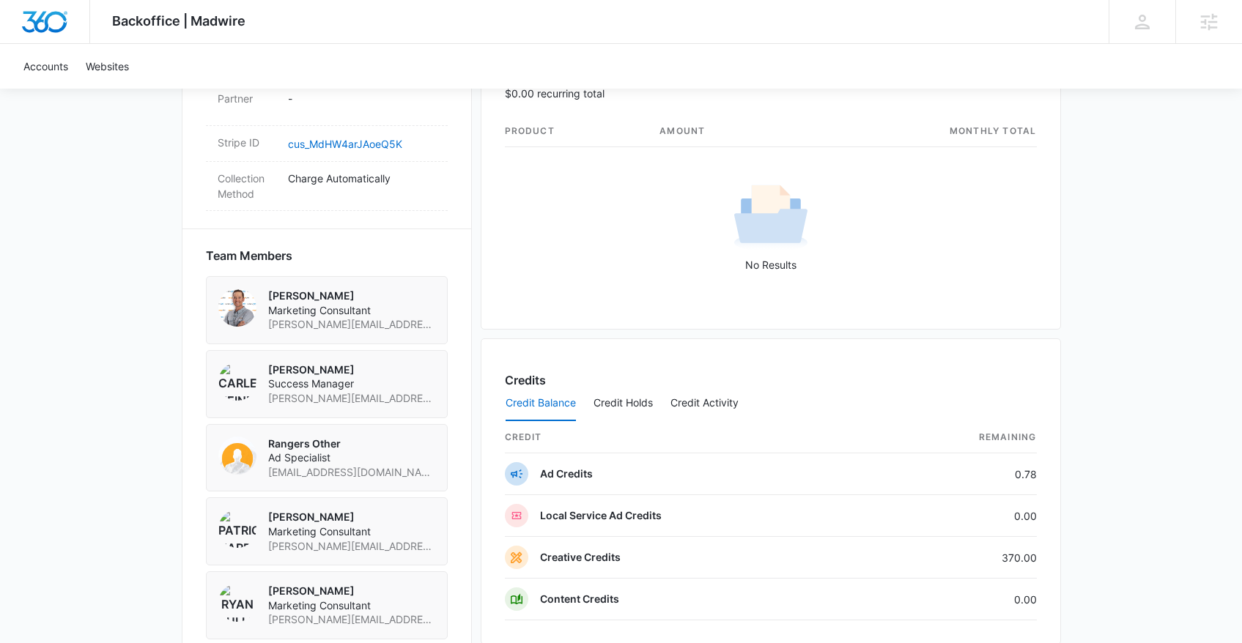
scroll to position [1262, 0]
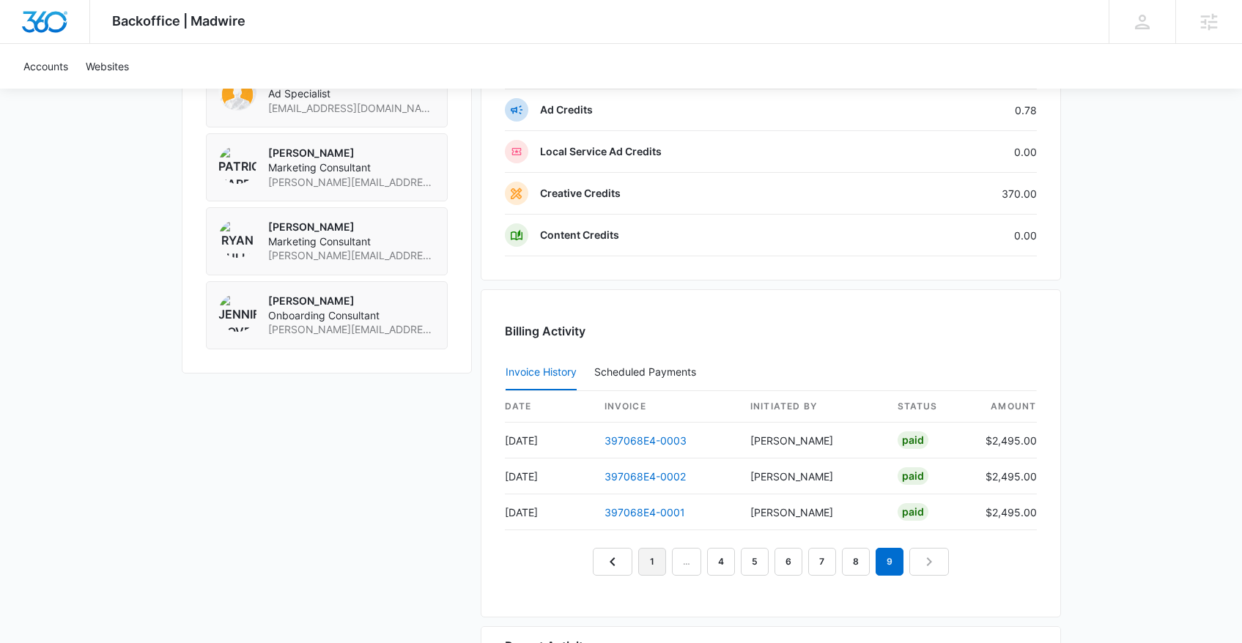
click at [658, 562] on link "1" at bounding box center [652, 562] width 28 height 28
click at [679, 376] on div "Scheduled Payments 0" at bounding box center [648, 372] width 108 height 10
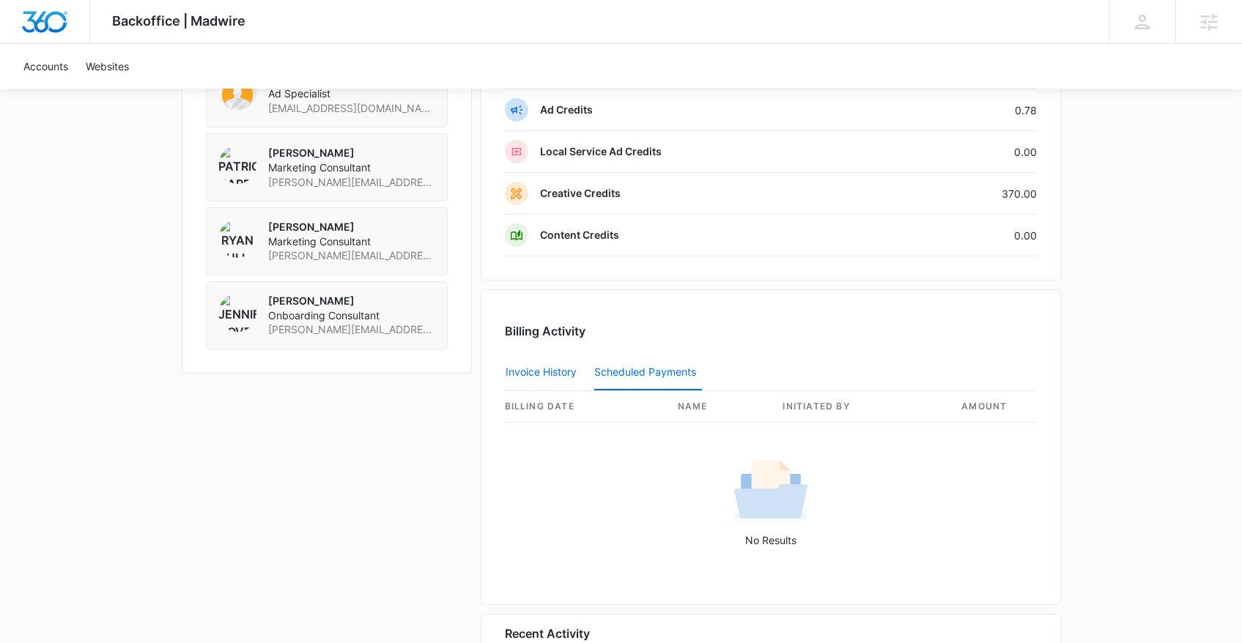
click at [542, 369] on button "Invoice History" at bounding box center [541, 372] width 71 height 35
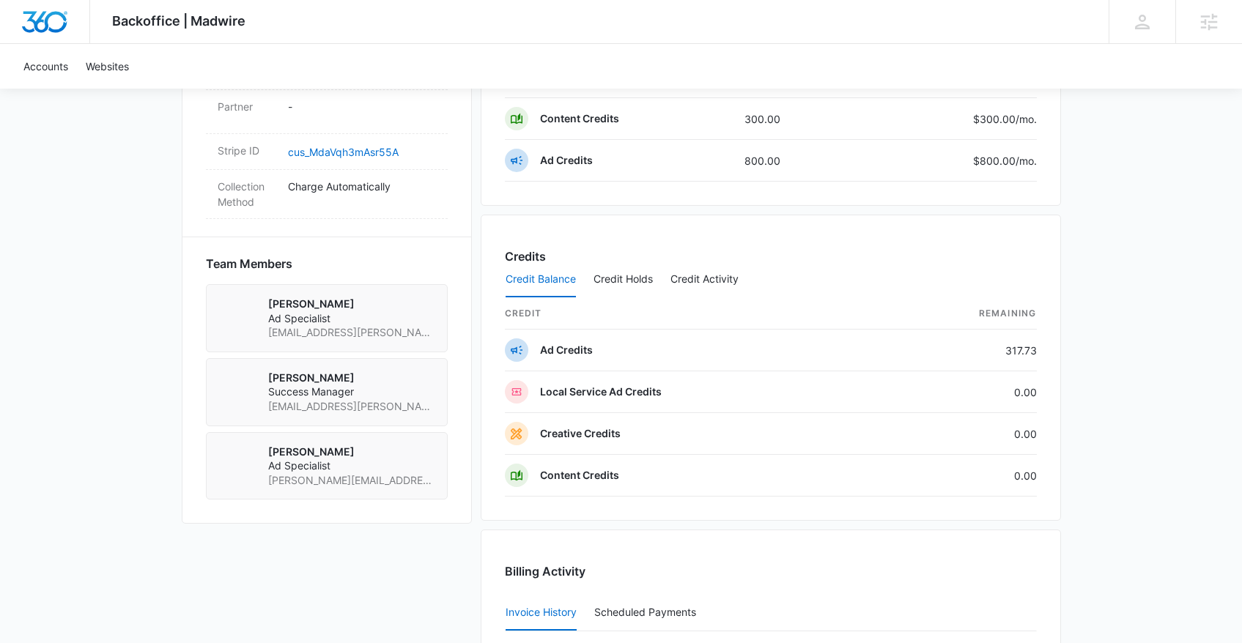
scroll to position [1027, 0]
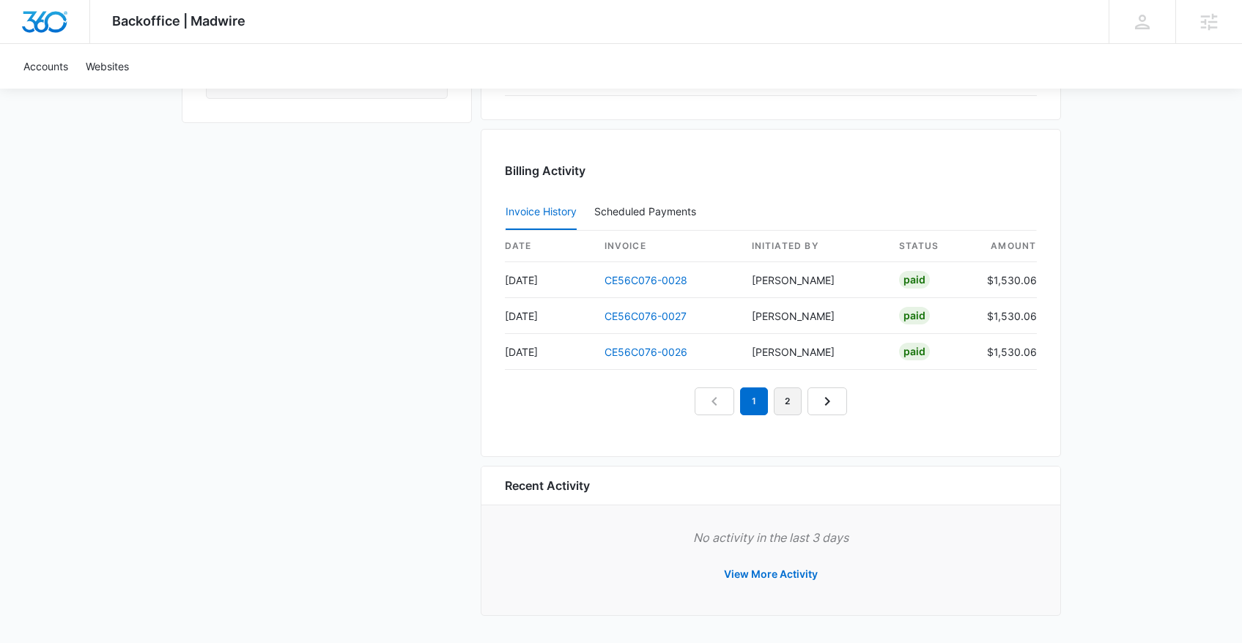
click at [791, 396] on link "2" at bounding box center [788, 402] width 28 height 28
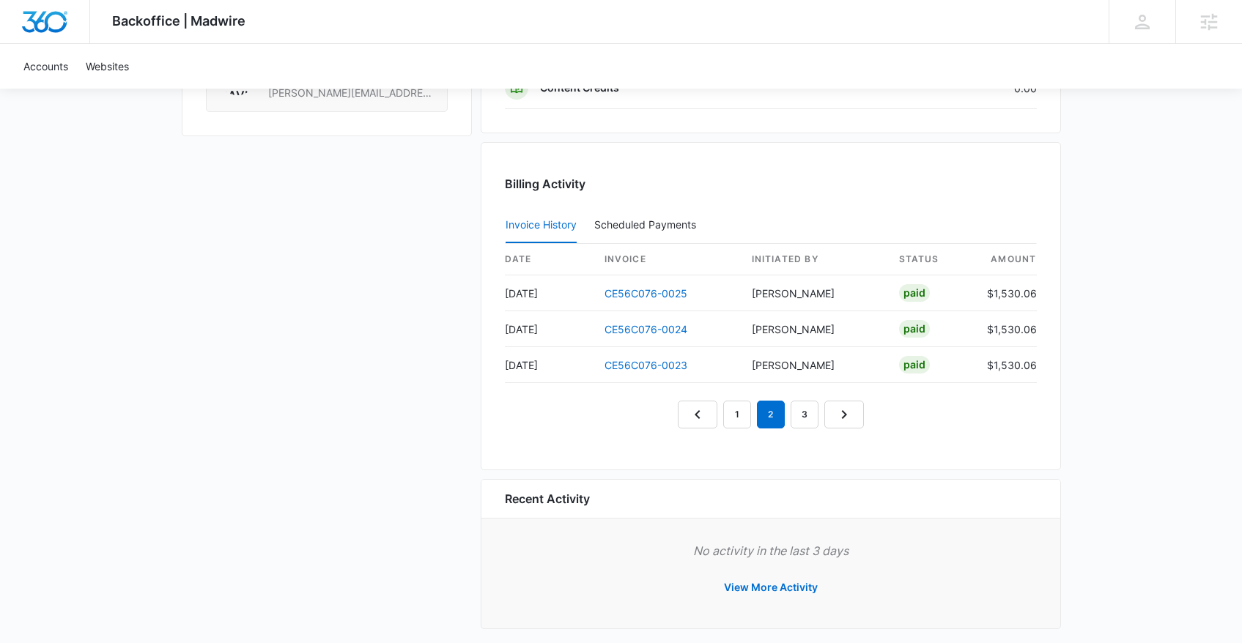
scroll to position [1347, 0]
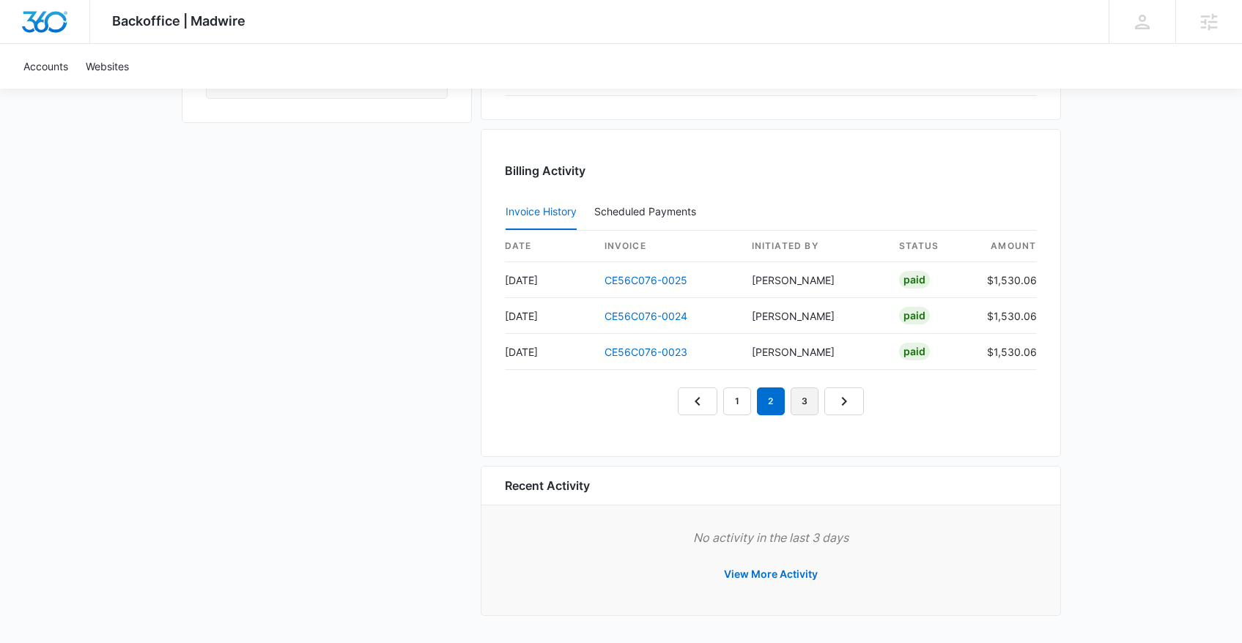
click at [805, 394] on link "3" at bounding box center [805, 402] width 28 height 28
click at [815, 399] on link "4" at bounding box center [821, 402] width 28 height 28
click at [834, 407] on link "5" at bounding box center [838, 402] width 28 height 28
click at [856, 400] on link "6" at bounding box center [855, 402] width 28 height 28
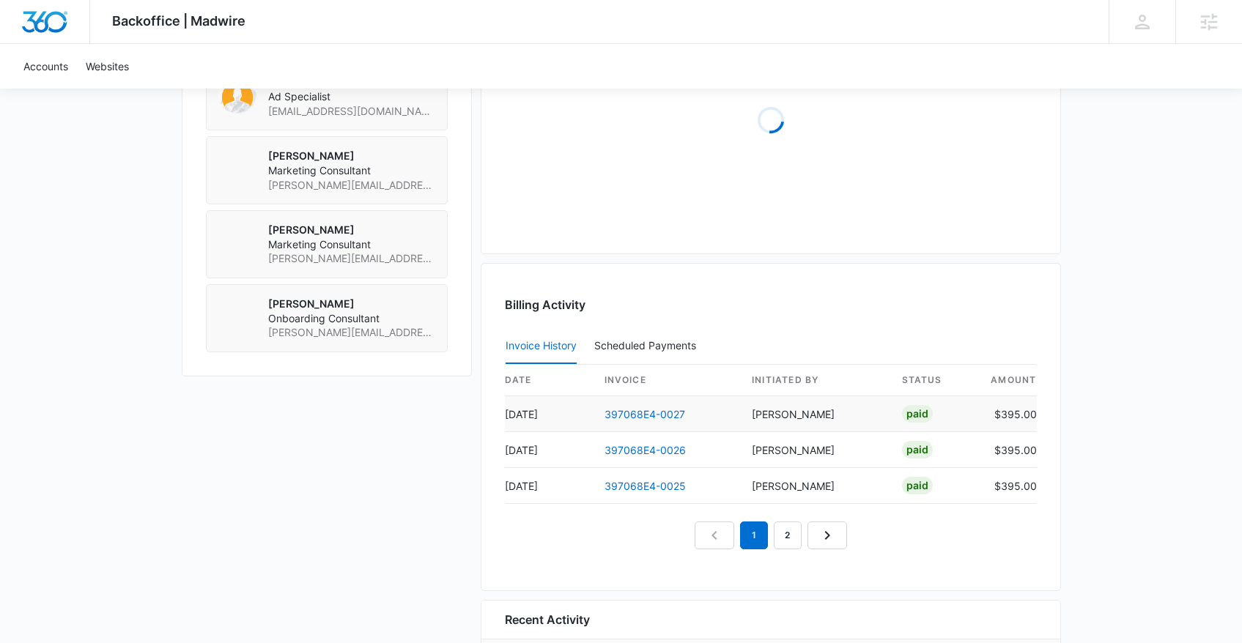
scroll to position [1260, 0]
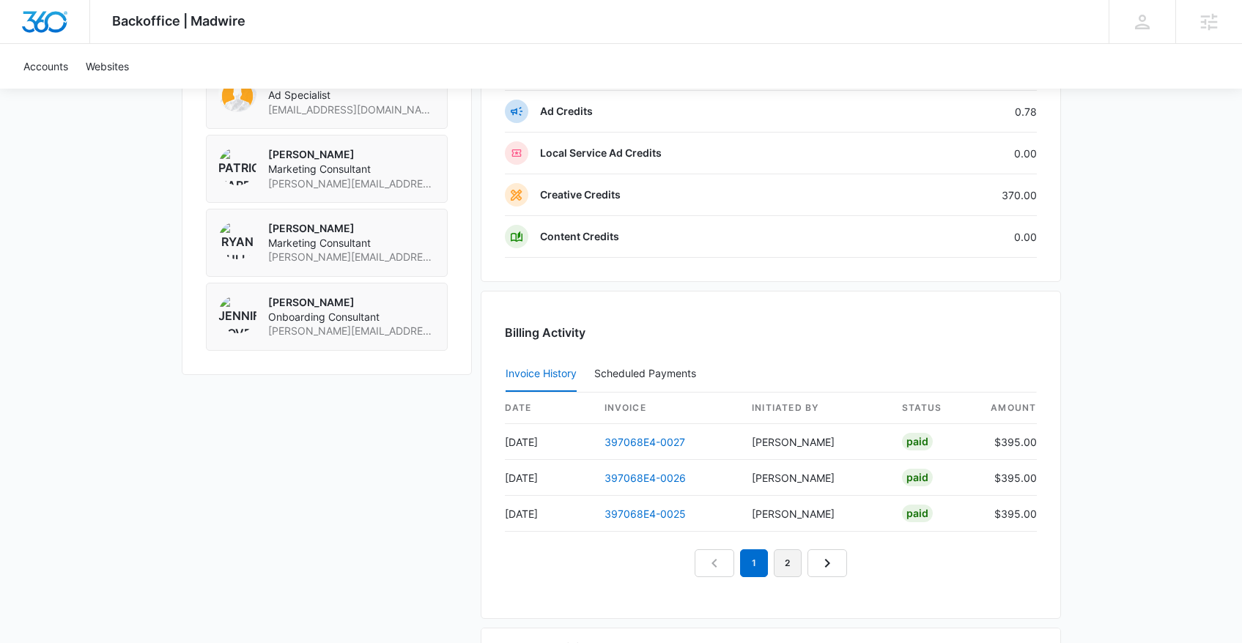
click at [780, 561] on link "2" at bounding box center [788, 563] width 28 height 28
click at [810, 566] on link "3" at bounding box center [805, 563] width 28 height 28
click at [818, 558] on link "4" at bounding box center [821, 563] width 28 height 28
click at [835, 558] on link "5" at bounding box center [838, 563] width 28 height 28
click at [851, 557] on link "6" at bounding box center [855, 563] width 28 height 28
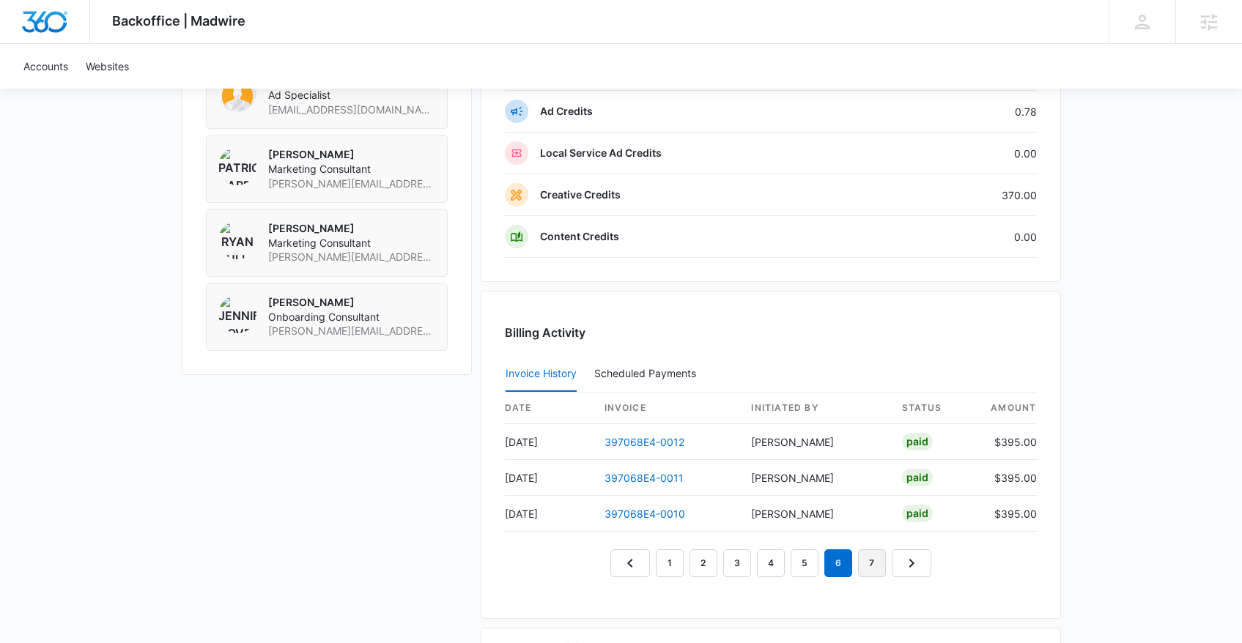
click at [870, 558] on link "7" at bounding box center [872, 563] width 28 height 28
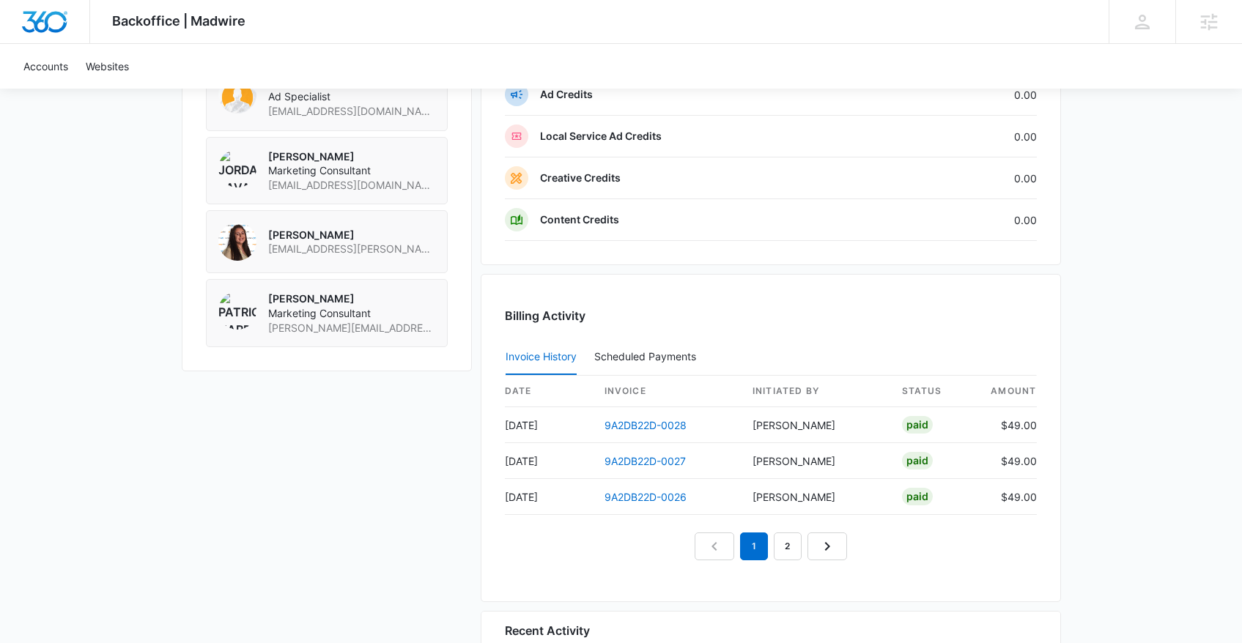
scroll to position [1298, 0]
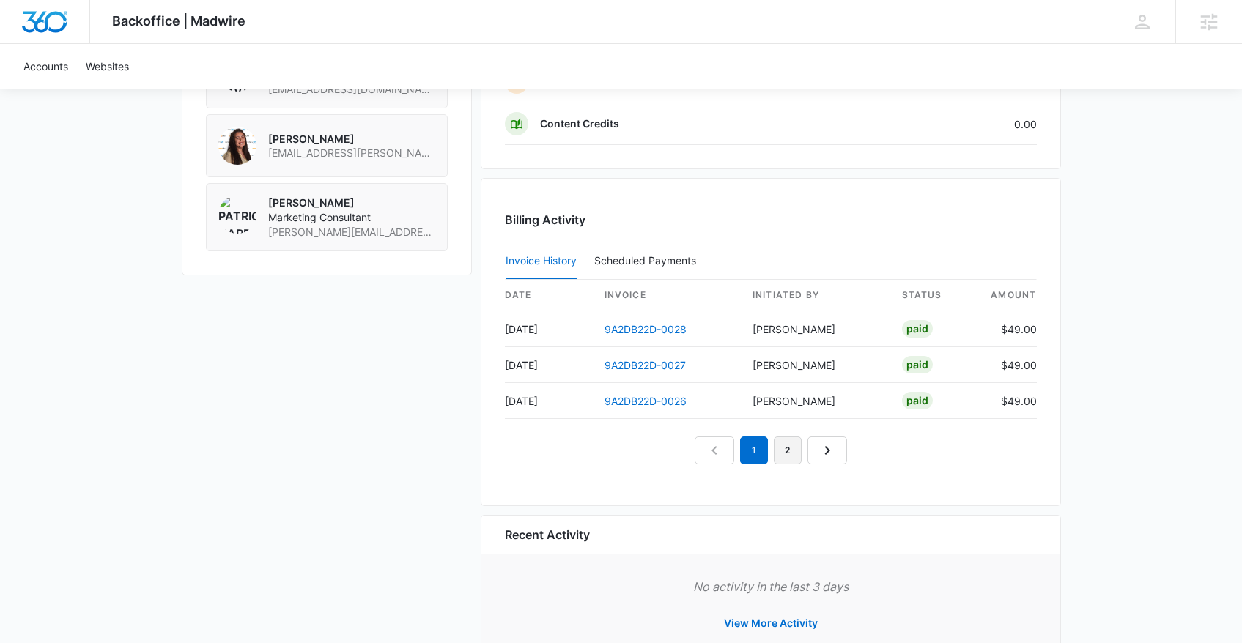
click at [793, 456] on link "2" at bounding box center [788, 451] width 28 height 28
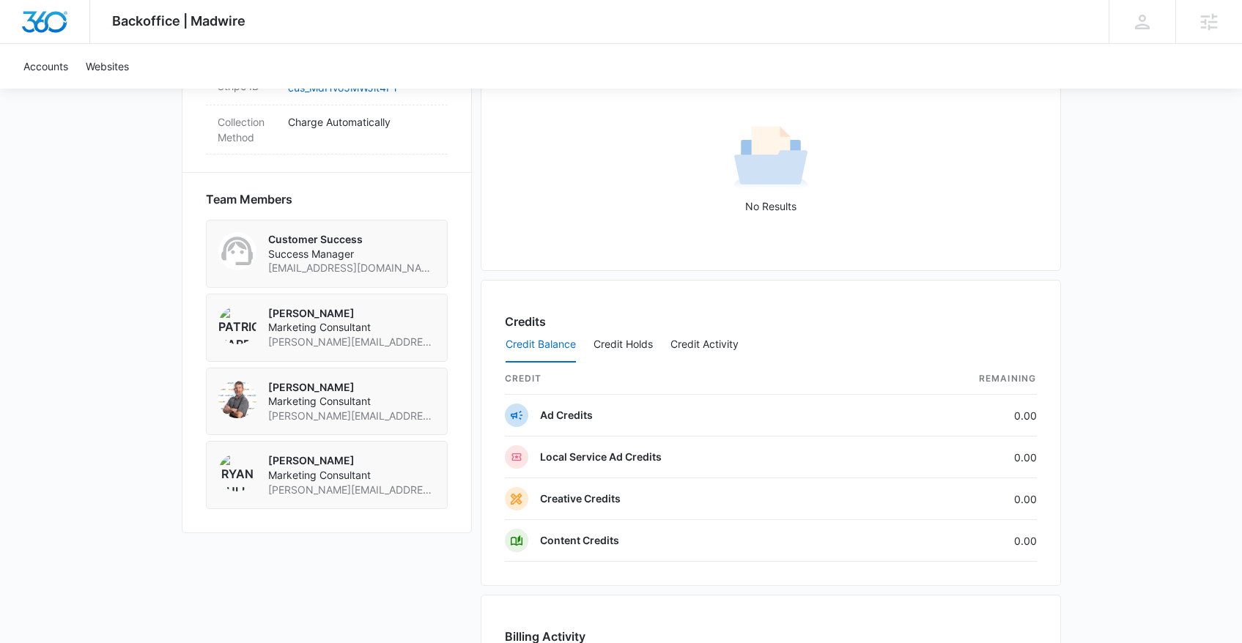
scroll to position [1360, 0]
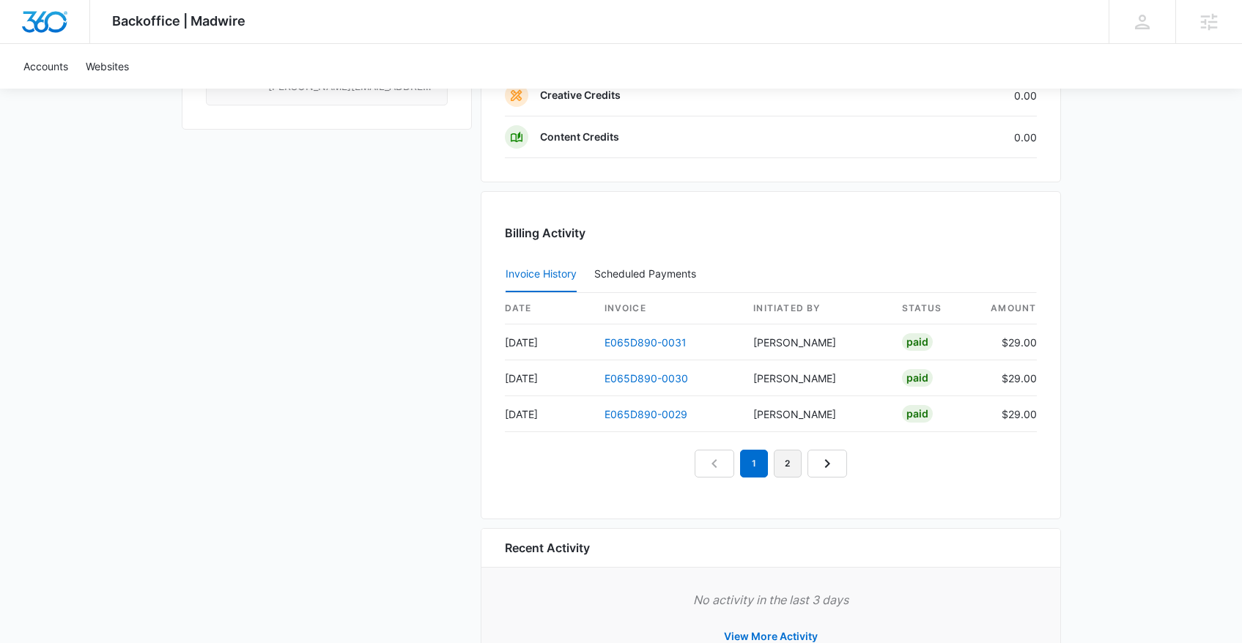
click at [785, 467] on link "2" at bounding box center [788, 464] width 28 height 28
click at [807, 459] on link "3" at bounding box center [805, 464] width 28 height 28
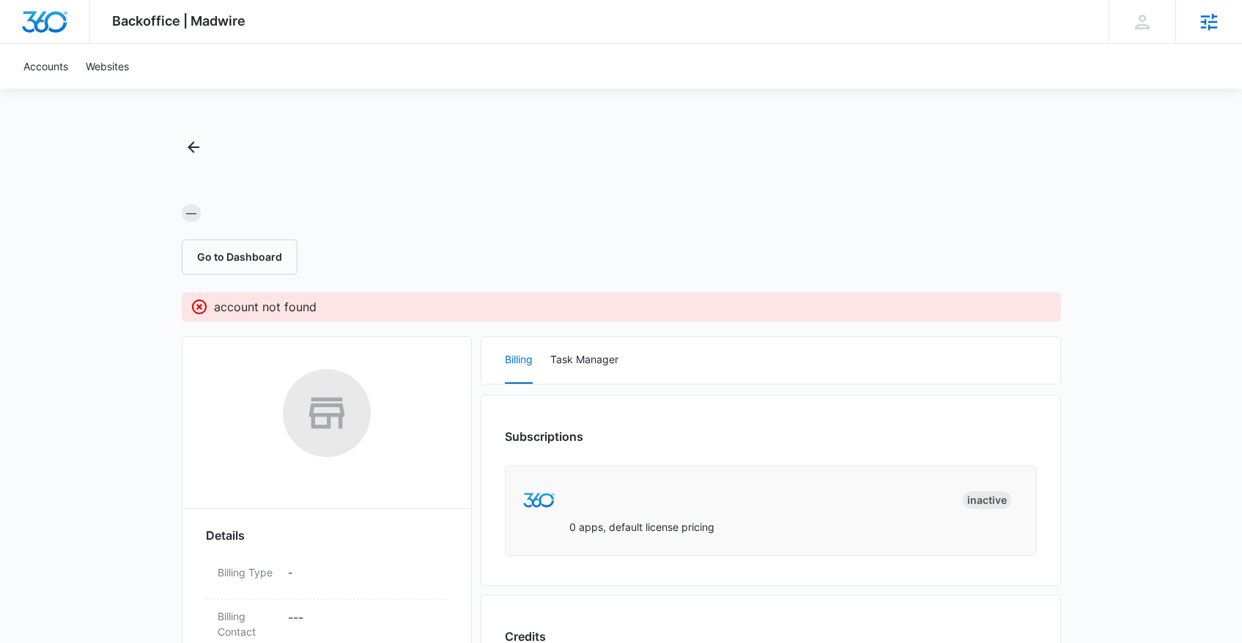
click at [1217, 20] on icon at bounding box center [1209, 22] width 22 height 22
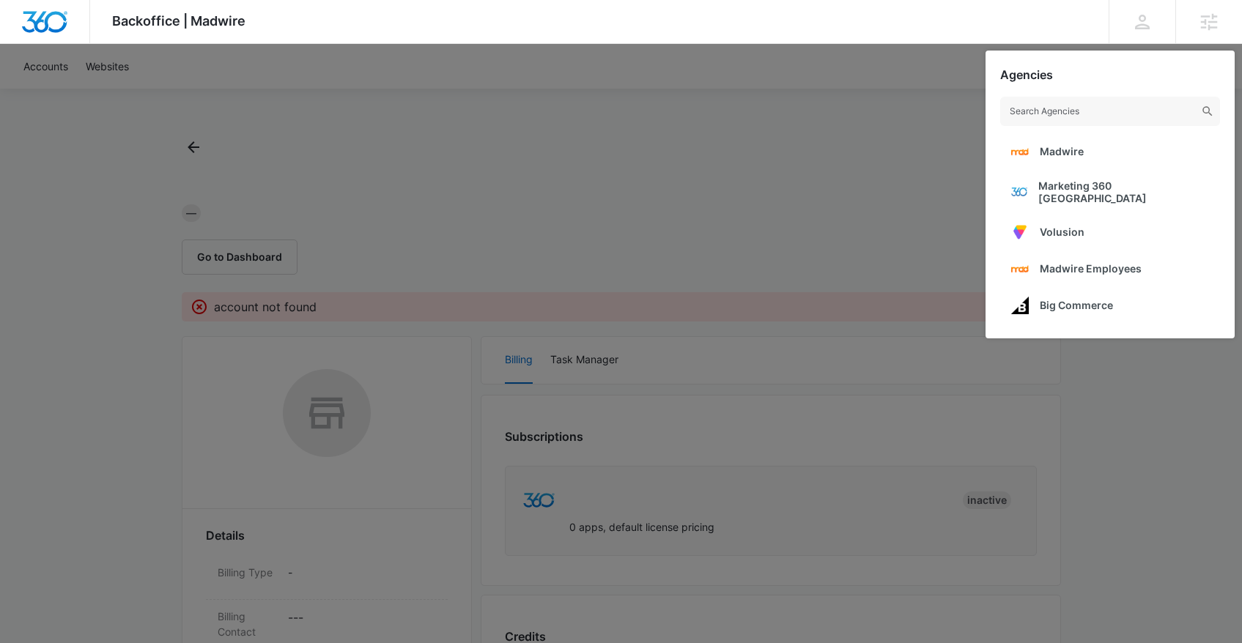
click at [1081, 154] on span "Madwire" at bounding box center [1062, 151] width 44 height 12
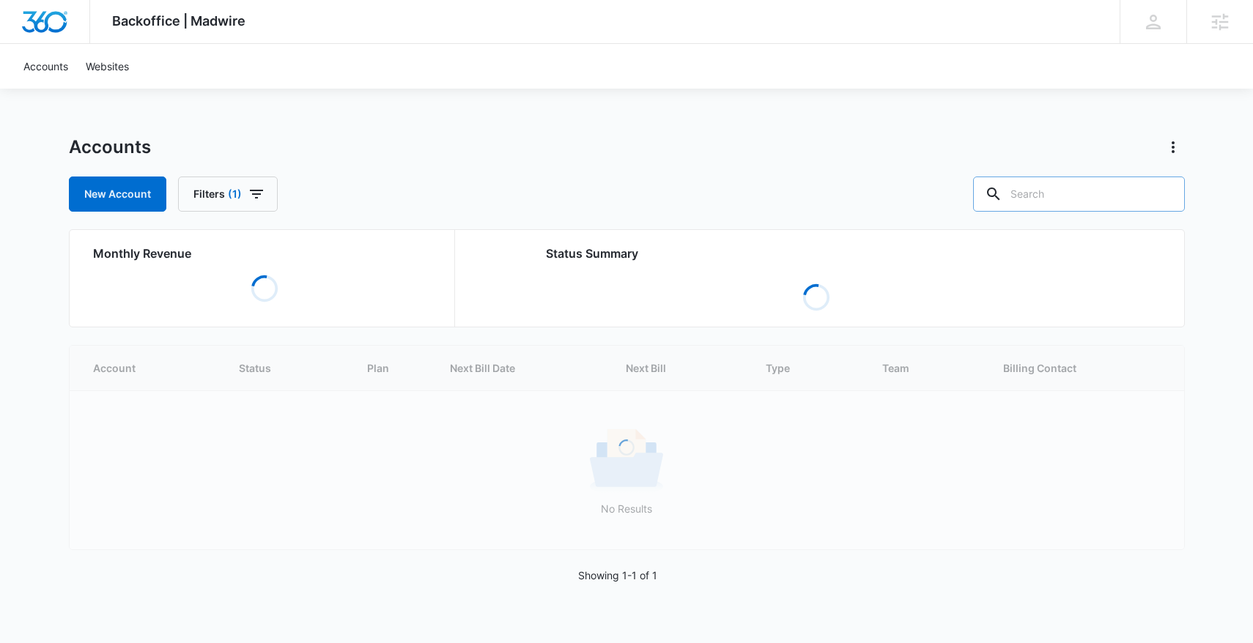
click at [1097, 192] on input "text" at bounding box center [1079, 194] width 212 height 35
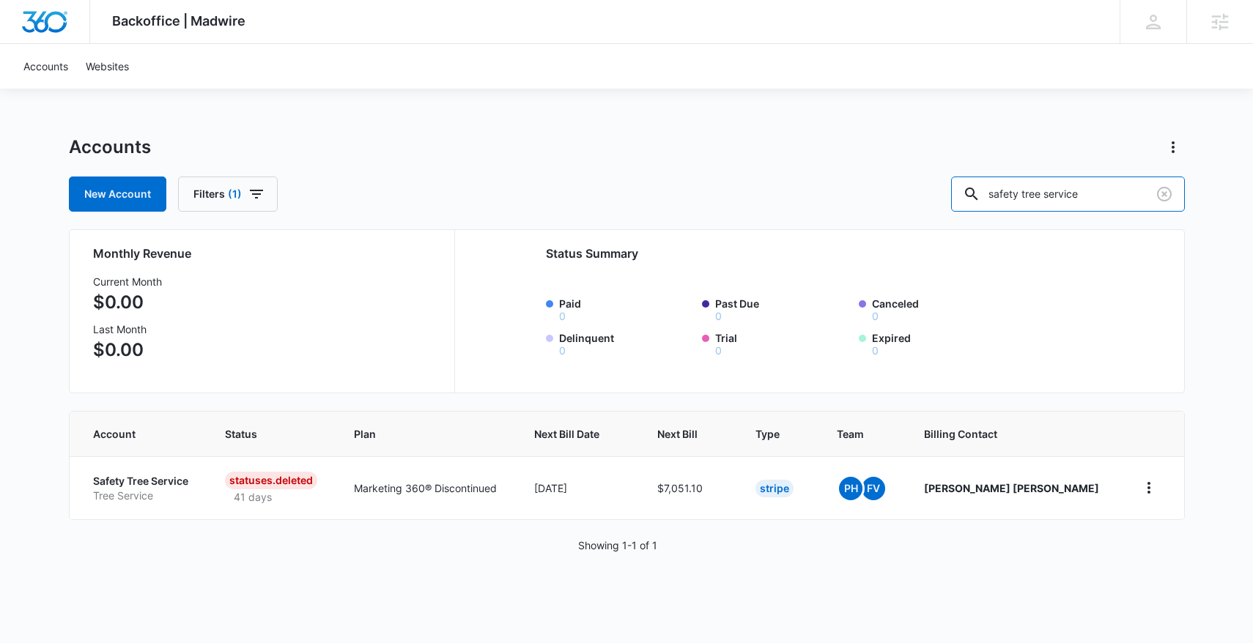
drag, startPoint x: 1139, startPoint y: 196, endPoint x: 966, endPoint y: 186, distance: 172.5
click at [966, 186] on div "New Account Filters (1) safety tree service" at bounding box center [627, 194] width 1116 height 35
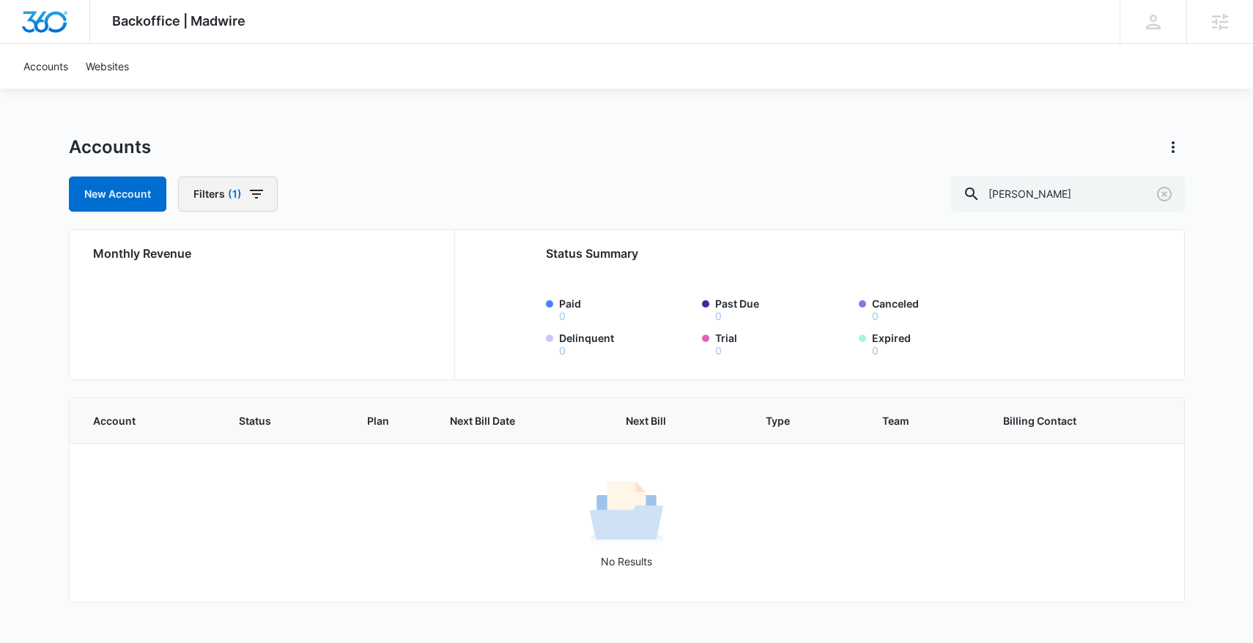
click at [253, 189] on icon "button" at bounding box center [257, 194] width 18 height 18
click at [276, 285] on icon "Clear" at bounding box center [277, 286] width 10 height 10
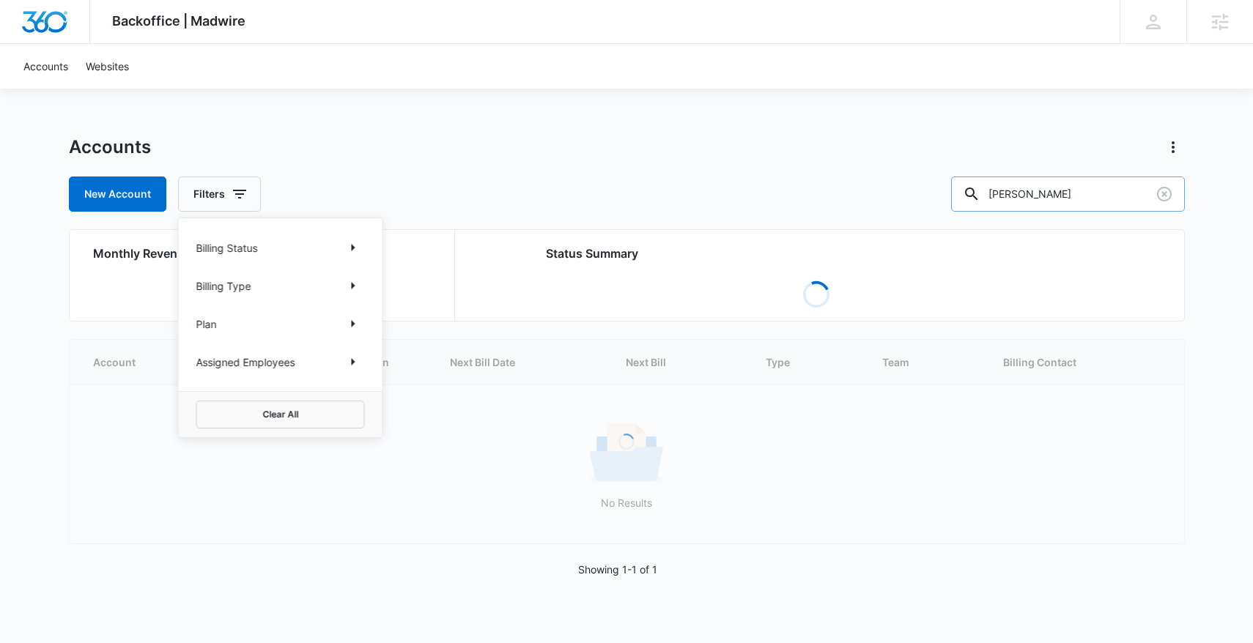
click at [1107, 193] on input "[PERSON_NAME]" at bounding box center [1068, 194] width 234 height 35
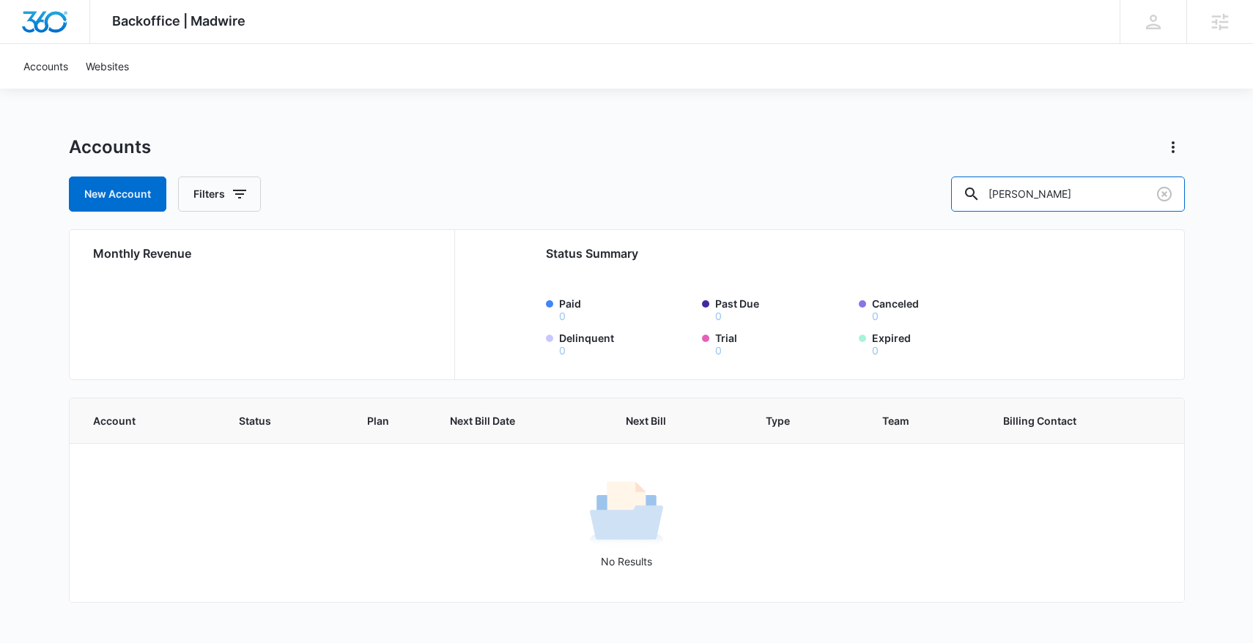
drag, startPoint x: 1051, startPoint y: 180, endPoint x: 933, endPoint y: 171, distance: 118.3
click at [933, 171] on div "Accounts New Account Filters [PERSON_NAME]" at bounding box center [627, 174] width 1116 height 76
type input "safety tree service"
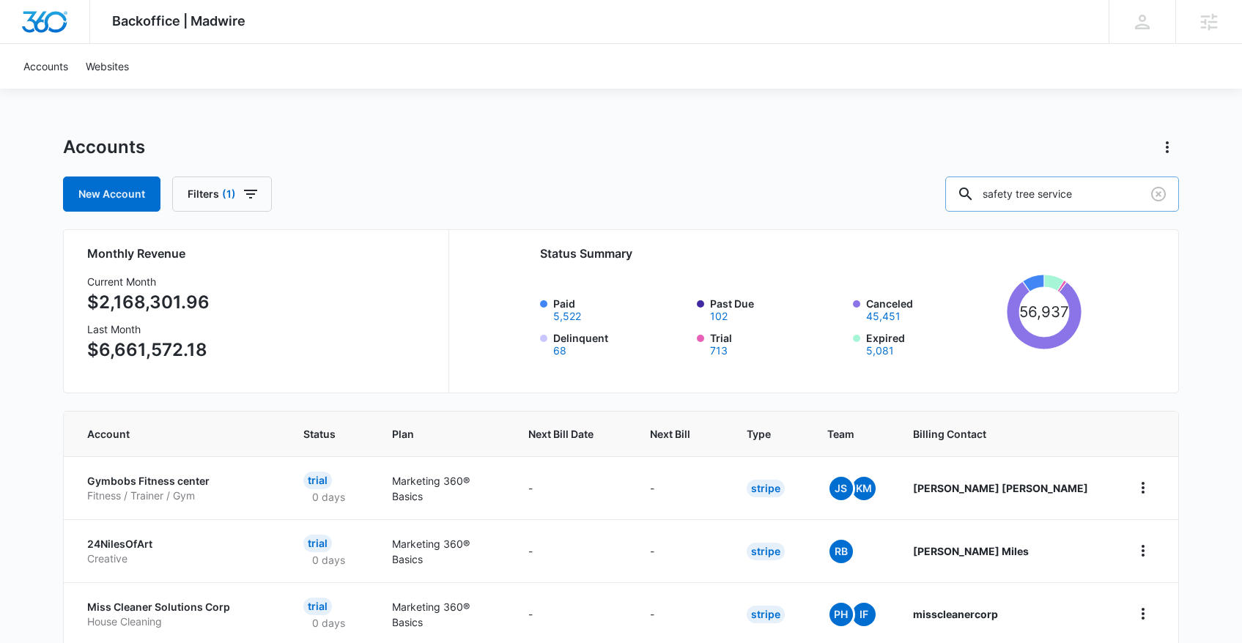
click at [1125, 201] on input "safety tree service" at bounding box center [1062, 194] width 234 height 35
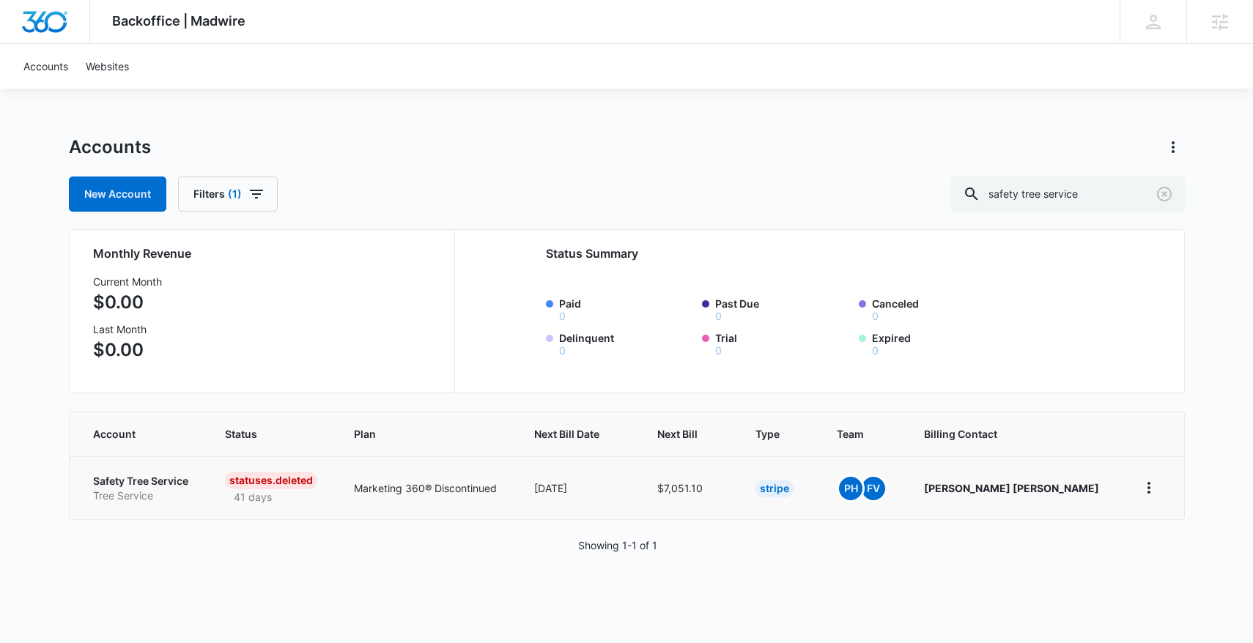
click at [144, 480] on p "Safety Tree Service" at bounding box center [141, 481] width 97 height 15
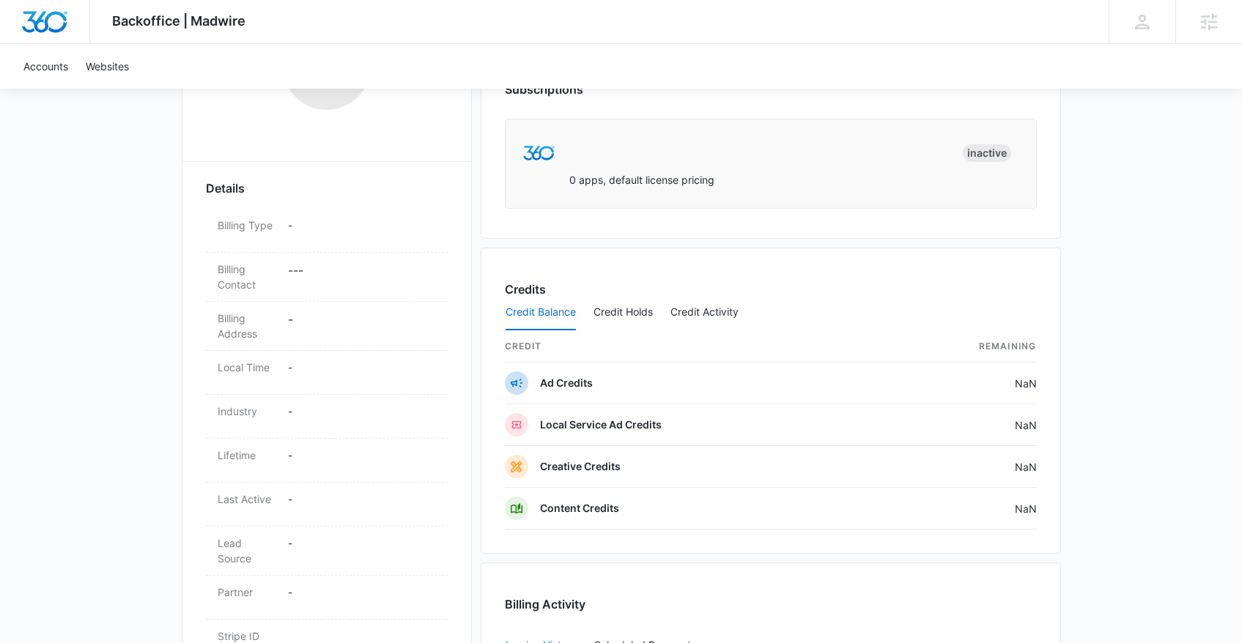
scroll to position [640, 0]
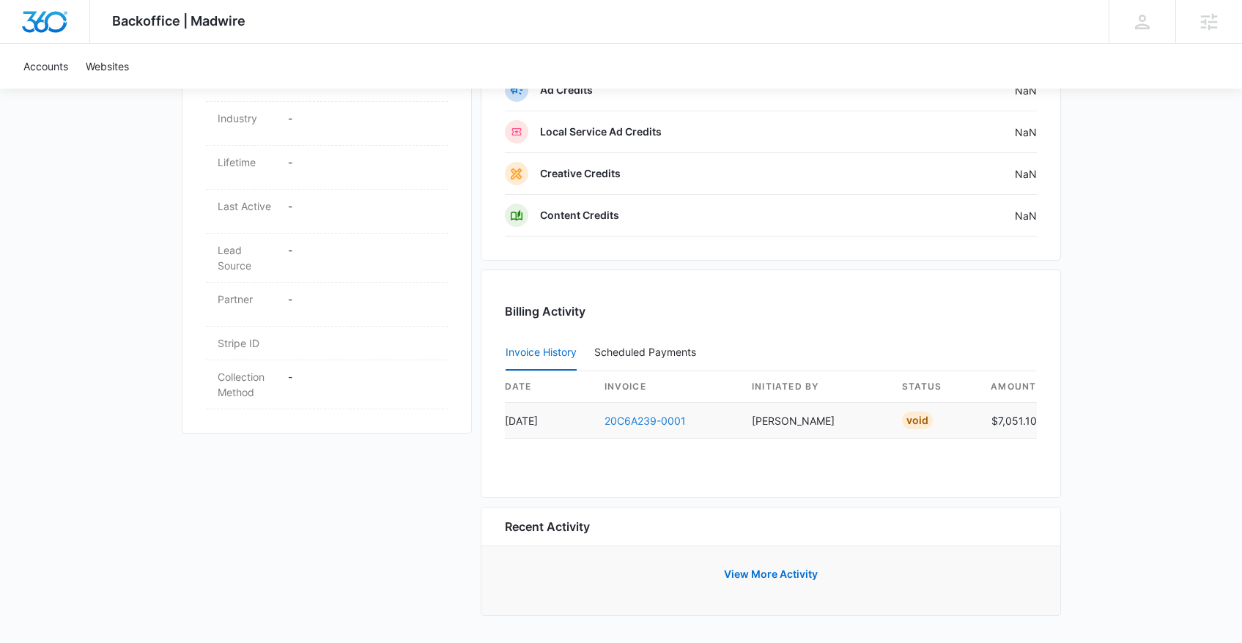
click at [643, 418] on link "20C6A239-0001" at bounding box center [644, 421] width 81 height 12
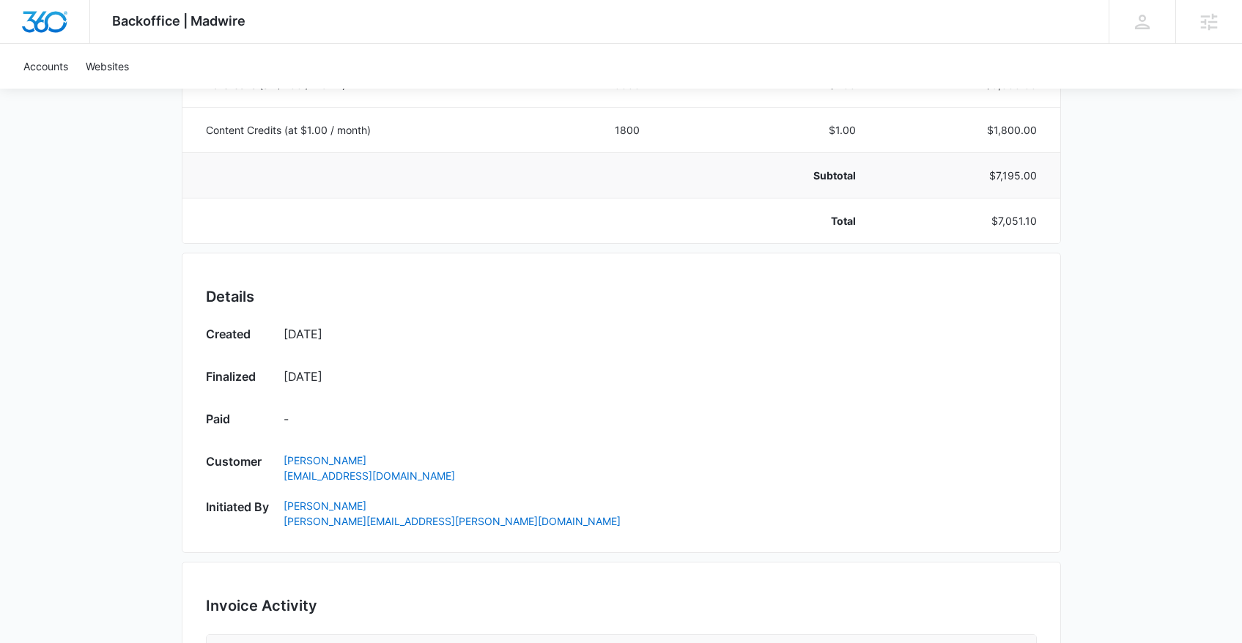
scroll to position [647, 0]
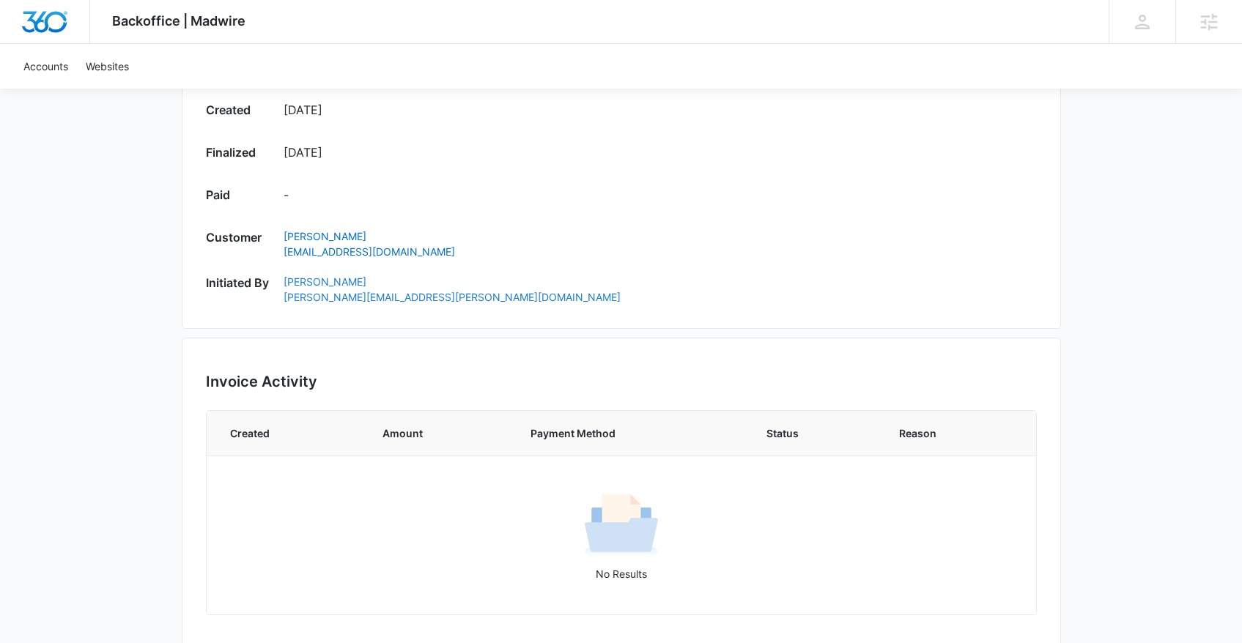
click at [332, 281] on link "[PERSON_NAME] [PERSON_NAME][EMAIL_ADDRESS][PERSON_NAME][DOMAIN_NAME]" at bounding box center [660, 289] width 753 height 31
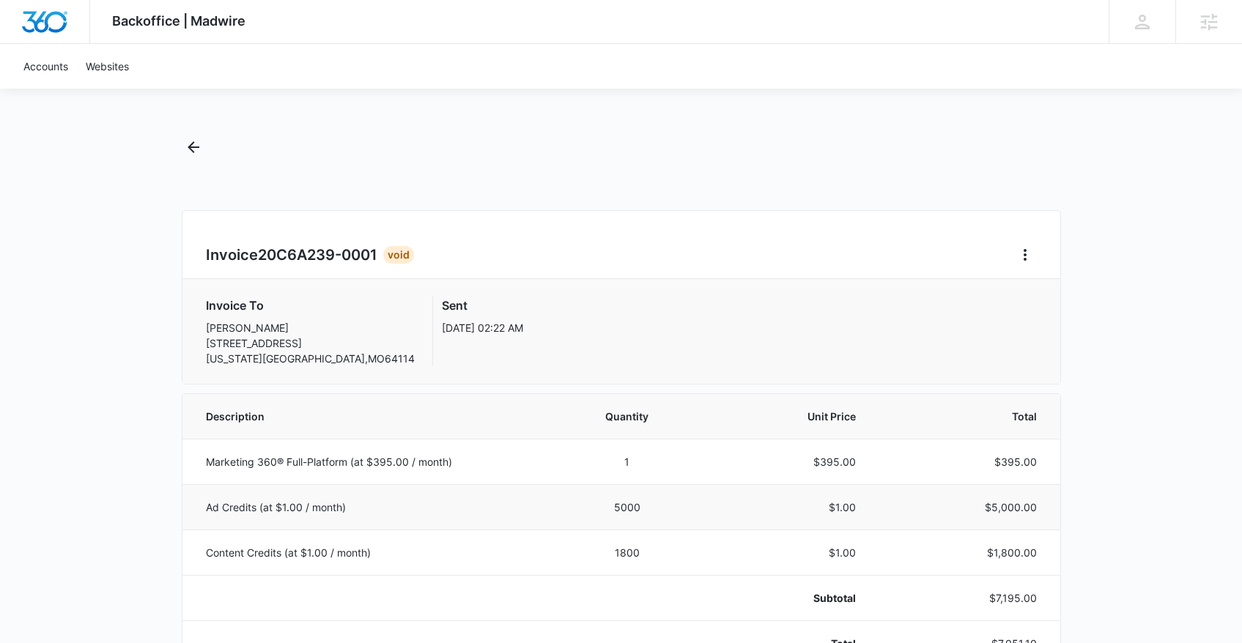
scroll to position [3, 0]
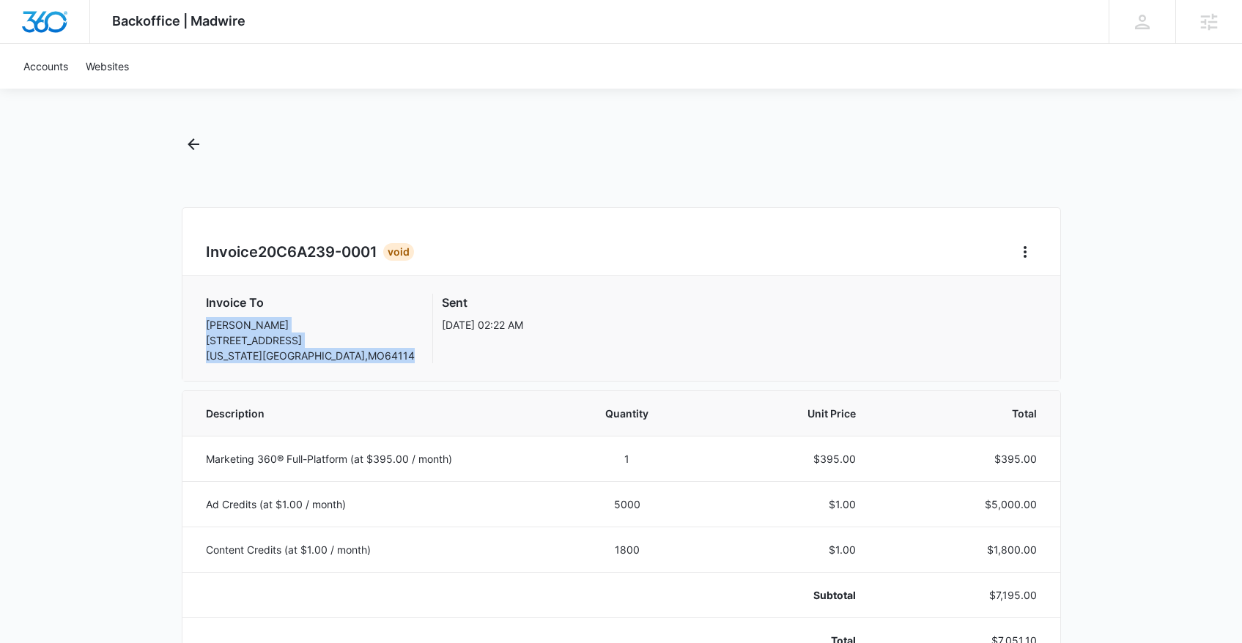
drag, startPoint x: 318, startPoint y: 355, endPoint x: 183, endPoint y: 331, distance: 137.0
click at [183, 331] on div "Invoice To [PERSON_NAME] [STREET_ADDRESS][US_STATE] Sent [DATE] 02:22 AM" at bounding box center [621, 328] width 878 height 105
click at [295, 341] on p "[PERSON_NAME] [STREET_ADDRESS][US_STATE]" at bounding box center [310, 340] width 209 height 46
click at [195, 136] on icon "Back" at bounding box center [194, 145] width 18 height 18
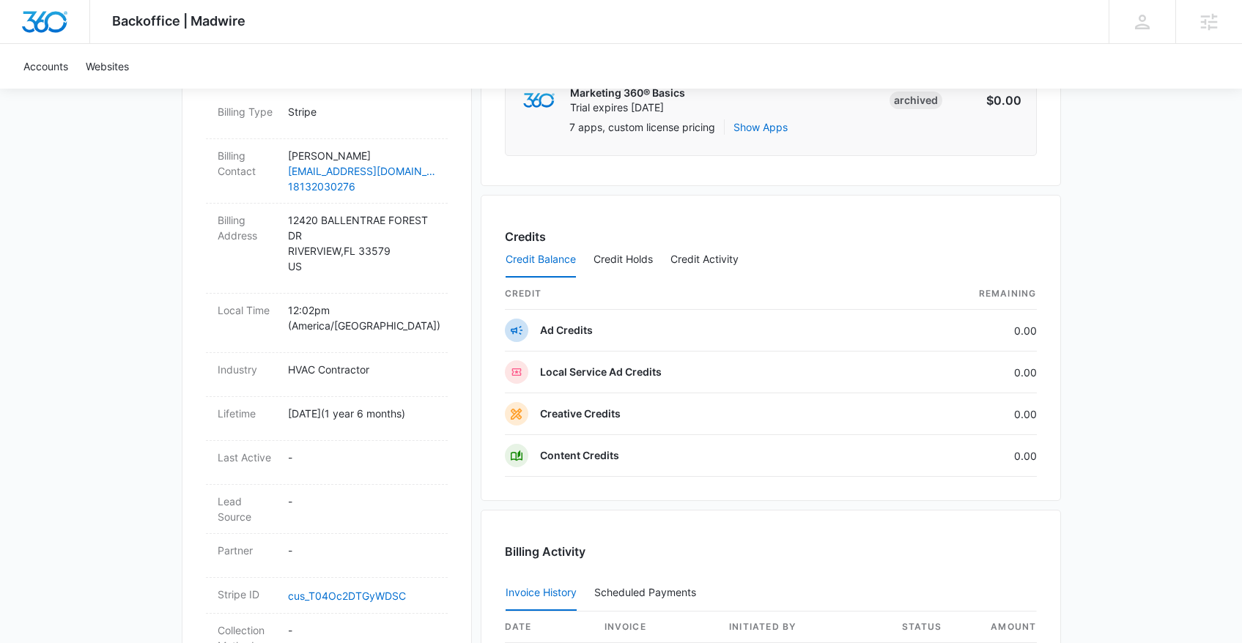
scroll to position [832, 0]
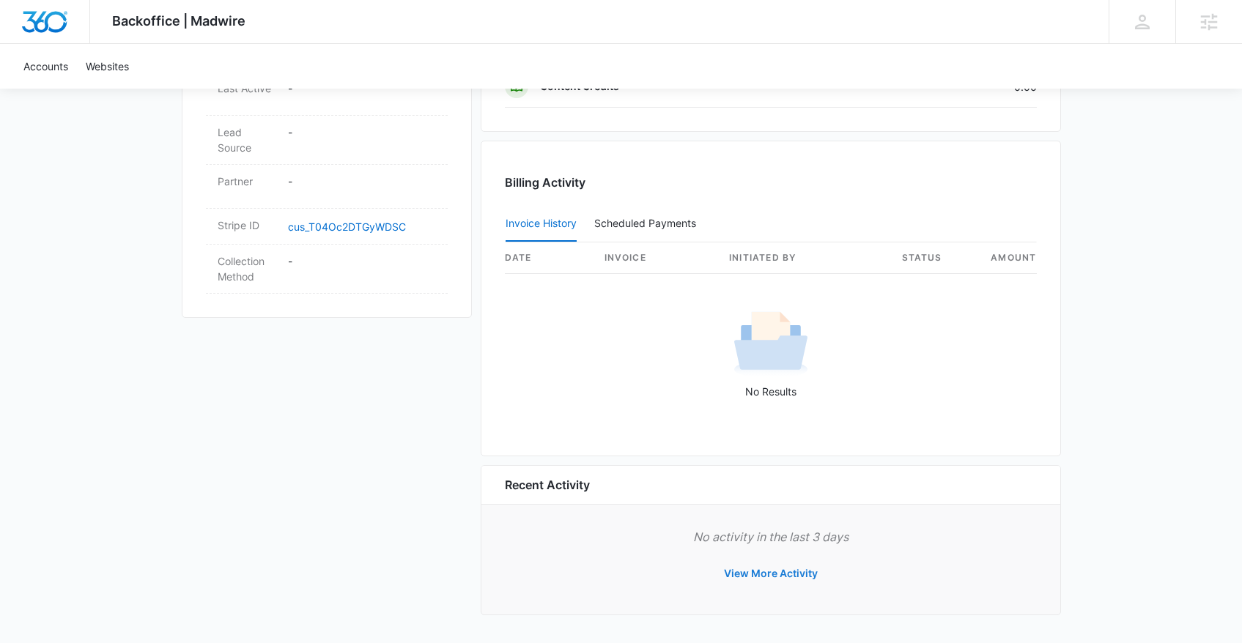
click at [755, 577] on button "View More Activity" at bounding box center [770, 573] width 123 height 35
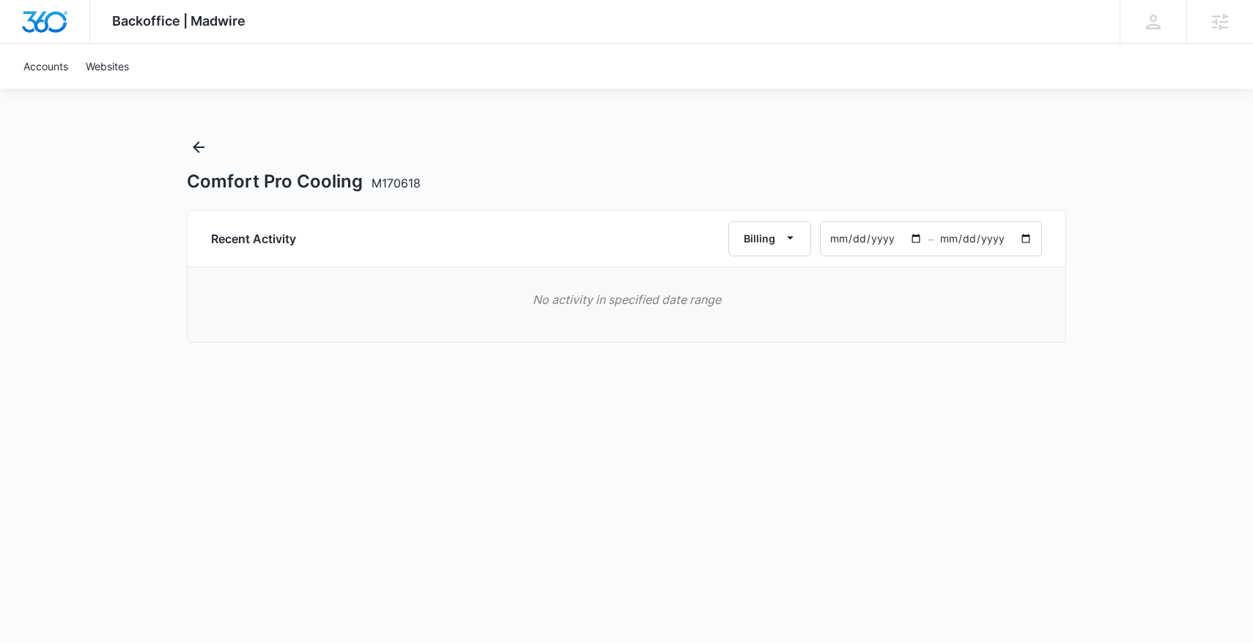
click at [912, 237] on input "[DATE]" at bounding box center [875, 239] width 108 height 34
type input "[DATE]"
click at [1155, 283] on div "Backoffice | Madwire Apps Settings PH [PERSON_NAME] [PERSON_NAME][EMAIL_ADDRESS…" at bounding box center [626, 184] width 1253 height 369
